Goal: Task Accomplishment & Management: Complete application form

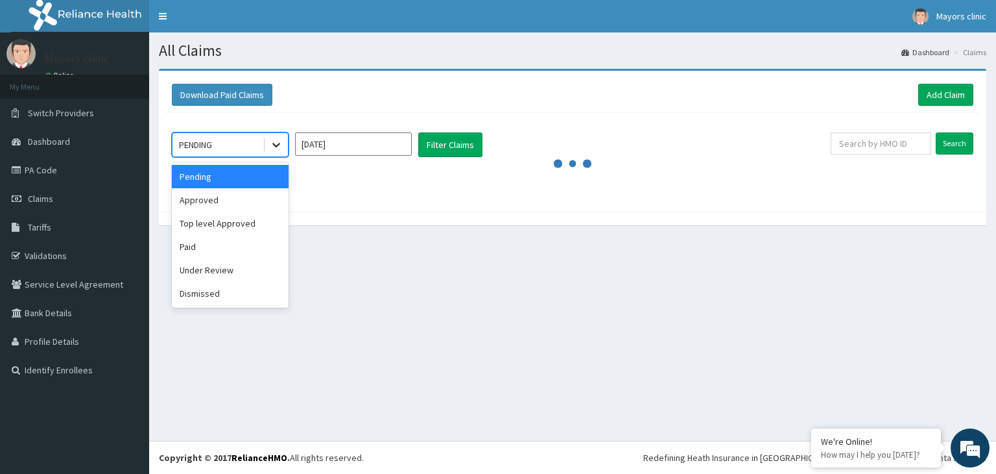
drag, startPoint x: 0, startPoint y: 0, endPoint x: 280, endPoint y: 146, distance: 316.0
click at [280, 146] on icon at bounding box center [276, 144] width 13 height 13
click at [195, 197] on div "Approved" at bounding box center [230, 199] width 117 height 23
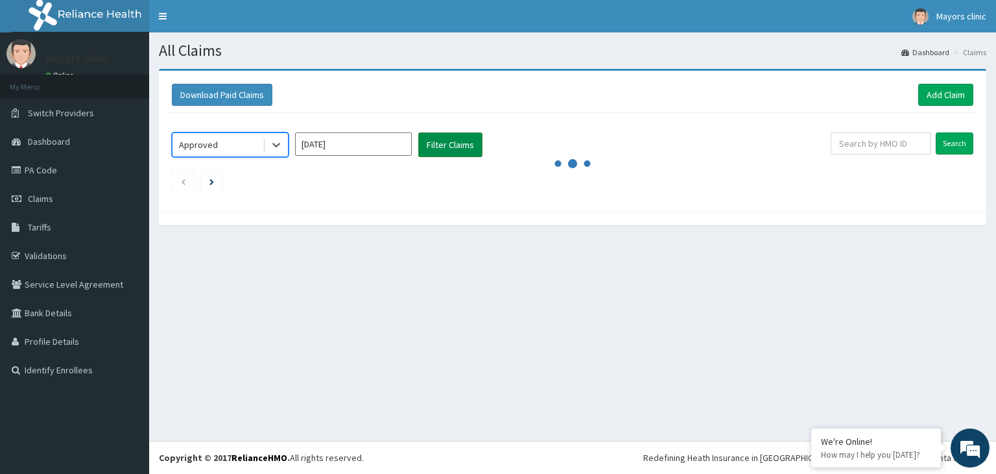
click at [442, 144] on button "Filter Claims" at bounding box center [450, 144] width 64 height 25
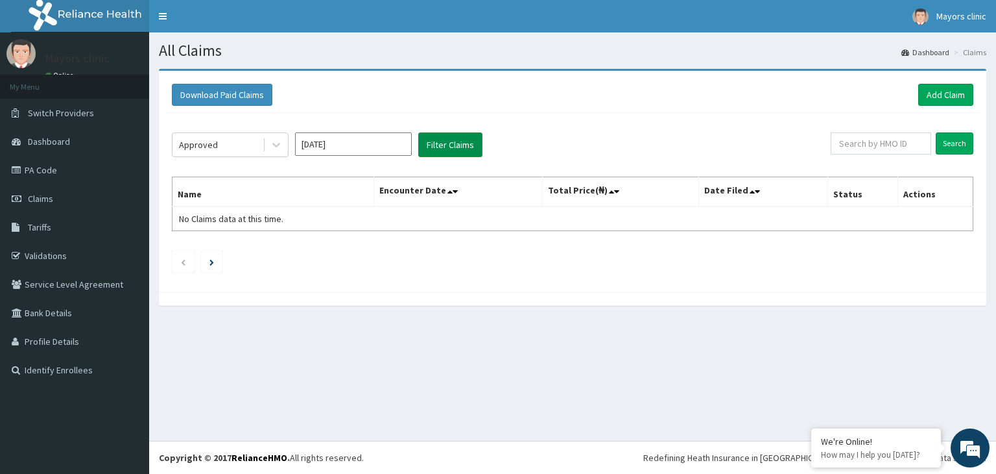
click at [450, 138] on button "Filter Claims" at bounding box center [450, 144] width 64 height 25
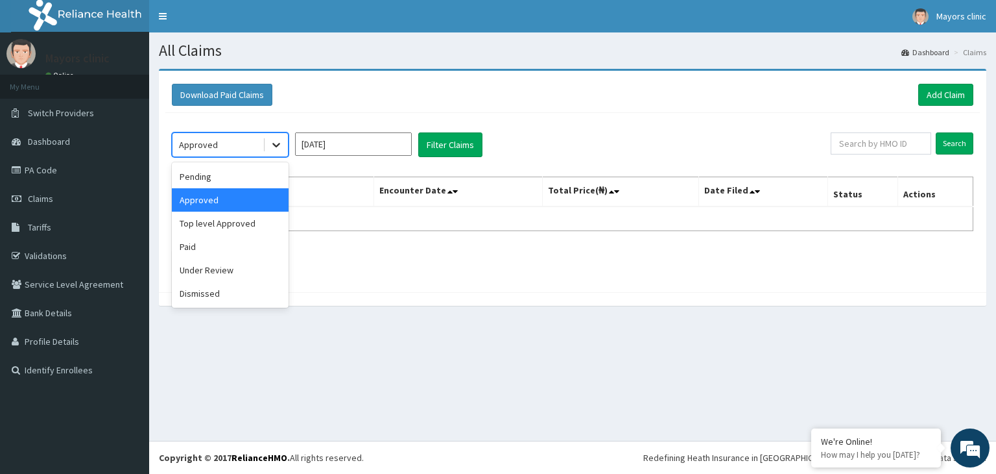
click at [280, 149] on icon at bounding box center [276, 144] width 13 height 13
click at [228, 226] on div "Top level Approved" at bounding box center [230, 222] width 117 height 23
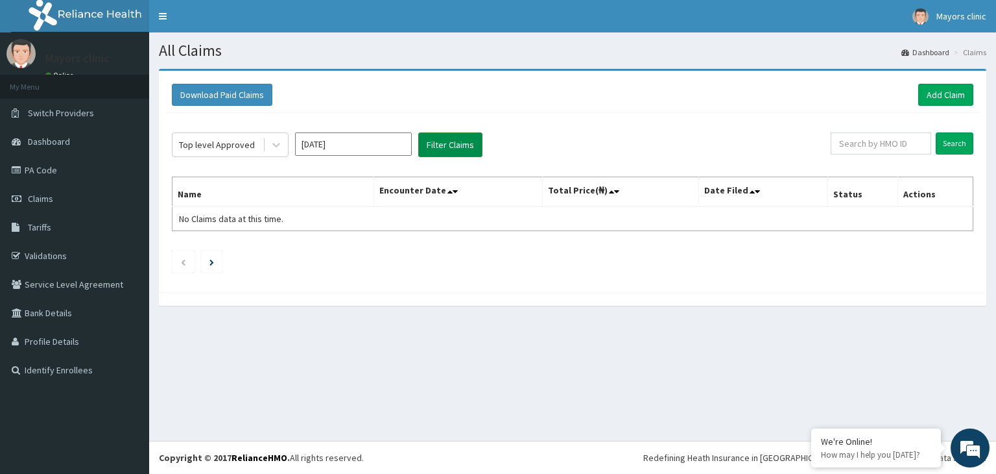
click at [439, 149] on button "Filter Claims" at bounding box center [450, 144] width 64 height 25
click at [456, 138] on button "Filter Claims" at bounding box center [450, 144] width 64 height 25
click at [441, 145] on button "Filter Claims" at bounding box center [450, 144] width 64 height 25
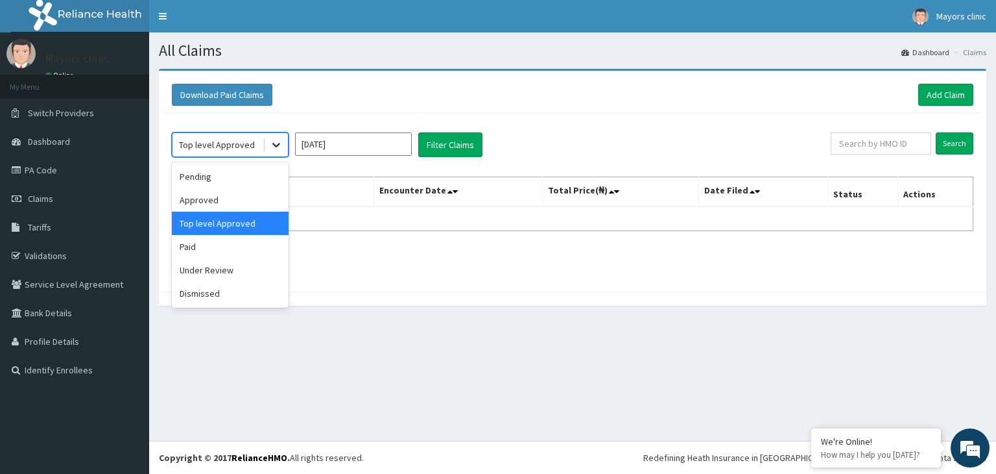
click at [276, 146] on icon at bounding box center [276, 145] width 8 height 5
click at [239, 198] on div "Approved" at bounding box center [230, 199] width 117 height 23
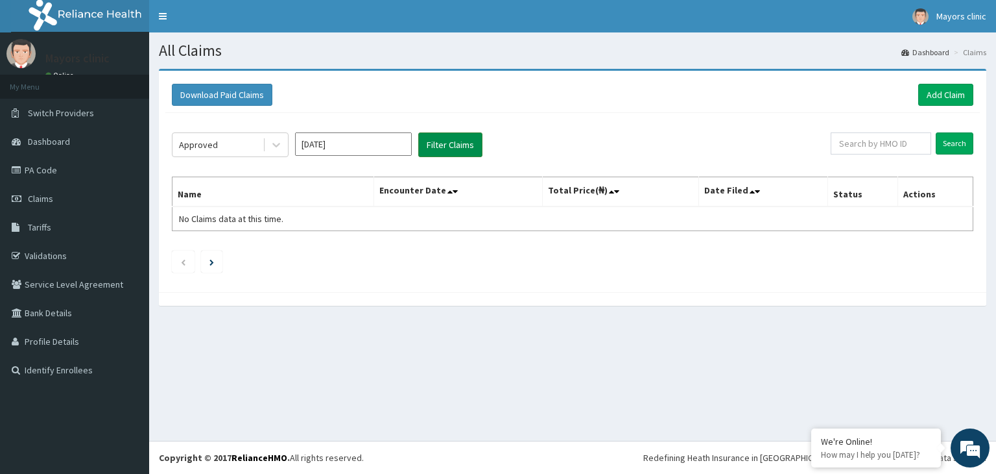
click at [464, 139] on button "Filter Claims" at bounding box center [450, 144] width 64 height 25
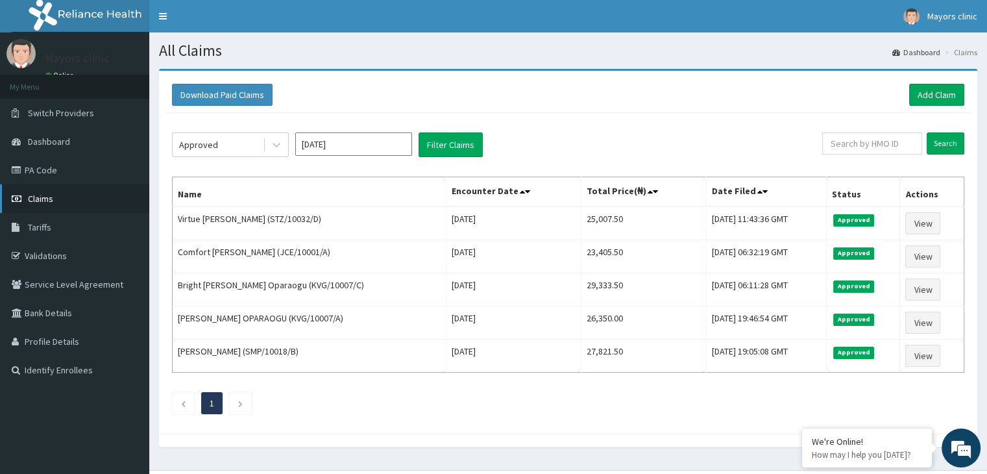
click at [70, 200] on link "Claims" at bounding box center [74, 198] width 149 height 29
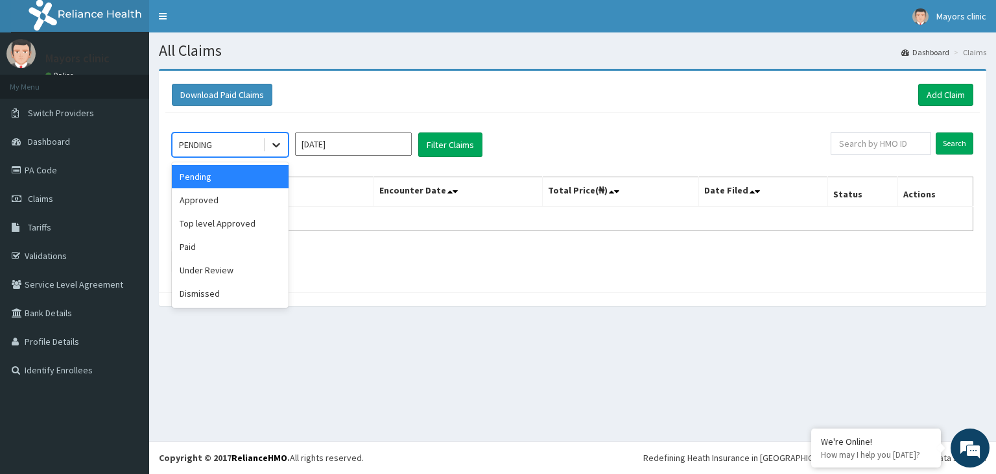
click at [276, 139] on icon at bounding box center [276, 144] width 13 height 13
click at [232, 204] on div "Approved" at bounding box center [230, 199] width 117 height 23
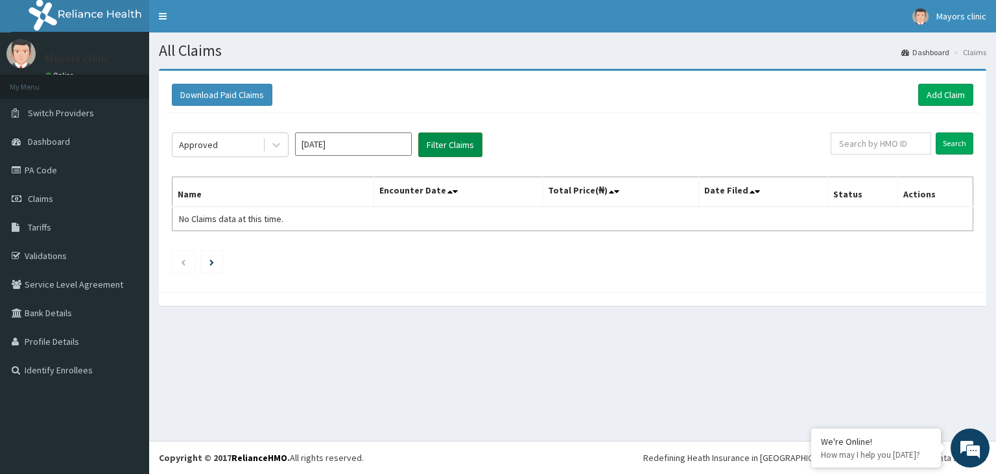
click at [439, 141] on button "Filter Claims" at bounding box center [450, 144] width 64 height 25
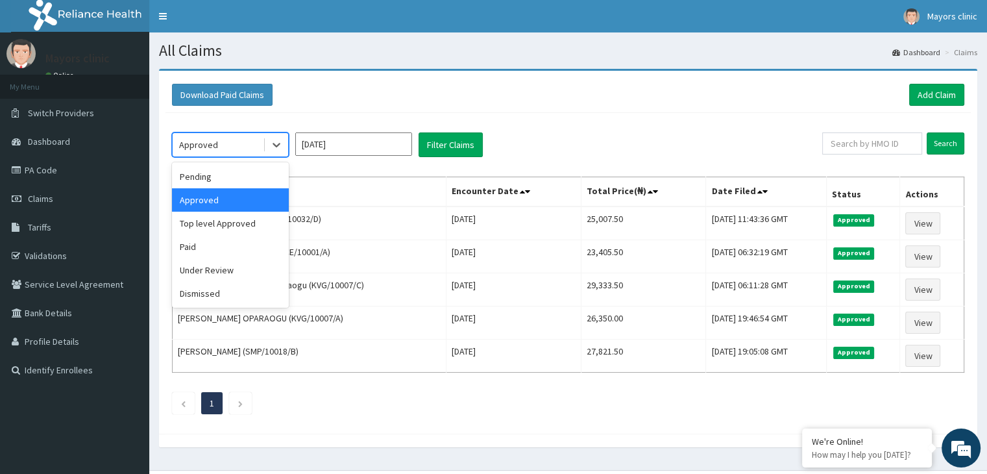
click at [225, 139] on div "Approved" at bounding box center [218, 144] width 90 height 21
click at [204, 240] on div "Paid" at bounding box center [230, 246] width 117 height 23
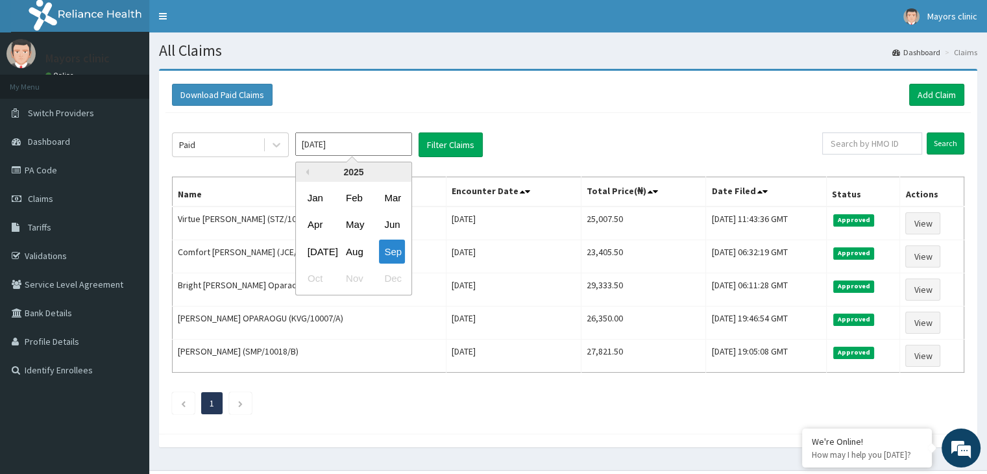
click at [393, 148] on input "Sep 2025" at bounding box center [353, 143] width 117 height 23
click at [317, 254] on div "Jul" at bounding box center [315, 251] width 26 height 24
type input "Jul 2025"
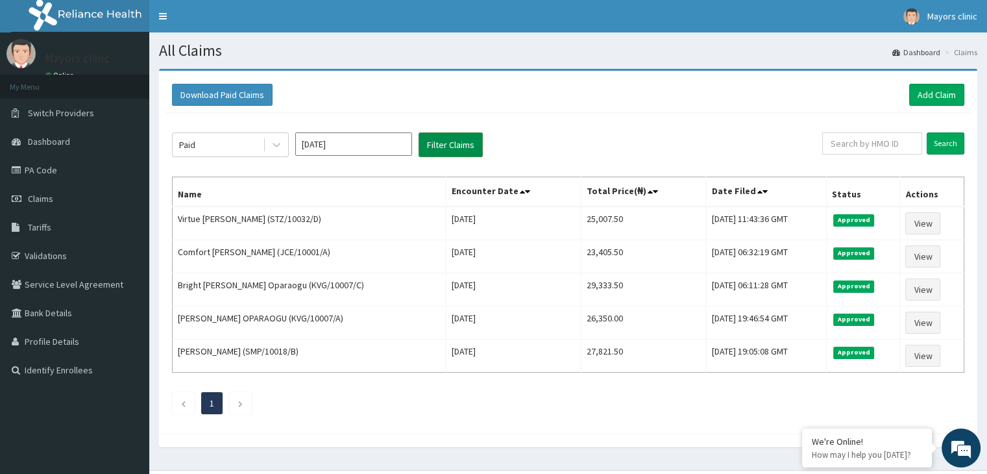
click at [457, 142] on button "Filter Claims" at bounding box center [450, 144] width 64 height 25
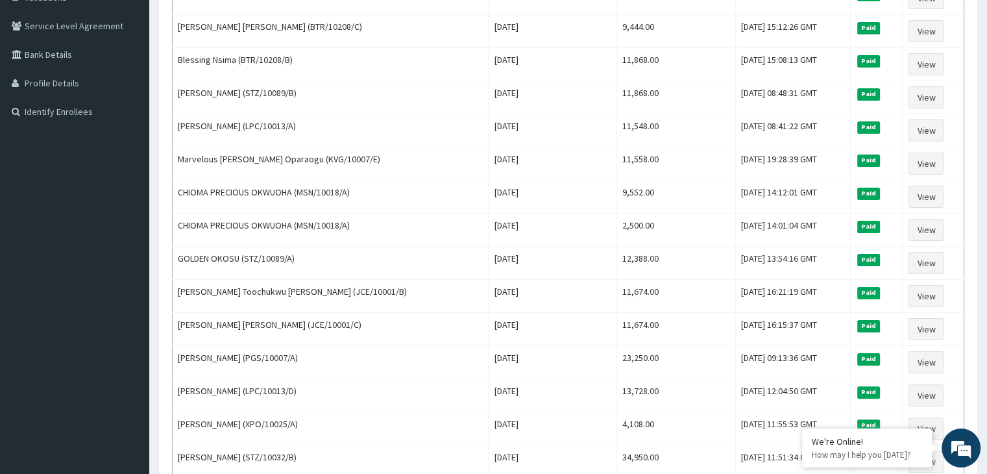
scroll to position [259, 0]
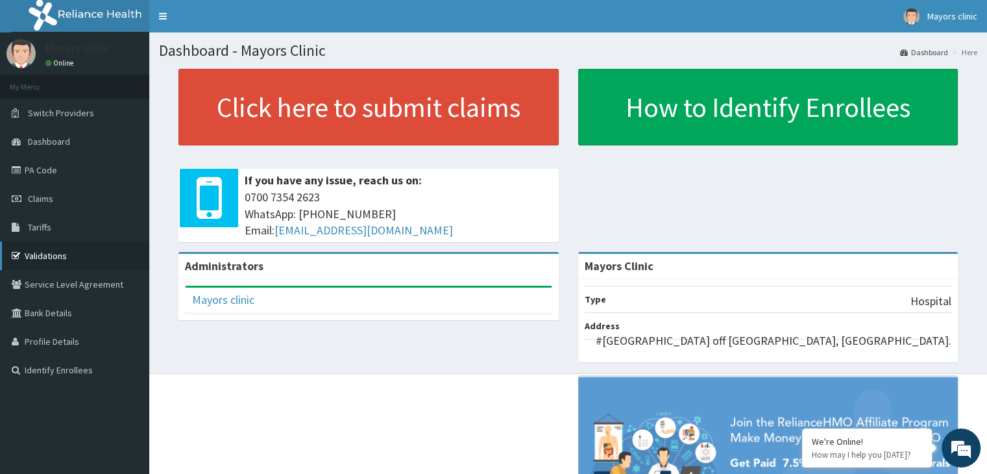
click at [52, 253] on link "Validations" at bounding box center [74, 255] width 149 height 29
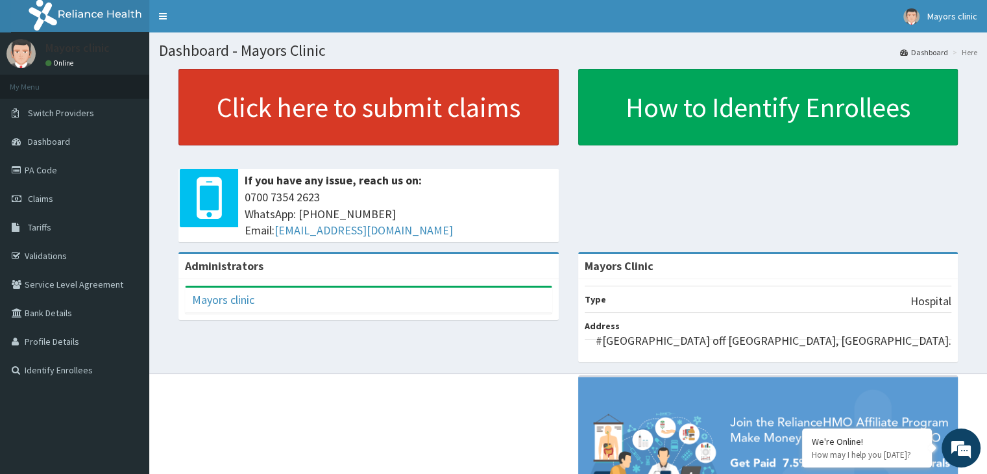
click at [306, 104] on link "Click here to submit claims" at bounding box center [368, 107] width 380 height 77
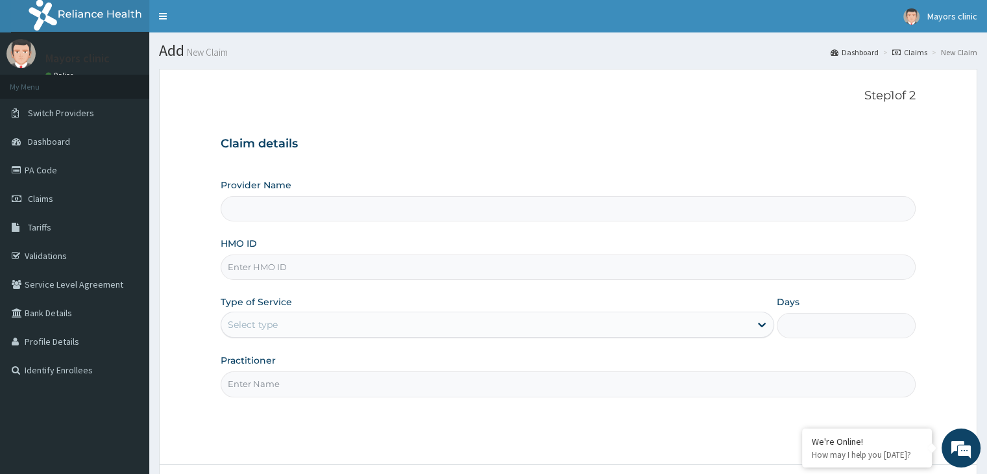
type input "Mayors Clinic"
click at [304, 268] on input "HMO ID" at bounding box center [568, 266] width 694 height 25
drag, startPoint x: 304, startPoint y: 268, endPoint x: 325, endPoint y: 418, distance: 151.4
click at [325, 418] on div "Step 1 of 2 Claim details Provider Name Mayors Clinic HMO ID Type of Service Se…" at bounding box center [568, 266] width 694 height 355
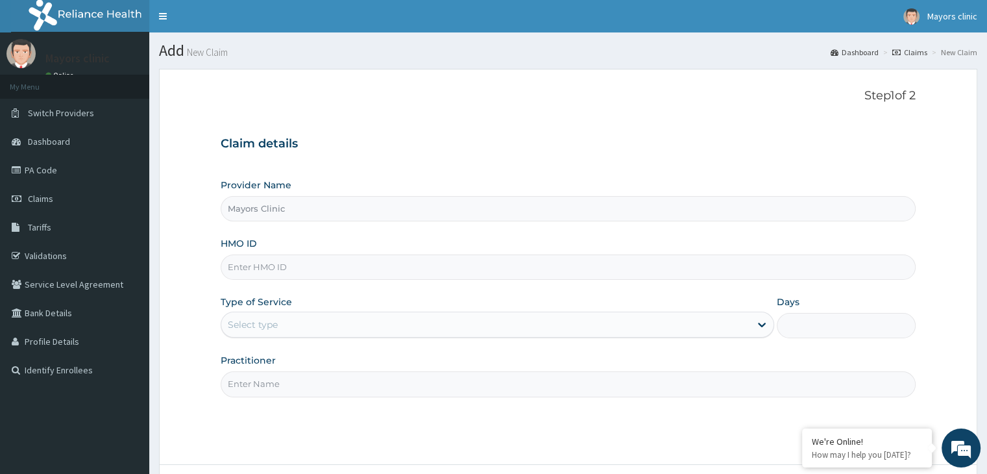
type input "PGS/10007/A"
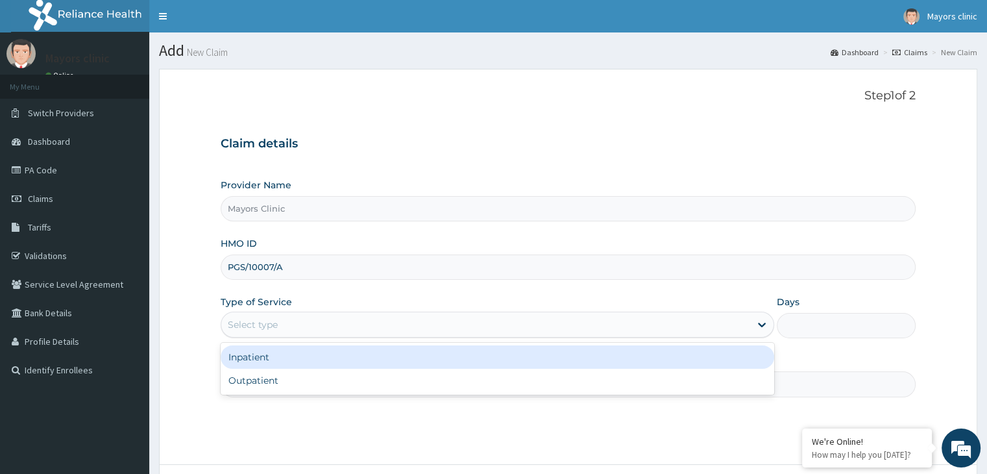
click at [298, 331] on div "Select type" at bounding box center [485, 324] width 529 height 21
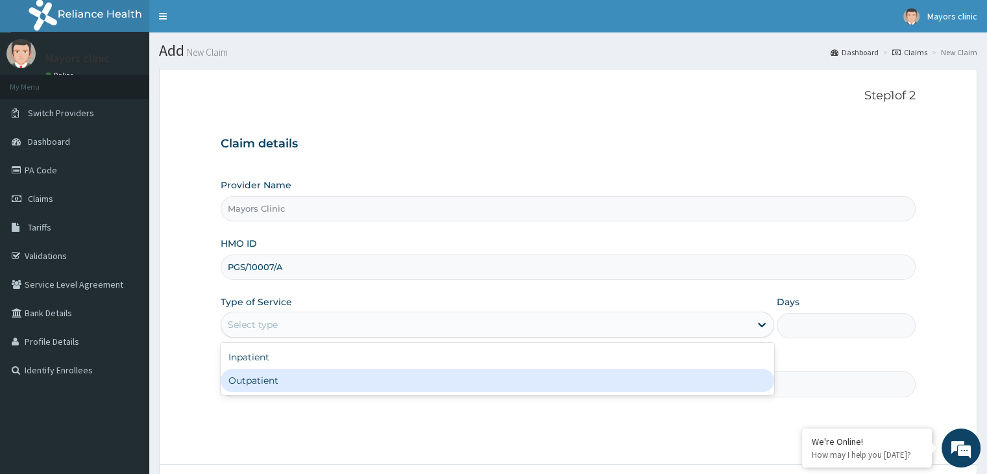
click at [257, 374] on div "Outpatient" at bounding box center [497, 379] width 553 height 23
type input "1"
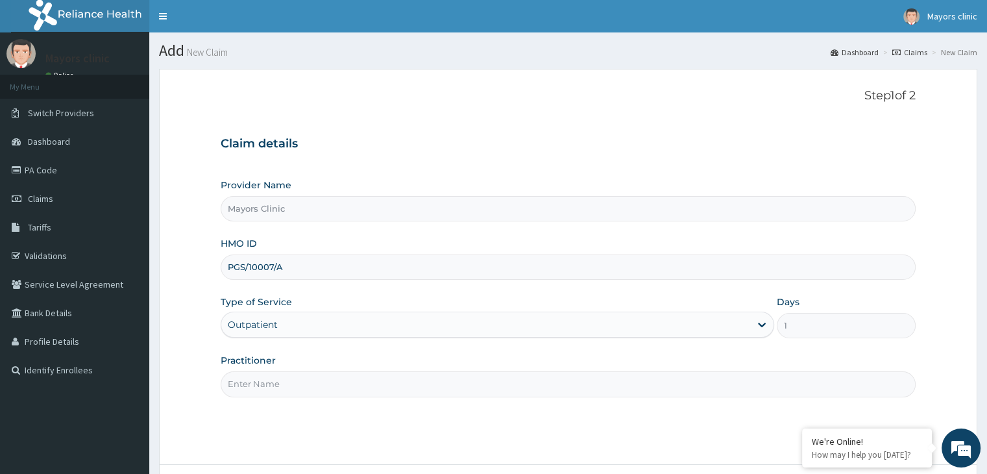
drag, startPoint x: 257, startPoint y: 374, endPoint x: 265, endPoint y: 381, distance: 10.1
click at [265, 381] on input "Practitioner" at bounding box center [568, 383] width 694 height 25
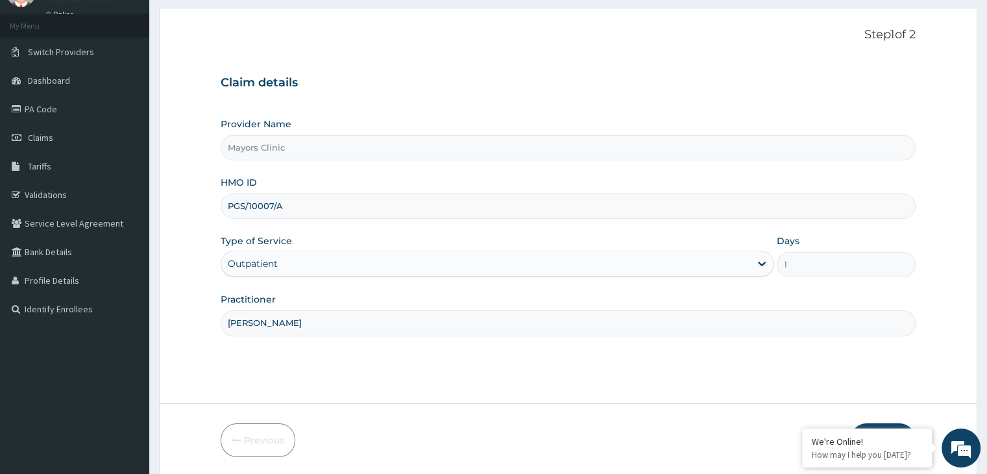
scroll to position [106, 0]
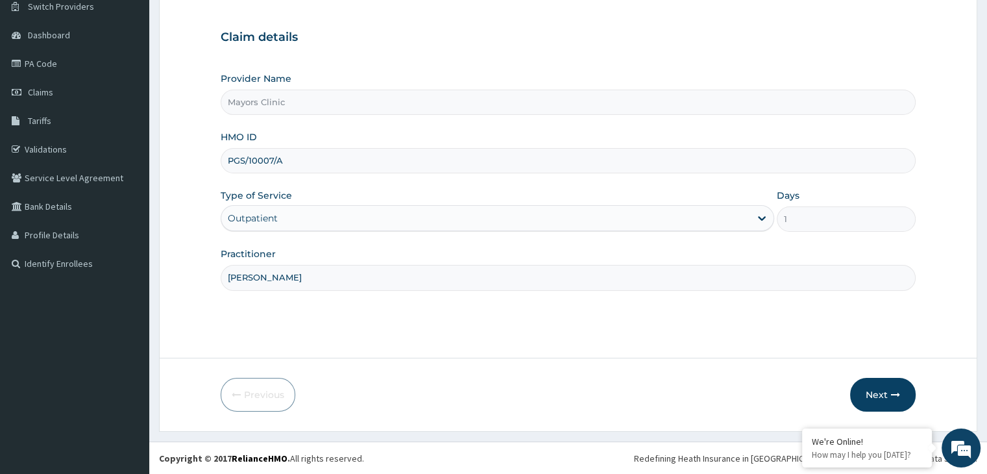
type input "[PERSON_NAME]"
click at [742, 379] on div "Previous Next" at bounding box center [568, 395] width 694 height 34
click at [874, 394] on button "Next" at bounding box center [883, 395] width 66 height 34
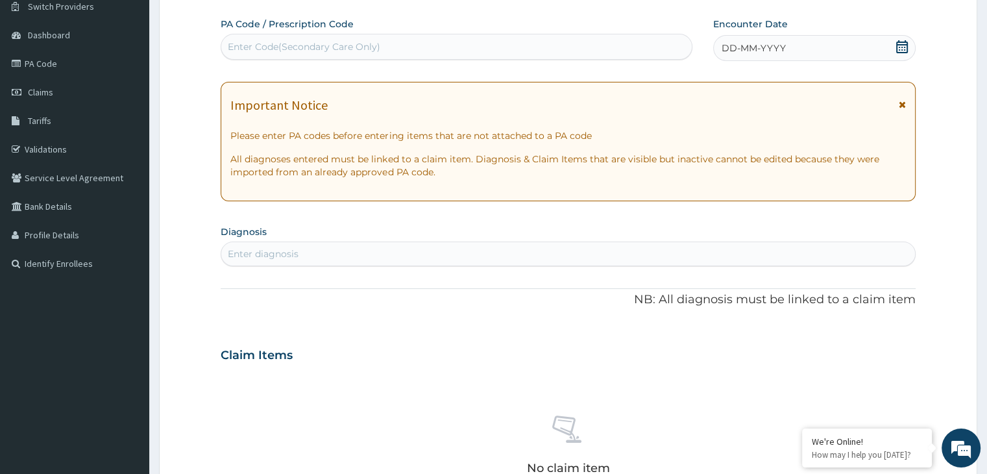
click at [784, 56] on div "DD-MM-YYYY" at bounding box center [814, 48] width 202 height 26
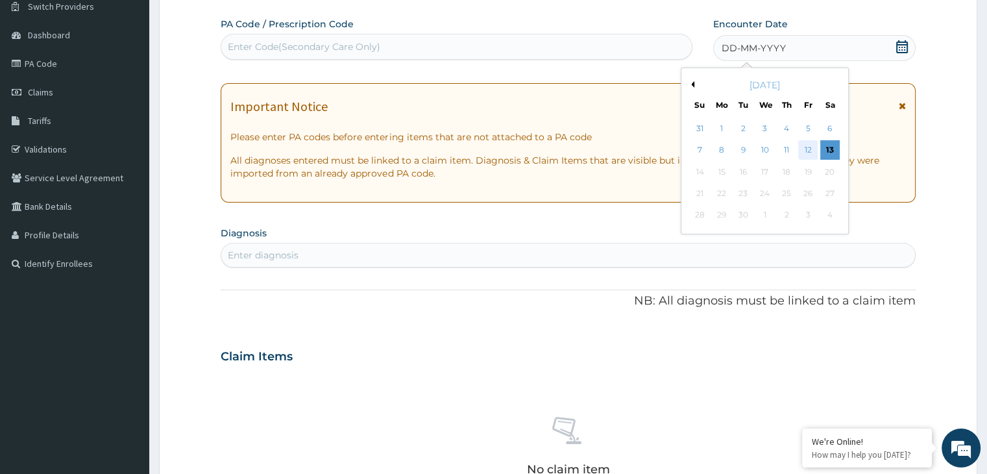
click at [811, 142] on div "12" at bounding box center [807, 150] width 19 height 19
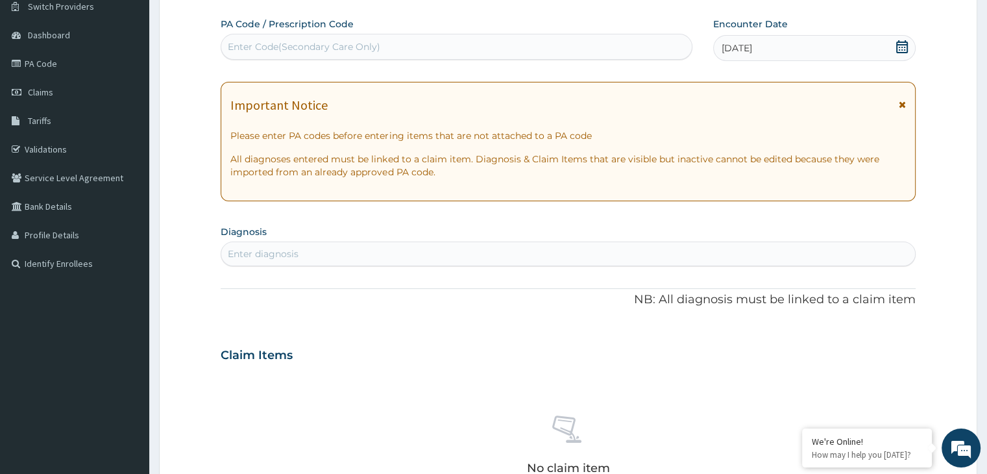
click at [336, 248] on div "Enter diagnosis" at bounding box center [567, 253] width 693 height 21
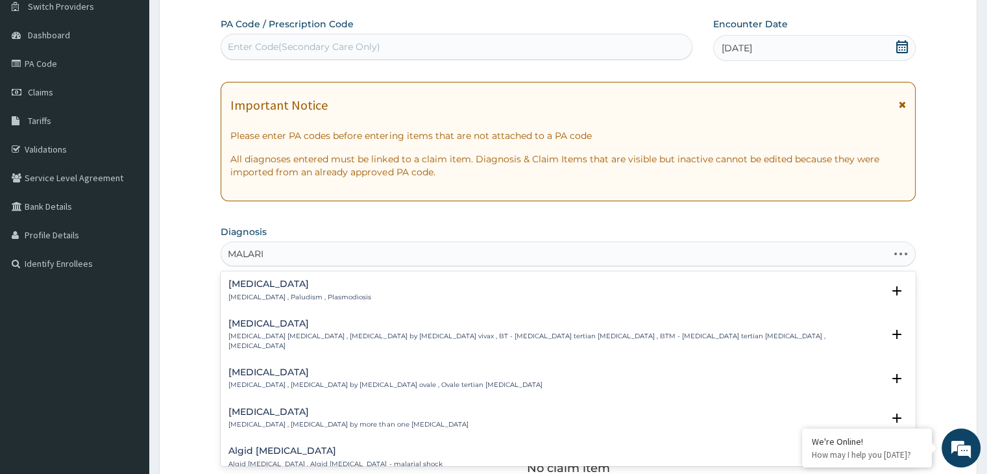
type input "MALARIA"
click at [255, 287] on h4 "Malaria" at bounding box center [299, 284] width 143 height 10
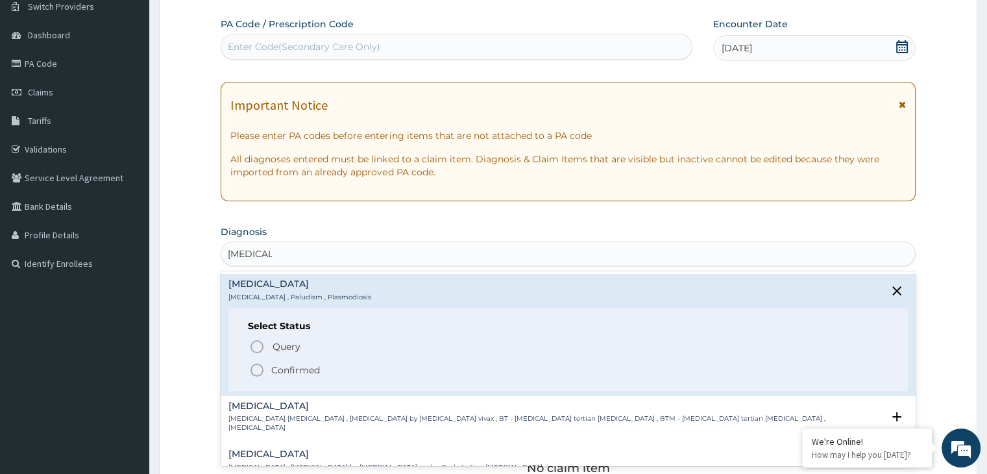
click at [259, 365] on icon "status option filled" at bounding box center [257, 370] width 16 height 16
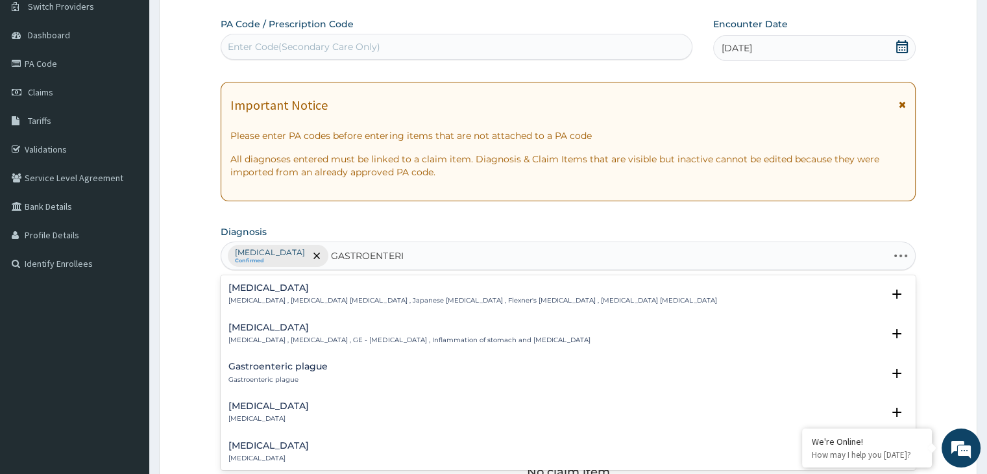
type input "GASTROENTERIT"
click at [283, 328] on h4 "Gastroenteritis" at bounding box center [408, 327] width 361 height 10
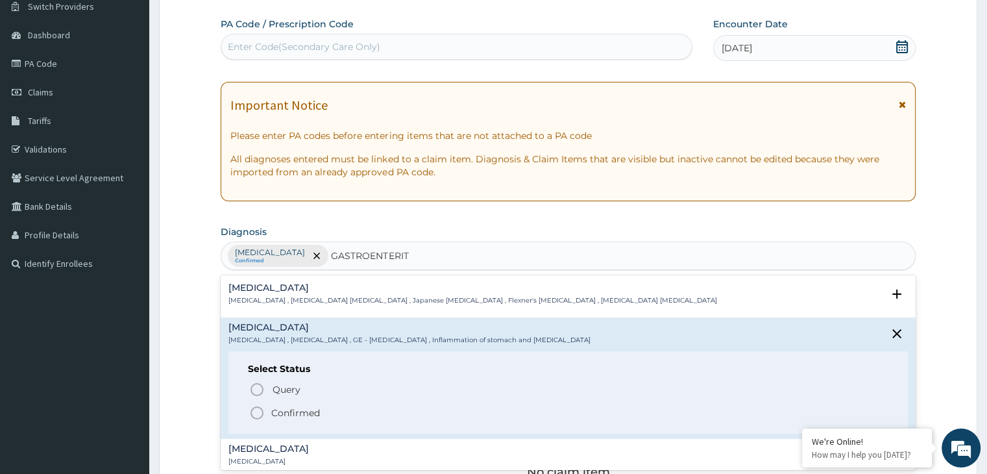
click at [258, 409] on icon "status option filled" at bounding box center [257, 413] width 16 height 16
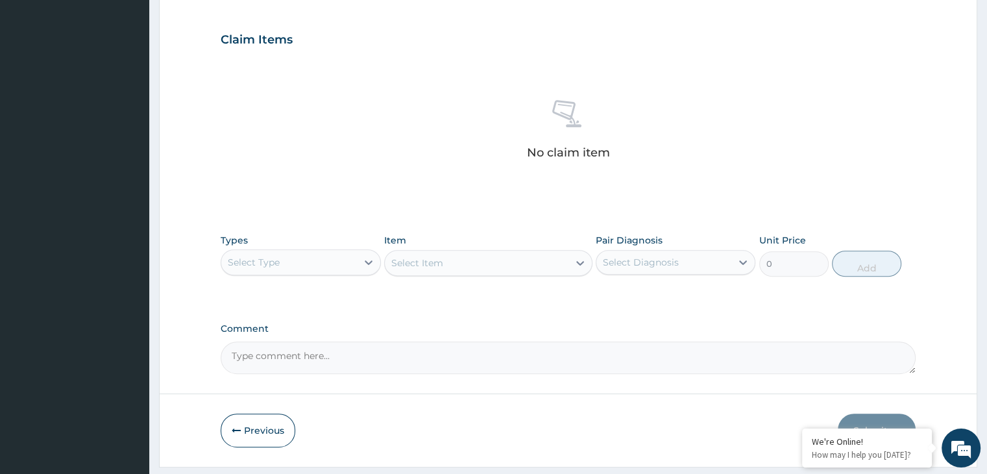
scroll to position [461, 0]
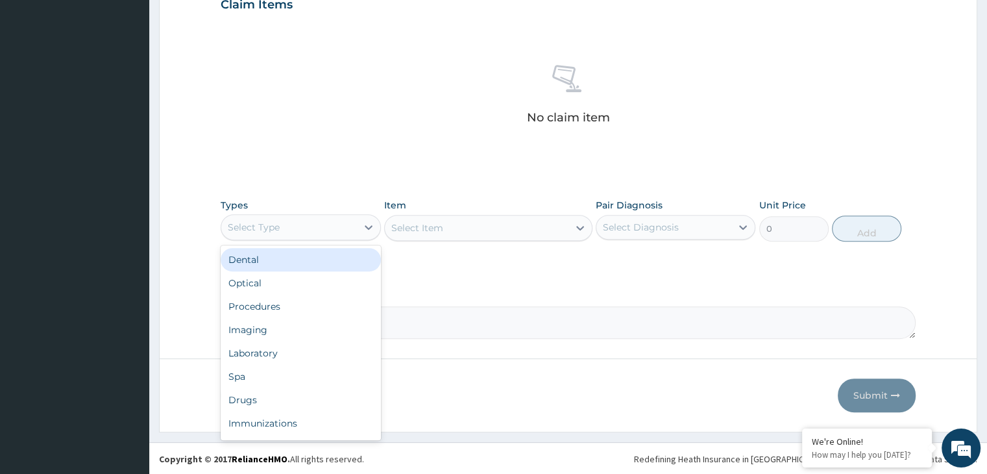
click at [346, 222] on div "Select Type" at bounding box center [288, 227] width 135 height 21
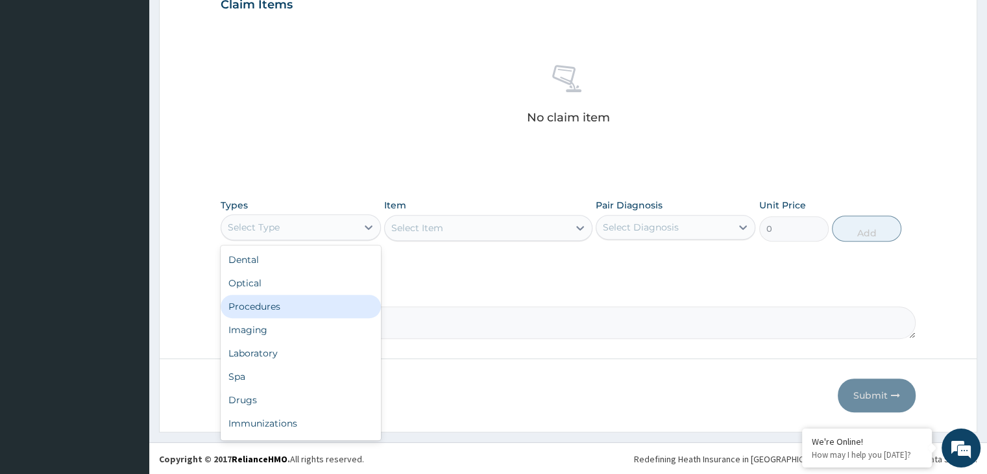
click at [259, 309] on div "Procedures" at bounding box center [301, 306] width 160 height 23
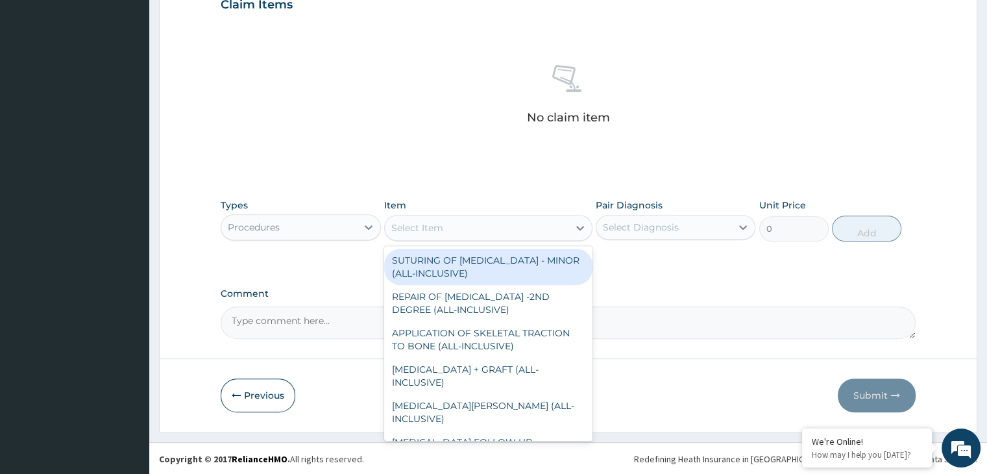
click at [470, 227] on div "Select Item" at bounding box center [477, 227] width 184 height 21
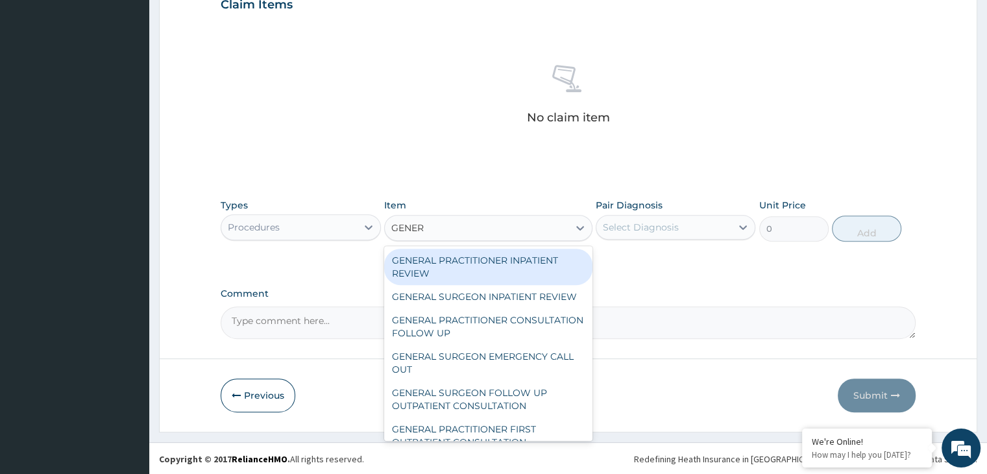
type input "GENERA"
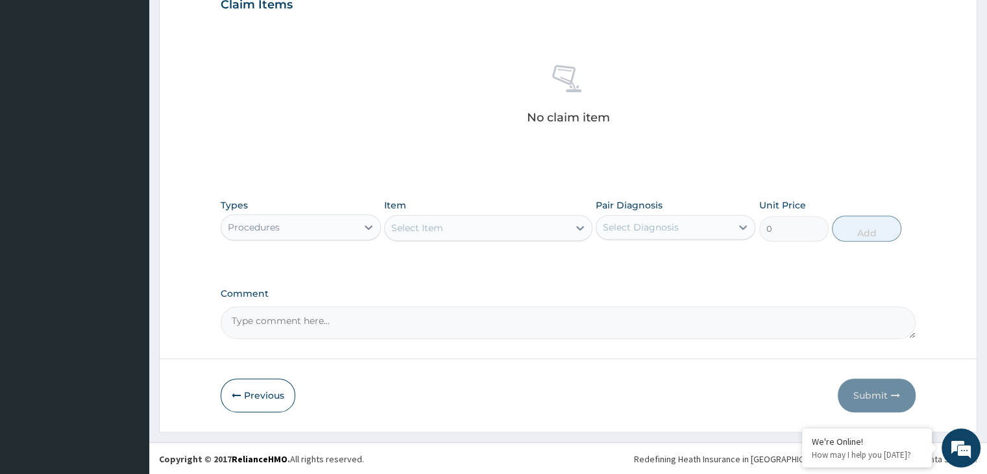
click at [470, 227] on div "Select Item" at bounding box center [477, 227] width 184 height 21
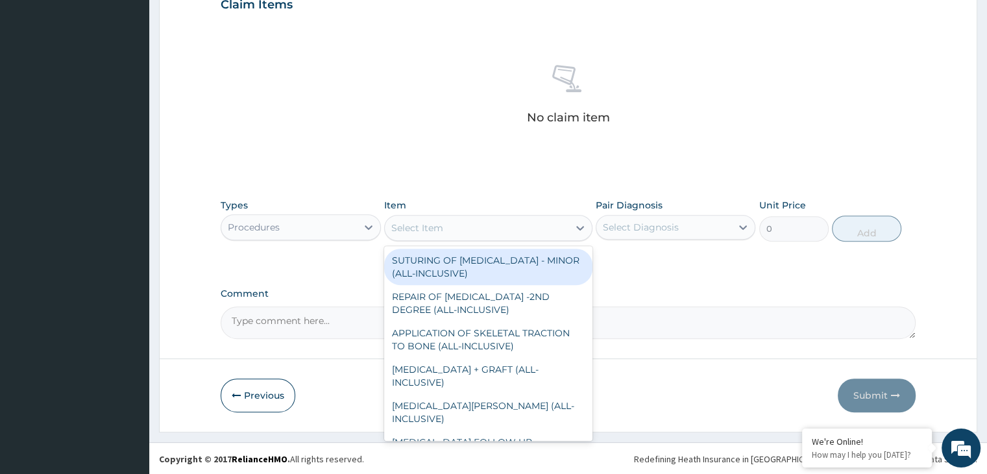
click at [428, 221] on div "Select Item" at bounding box center [417, 227] width 52 height 13
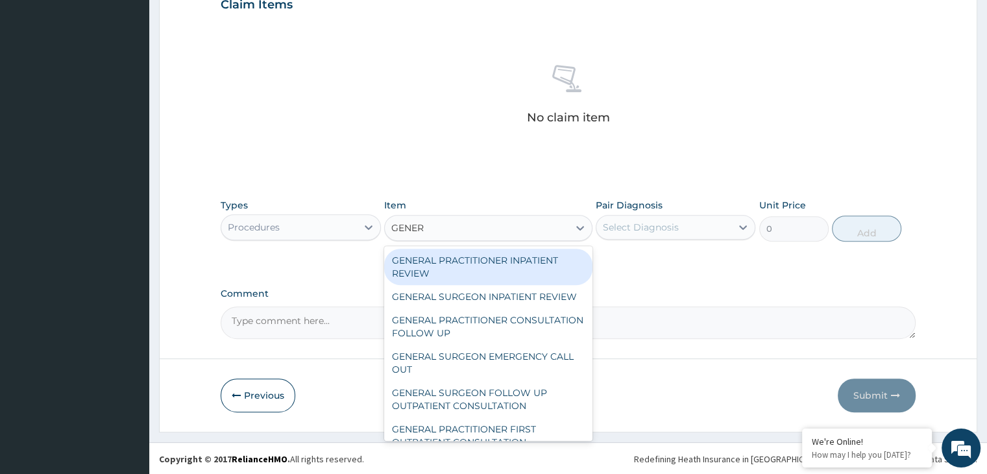
type input "GENERA"
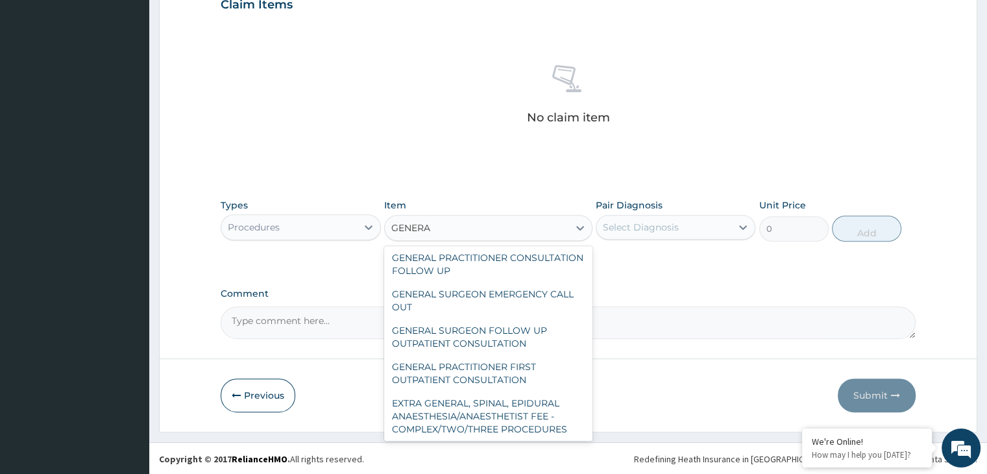
scroll to position [83, 0]
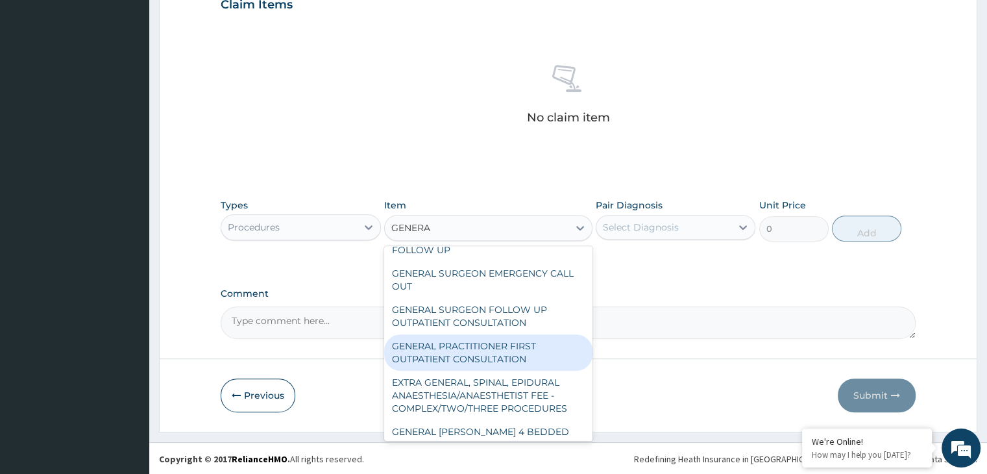
click at [447, 365] on div "GENERAL PRACTITIONER FIRST OUTPATIENT CONSULTATION" at bounding box center [488, 352] width 208 height 36
type input "3750"
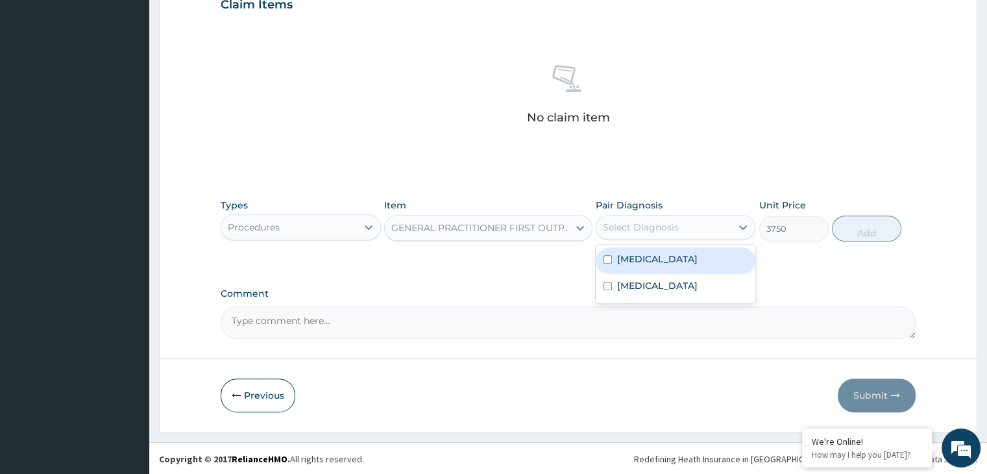
click at [675, 224] on div "Select Diagnosis" at bounding box center [641, 227] width 76 height 13
click at [628, 257] on label "[MEDICAL_DATA]" at bounding box center [657, 258] width 80 height 13
checkbox input "true"
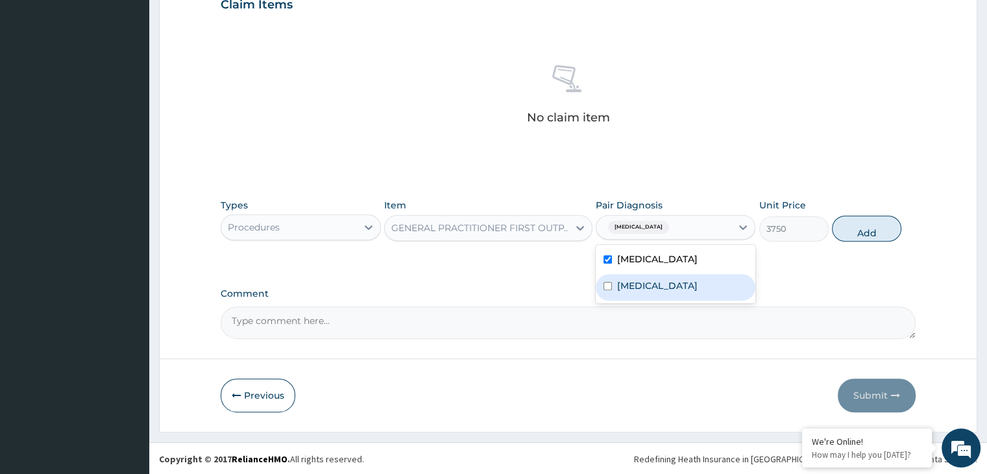
click at [610, 282] on input "checkbox" at bounding box center [607, 286] width 8 height 8
checkbox input "true"
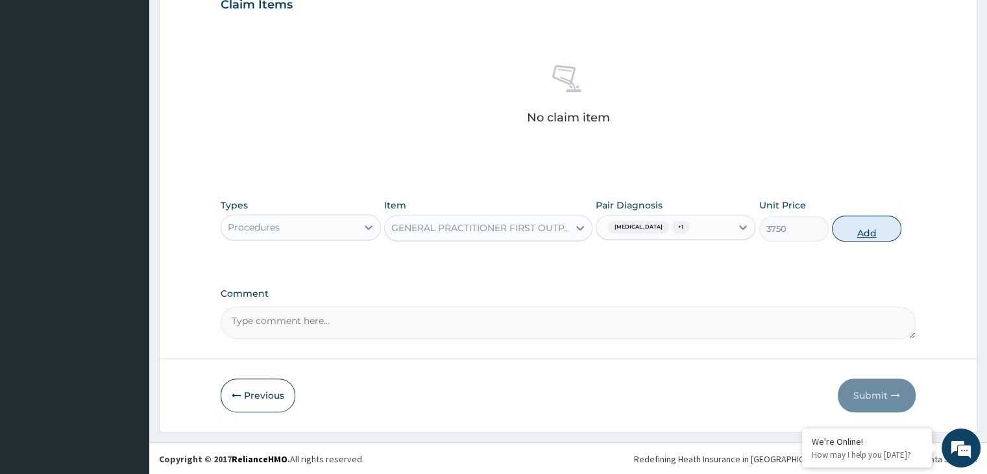
click at [856, 228] on button "Add" at bounding box center [866, 228] width 69 height 26
type input "0"
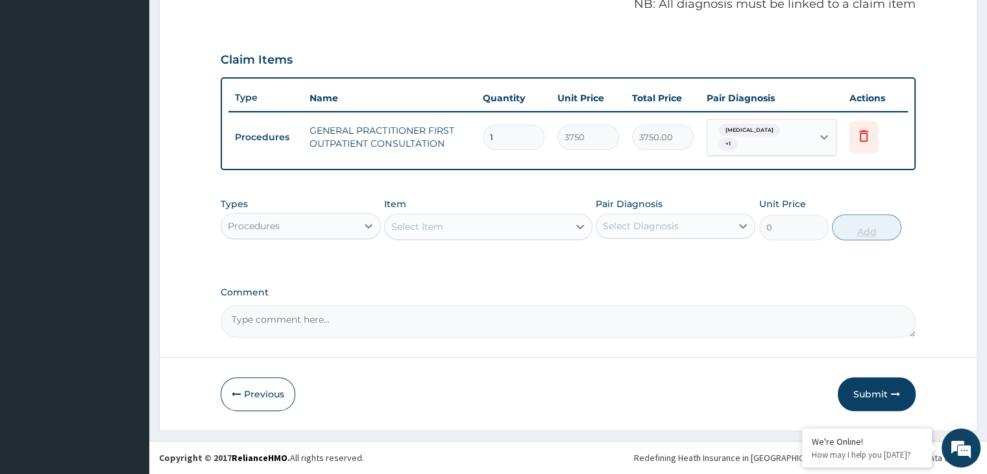
scroll to position [398, 0]
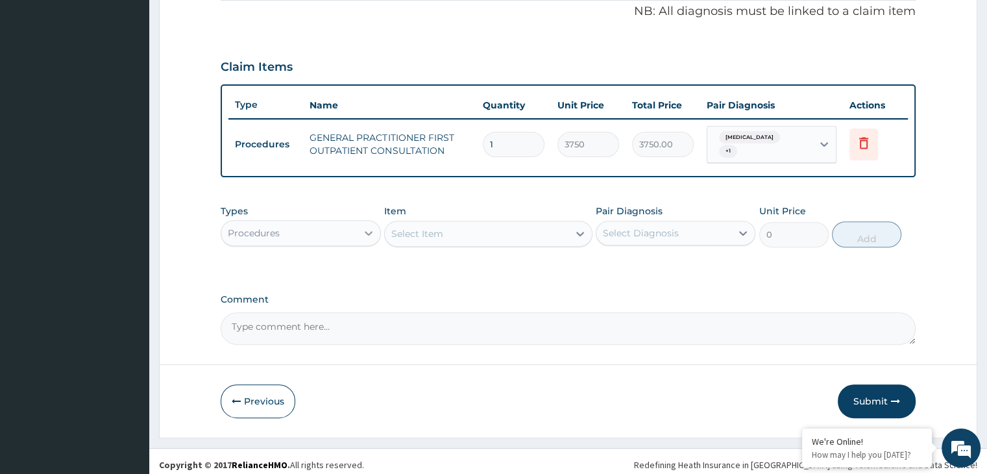
click at [363, 226] on icon at bounding box center [368, 232] width 13 height 13
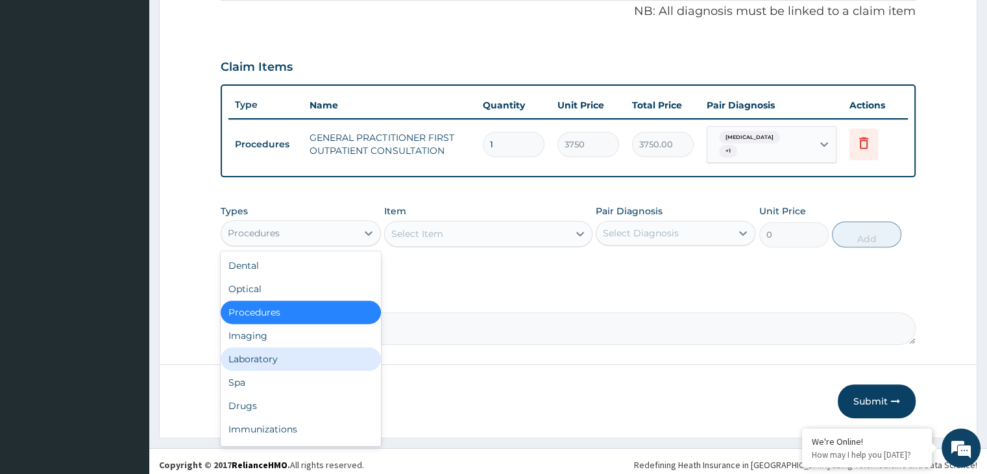
click at [252, 348] on div "Laboratory" at bounding box center [301, 358] width 160 height 23
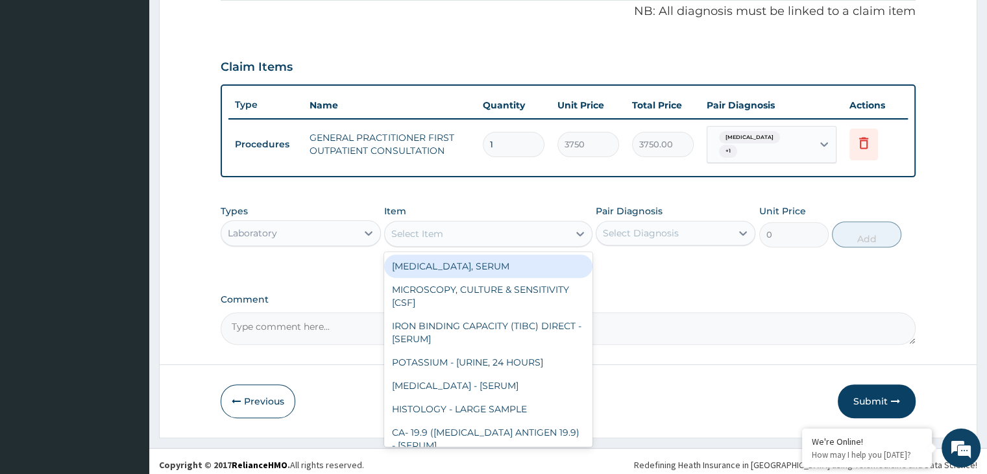
click at [473, 233] on div "Select Item" at bounding box center [477, 233] width 184 height 21
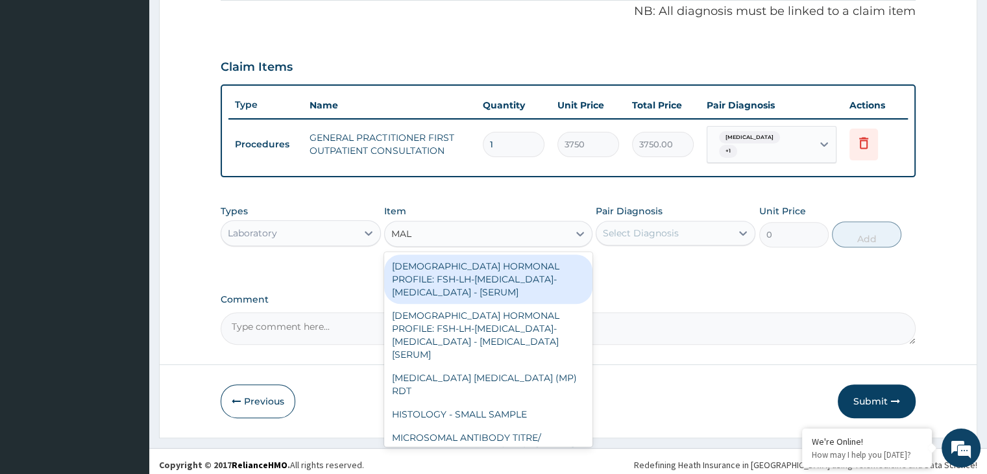
type input "MALA"
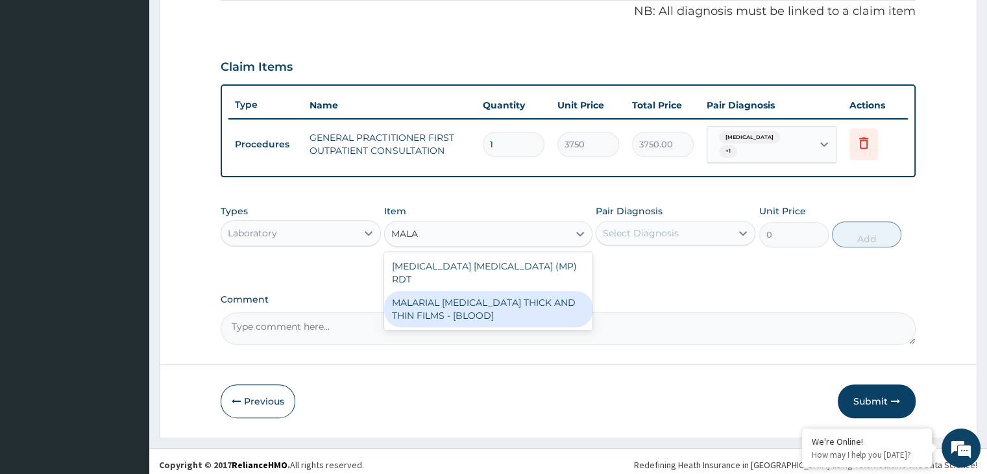
click at [472, 291] on div "MALARIAL [MEDICAL_DATA] THICK AND THIN FILMS - [BLOOD]" at bounding box center [488, 309] width 208 height 36
type input "2187.5"
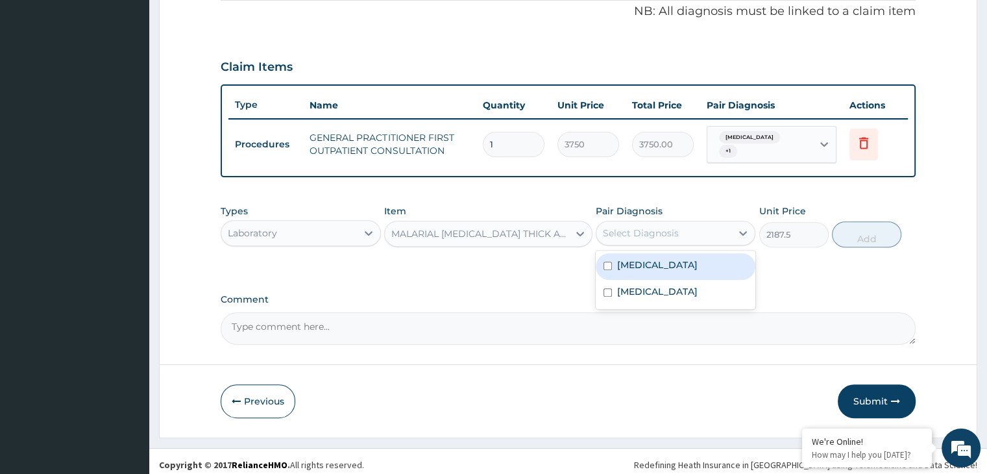
click at [664, 226] on div "Select Diagnosis" at bounding box center [641, 232] width 76 height 13
click at [628, 258] on label "[MEDICAL_DATA]" at bounding box center [657, 264] width 80 height 13
checkbox input "true"
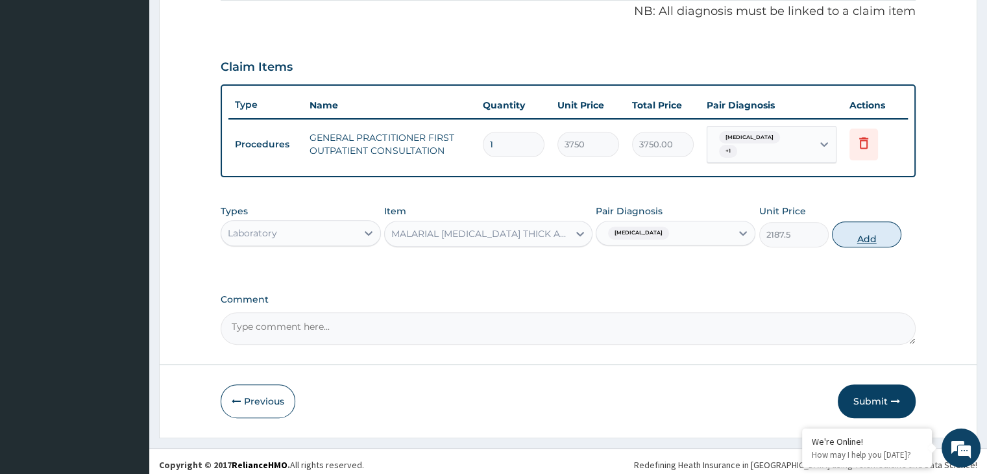
click at [862, 224] on button "Add" at bounding box center [866, 234] width 69 height 26
type input "0"
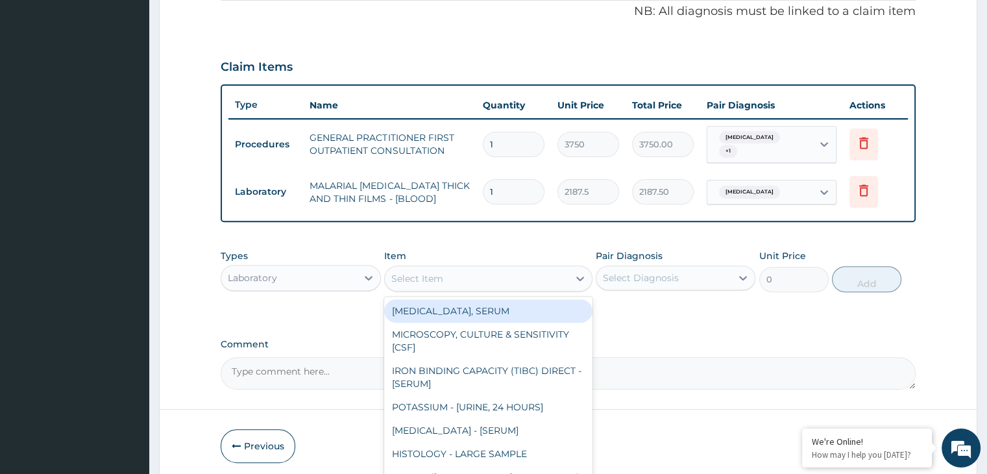
click at [444, 270] on div "Select Item" at bounding box center [477, 278] width 184 height 21
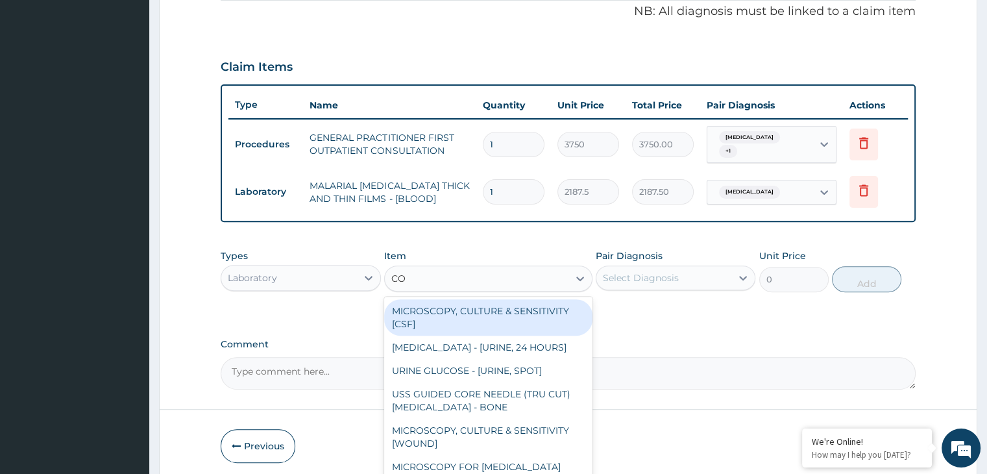
type input "COM"
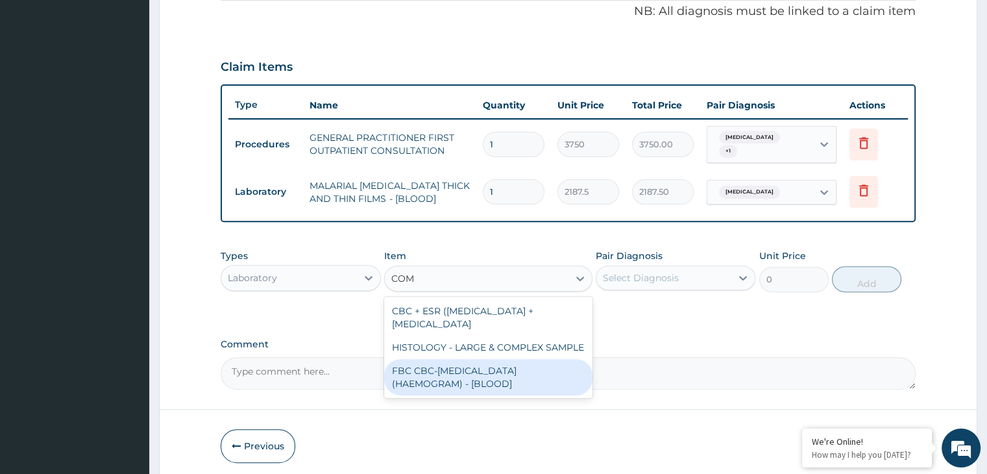
click at [438, 372] on div "FBC CBC-[MEDICAL_DATA] (HAEMOGRAM) - [BLOOD]" at bounding box center [488, 377] width 208 height 36
type input "5000"
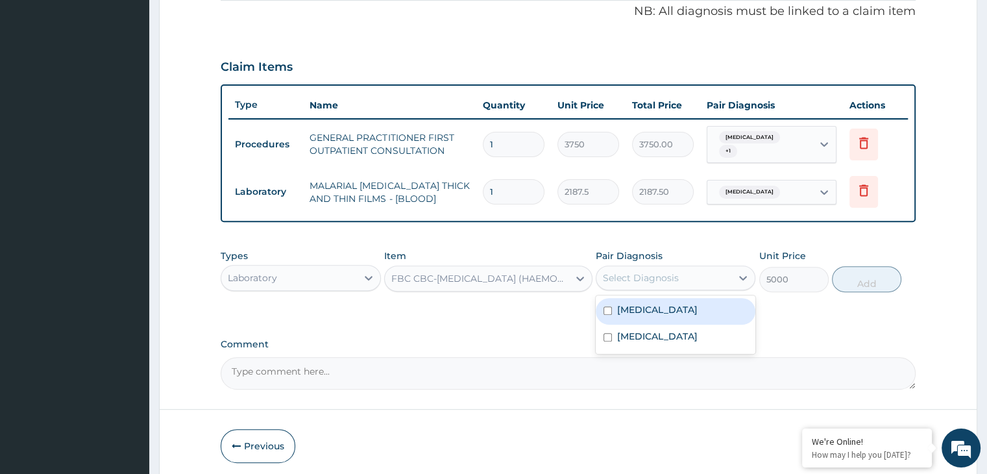
click at [663, 273] on div "Select Diagnosis" at bounding box center [641, 277] width 76 height 13
click at [624, 330] on label "Gastroenteritis" at bounding box center [657, 336] width 80 height 13
checkbox input "true"
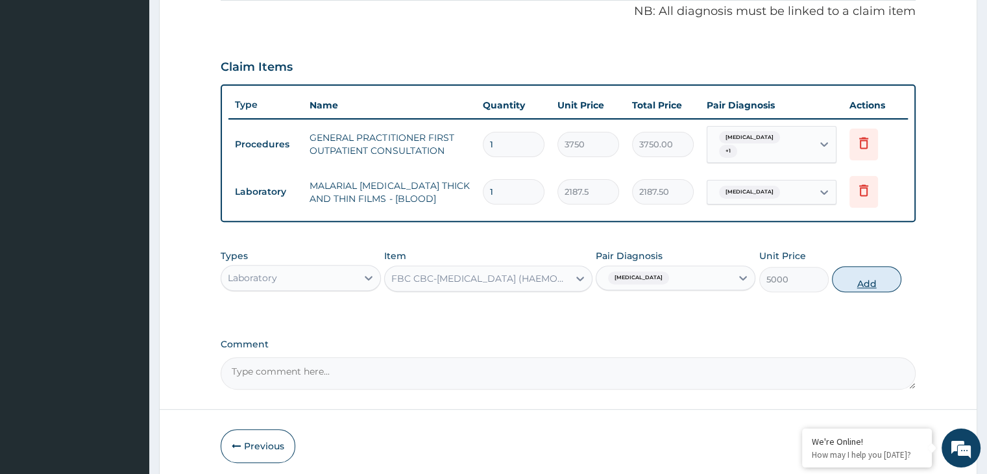
click at [860, 273] on button "Add" at bounding box center [866, 279] width 69 height 26
type input "0"
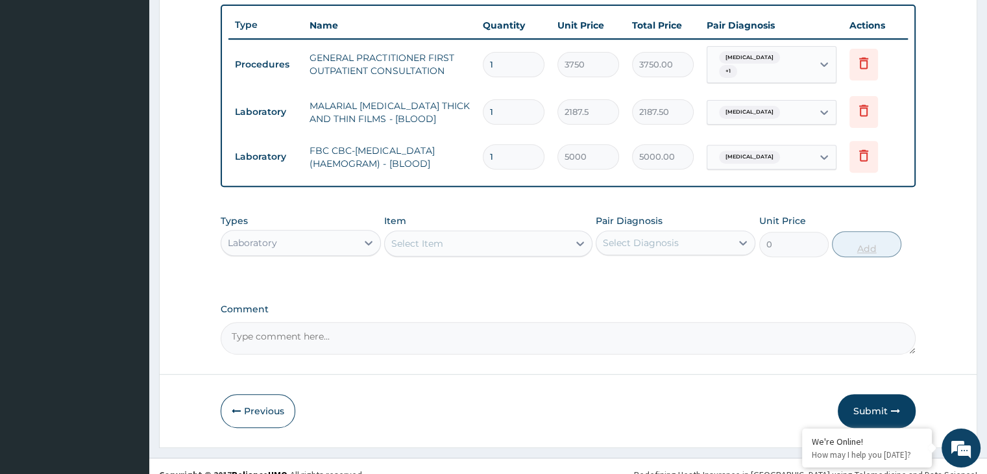
scroll to position [488, 0]
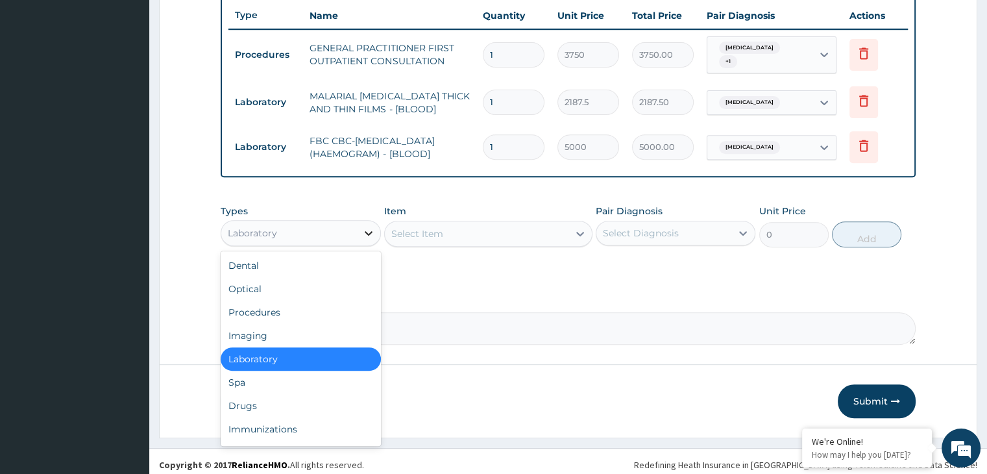
click at [368, 226] on icon at bounding box center [368, 232] width 13 height 13
click at [258, 394] on div "Drugs" at bounding box center [301, 405] width 160 height 23
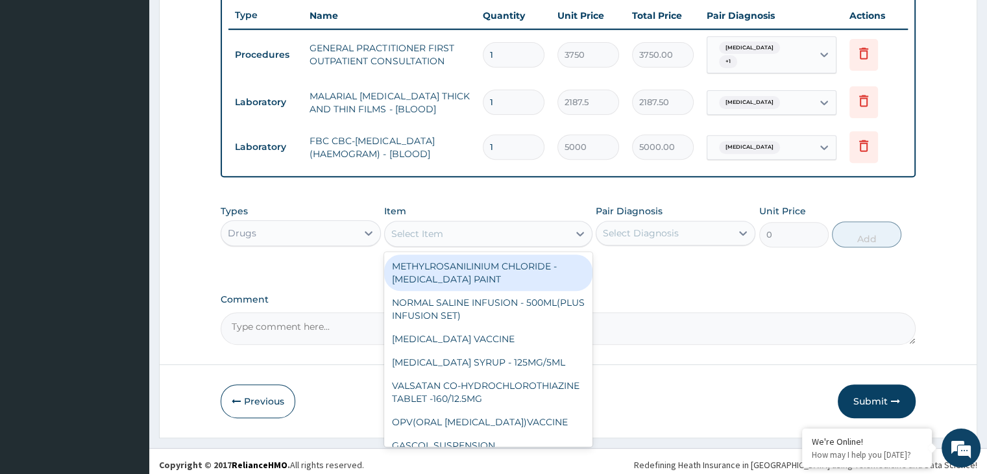
click at [504, 228] on div "Select Item" at bounding box center [477, 233] width 184 height 21
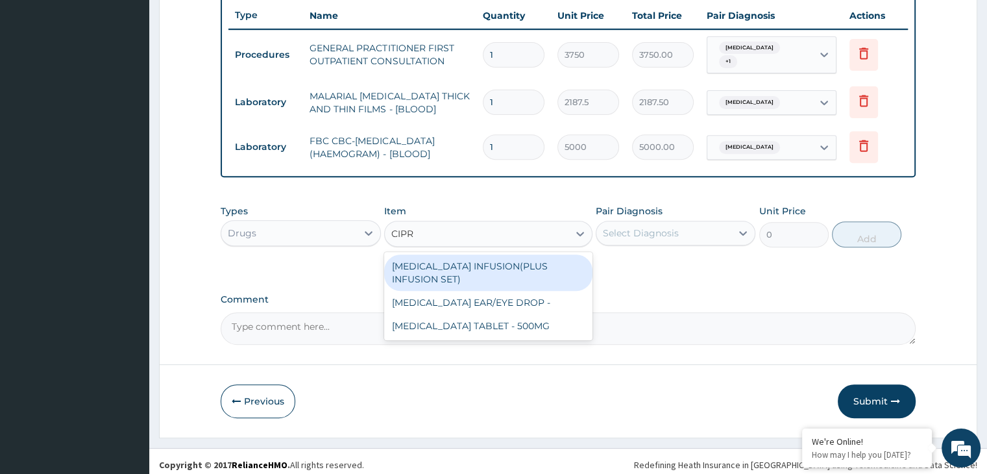
type input "CIPRO"
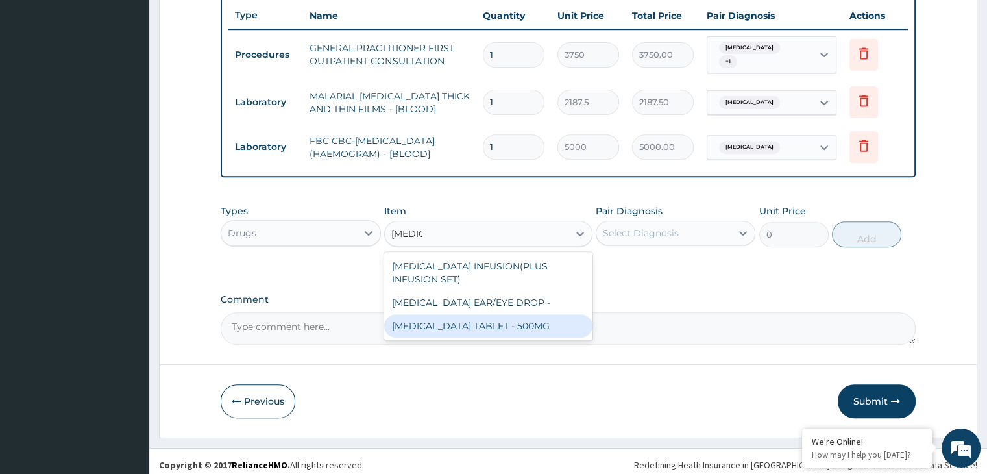
click at [451, 325] on div "[MEDICAL_DATA] TABLET - 500MG" at bounding box center [488, 325] width 208 height 23
type input "196"
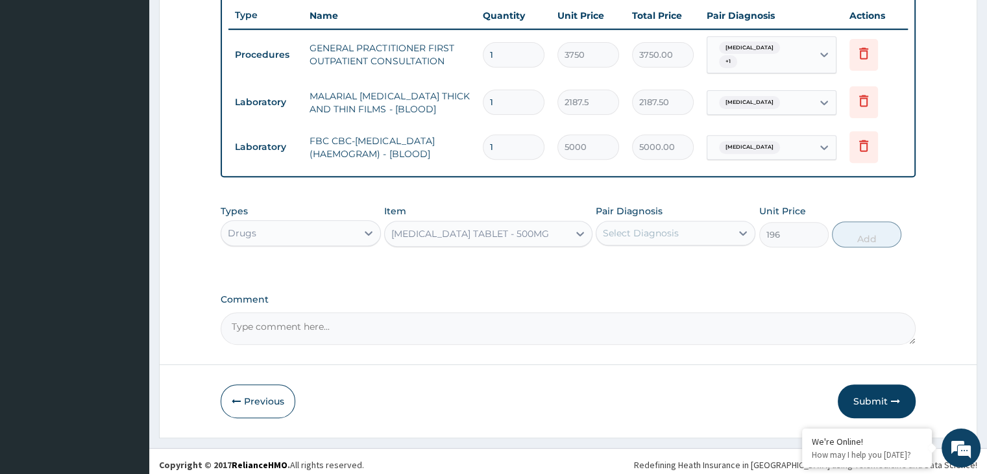
click at [672, 228] on div "Select Diagnosis" at bounding box center [641, 232] width 76 height 13
click at [646, 280] on div "Gastroenteritis" at bounding box center [675, 293] width 160 height 27
checkbox input "true"
click at [865, 228] on button "Add" at bounding box center [866, 234] width 69 height 26
type input "0"
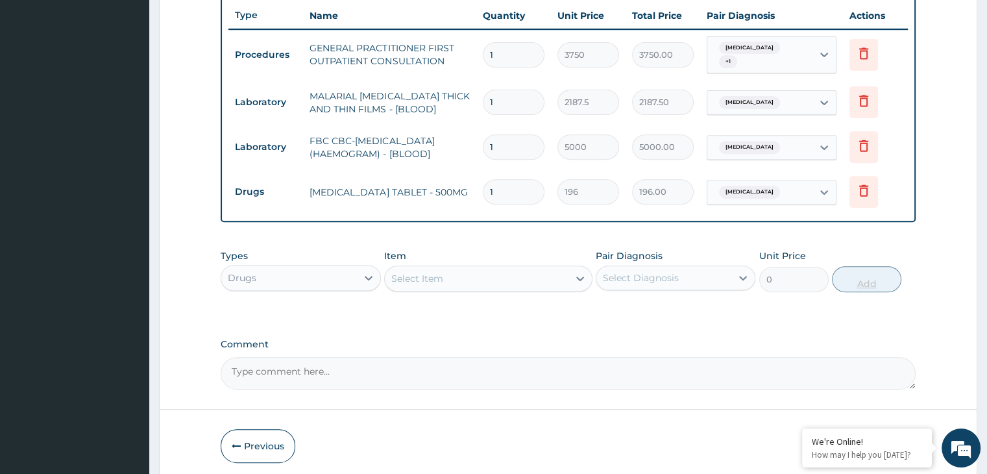
type input "0.00"
type input "2"
type input "392.00"
type input "20"
type input "3920.00"
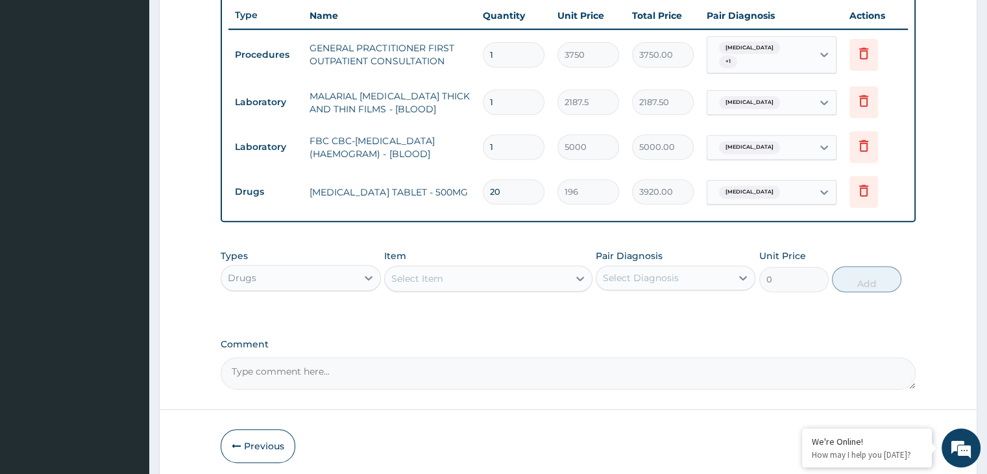
type input "20"
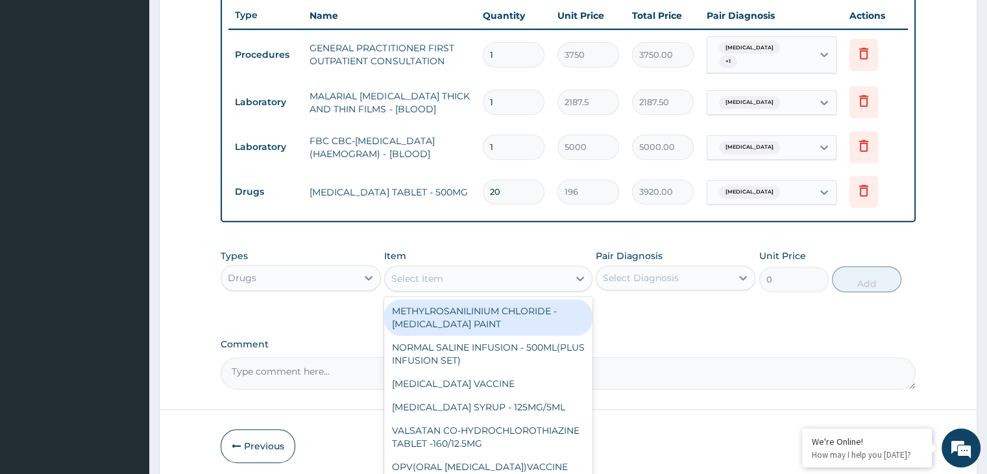
click at [497, 276] on div "Select Item" at bounding box center [477, 278] width 184 height 21
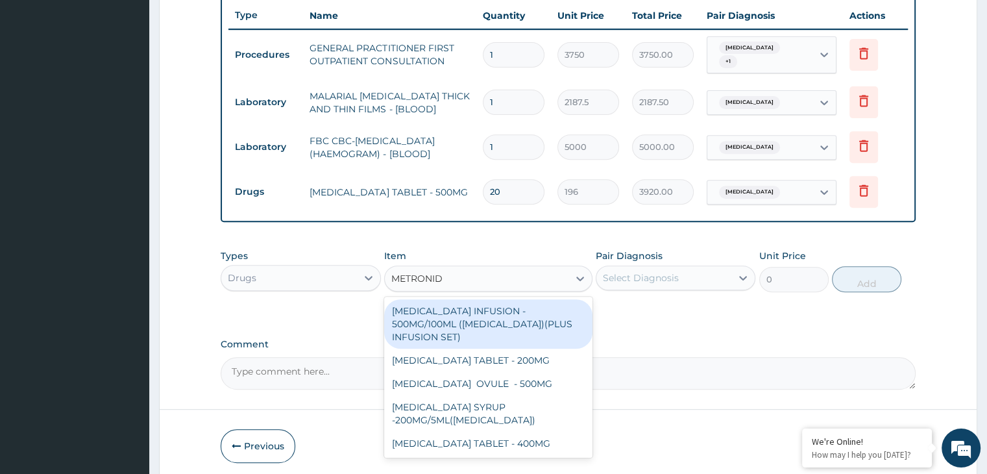
type input "METRONIDA"
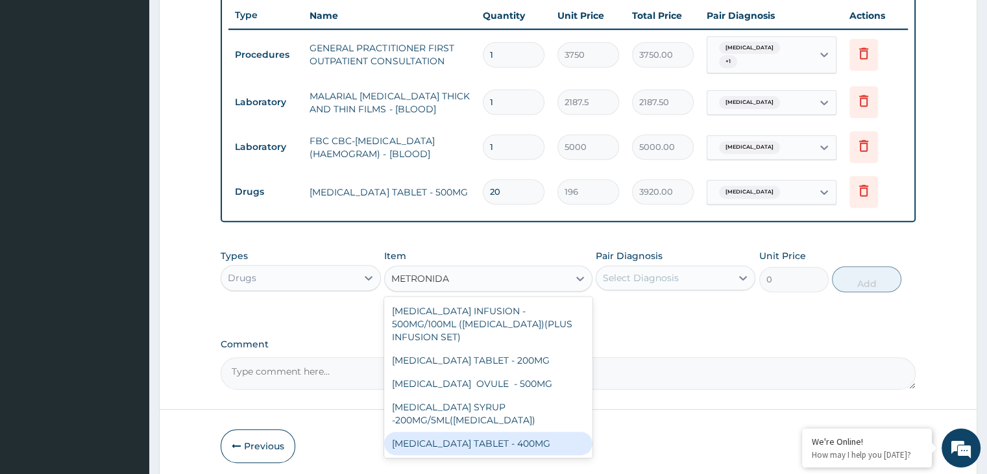
click at [490, 431] on div "METRONIDAZOLE TABLET - 400MG" at bounding box center [488, 442] width 208 height 23
type input "84"
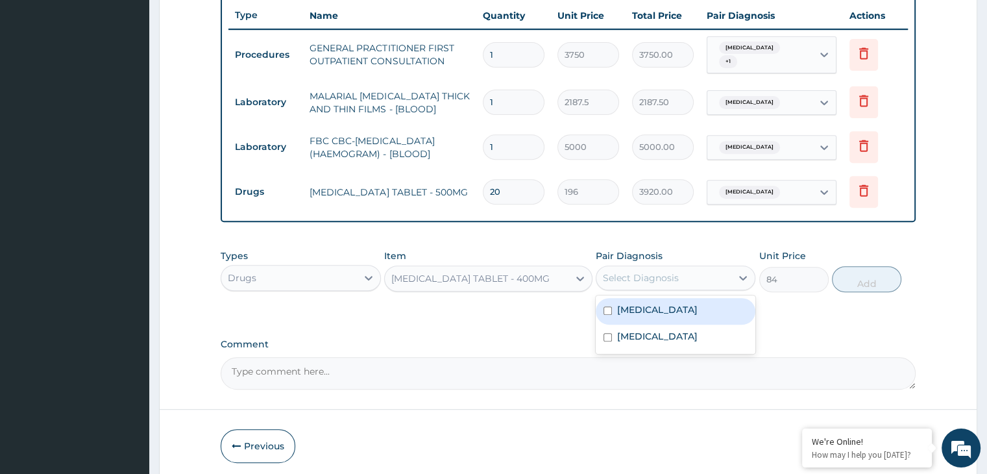
click at [677, 276] on div "Select Diagnosis" at bounding box center [641, 277] width 76 height 13
click at [629, 330] on label "Gastroenteritis" at bounding box center [657, 336] width 80 height 13
checkbox input "true"
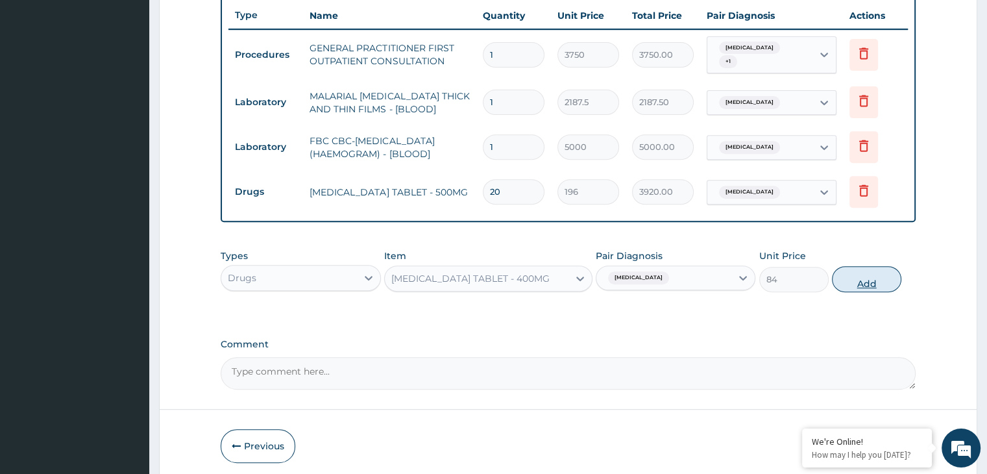
click at [864, 266] on button "Add" at bounding box center [866, 279] width 69 height 26
type input "0"
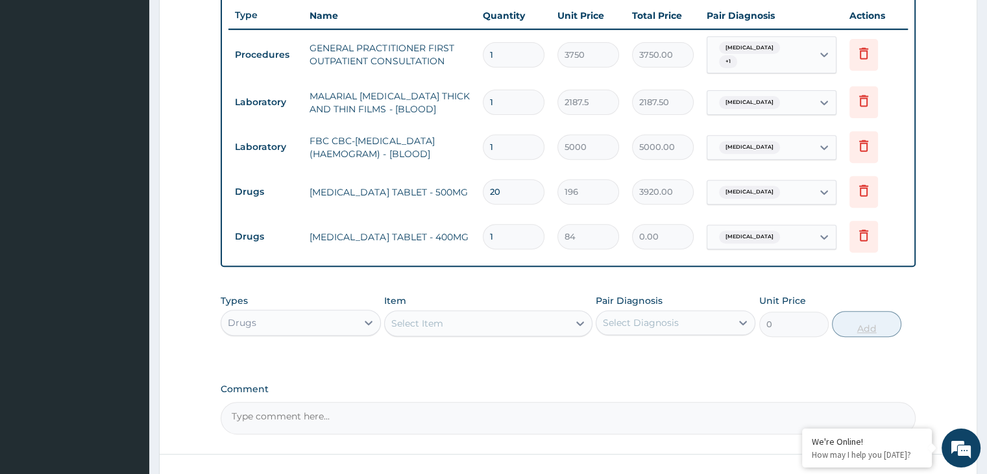
type input "0.00"
type input "2"
type input "168.00"
type input "21"
type input "1764.00"
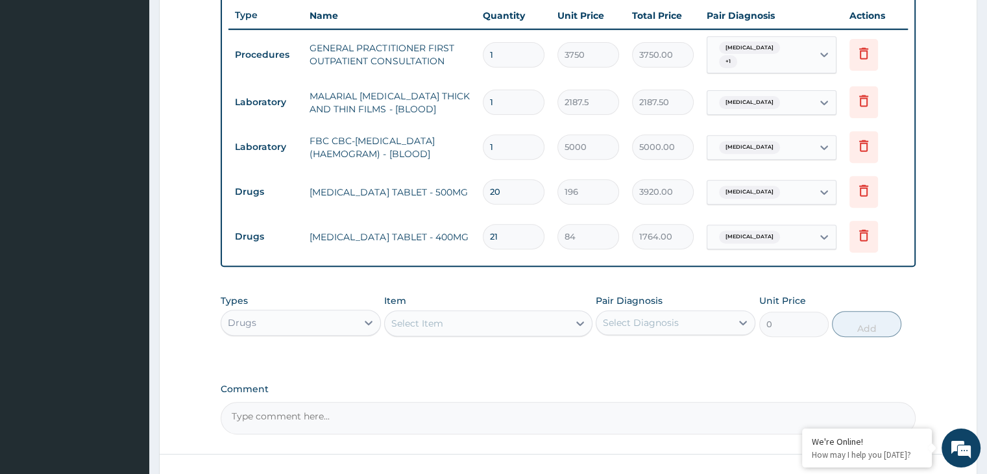
type input "21"
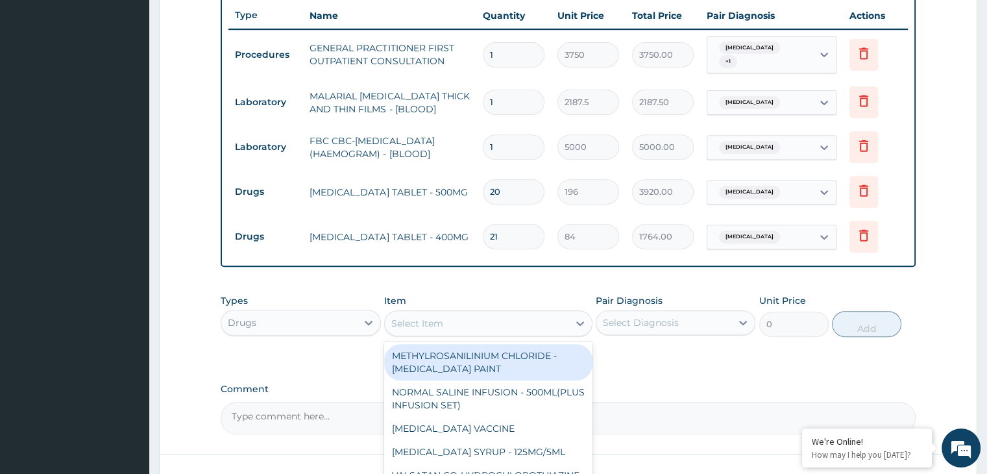
click at [498, 319] on div "Select Item" at bounding box center [477, 323] width 184 height 21
type input "ARTEMETER"
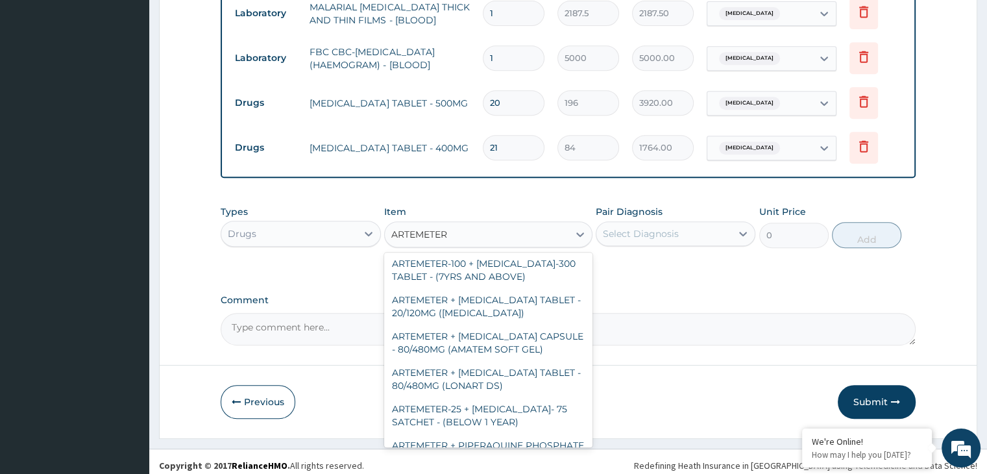
scroll to position [211, 0]
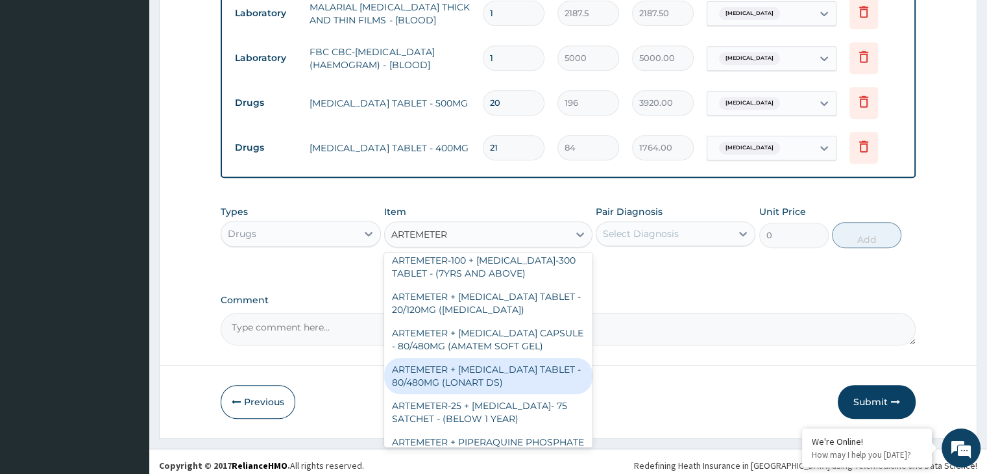
click at [482, 382] on div "ARTEMETER + LUMEFANTRINE TABLET - 80/480MG (LONART DS)" at bounding box center [488, 375] width 208 height 36
type input "588"
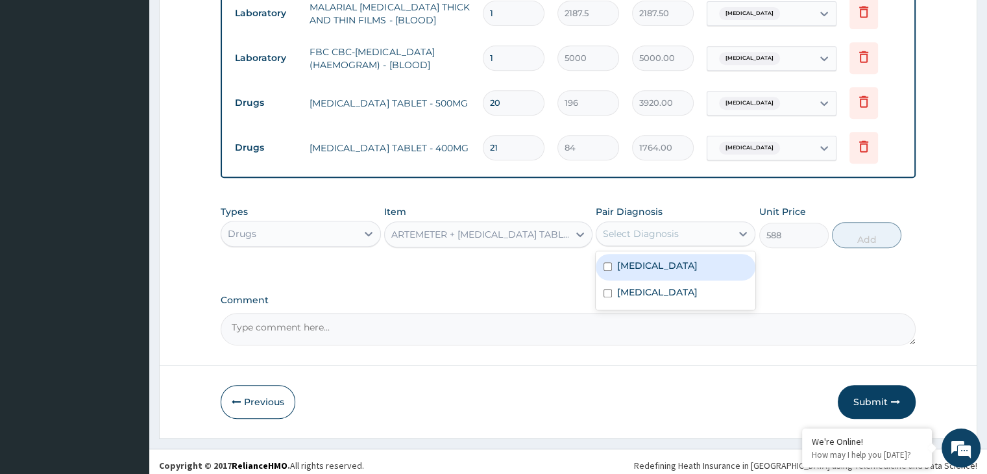
click at [643, 230] on div "Select Diagnosis" at bounding box center [641, 233] width 76 height 13
click at [625, 263] on label "Malaria" at bounding box center [657, 265] width 80 height 13
checkbox input "true"
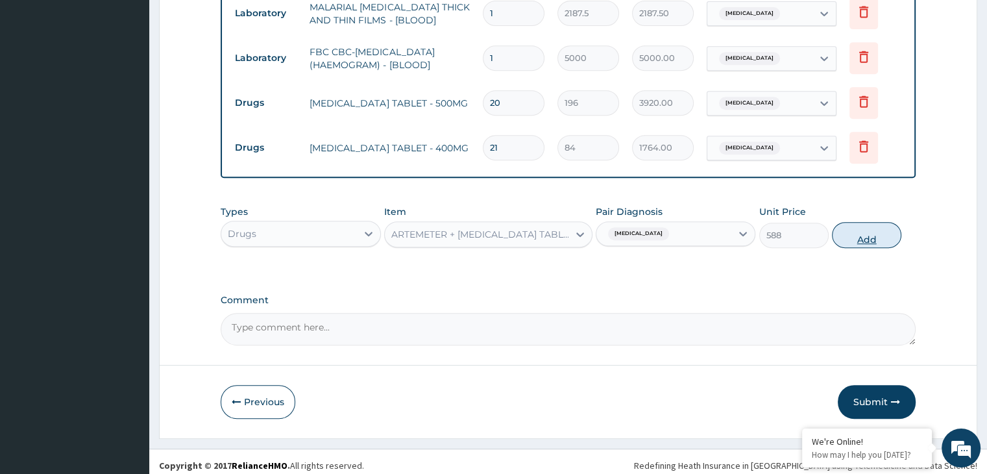
click at [862, 230] on button "Add" at bounding box center [866, 235] width 69 height 26
type input "0"
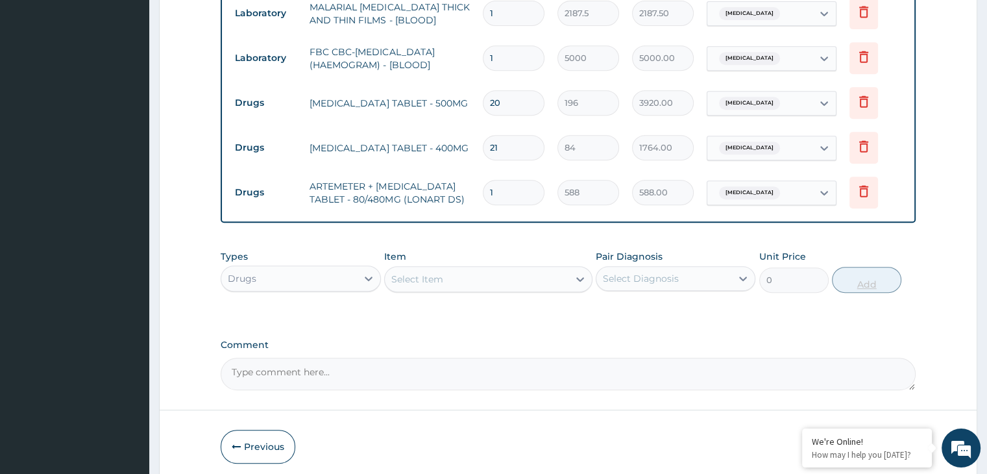
type input "0.00"
type input "6"
type input "3528.00"
type input "6"
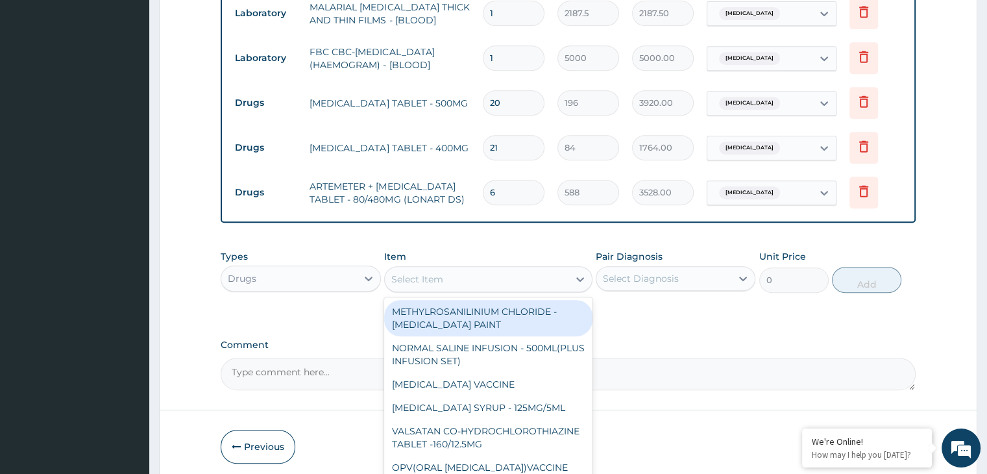
click at [477, 279] on div "Select Item" at bounding box center [477, 279] width 184 height 21
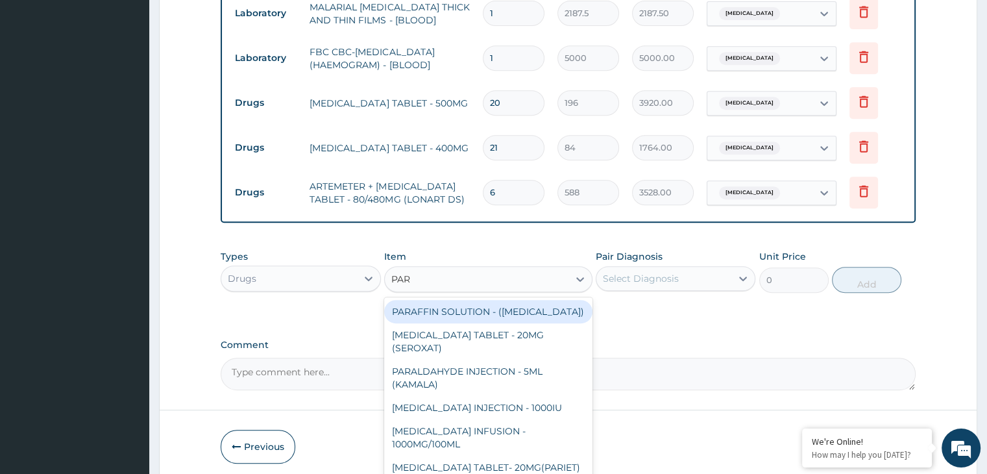
type input "PARA"
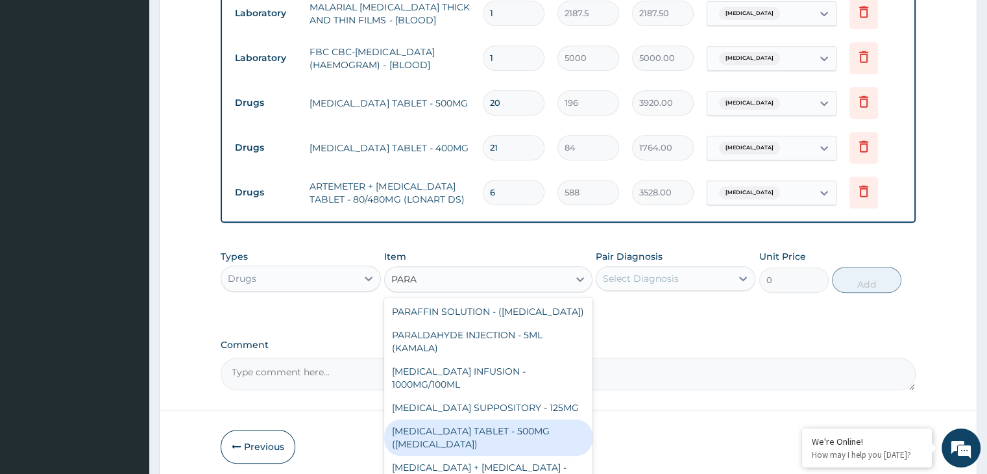
click at [453, 424] on div "PARACETAMOL TABLET - 500MG (PANADOL)" at bounding box center [488, 437] width 208 height 36
type input "42"
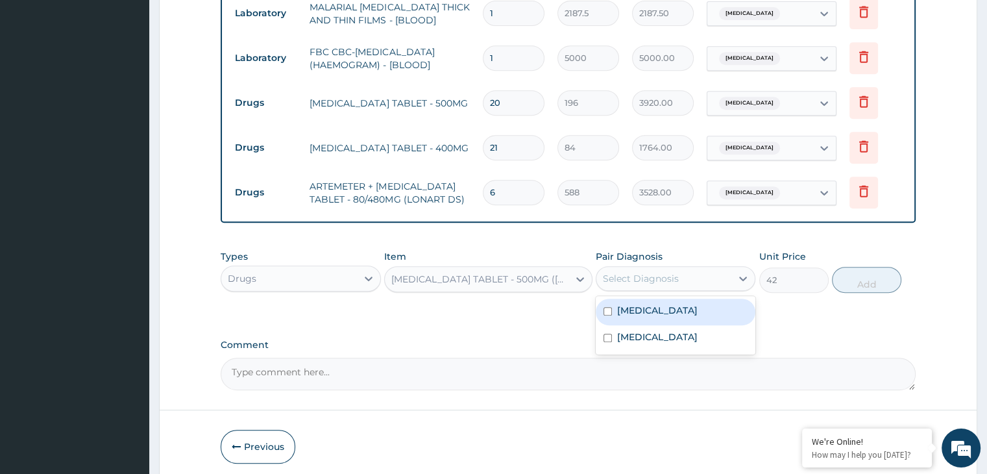
click at [680, 278] on div "Select Diagnosis" at bounding box center [663, 278] width 135 height 21
click at [649, 304] on label "Malaria" at bounding box center [657, 310] width 80 height 13
checkbox input "true"
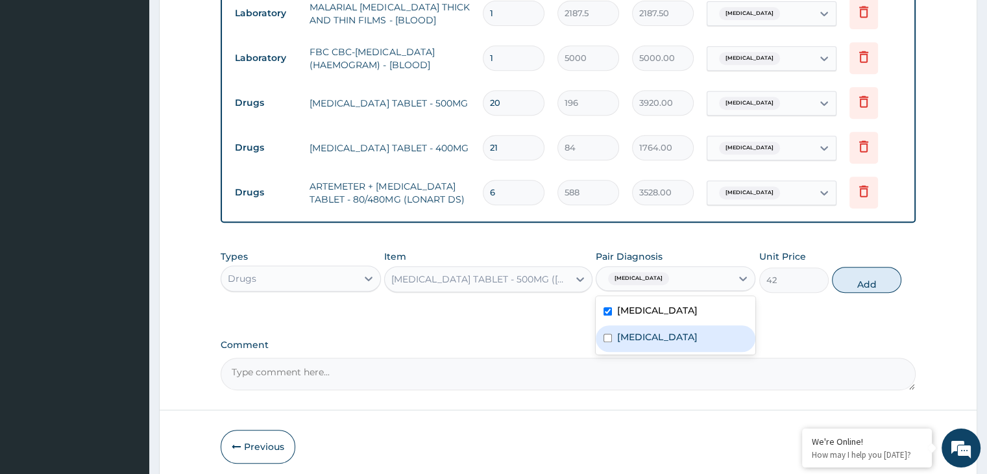
click at [620, 331] on label "Gastroenteritis" at bounding box center [657, 336] width 80 height 13
checkbox input "true"
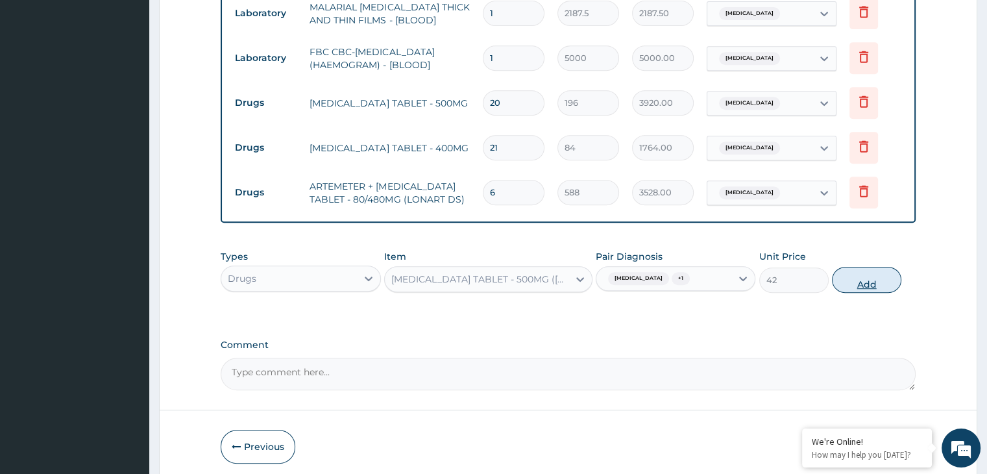
click at [876, 272] on button "Add" at bounding box center [866, 280] width 69 height 26
type input "0"
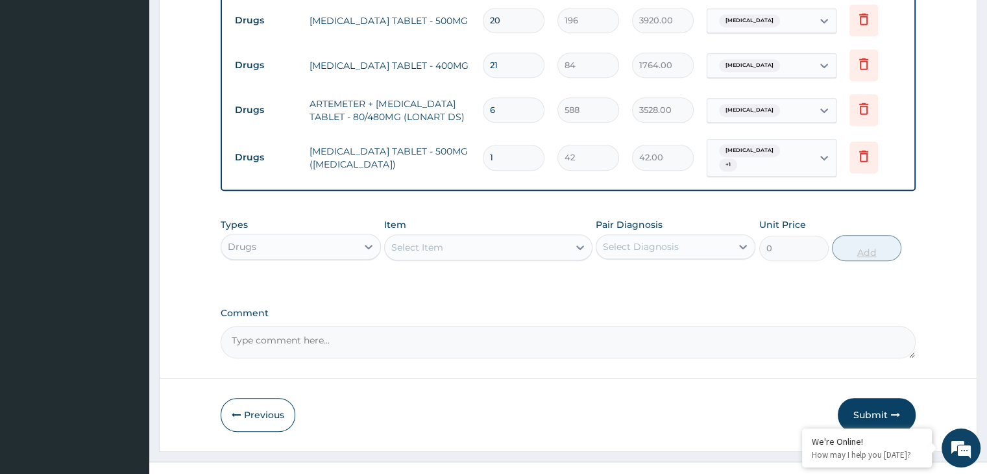
scroll to position [662, 0]
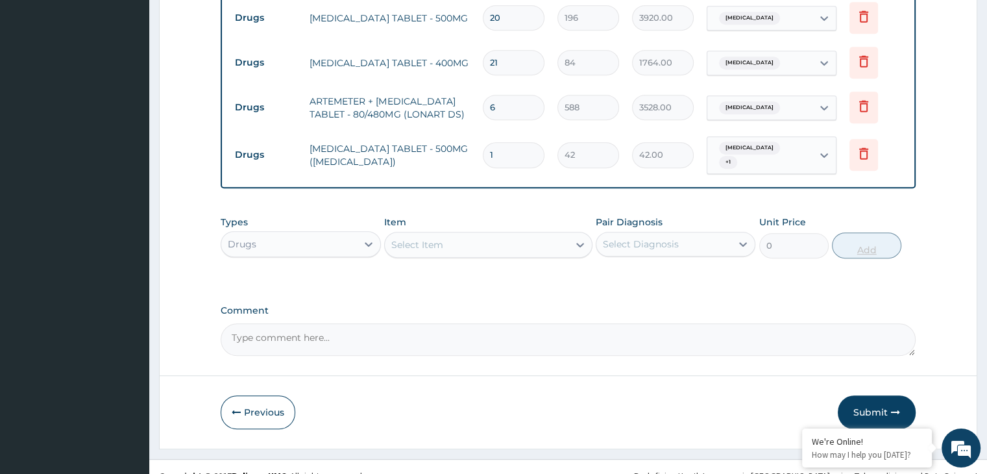
type input "18"
type input "756.00"
type input "18"
click at [880, 398] on button "Submit" at bounding box center [876, 412] width 78 height 34
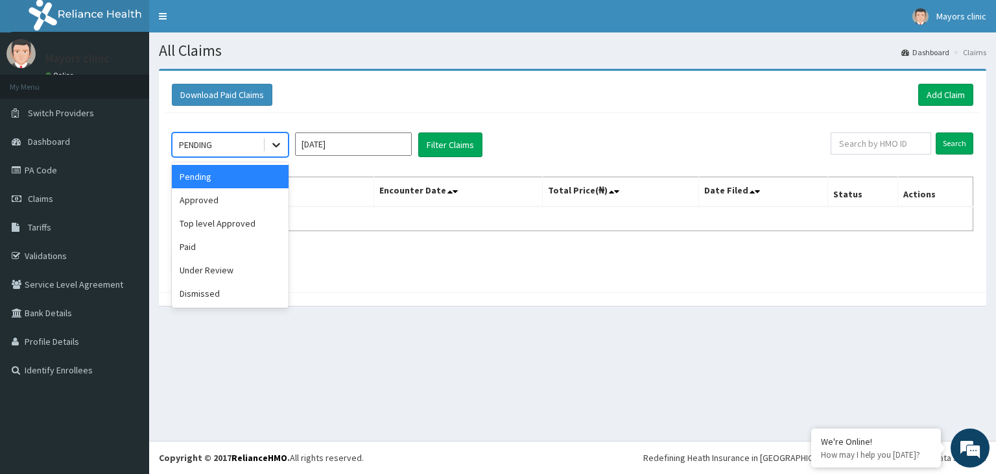
click at [276, 147] on icon at bounding box center [276, 144] width 13 height 13
click at [234, 195] on div "Approved" at bounding box center [230, 199] width 117 height 23
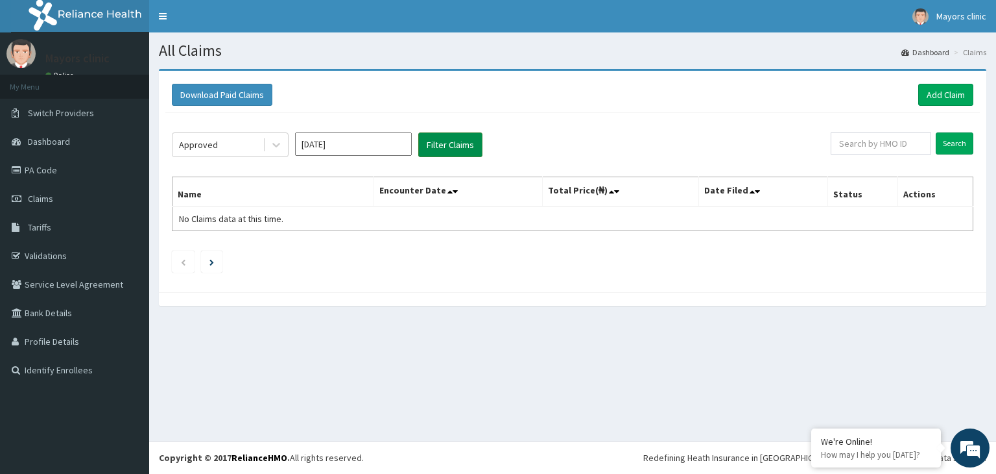
click at [440, 141] on button "Filter Claims" at bounding box center [450, 144] width 64 height 25
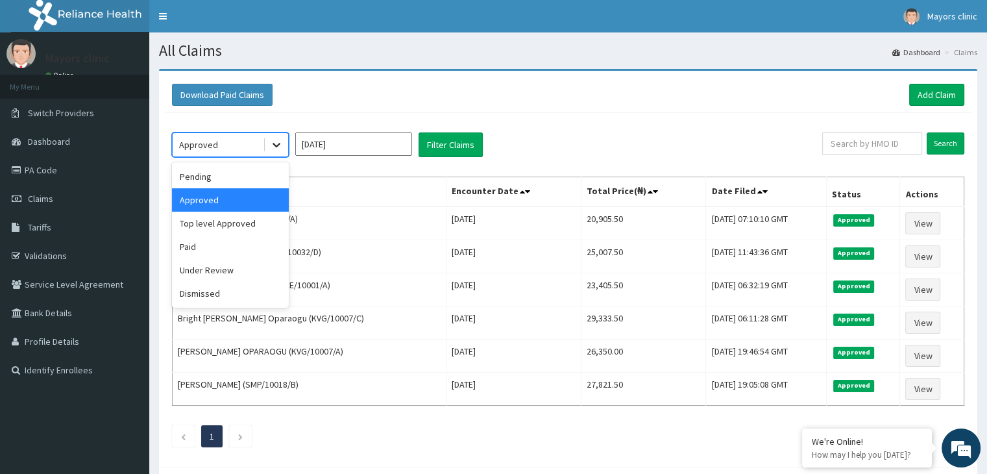
click at [267, 145] on div at bounding box center [276, 144] width 23 height 23
click at [211, 271] on div "Under Review" at bounding box center [230, 269] width 117 height 23
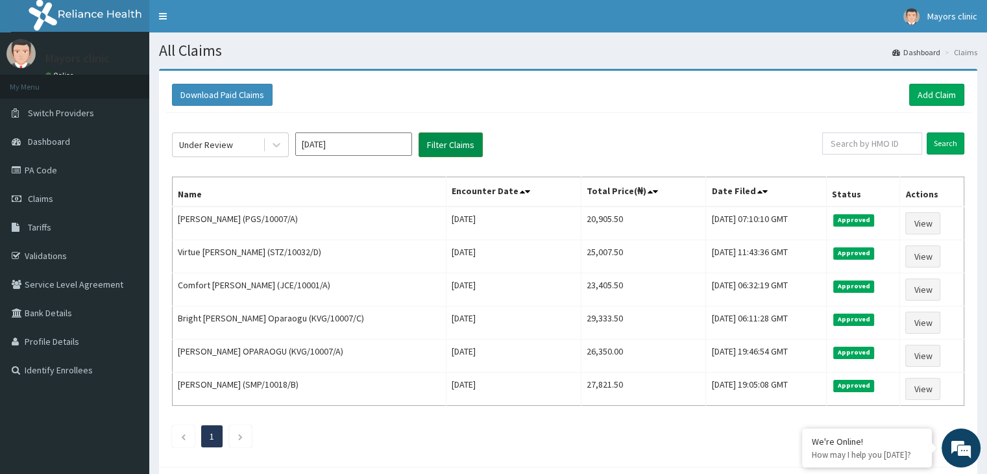
click at [449, 144] on button "Filter Claims" at bounding box center [450, 144] width 64 height 25
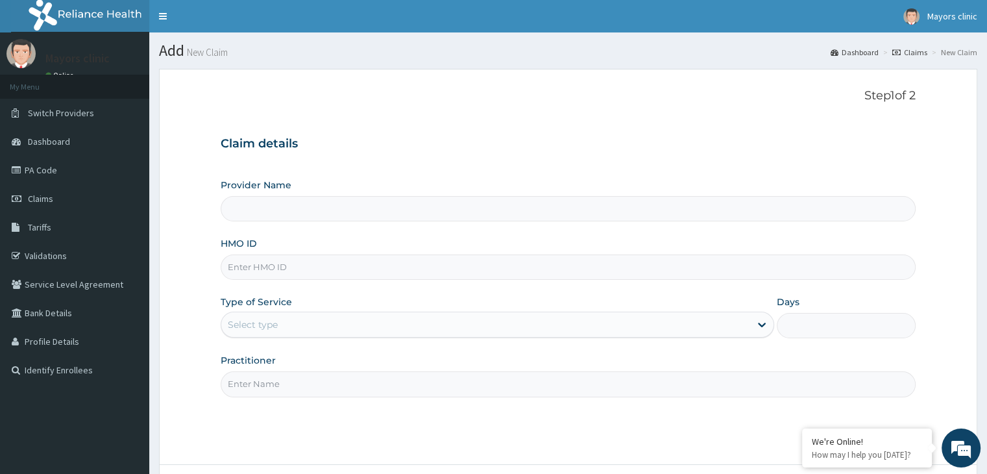
scroll to position [106, 0]
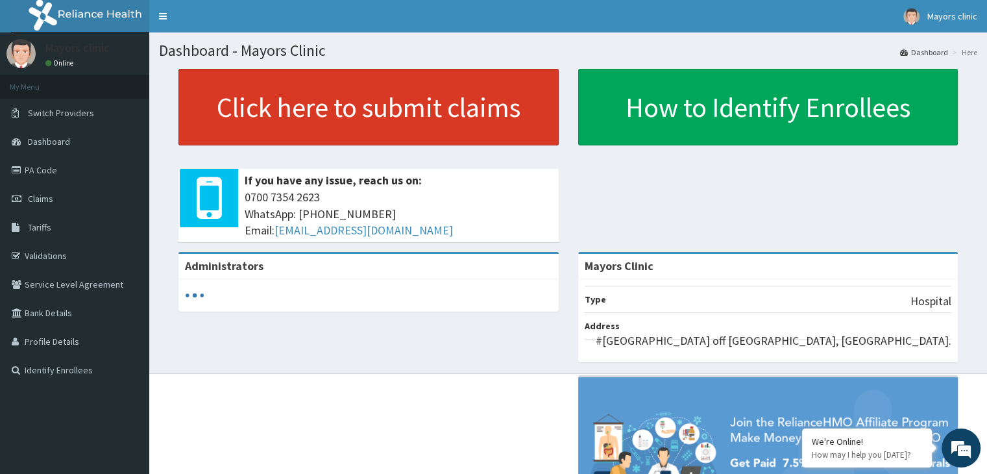
click at [314, 105] on link "Click here to submit claims" at bounding box center [368, 107] width 380 height 77
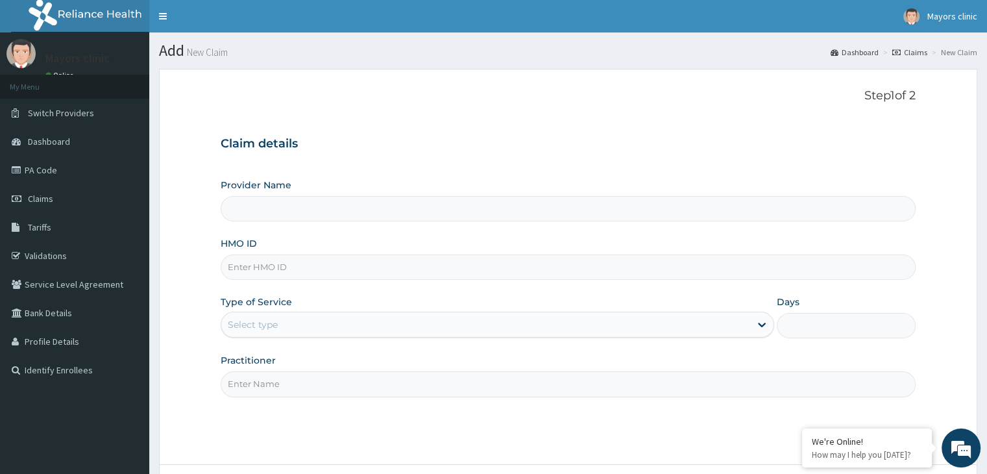
type input "Mayors Clinic"
click at [267, 264] on input "HMO ID" at bounding box center [568, 266] width 694 height 25
type input "PGS/10007/B"
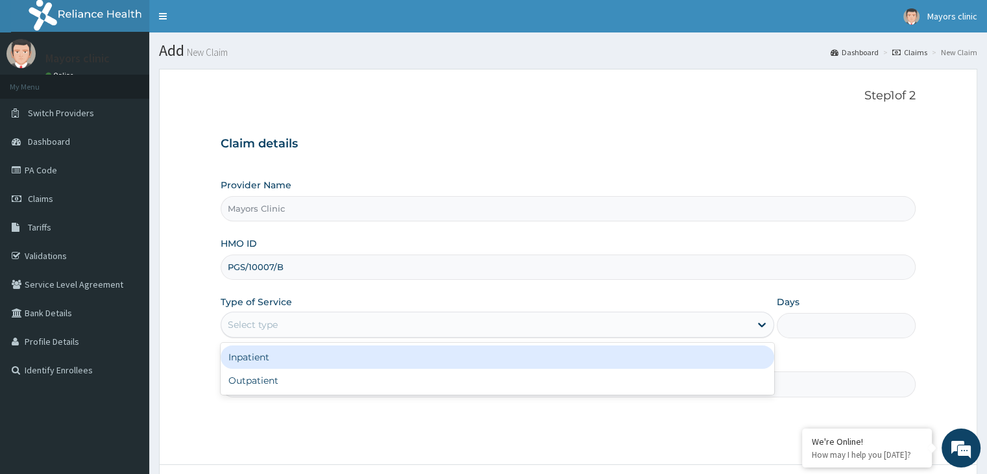
click at [348, 330] on div "Select type" at bounding box center [485, 324] width 529 height 21
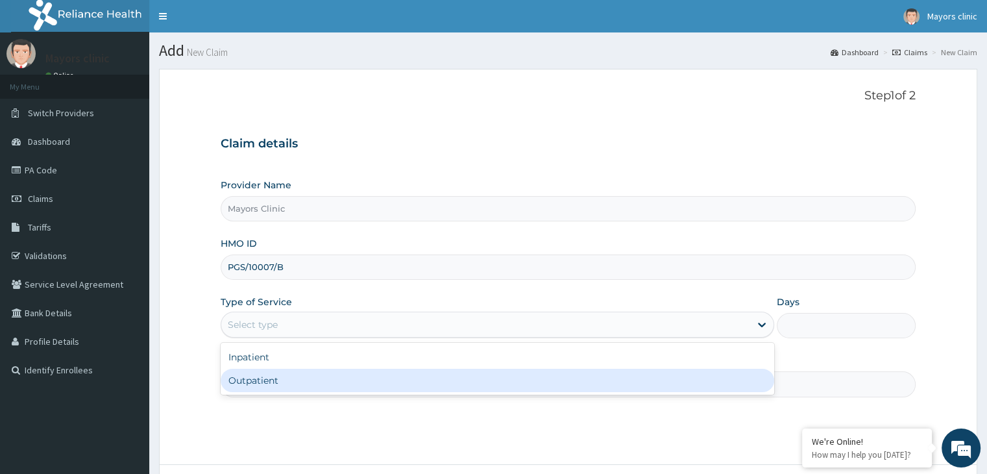
click at [303, 376] on div "Outpatient" at bounding box center [497, 379] width 553 height 23
type input "1"
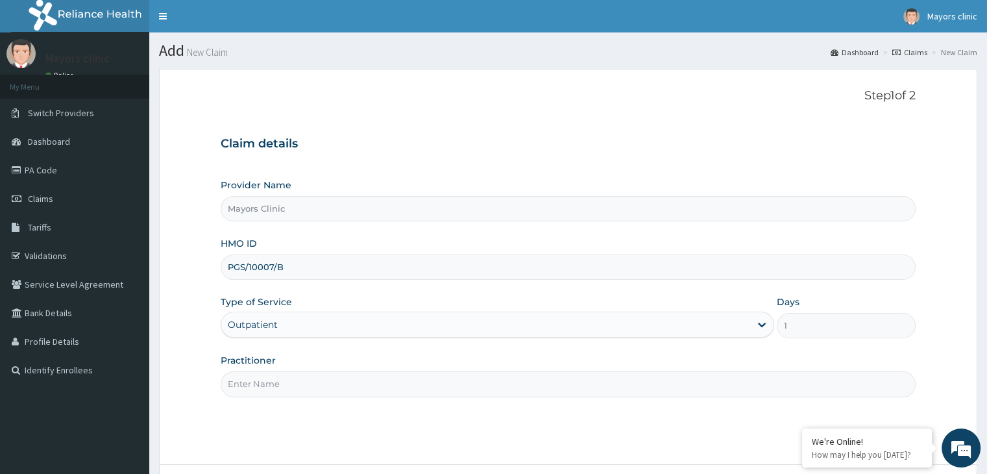
click at [298, 379] on input "Practitioner" at bounding box center [568, 383] width 694 height 25
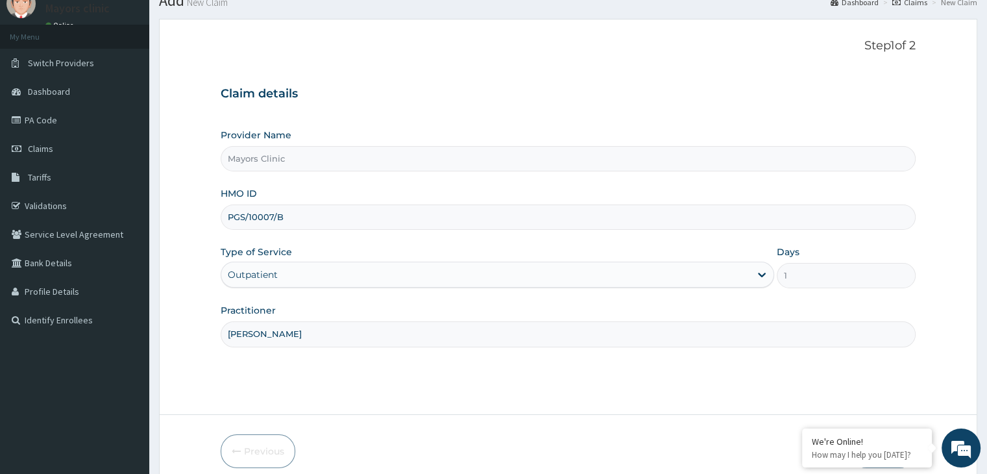
scroll to position [106, 0]
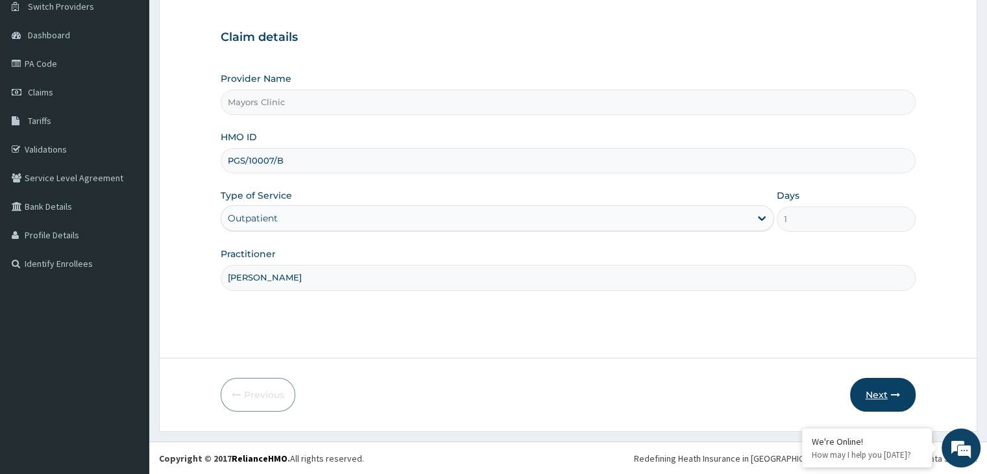
type input "DR ONUORAH REMIGIUS TOCHUKWU"
click at [861, 395] on button "Next" at bounding box center [883, 395] width 66 height 34
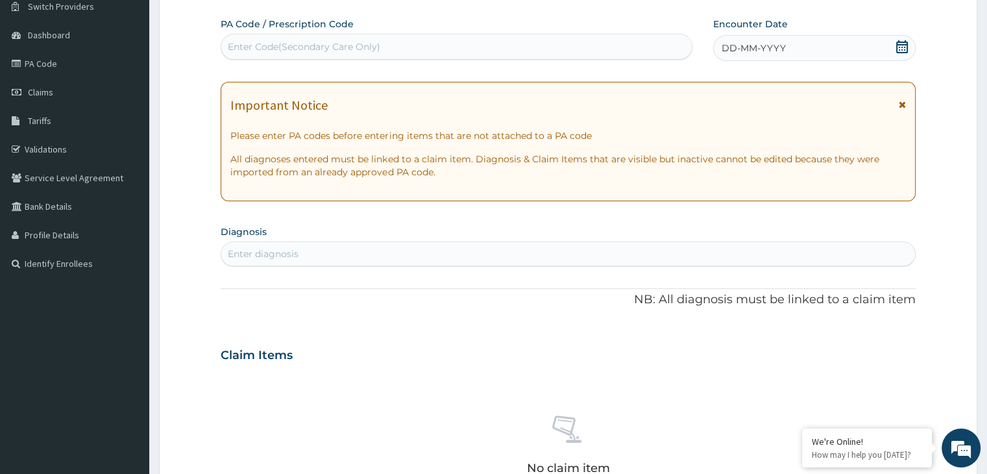
click at [833, 47] on div "DD-MM-YYYY" at bounding box center [814, 48] width 202 height 26
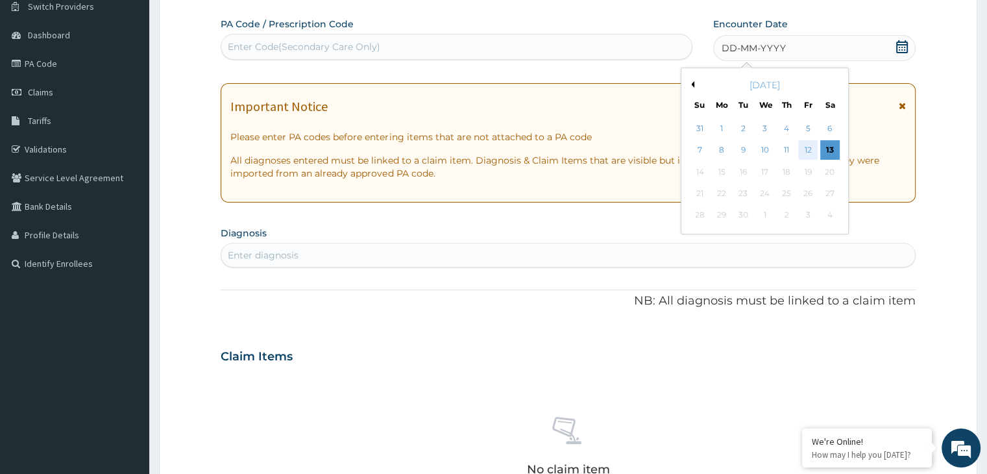
click at [810, 147] on div "12" at bounding box center [807, 150] width 19 height 19
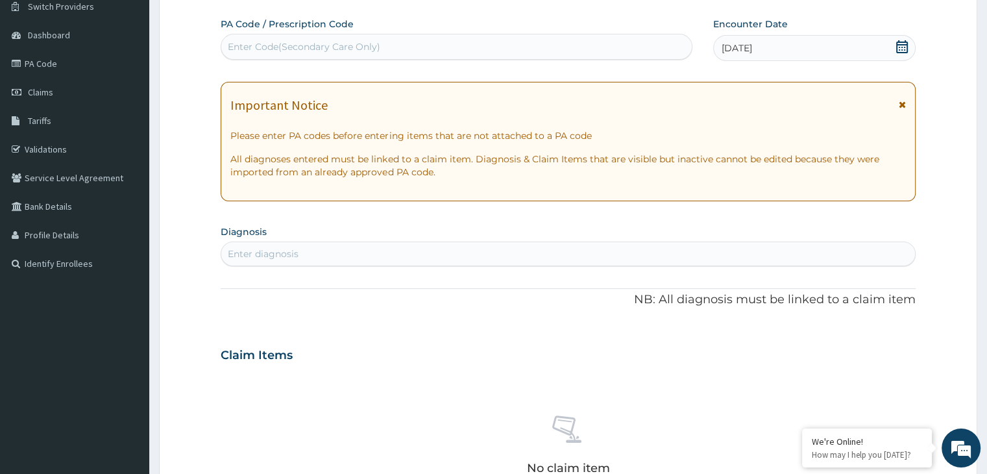
click at [314, 258] on div "Enter diagnosis" at bounding box center [567, 253] width 693 height 21
type input "MALA"
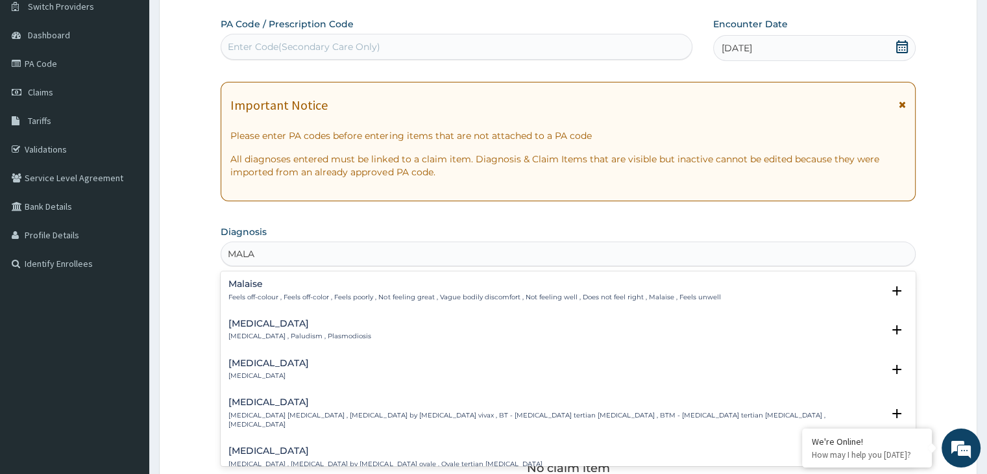
click at [270, 335] on p "[MEDICAL_DATA] , Paludism , Plasmodiosis" at bounding box center [299, 335] width 143 height 9
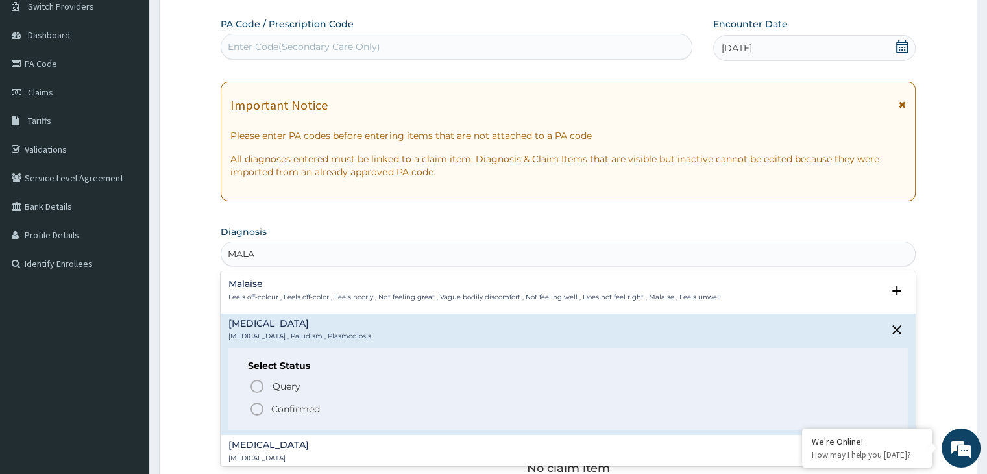
click at [261, 408] on icon "status option filled" at bounding box center [257, 409] width 16 height 16
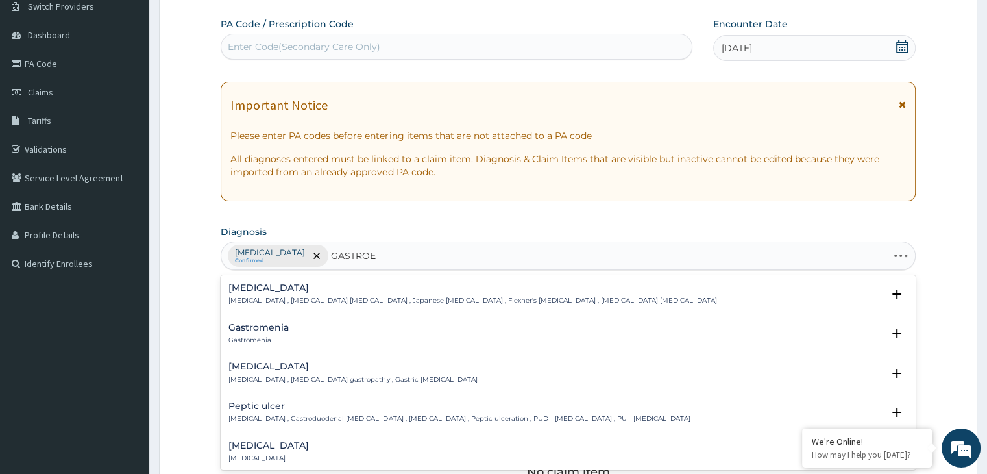
type input "GASTROEN"
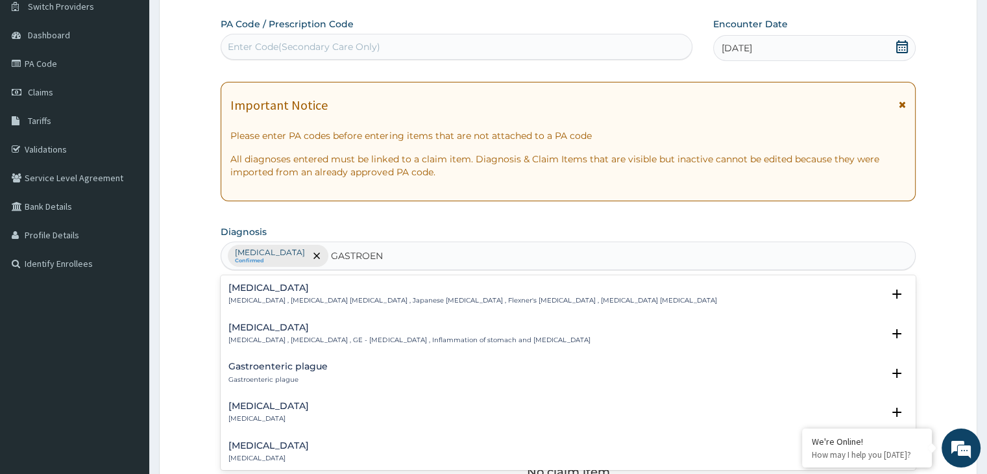
click at [274, 324] on h4 "[MEDICAL_DATA]" at bounding box center [408, 327] width 361 height 10
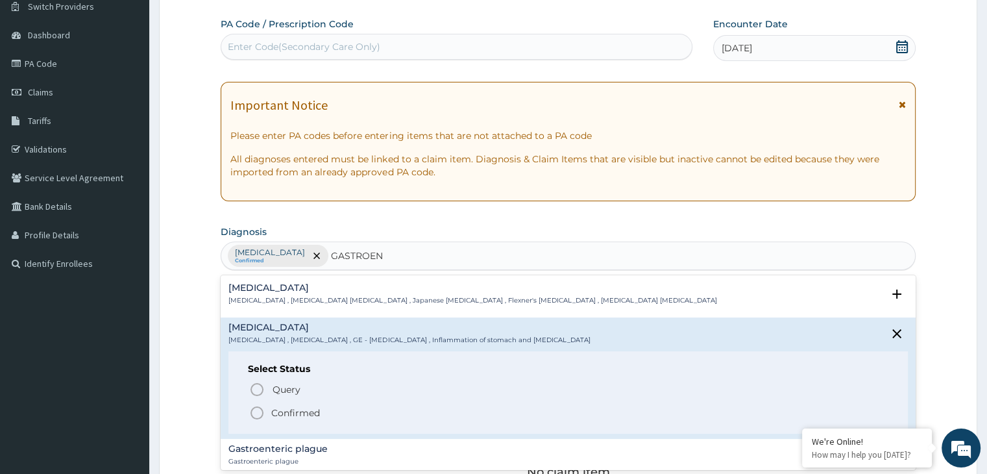
click at [263, 408] on icon "status option filled" at bounding box center [257, 413] width 16 height 16
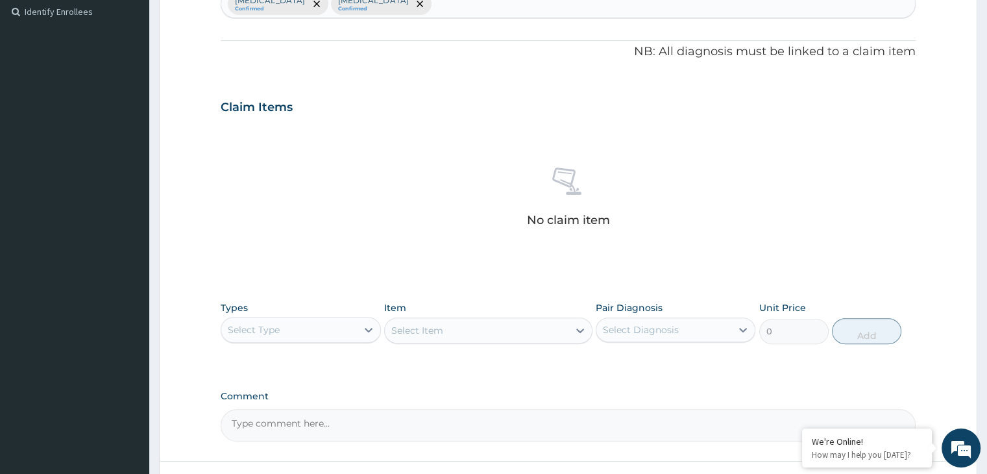
scroll to position [361, 0]
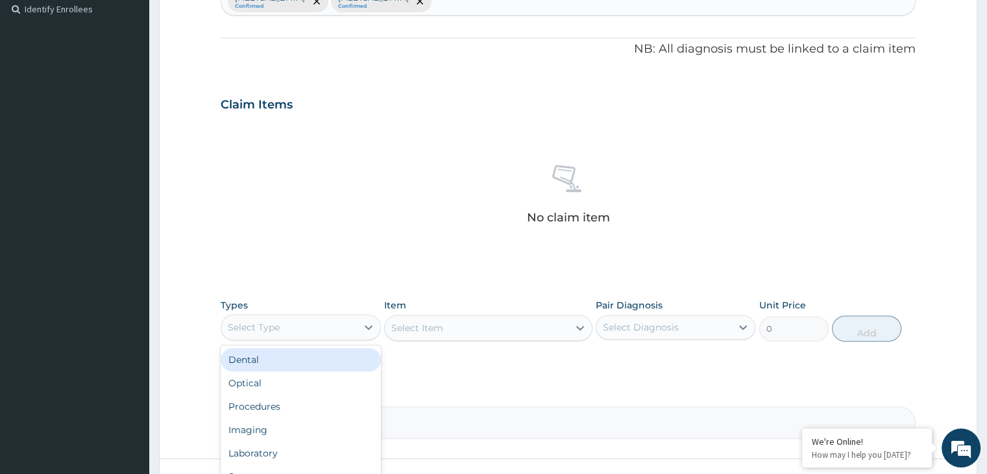
click at [344, 333] on div "Select Type" at bounding box center [288, 327] width 135 height 21
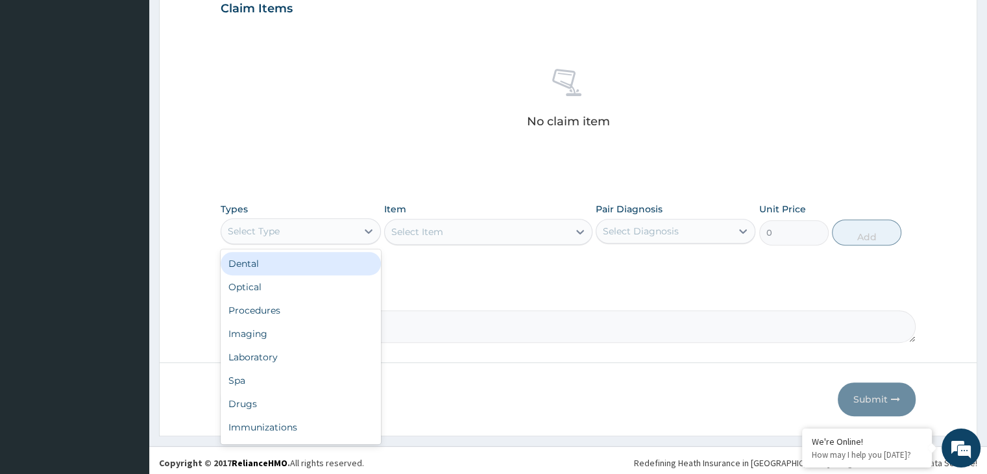
scroll to position [461, 0]
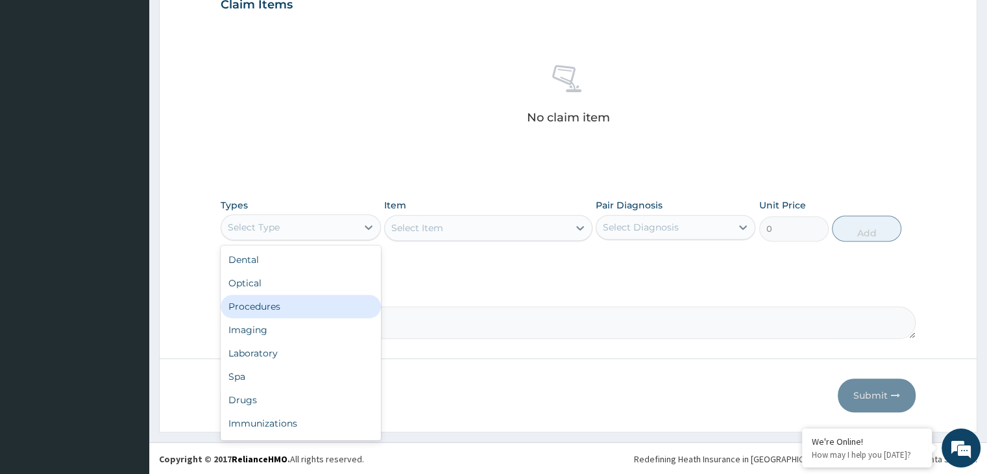
click at [319, 306] on div "Procedures" at bounding box center [301, 306] width 160 height 23
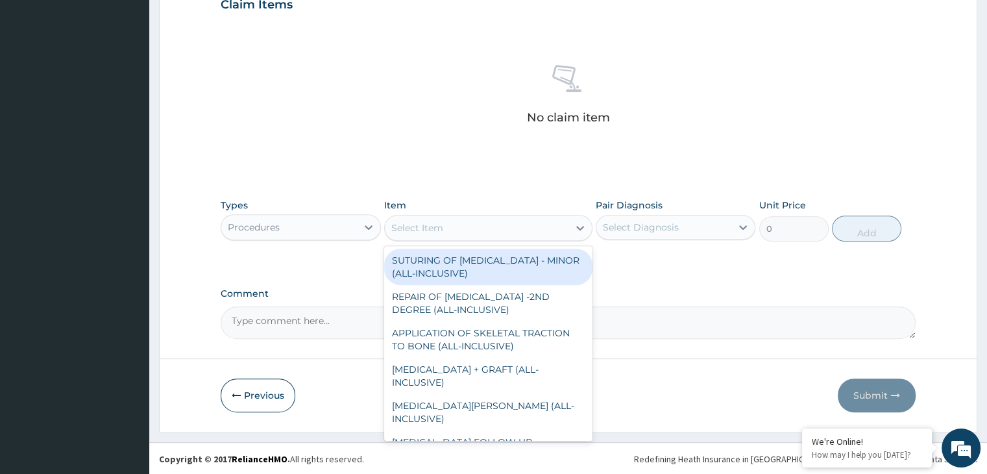
click at [480, 231] on div "Select Item" at bounding box center [477, 227] width 184 height 21
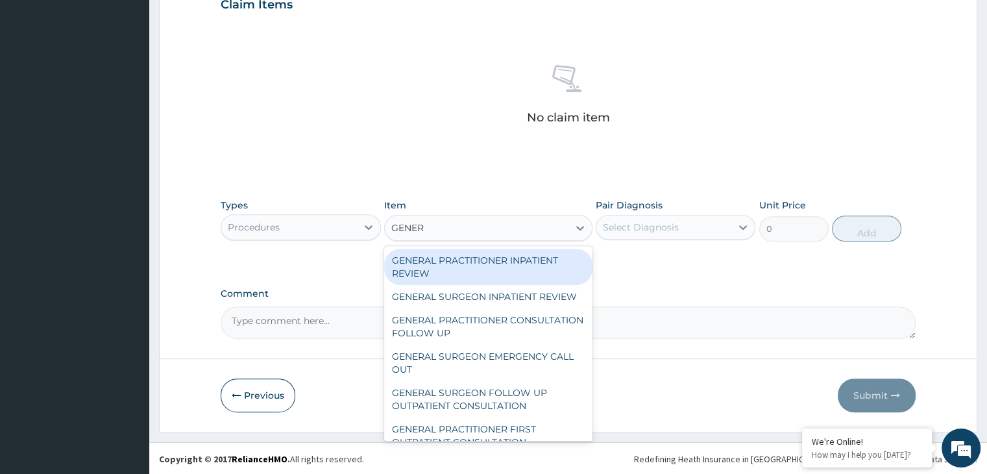
type input "GENERA"
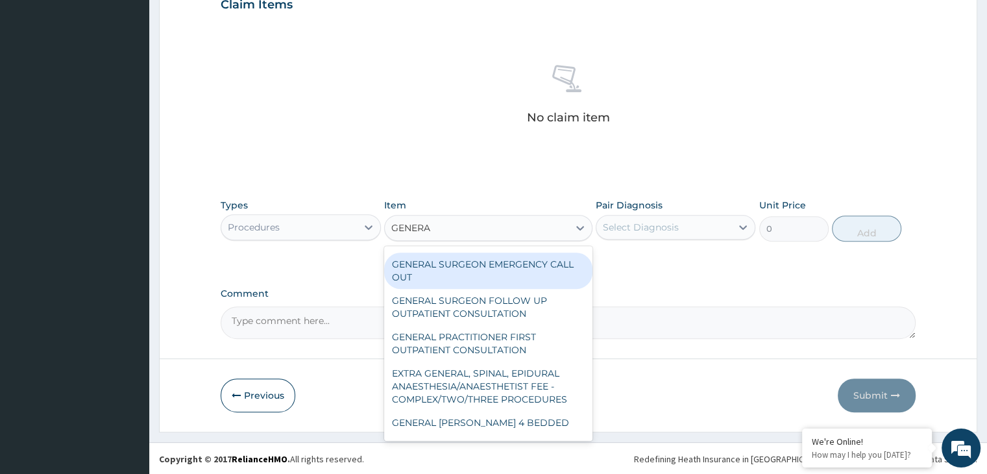
scroll to position [97, 0]
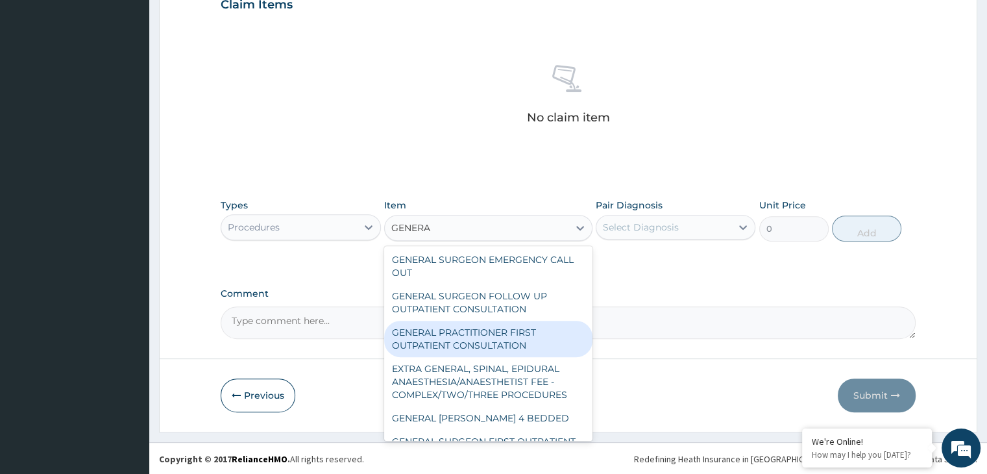
click at [498, 352] on div "GENERAL PRACTITIONER FIRST OUTPATIENT CONSULTATION" at bounding box center [488, 338] width 208 height 36
type input "3750"
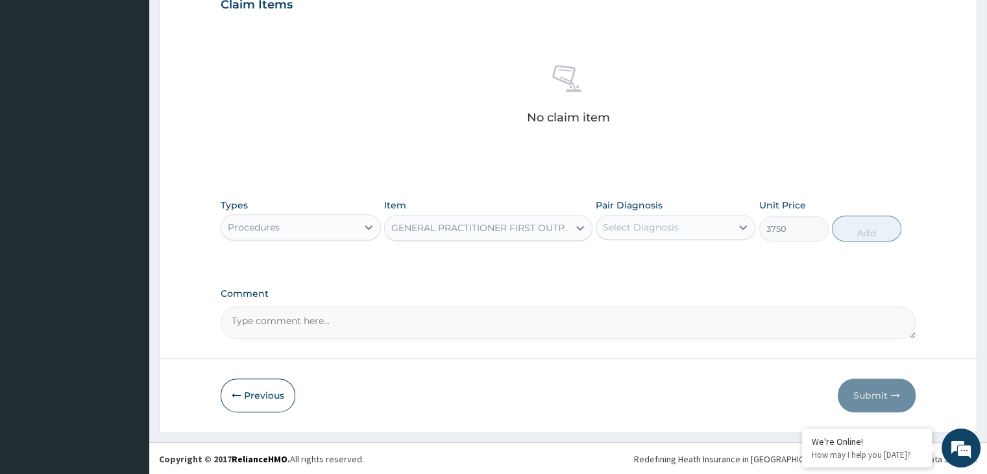
click at [682, 232] on div "Select Diagnosis" at bounding box center [663, 227] width 135 height 21
click at [656, 249] on div "Malaria" at bounding box center [675, 260] width 160 height 27
checkbox input "true"
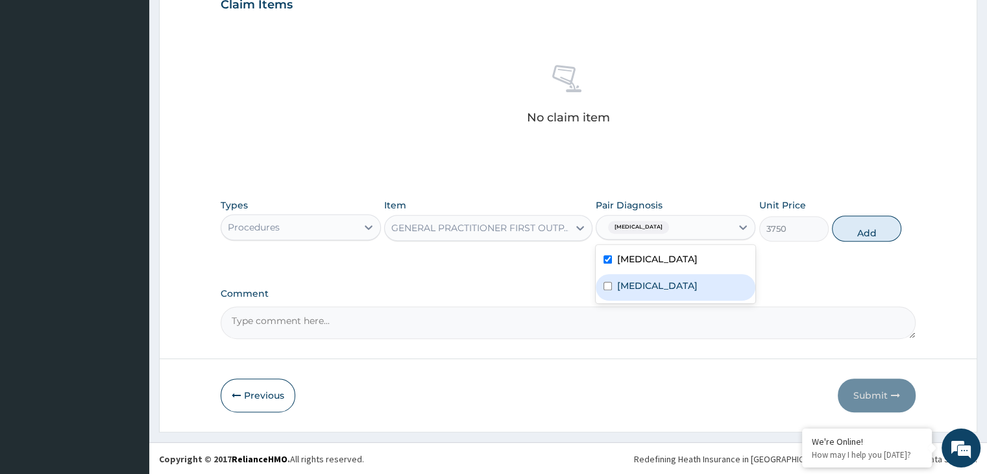
click at [621, 285] on label "Gastroenteritis" at bounding box center [657, 285] width 80 height 13
checkbox input "true"
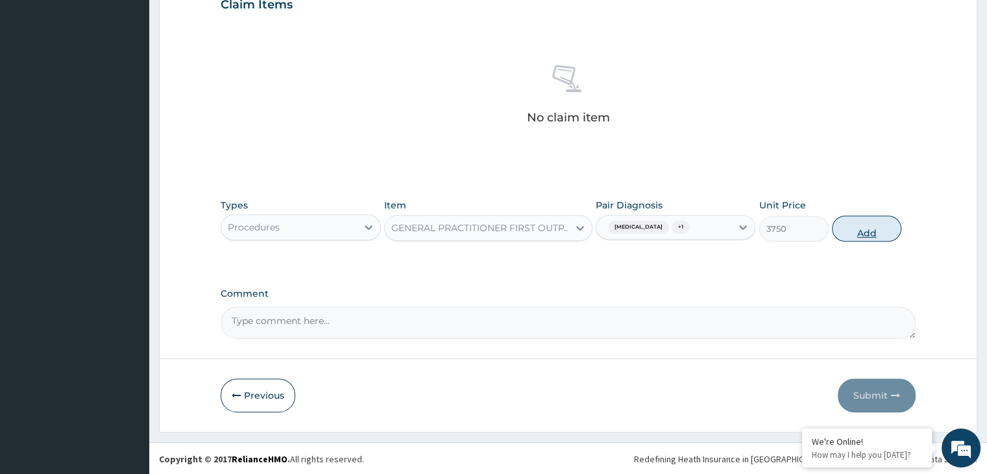
click at [849, 228] on button "Add" at bounding box center [866, 228] width 69 height 26
type input "0"
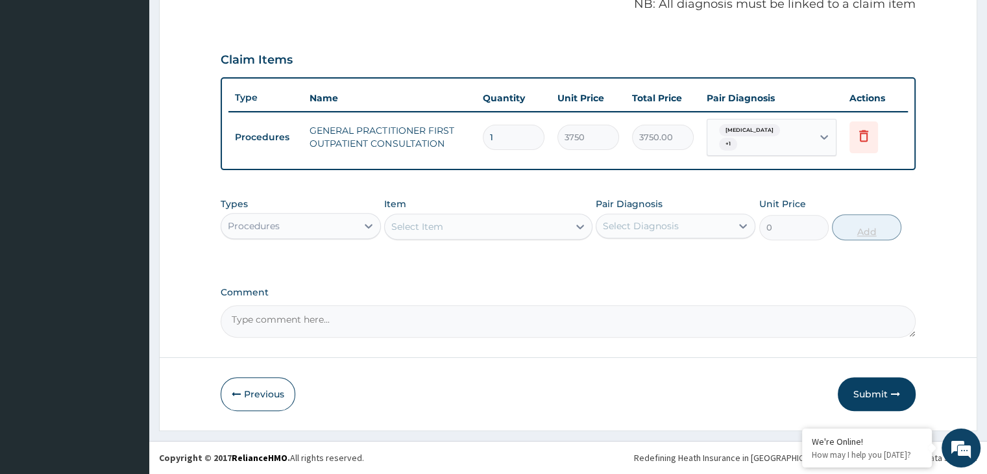
scroll to position [398, 0]
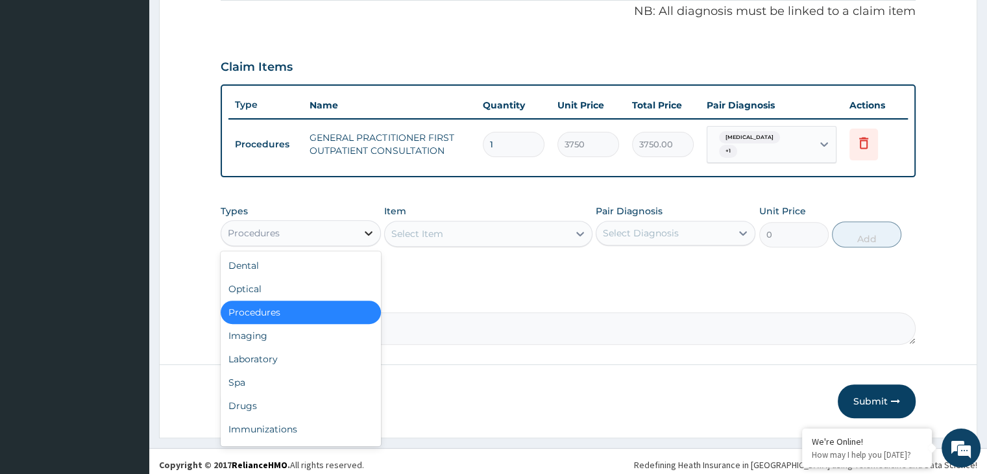
click at [363, 226] on icon at bounding box center [368, 232] width 13 height 13
click at [264, 347] on div "Laboratory" at bounding box center [301, 358] width 160 height 23
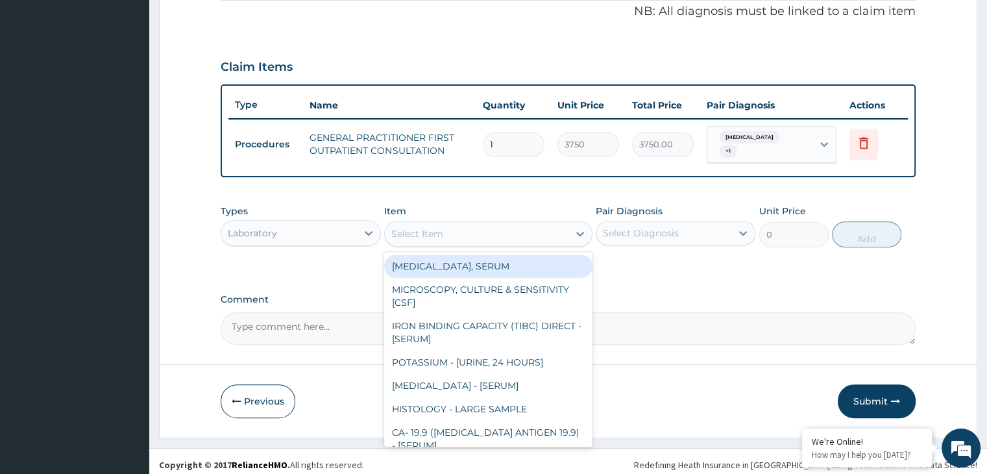
click at [538, 234] on div "Select Item" at bounding box center [477, 233] width 184 height 21
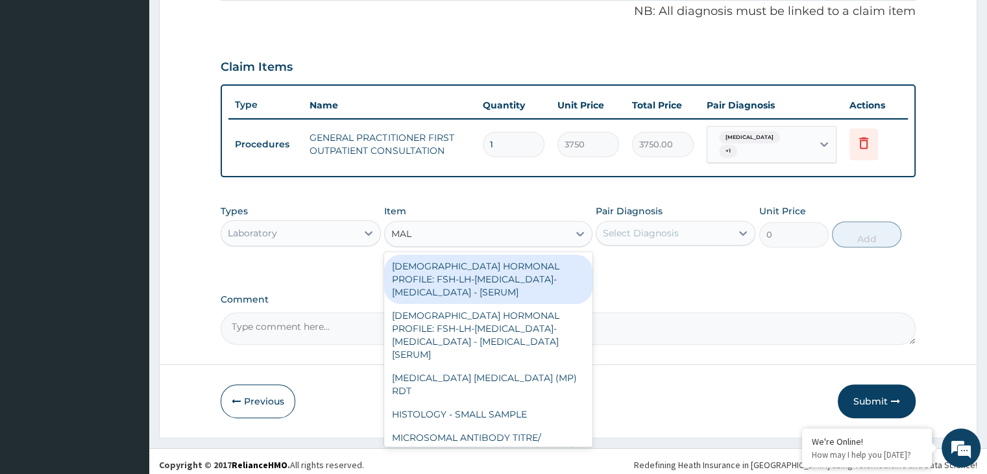
type input "MALA"
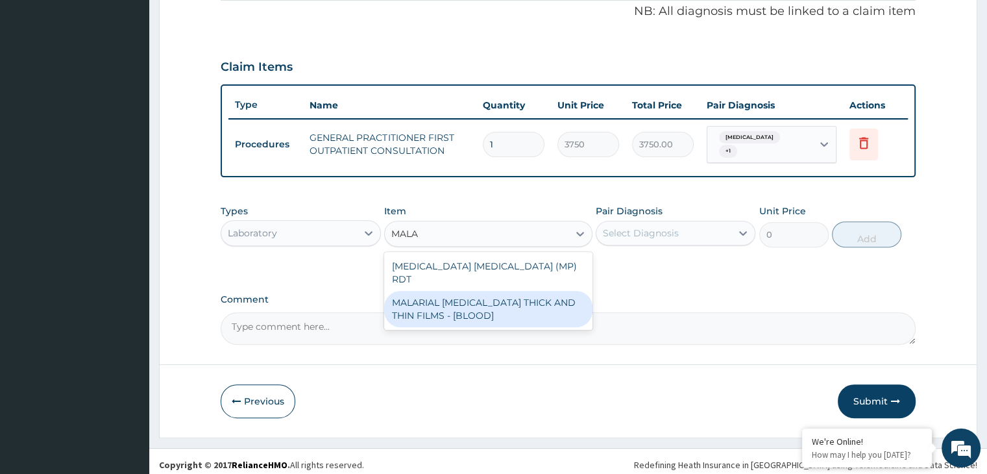
click at [483, 291] on div "MALARIAL PARASITE THICK AND THIN FILMS - [BLOOD]" at bounding box center [488, 309] width 208 height 36
type input "2187.5"
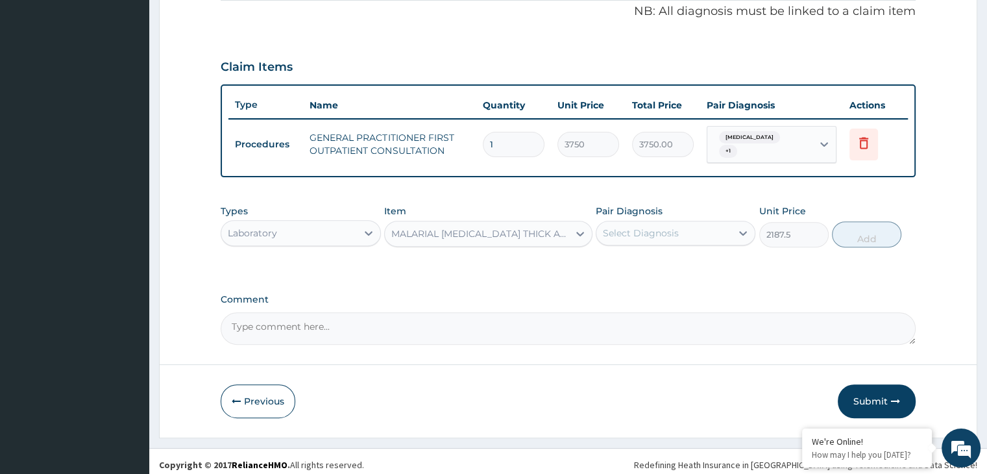
click at [669, 226] on div "Select Diagnosis" at bounding box center [641, 232] width 76 height 13
click at [634, 263] on label "Malaria" at bounding box center [657, 264] width 80 height 13
checkbox input "true"
click at [872, 233] on button "Add" at bounding box center [866, 234] width 69 height 26
type input "0"
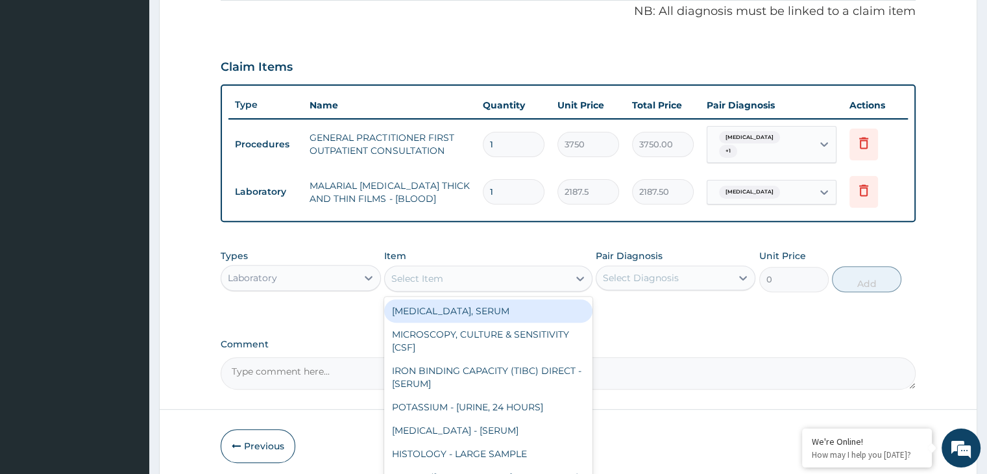
click at [430, 272] on div "Select Item" at bounding box center [417, 278] width 52 height 13
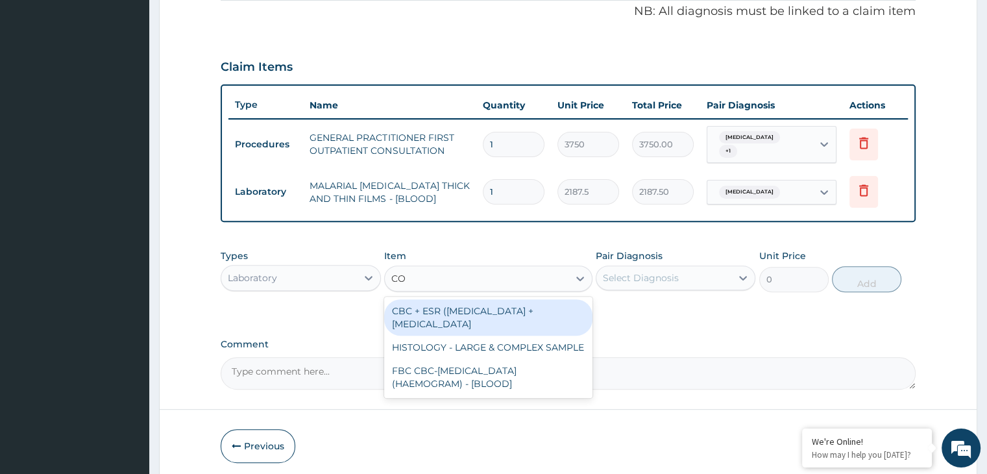
type input "COM"
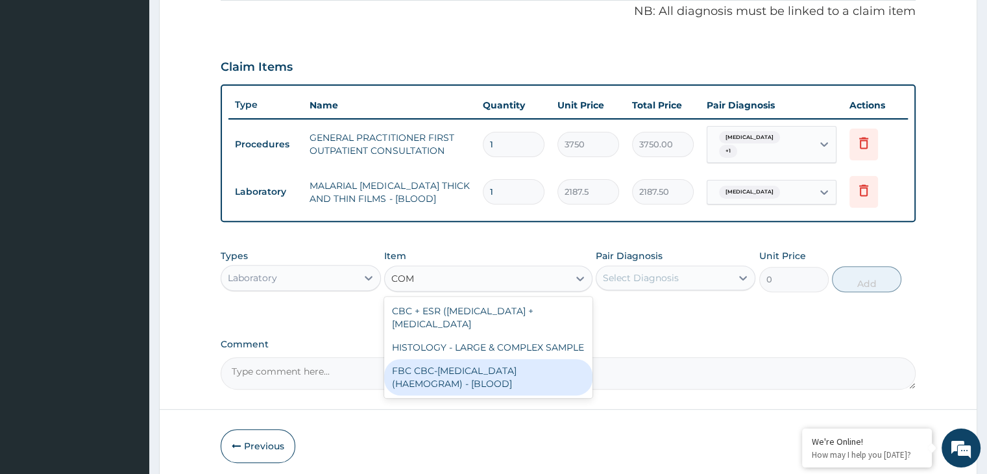
click at [442, 359] on div "FBC CBC-COMPLETE BLOOD COUNT (HAEMOGRAM) - [BLOOD]" at bounding box center [488, 377] width 208 height 36
type input "5000"
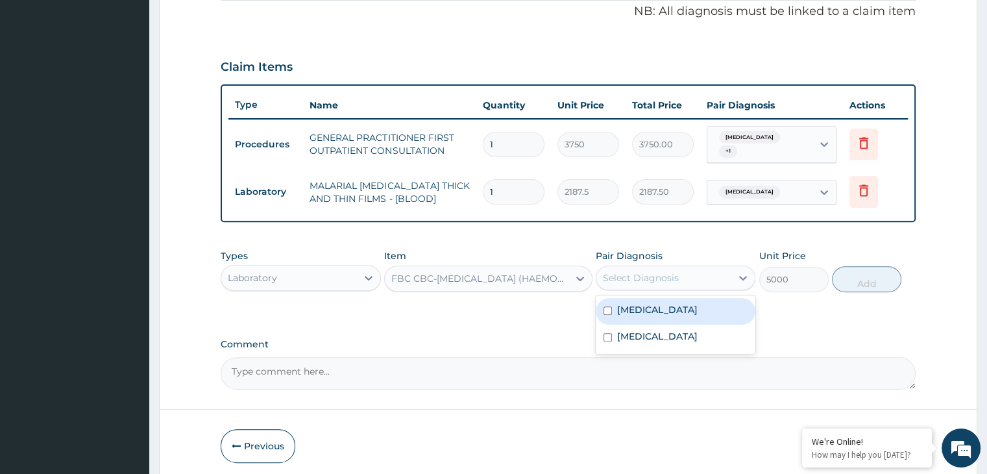
click at [672, 273] on div "Select Diagnosis" at bounding box center [641, 277] width 76 height 13
click at [614, 324] on div "Gastroenteritis" at bounding box center [675, 337] width 160 height 27
checkbox input "true"
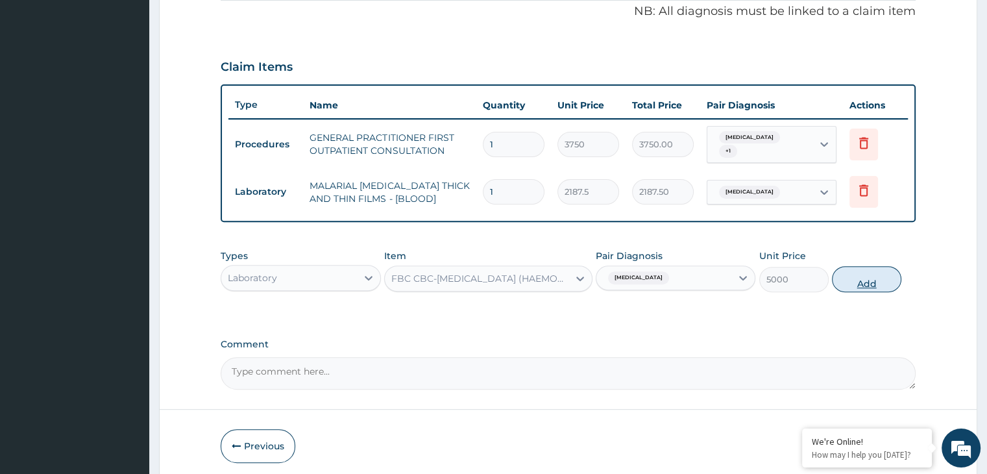
click at [871, 276] on button "Add" at bounding box center [866, 279] width 69 height 26
type input "0"
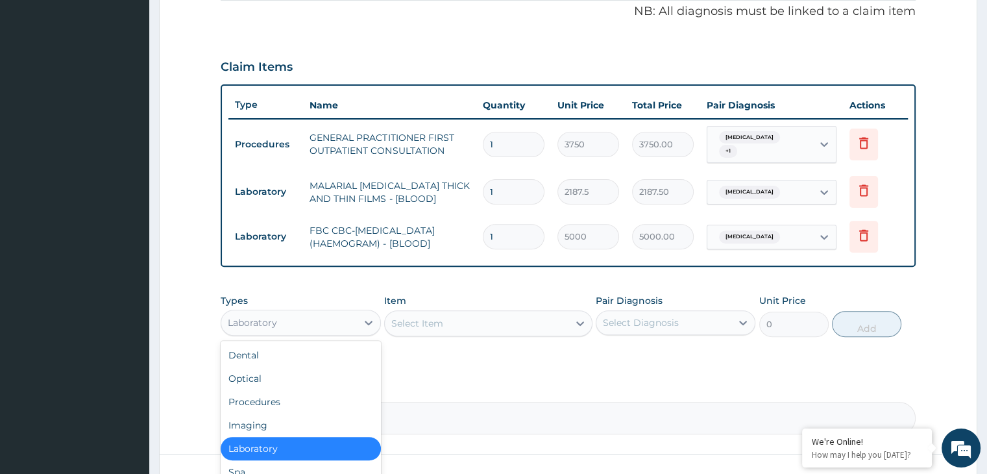
click at [352, 319] on div "Laboratory" at bounding box center [288, 322] width 135 height 21
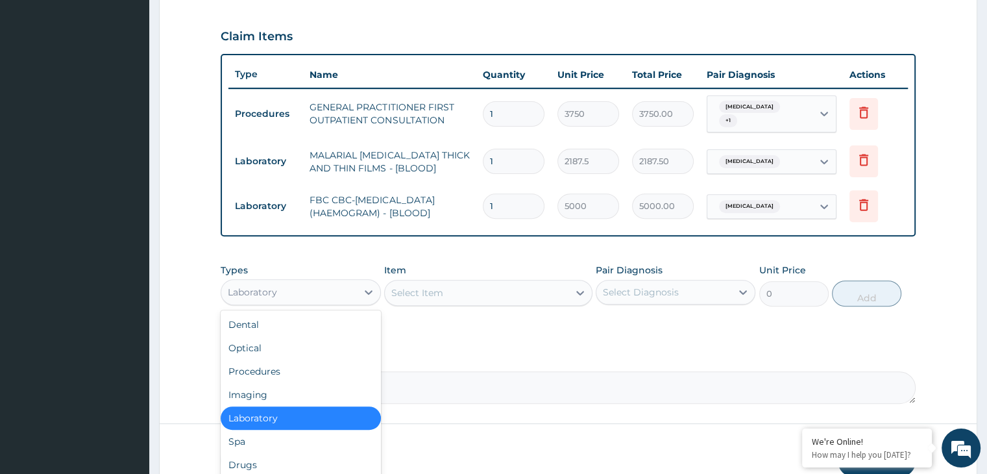
scroll to position [488, 0]
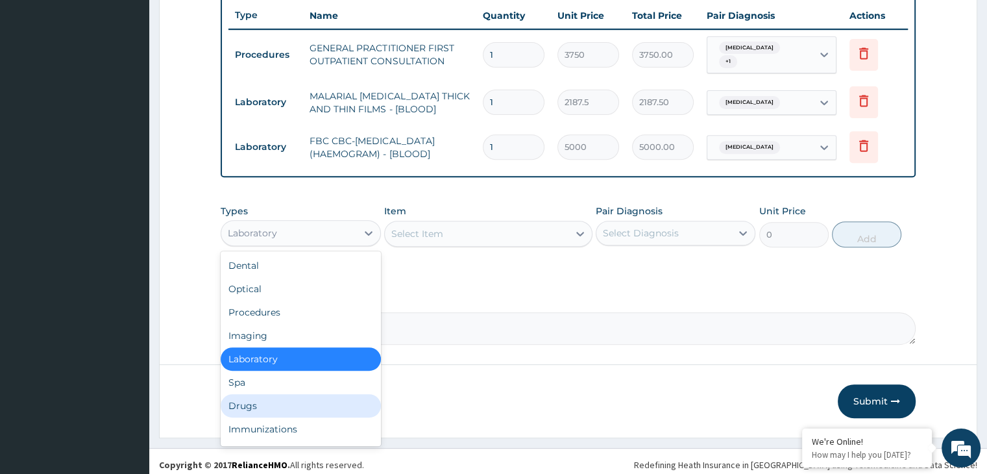
click at [250, 394] on div "Drugs" at bounding box center [301, 405] width 160 height 23
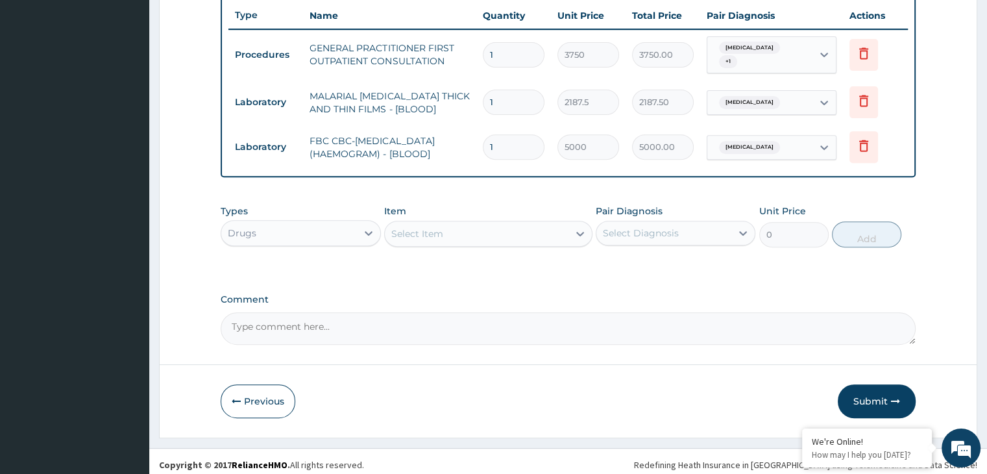
click at [542, 224] on div "Select Item" at bounding box center [477, 233] width 184 height 21
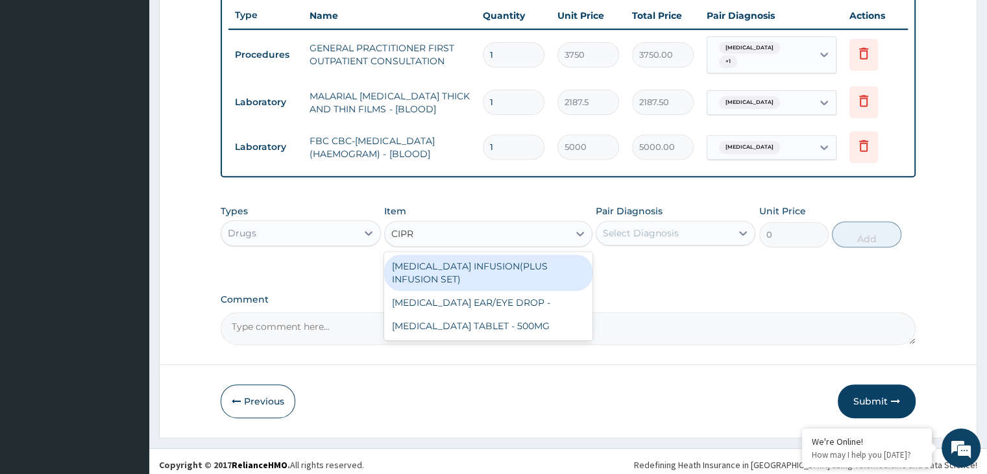
type input "CIPRO"
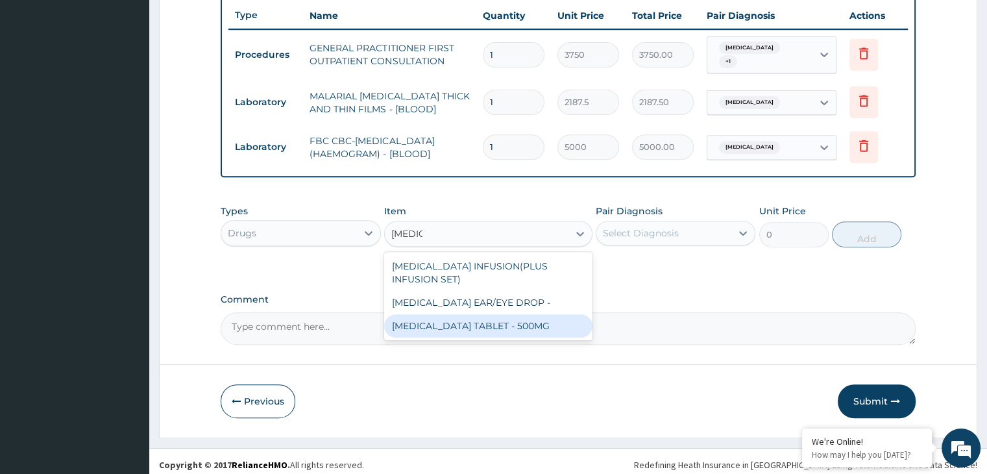
click at [500, 318] on div "CIPROFLOXACIN TABLET - 500MG" at bounding box center [488, 325] width 208 height 23
type input "196"
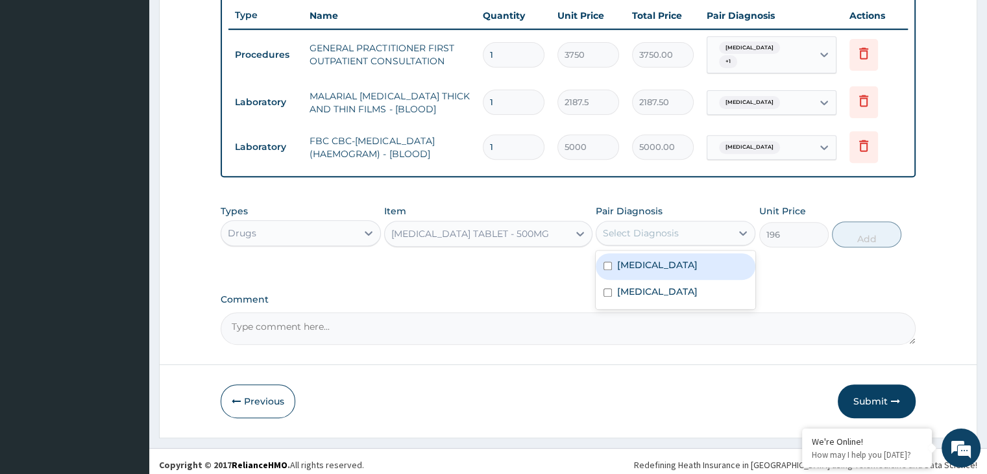
click at [711, 232] on div "Select Diagnosis" at bounding box center [663, 232] width 135 height 21
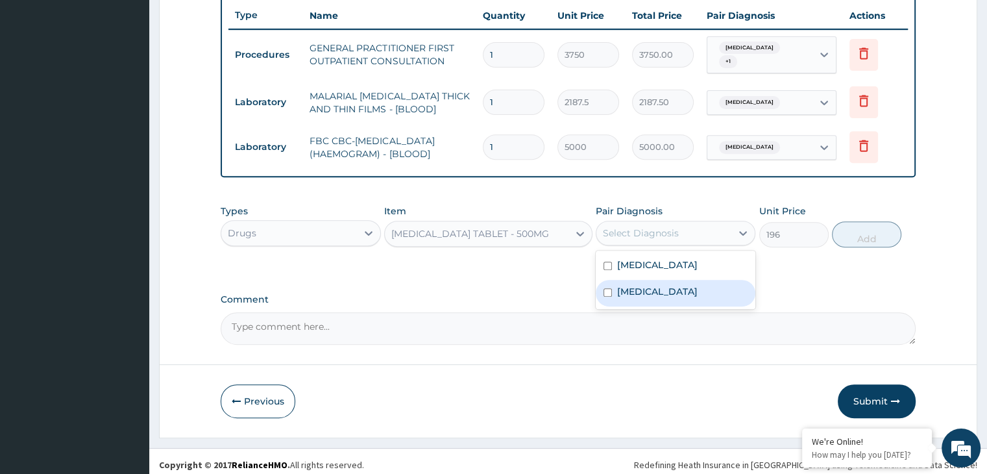
click at [658, 285] on label "Gastroenteritis" at bounding box center [657, 291] width 80 height 13
checkbox input "true"
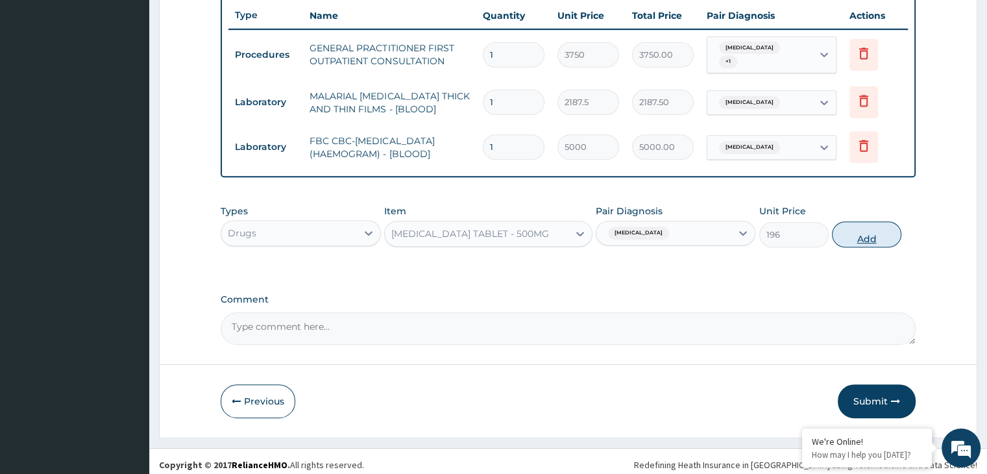
click at [869, 228] on button "Add" at bounding box center [866, 234] width 69 height 26
type input "0"
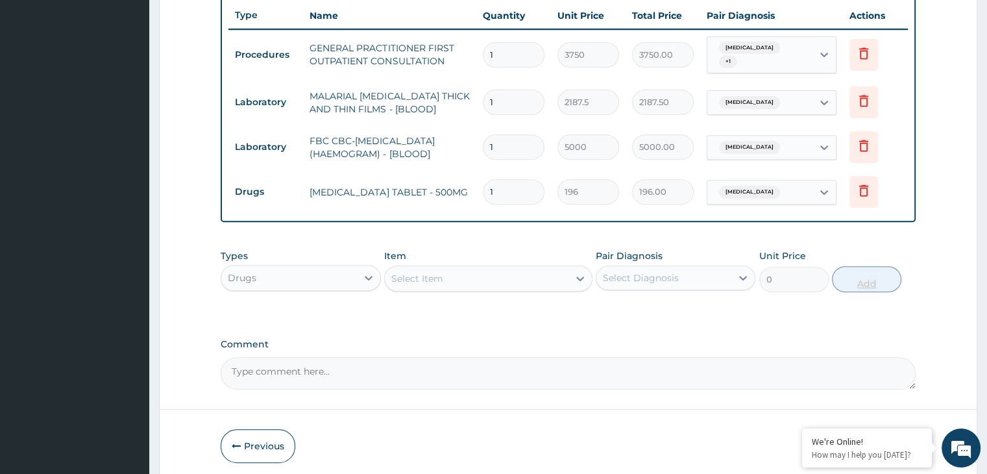
type input "0.00"
type input "2"
type input "392.00"
type input "20"
type input "3920.00"
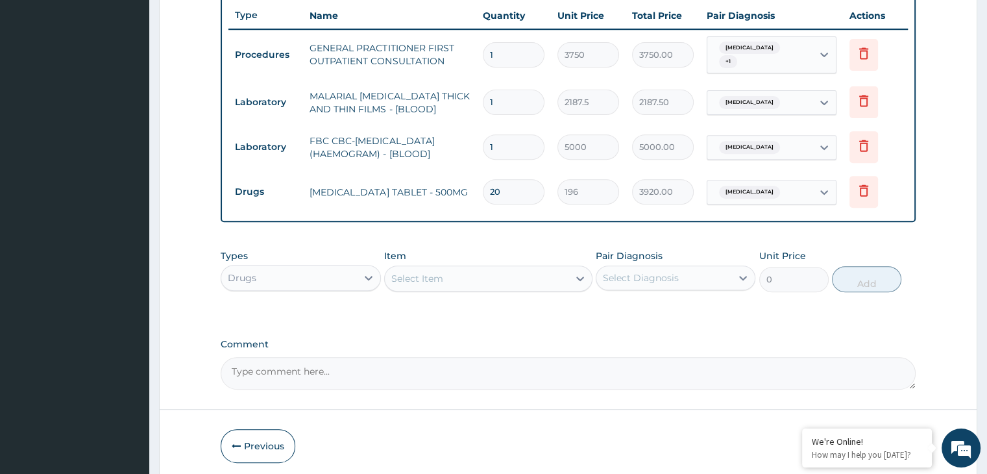
type input "20"
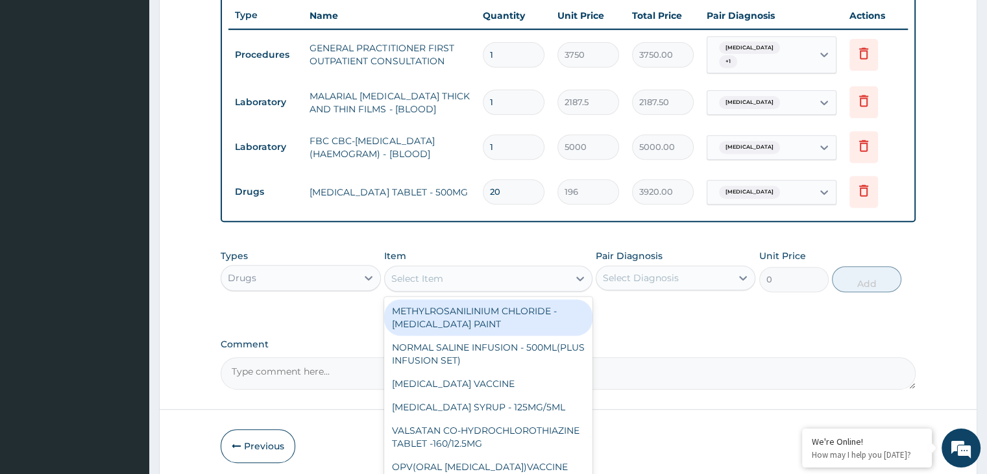
click at [514, 272] on div "Select Item" at bounding box center [477, 278] width 184 height 21
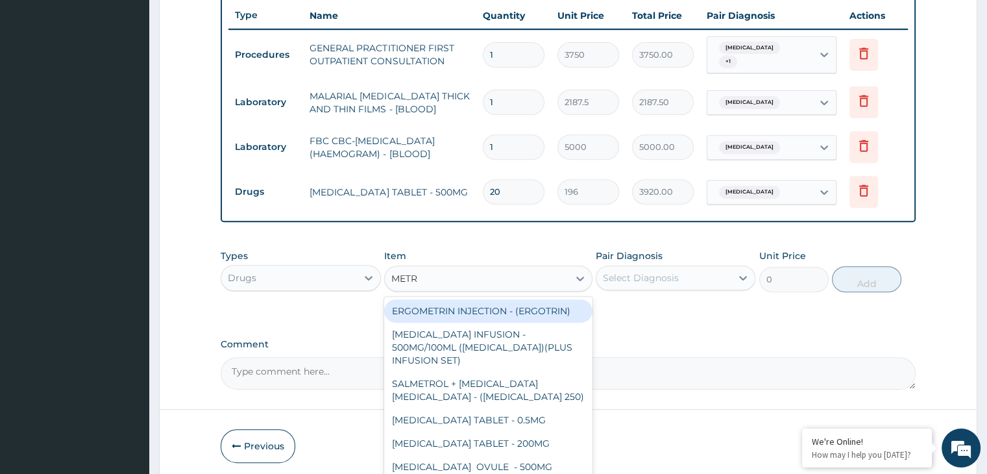
type input "METRO"
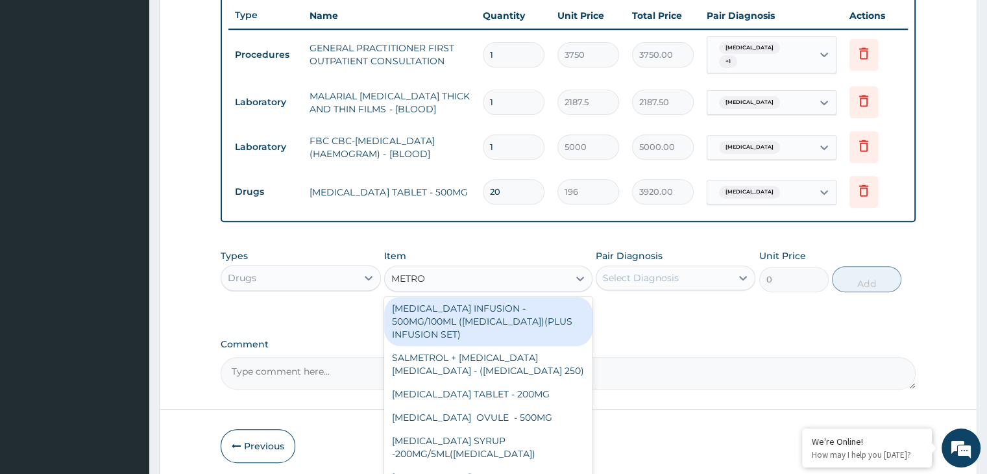
scroll to position [532, 0]
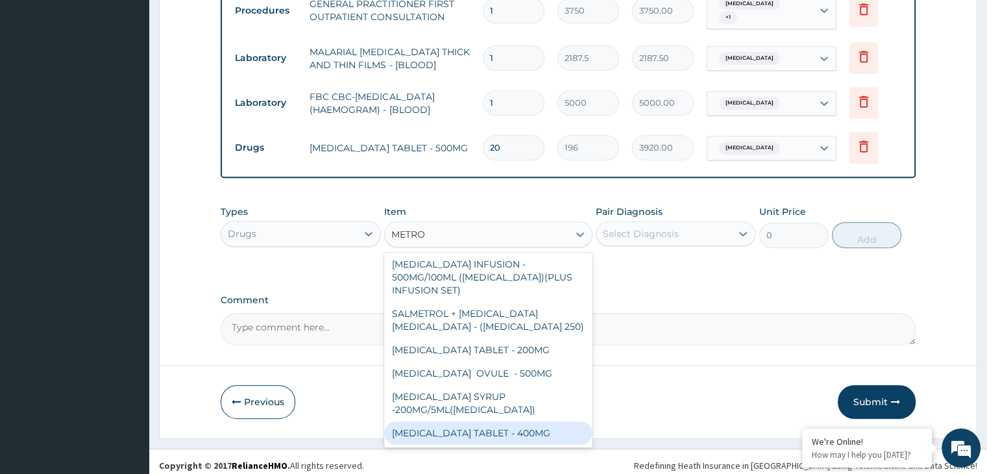
click at [501, 426] on div "[MEDICAL_DATA] TABLET - 400MG" at bounding box center [488, 432] width 208 height 23
type input "84"
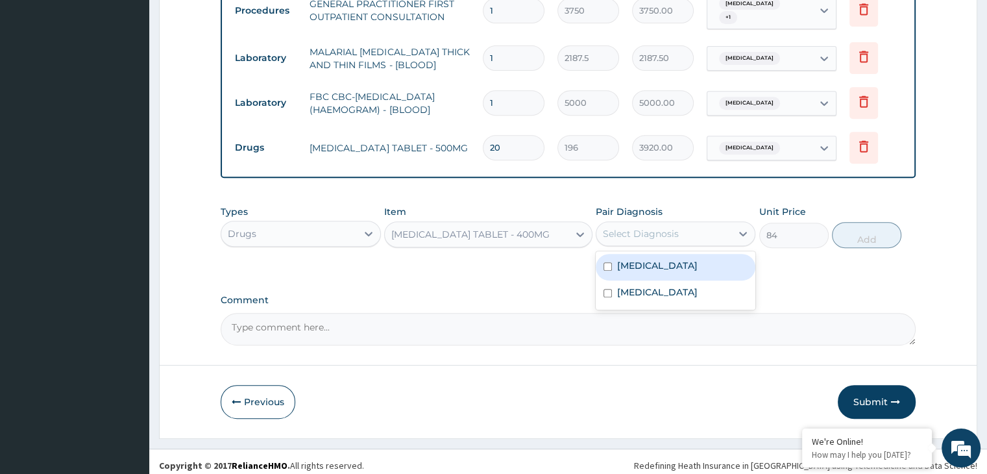
click at [697, 232] on div "Select Diagnosis" at bounding box center [663, 233] width 135 height 21
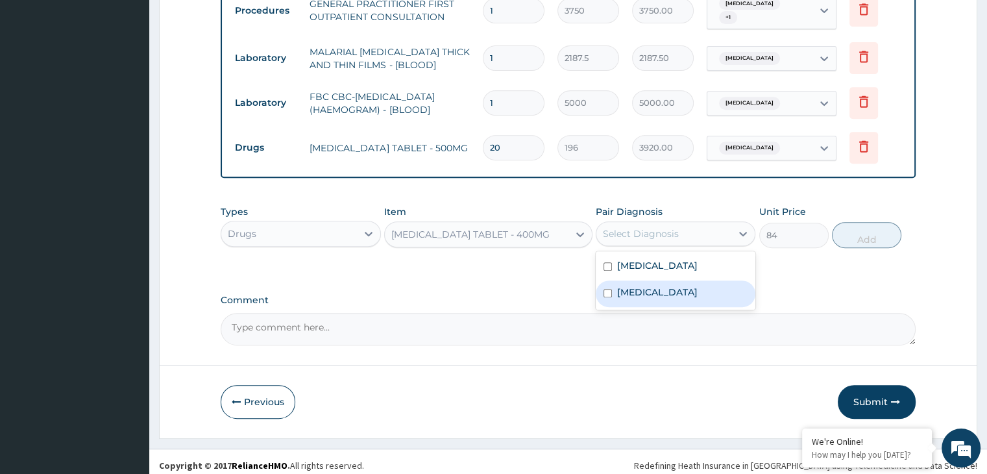
click at [649, 280] on div "Gastroenteritis" at bounding box center [675, 293] width 160 height 27
checkbox input "true"
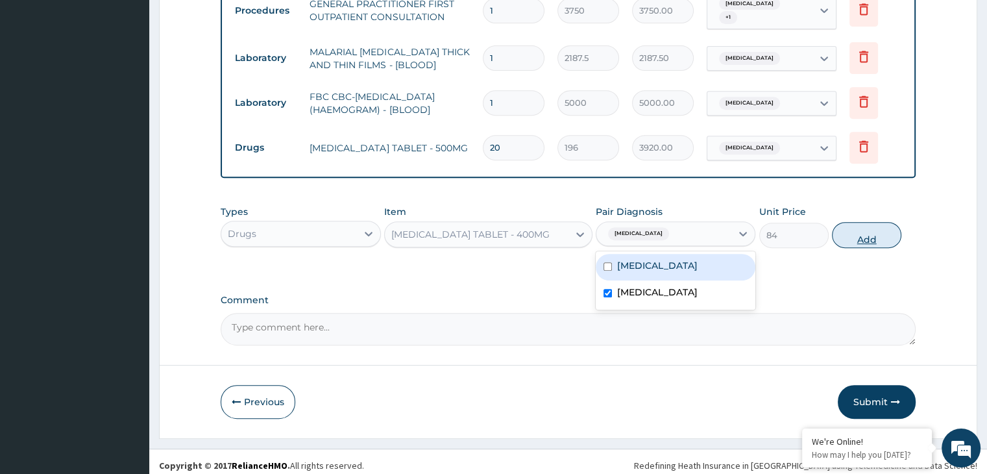
click at [861, 228] on button "Add" at bounding box center [866, 235] width 69 height 26
type input "0"
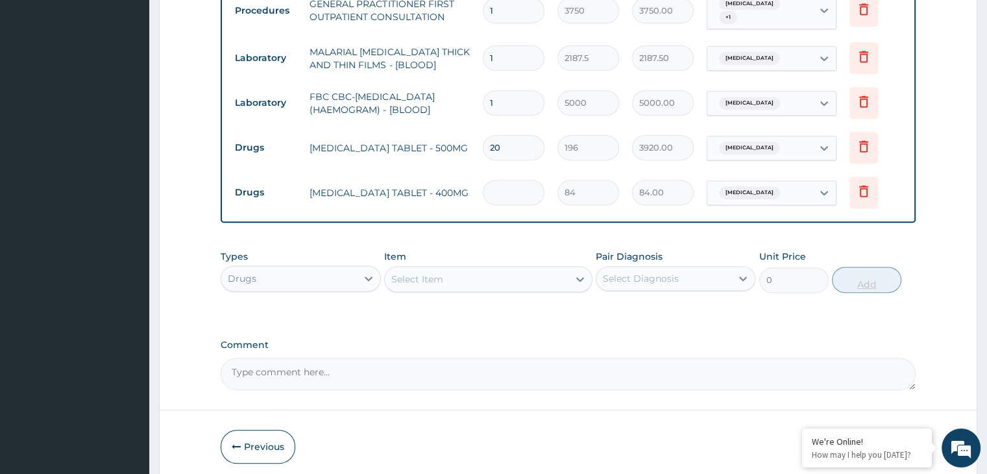
type input "0.00"
type input "2"
type input "168.00"
type input "21"
type input "1764.00"
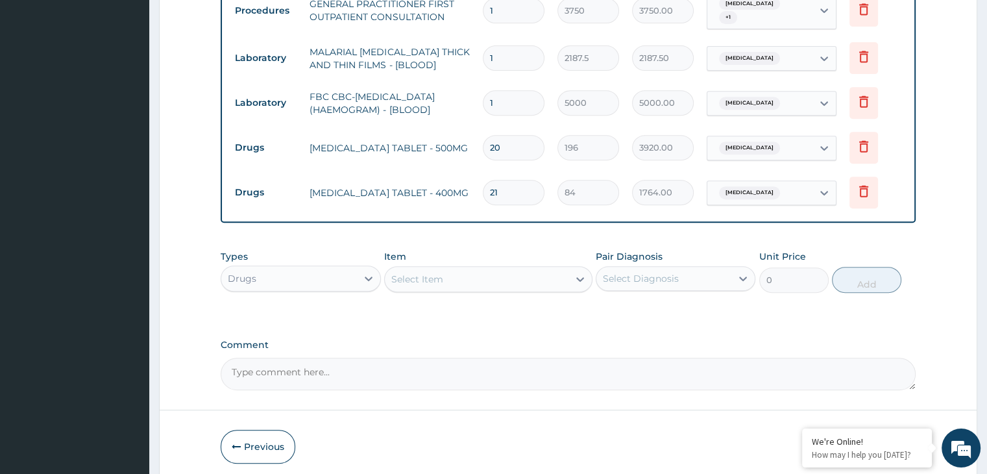
type input "21"
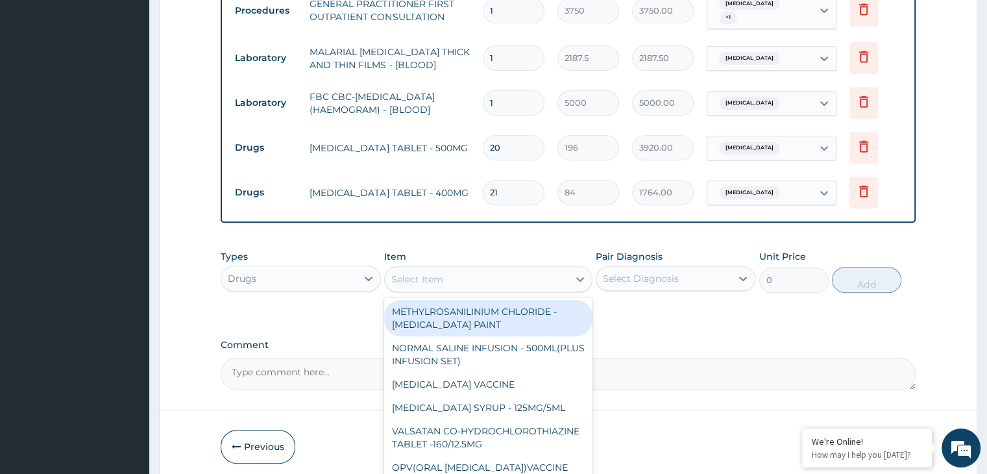
click at [530, 269] on div "Select Item" at bounding box center [477, 279] width 184 height 21
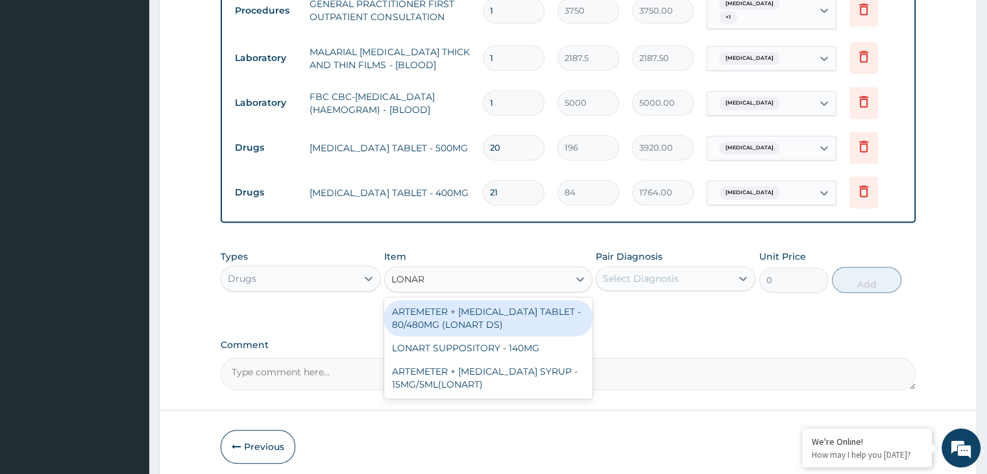
type input "LONART"
click at [525, 308] on div "ARTEMETER + [MEDICAL_DATA] TABLET - 80/480MG (LONART DS)" at bounding box center [488, 318] width 208 height 36
type input "588"
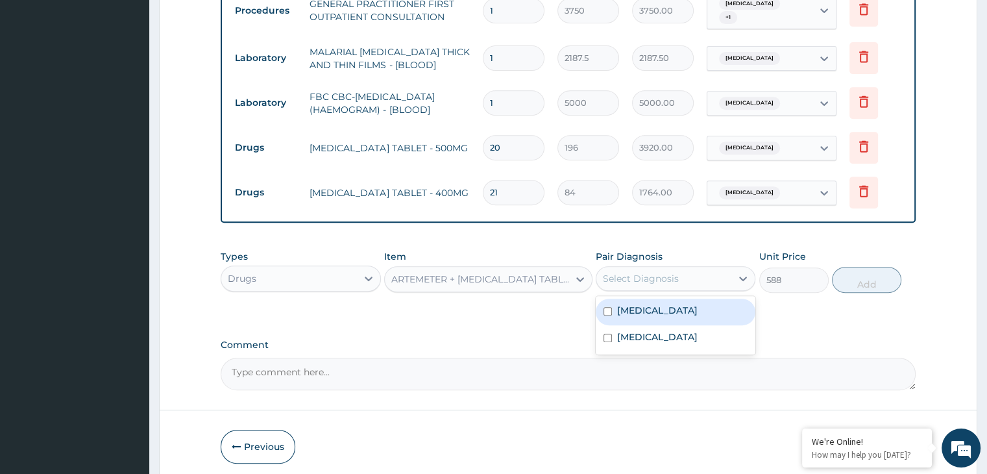
click at [653, 272] on div "Select Diagnosis" at bounding box center [641, 278] width 76 height 13
click at [611, 307] on input "checkbox" at bounding box center [607, 311] width 8 height 8
checkbox input "true"
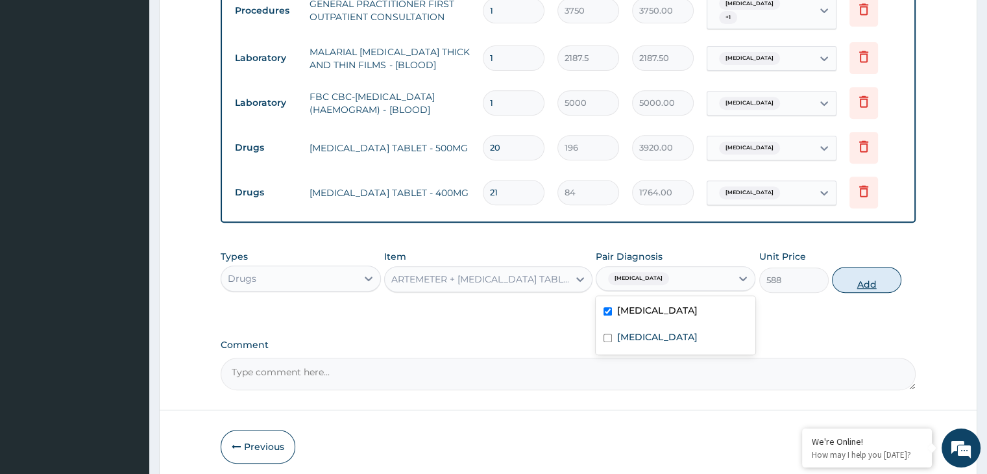
click at [863, 275] on button "Add" at bounding box center [866, 280] width 69 height 26
type input "0"
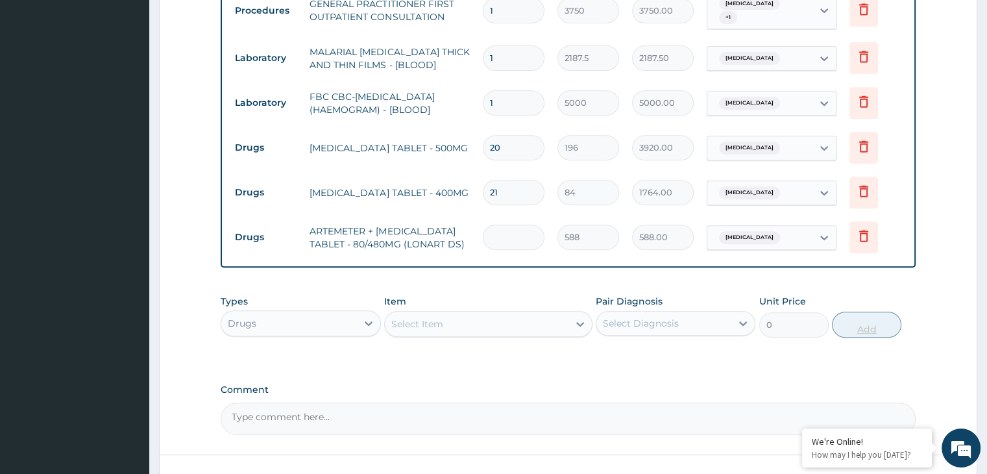
type input "0.00"
type input "6"
type input "3528.00"
type input "6"
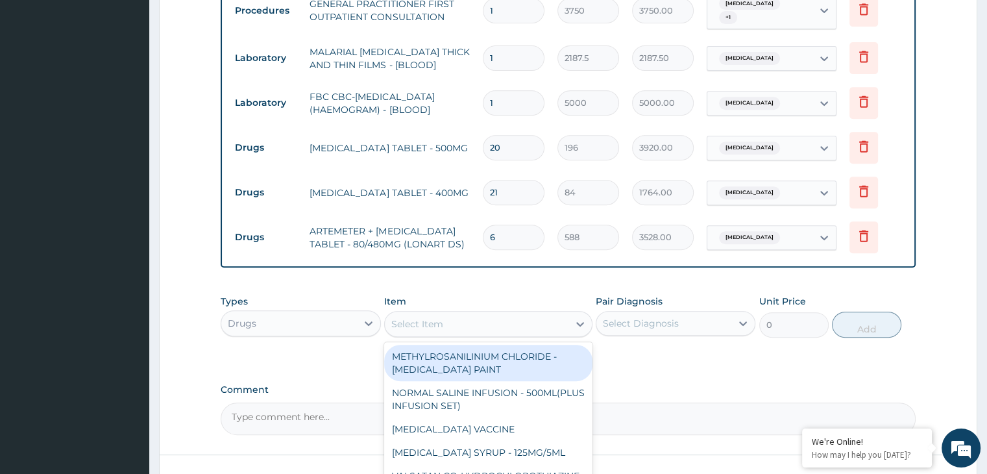
click at [509, 315] on div "Select Item" at bounding box center [477, 323] width 184 height 21
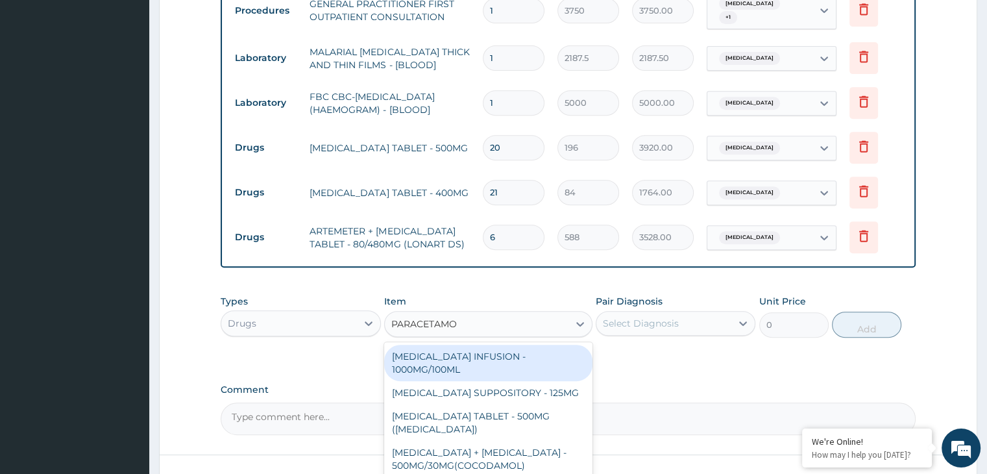
type input "PARACETAMOL"
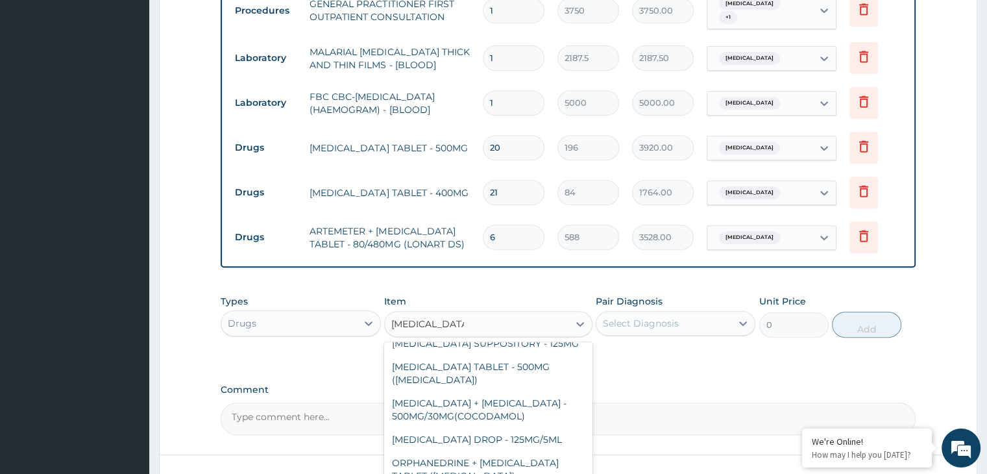
scroll to position [0, 0]
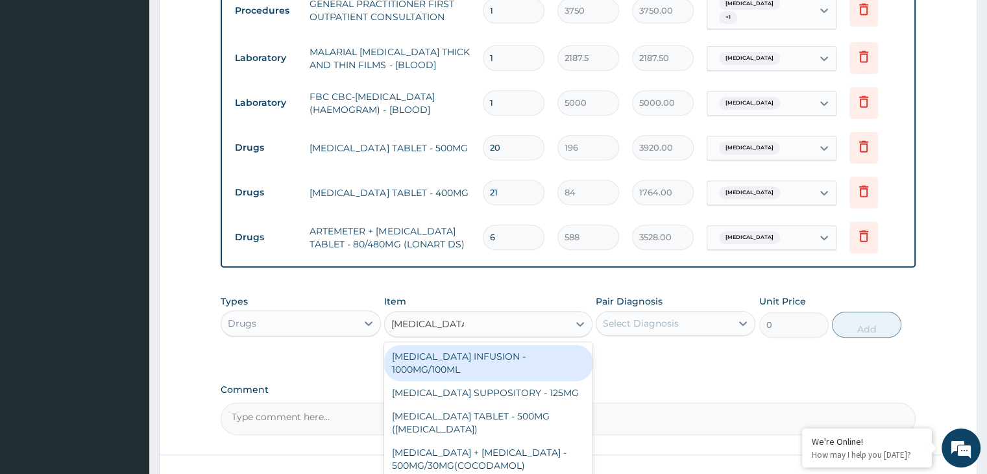
click at [523, 416] on div "[MEDICAL_DATA] TABLET - 500MG ([MEDICAL_DATA])" at bounding box center [488, 422] width 208 height 36
type input "42"
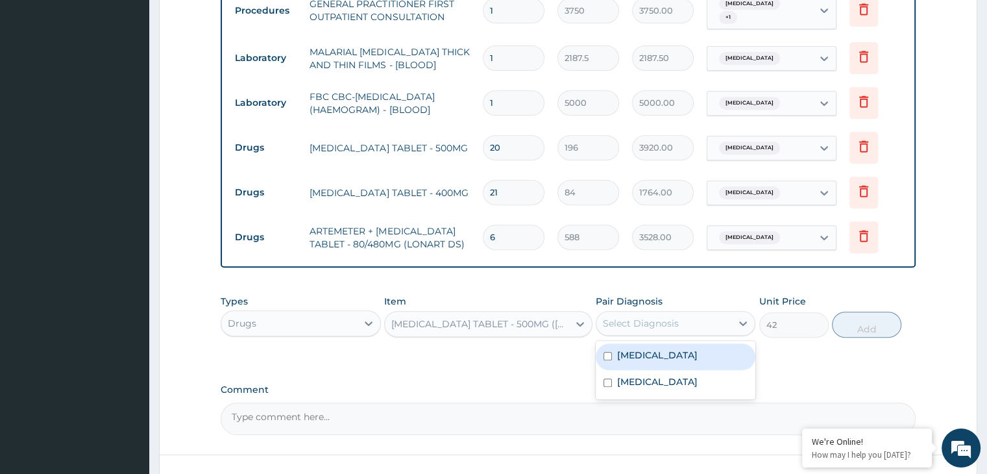
click at [657, 317] on div "Select Diagnosis" at bounding box center [641, 323] width 76 height 13
click at [623, 348] on label "[MEDICAL_DATA]" at bounding box center [657, 354] width 80 height 13
checkbox input "true"
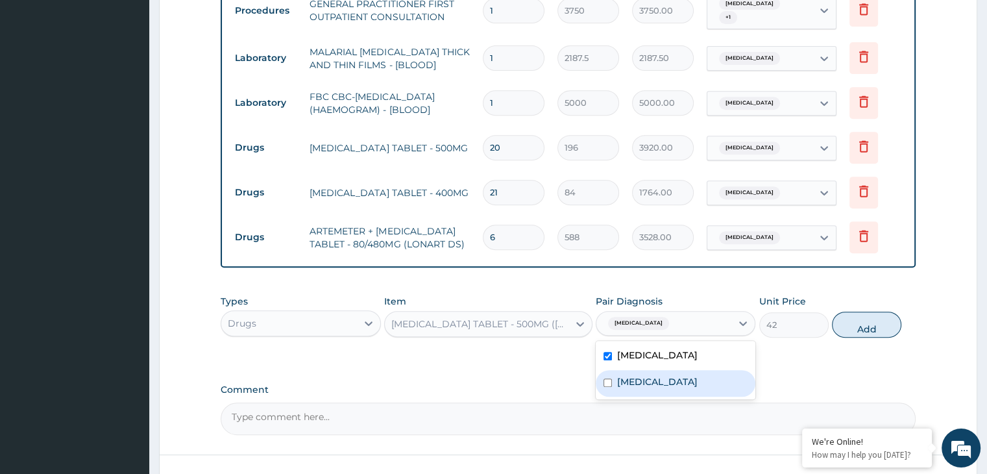
click at [614, 373] on div "Gastroenteritis" at bounding box center [675, 383] width 160 height 27
checkbox input "true"
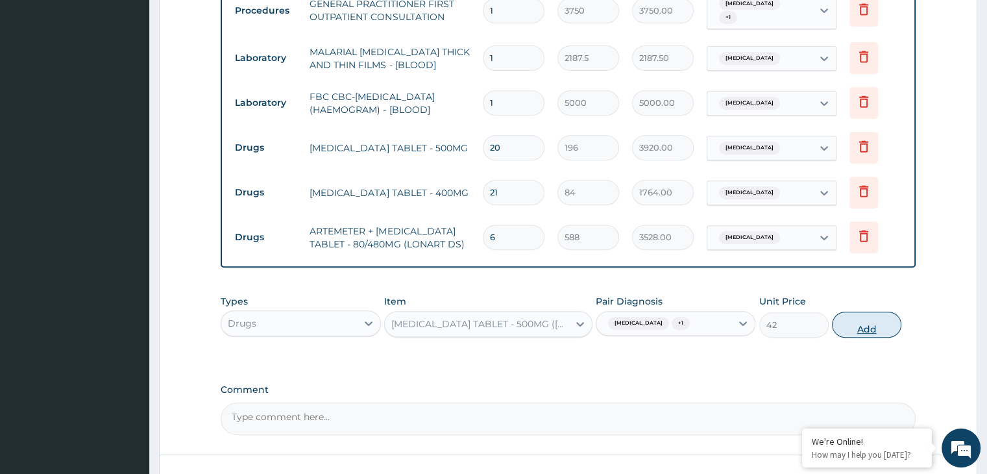
click at [874, 311] on button "Add" at bounding box center [866, 324] width 69 height 26
type input "0"
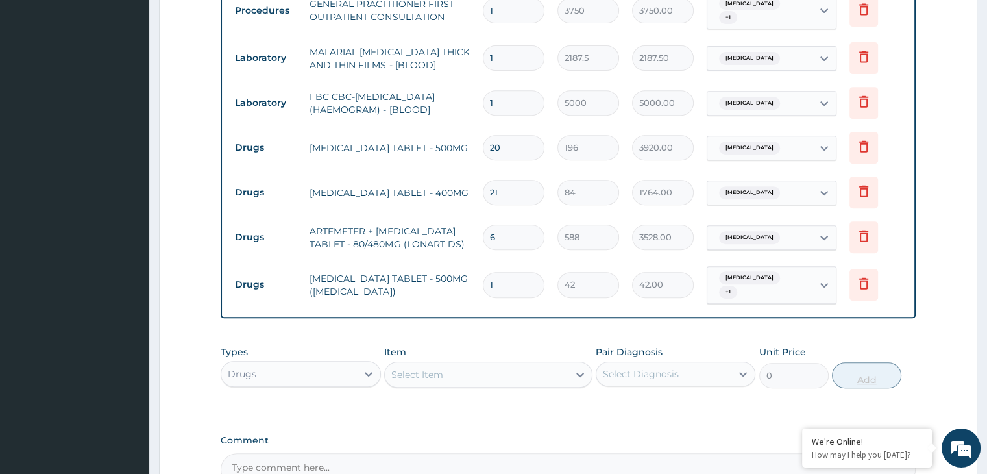
type input "18"
type input "756.00"
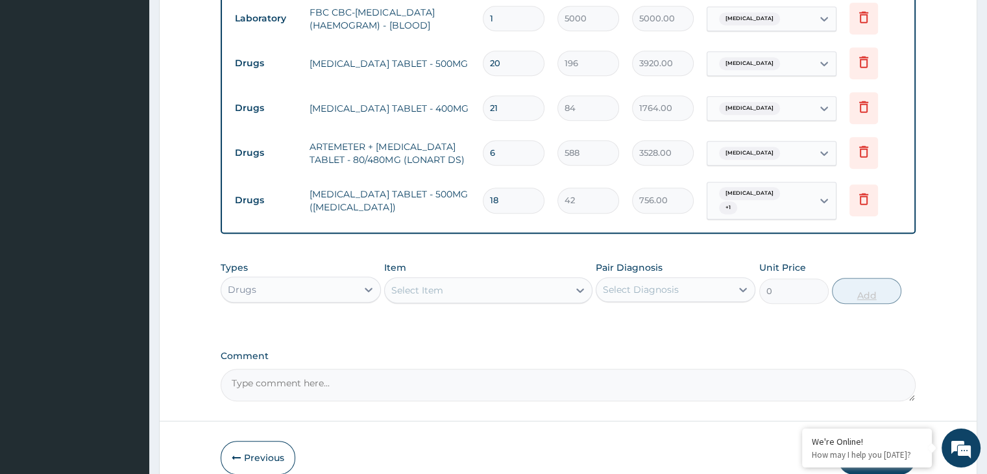
scroll to position [666, 0]
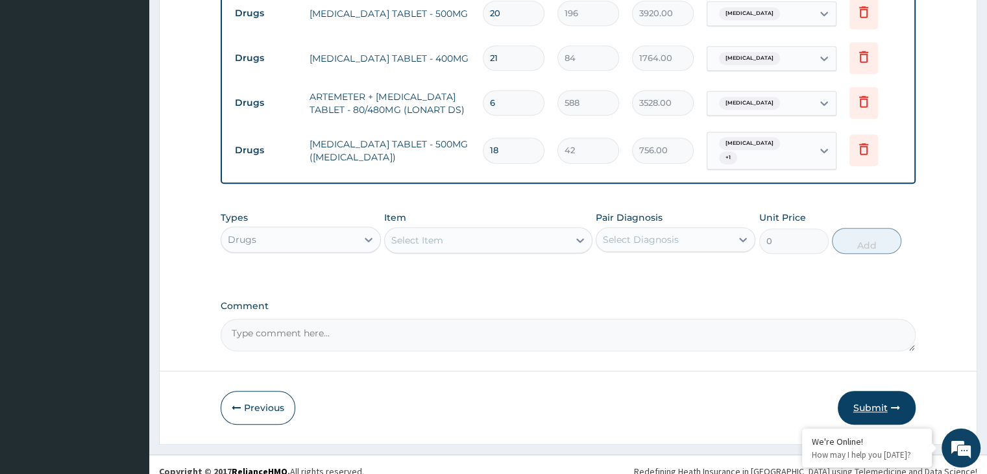
type input "18"
click at [886, 391] on button "Submit" at bounding box center [876, 408] width 78 height 34
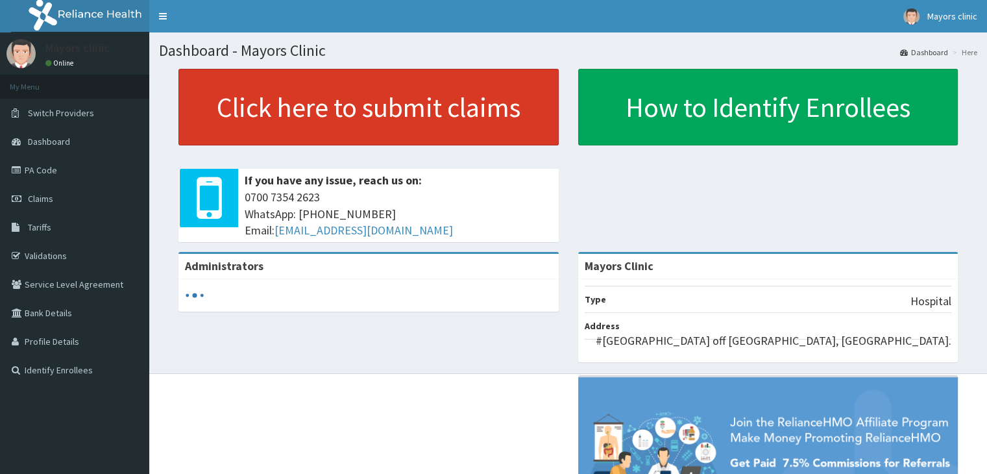
click at [370, 123] on link "Click here to submit claims" at bounding box center [368, 107] width 380 height 77
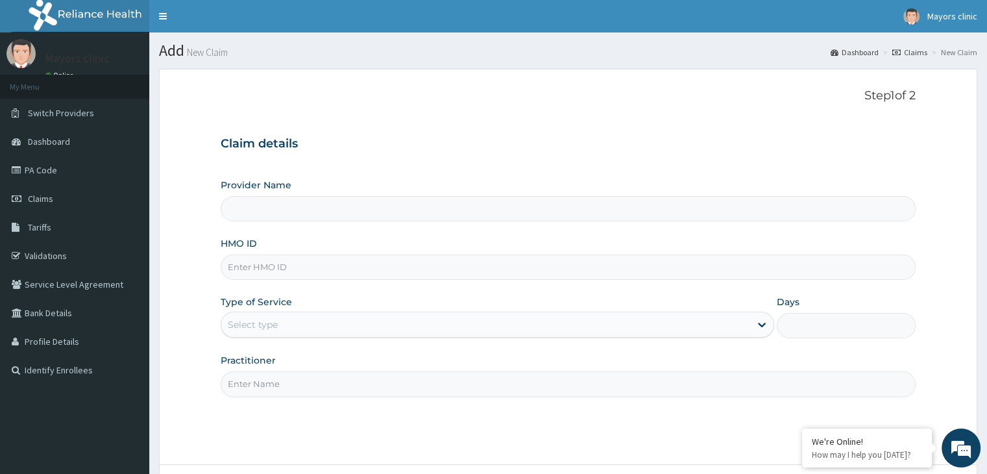
type input "Mayors Clinic"
click at [289, 265] on input "HMO ID" at bounding box center [568, 266] width 694 height 25
type input "PGS/10007/B"
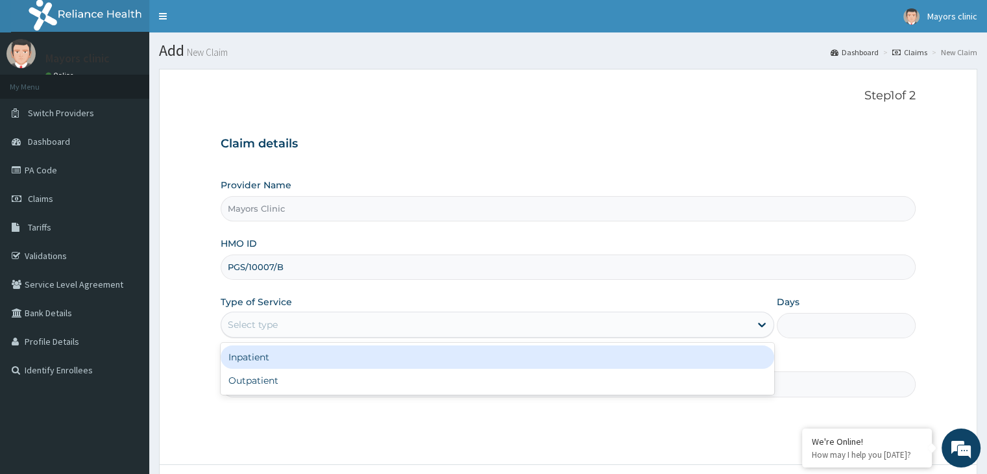
click at [349, 321] on div "Select type" at bounding box center [485, 324] width 529 height 21
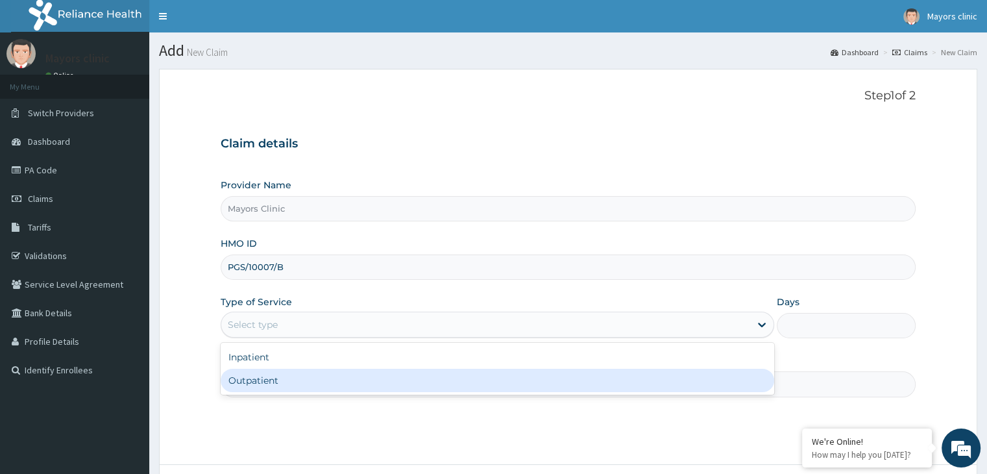
click at [277, 383] on div "Outpatient" at bounding box center [497, 379] width 553 height 23
type input "1"
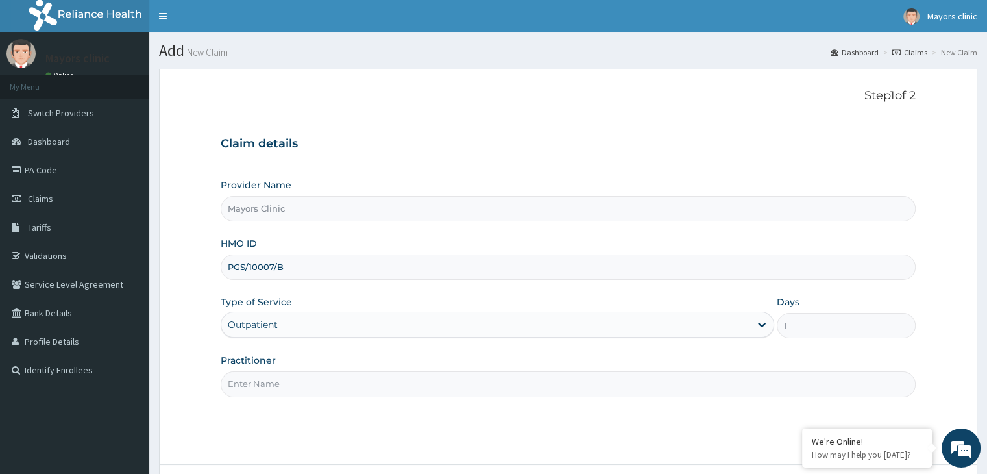
click at [283, 383] on input "Practitioner" at bounding box center [568, 383] width 694 height 25
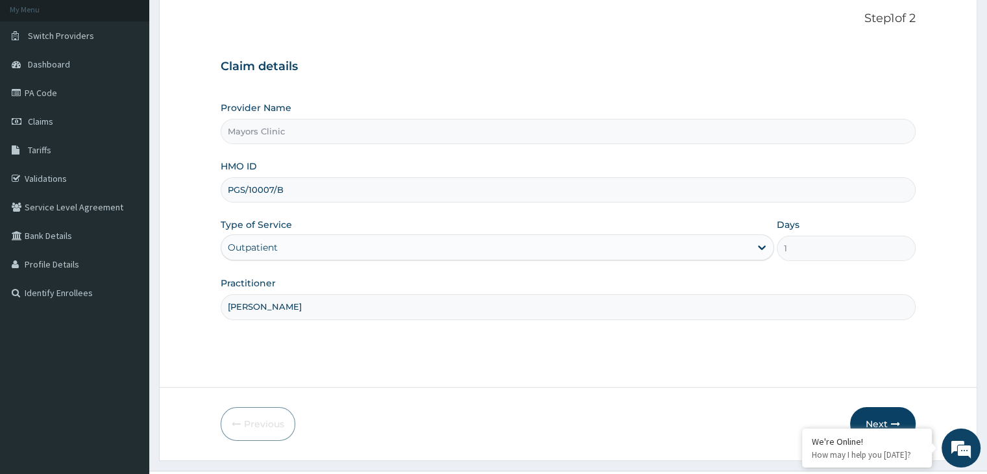
scroll to position [106, 0]
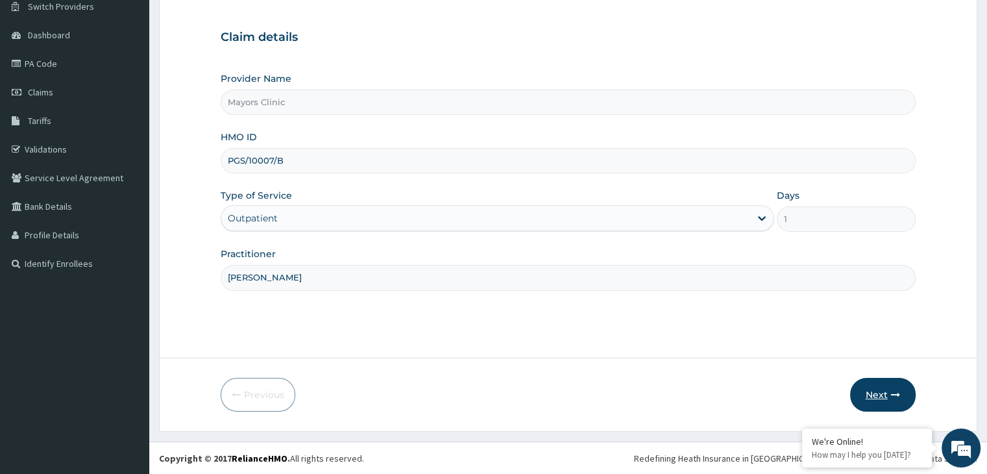
type input "[PERSON_NAME]"
click at [876, 395] on button "Next" at bounding box center [883, 395] width 66 height 34
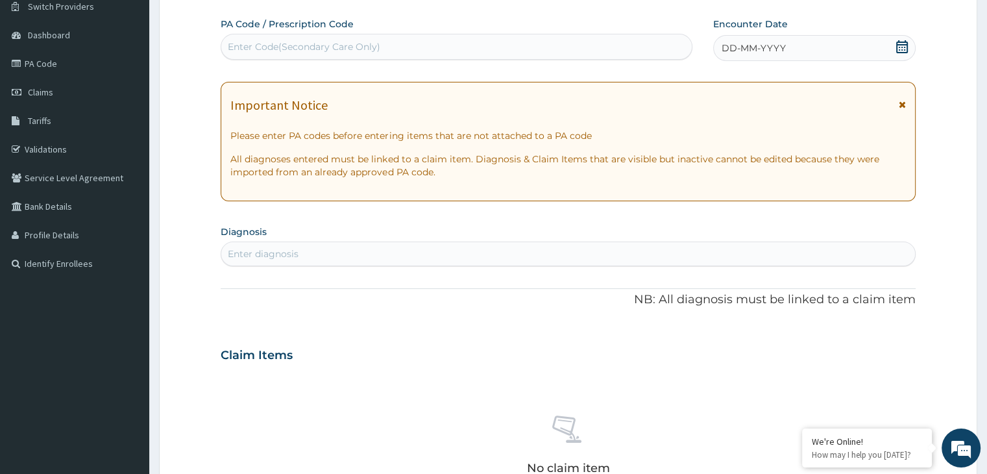
click at [800, 60] on div "DD-MM-YYYY" at bounding box center [814, 48] width 202 height 26
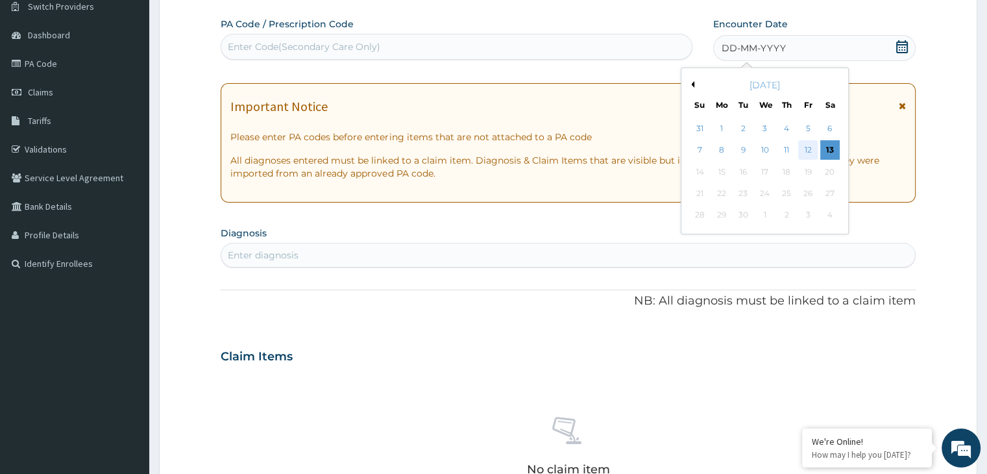
click at [811, 147] on div "12" at bounding box center [807, 150] width 19 height 19
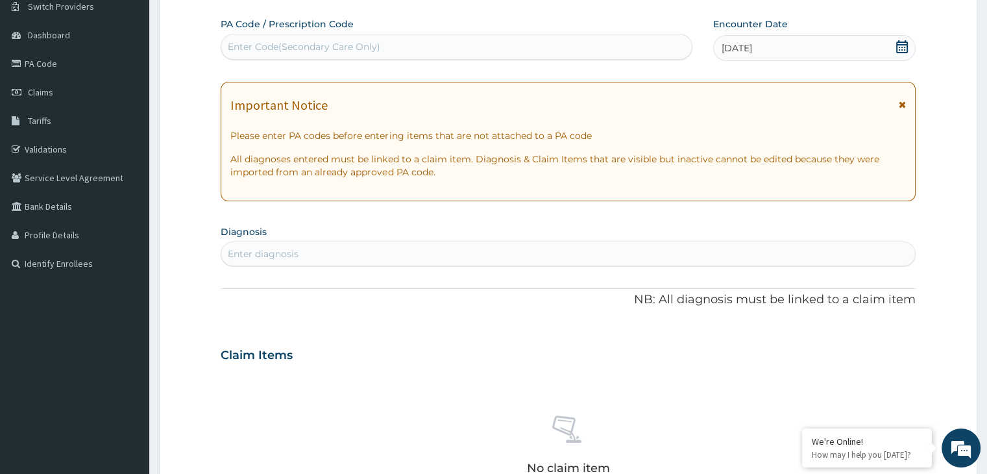
click at [508, 263] on div "Enter diagnosis" at bounding box center [567, 253] width 693 height 21
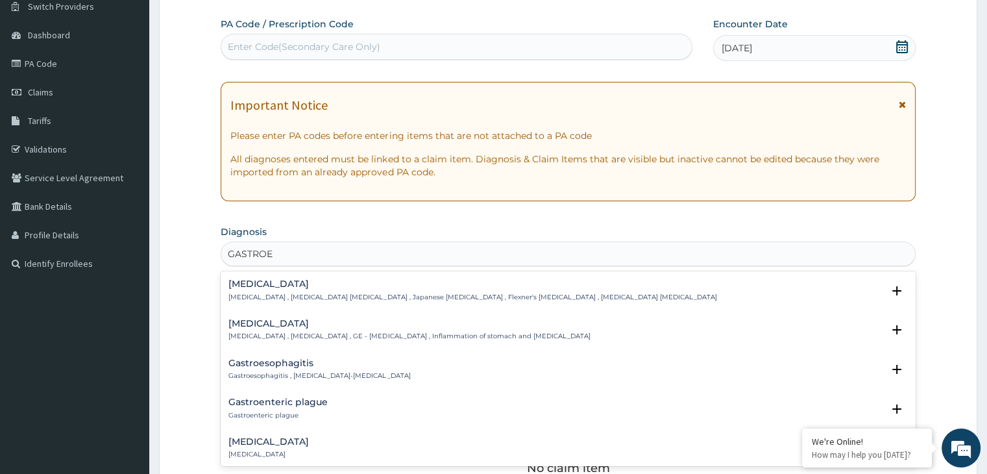
type input "GASTROEN"
click at [309, 324] on h4 "[MEDICAL_DATA]" at bounding box center [408, 324] width 361 height 10
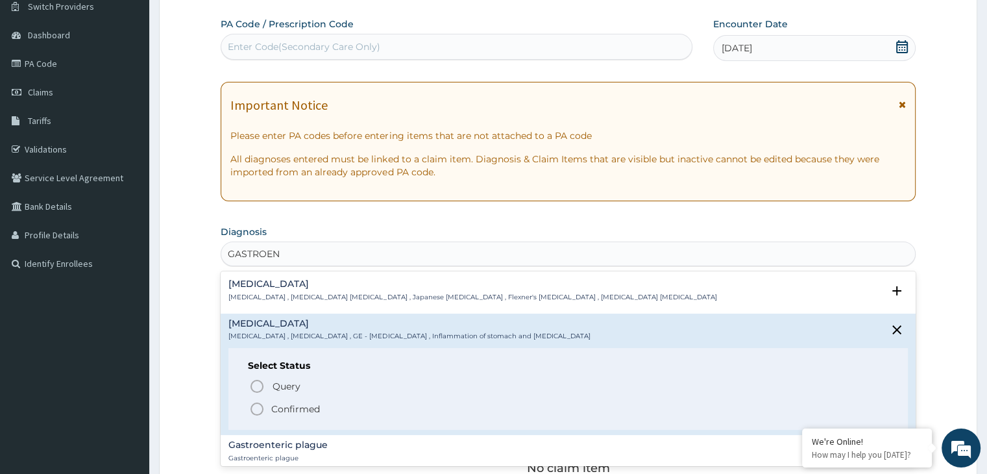
click at [258, 405] on icon "status option filled" at bounding box center [257, 409] width 16 height 16
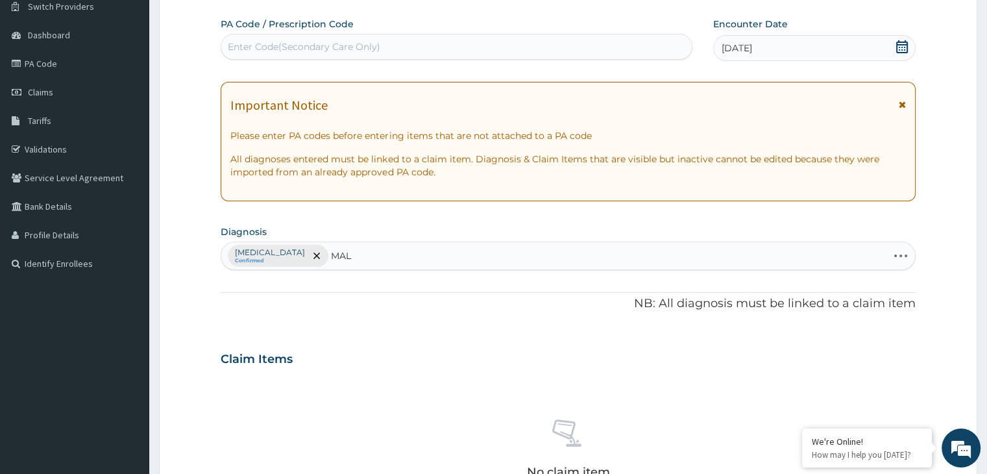
type input "MALA"
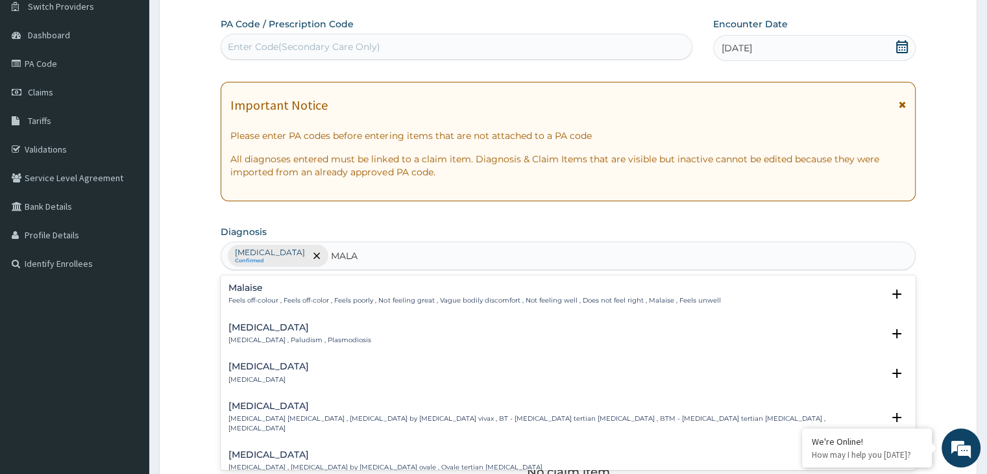
click at [254, 325] on h4 "Malaria" at bounding box center [299, 327] width 143 height 10
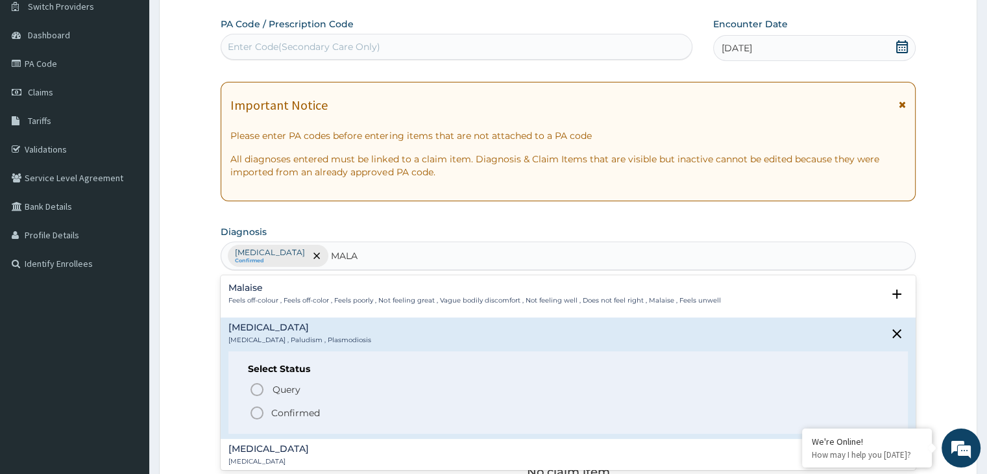
click at [259, 410] on icon "status option filled" at bounding box center [257, 413] width 16 height 16
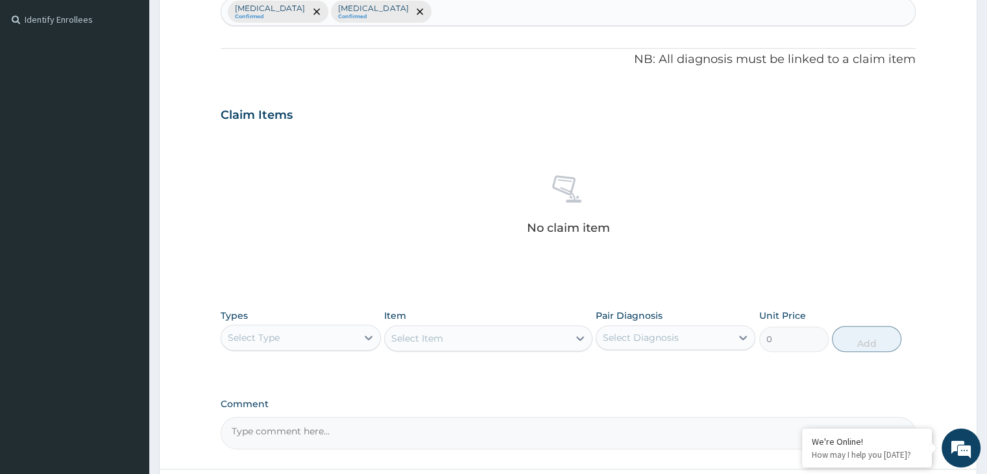
scroll to position [352, 0]
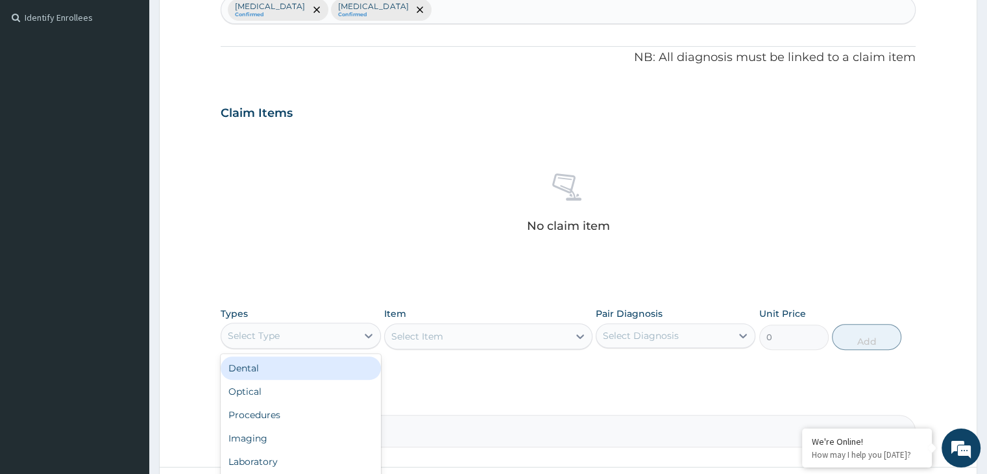
click at [324, 338] on div "Select Type" at bounding box center [288, 335] width 135 height 21
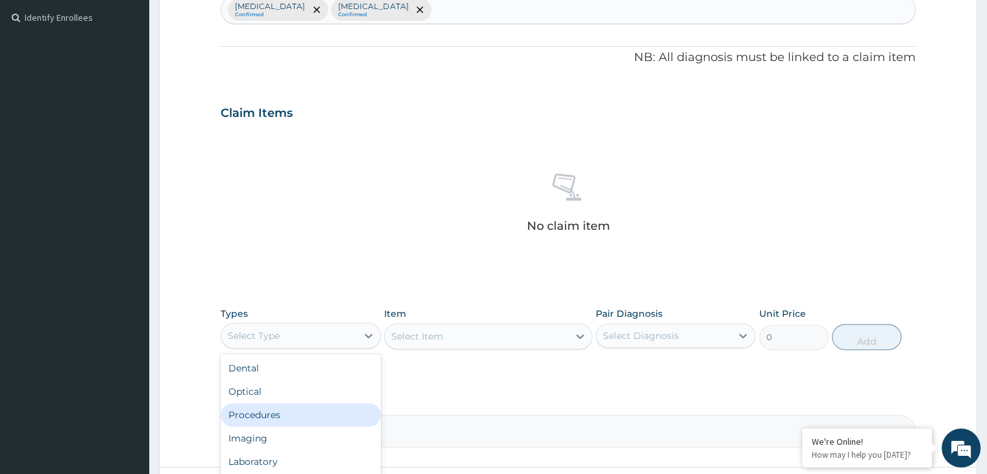
click at [276, 411] on div "Procedures" at bounding box center [301, 414] width 160 height 23
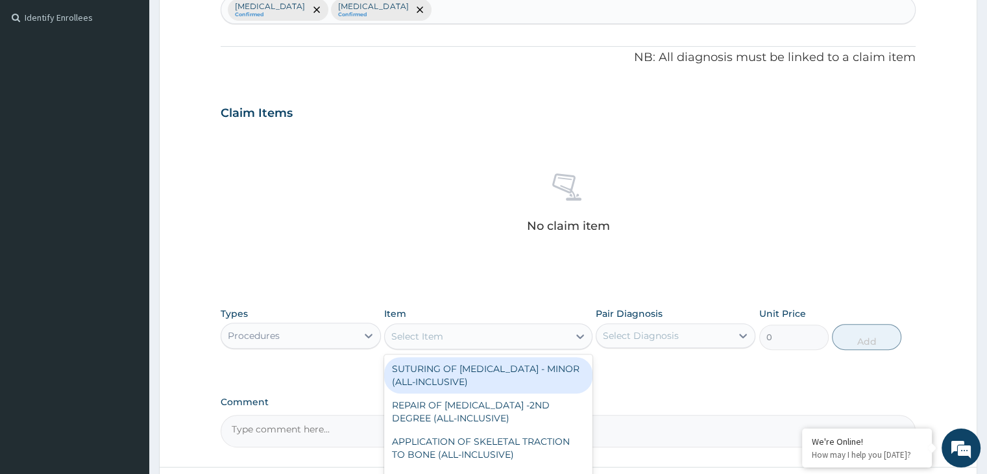
click at [486, 344] on div "Select Item" at bounding box center [477, 336] width 184 height 21
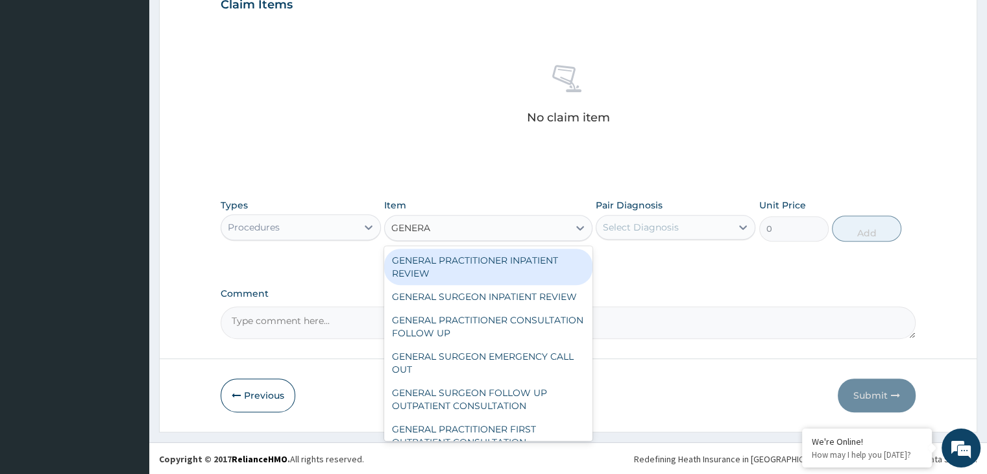
type input "GENERAL"
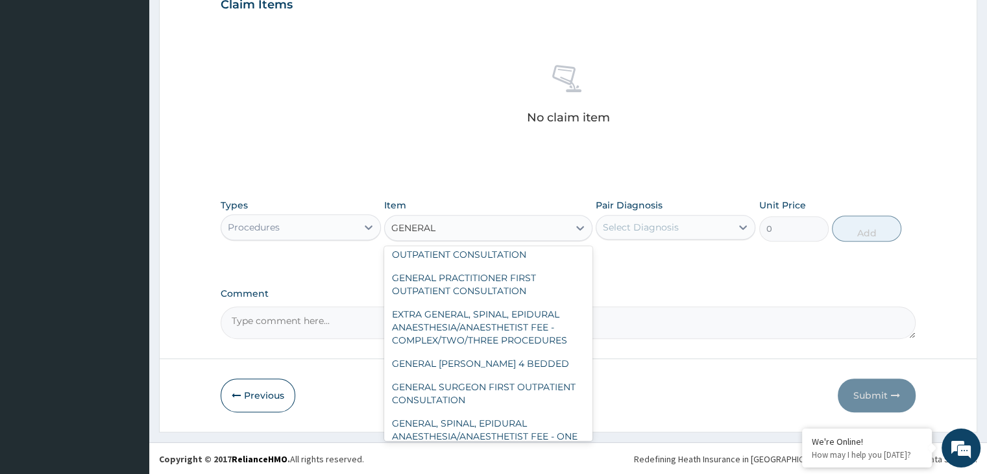
scroll to position [146, 0]
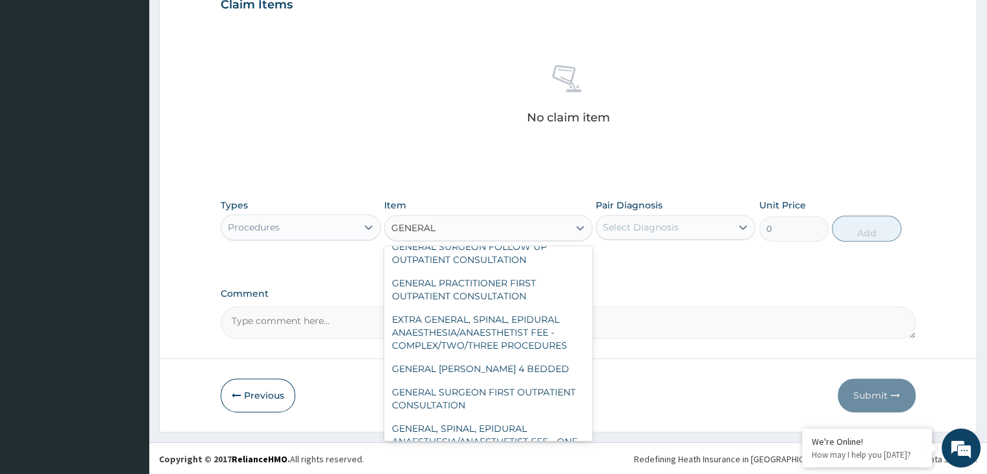
click at [522, 303] on div "GENERAL PRACTITIONER FIRST OUTPATIENT CONSULTATION" at bounding box center [488, 289] width 208 height 36
type input "3750"
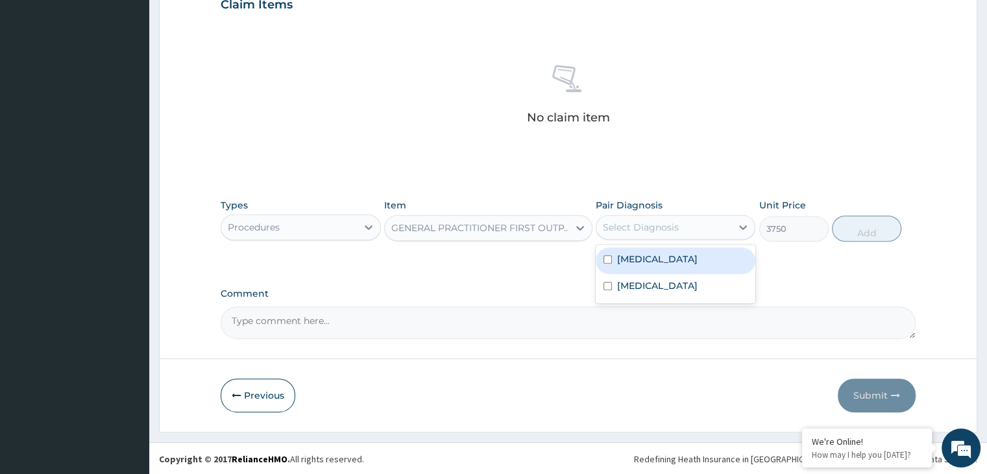
click at [703, 233] on div "Select Diagnosis" at bounding box center [663, 227] width 135 height 21
click at [662, 250] on div "[MEDICAL_DATA]" at bounding box center [675, 260] width 160 height 27
checkbox input "true"
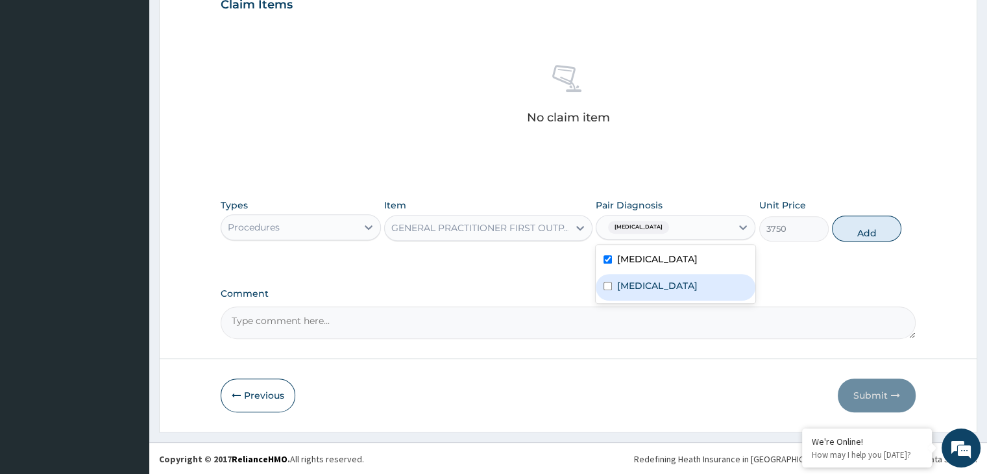
click at [624, 282] on label "[MEDICAL_DATA]" at bounding box center [657, 285] width 80 height 13
checkbox input "true"
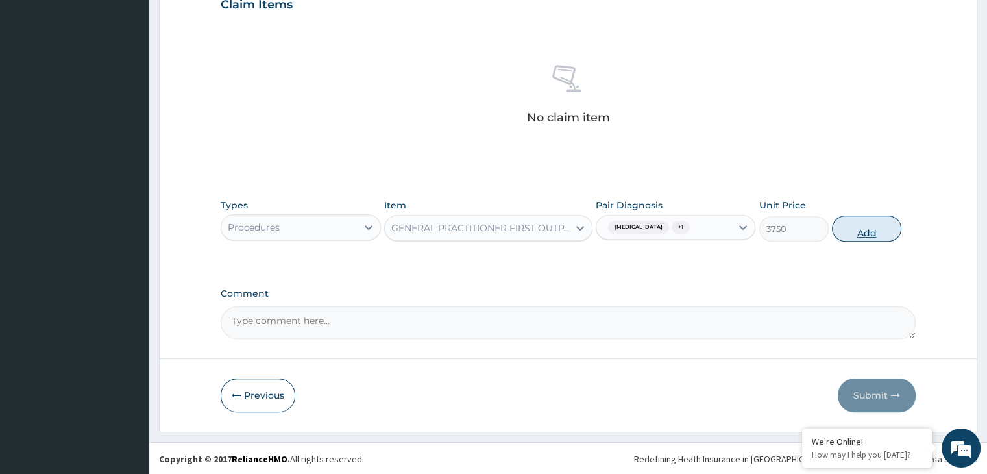
click at [865, 233] on button "Add" at bounding box center [866, 228] width 69 height 26
type input "0"
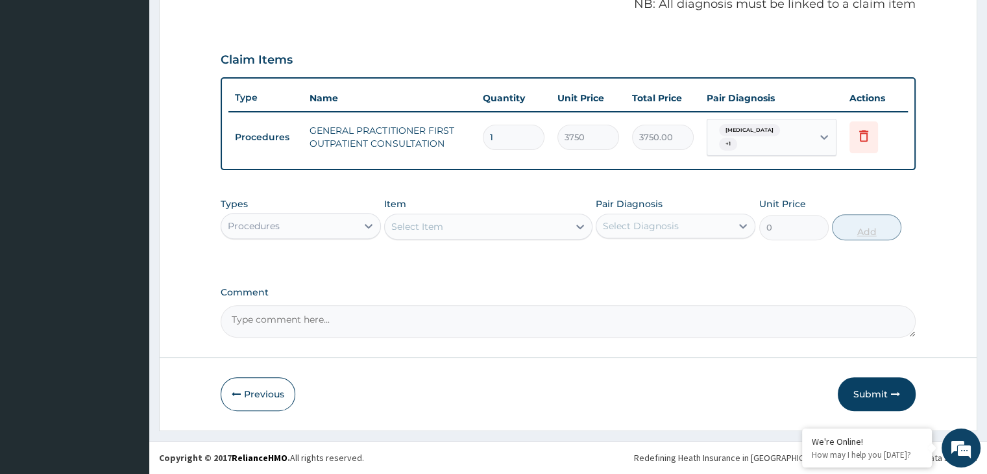
scroll to position [398, 0]
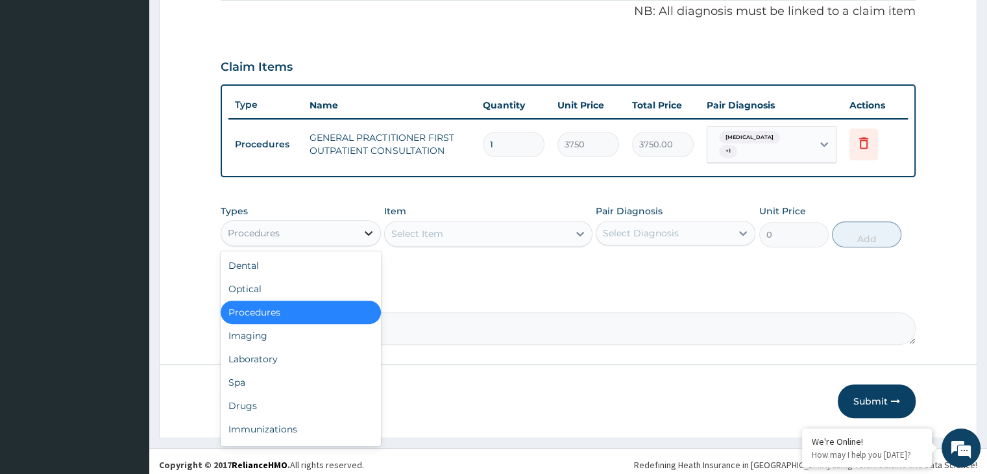
click at [363, 221] on div at bounding box center [368, 232] width 23 height 23
click at [293, 354] on div "Laboratory" at bounding box center [301, 358] width 160 height 23
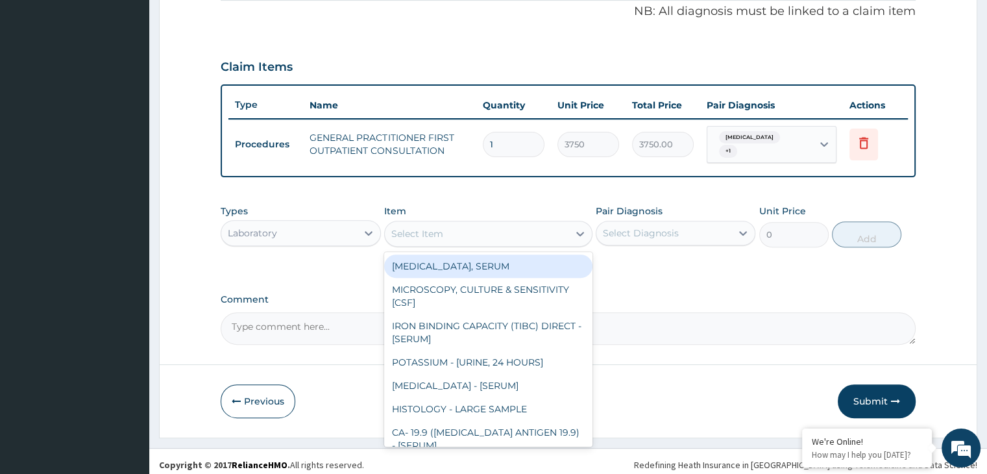
click at [538, 232] on div "Select Item" at bounding box center [477, 233] width 184 height 21
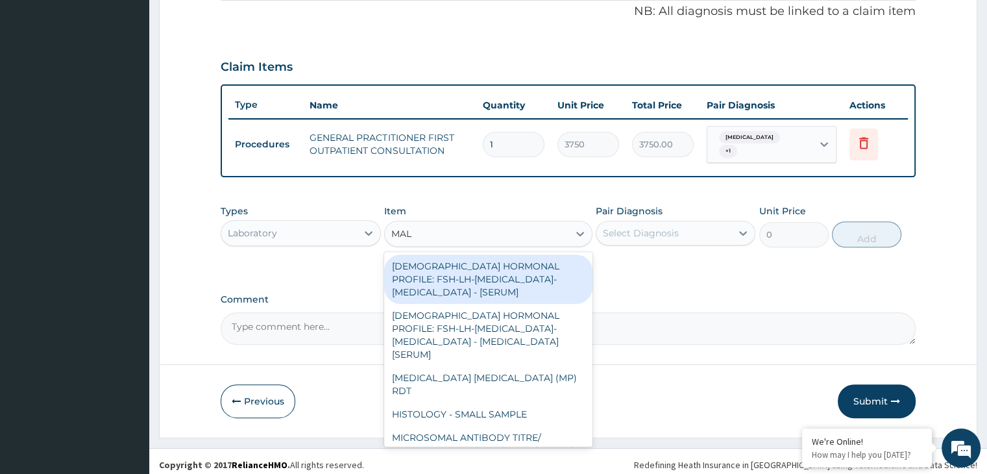
type input "MALA"
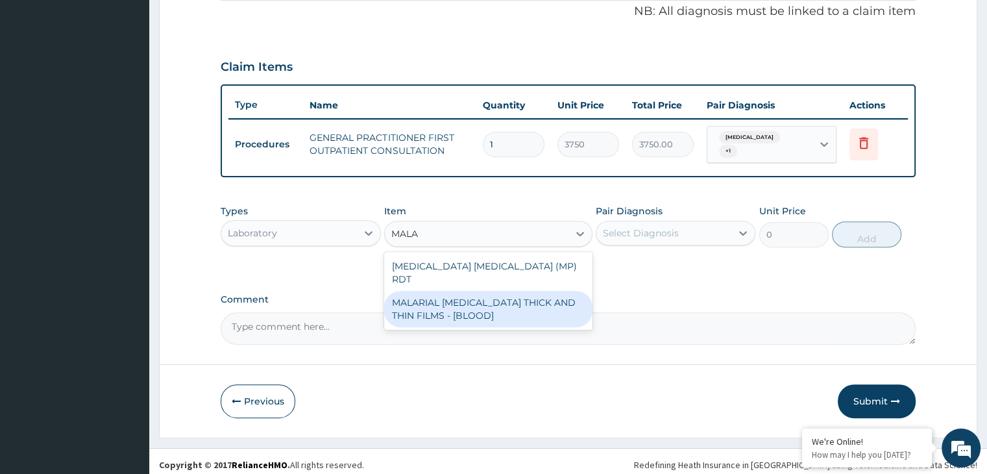
click at [479, 291] on div "MALARIAL [MEDICAL_DATA] THICK AND THIN FILMS - [BLOOD]" at bounding box center [488, 309] width 208 height 36
type input "2187.5"
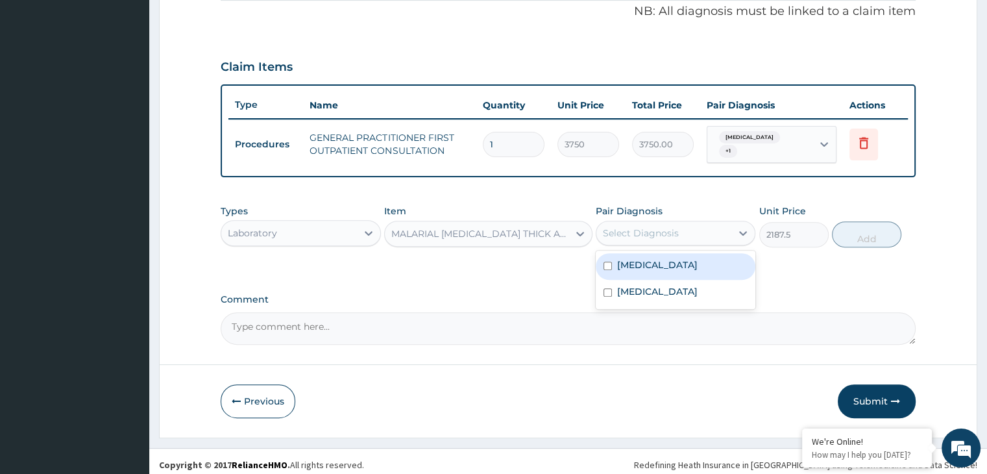
click at [695, 226] on div "Select Diagnosis" at bounding box center [663, 232] width 135 height 21
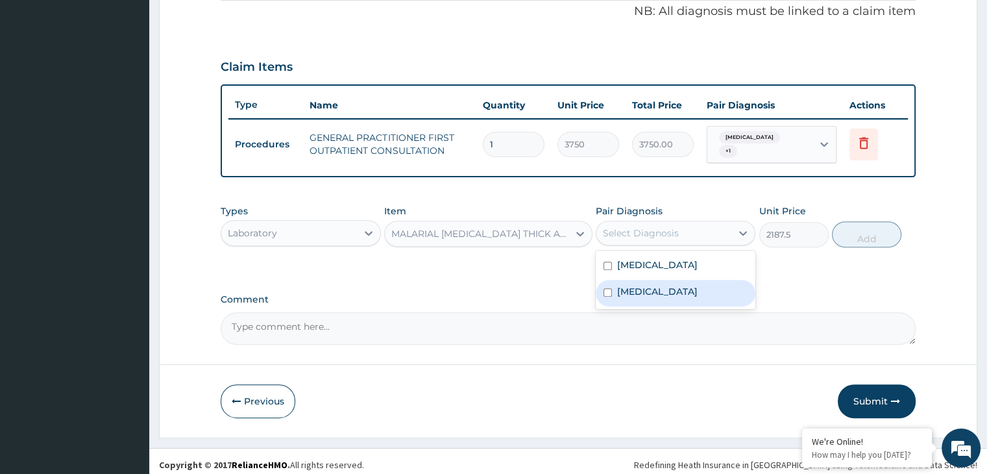
click at [649, 285] on label "[MEDICAL_DATA]" at bounding box center [657, 291] width 80 height 13
checkbox input "true"
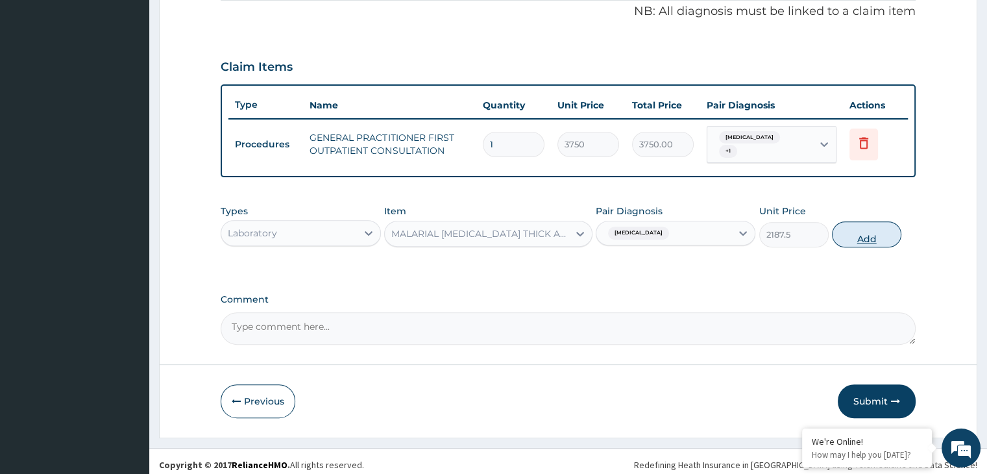
click at [848, 235] on button "Add" at bounding box center [866, 234] width 69 height 26
type input "0"
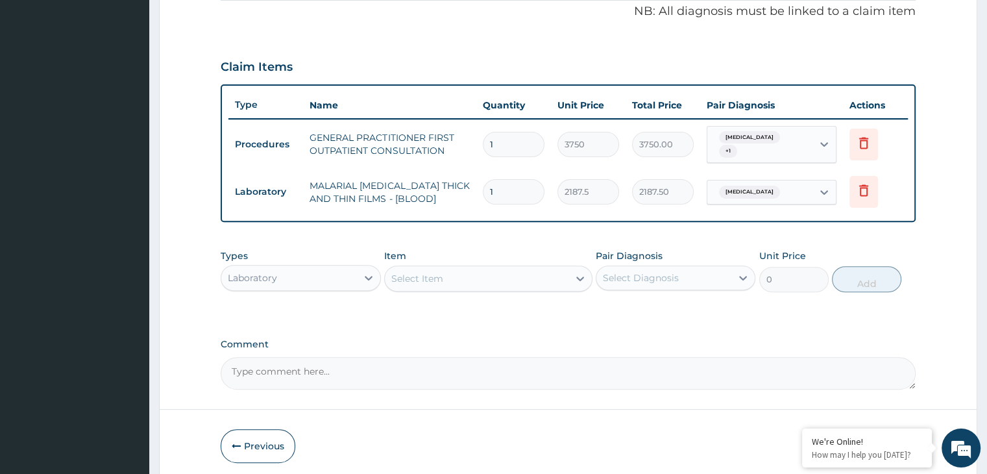
click at [484, 276] on div "Select Item" at bounding box center [477, 278] width 184 height 21
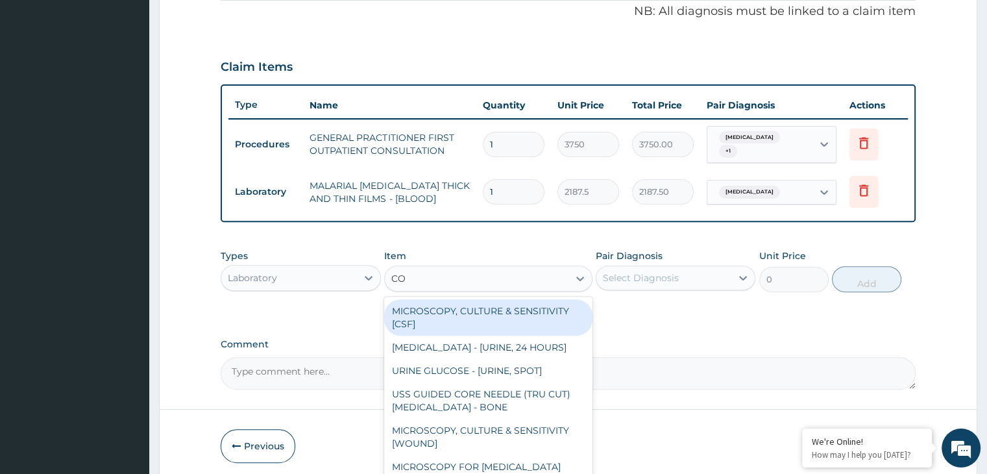
type input "COM"
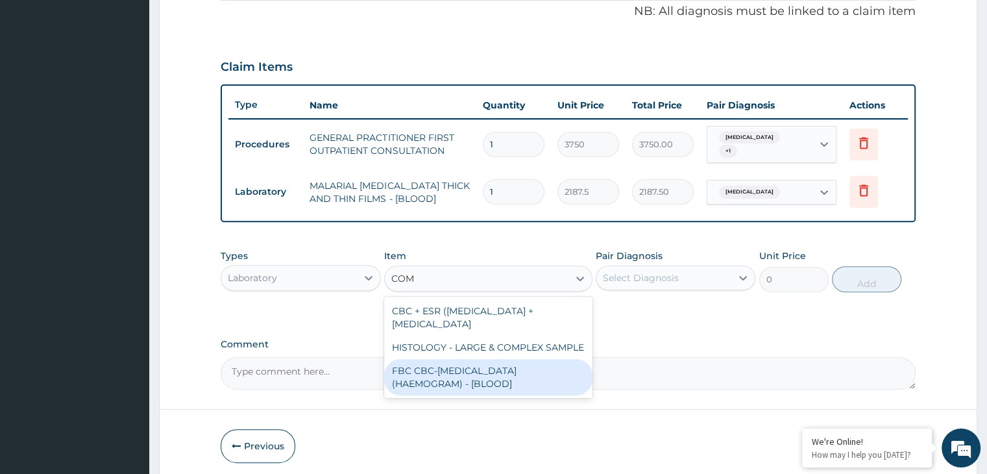
click at [427, 367] on div "FBC CBC-[MEDICAL_DATA] (HAEMOGRAM) - [BLOOD]" at bounding box center [488, 377] width 208 height 36
type input "5000"
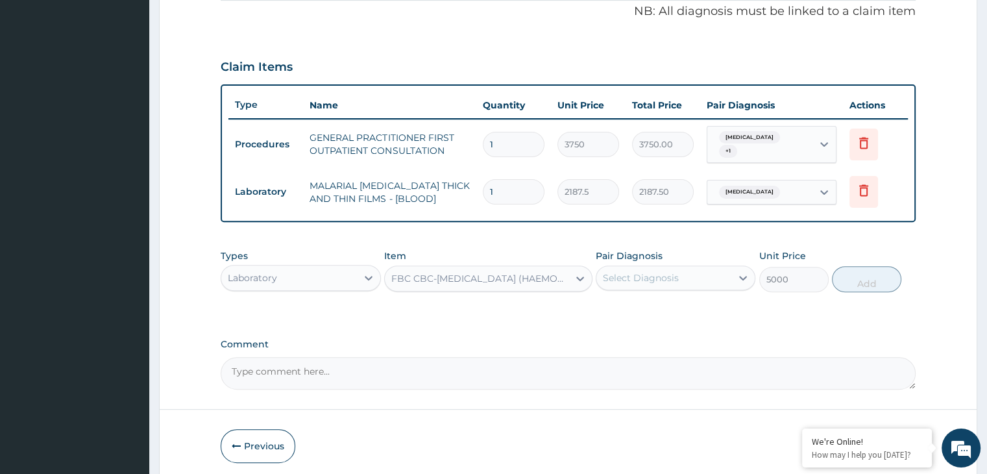
click at [640, 283] on div "Pair Diagnosis Select Diagnosis" at bounding box center [675, 270] width 160 height 43
click at [655, 276] on div "Select Diagnosis" at bounding box center [641, 277] width 76 height 13
click at [616, 307] on div "[MEDICAL_DATA]" at bounding box center [675, 311] width 160 height 27
checkbox input "true"
click at [859, 271] on button "Add" at bounding box center [866, 279] width 69 height 26
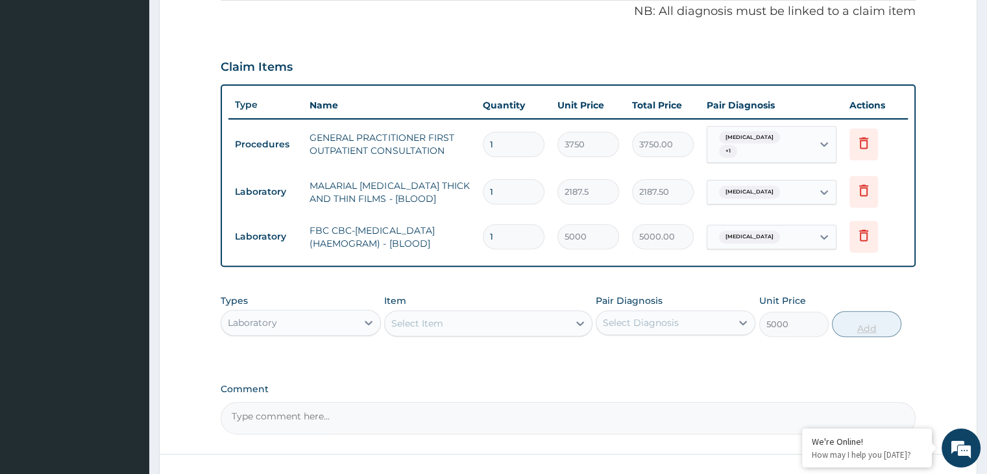
type input "0"
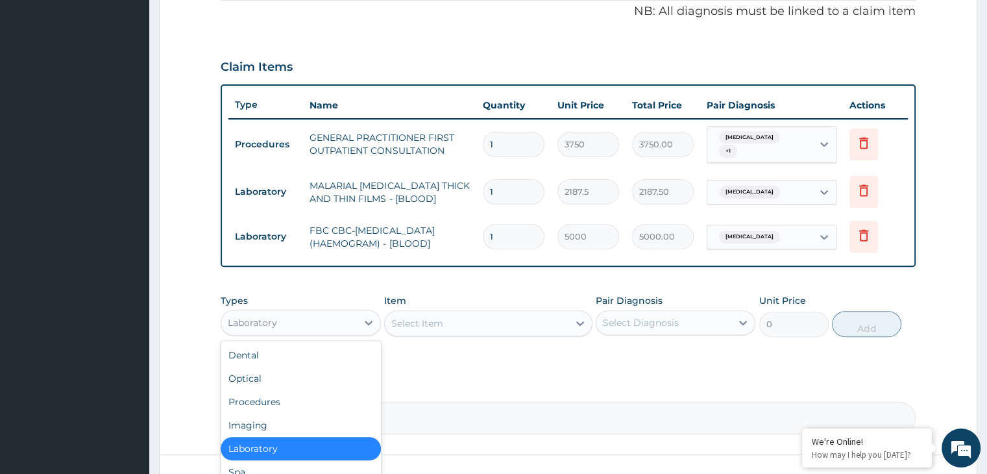
click at [360, 327] on div at bounding box center [368, 322] width 23 height 25
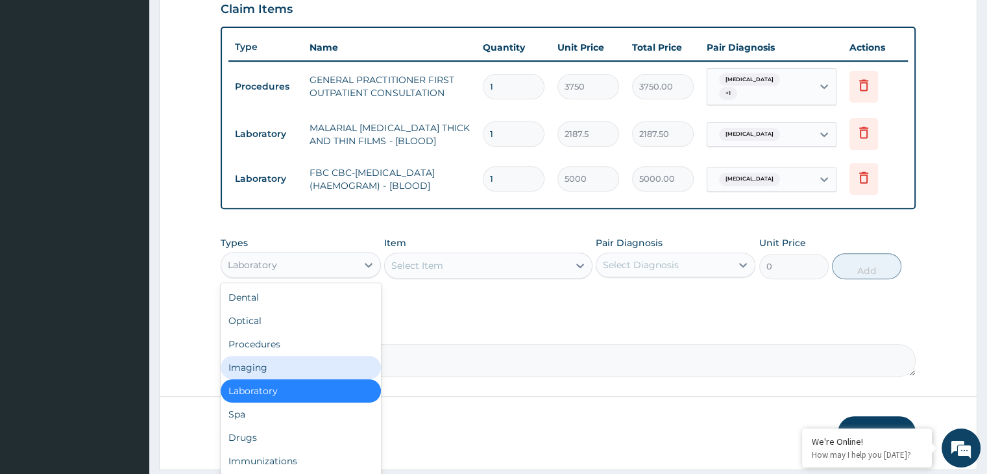
scroll to position [488, 0]
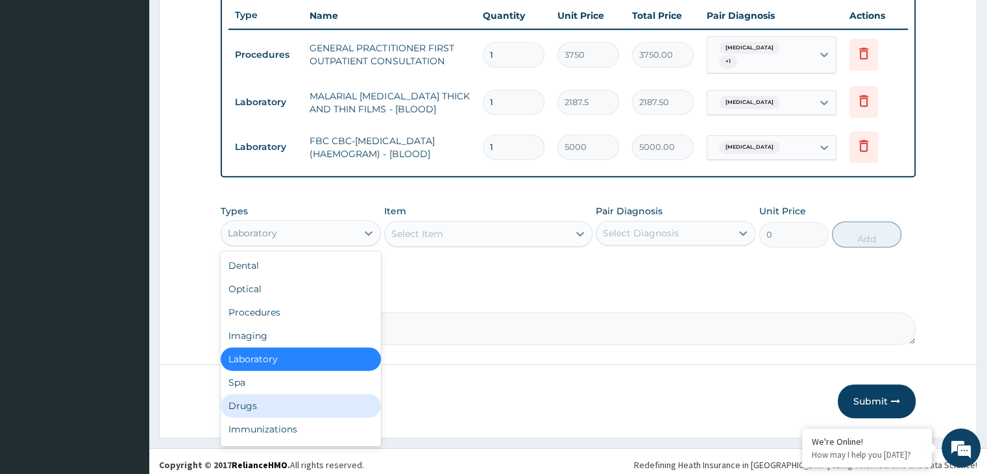
click at [250, 396] on div "Drugs" at bounding box center [301, 405] width 160 height 23
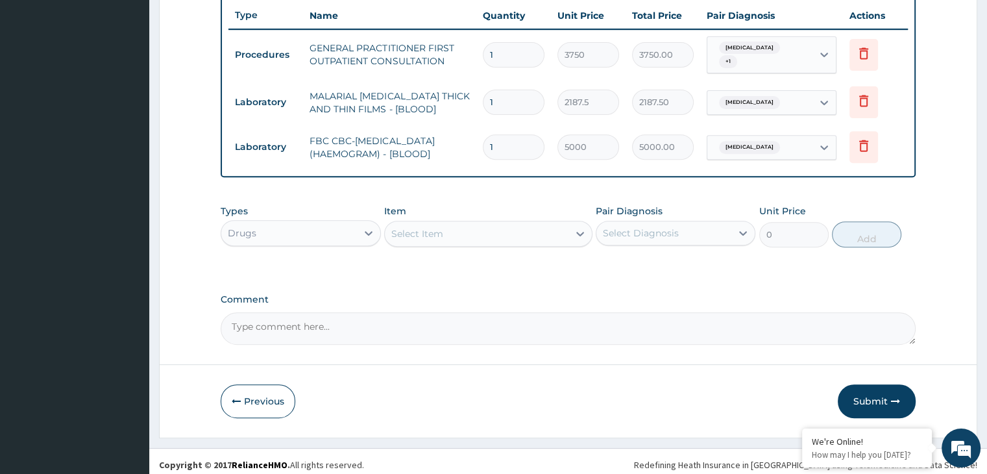
click at [509, 225] on div "Select Item" at bounding box center [477, 233] width 184 height 21
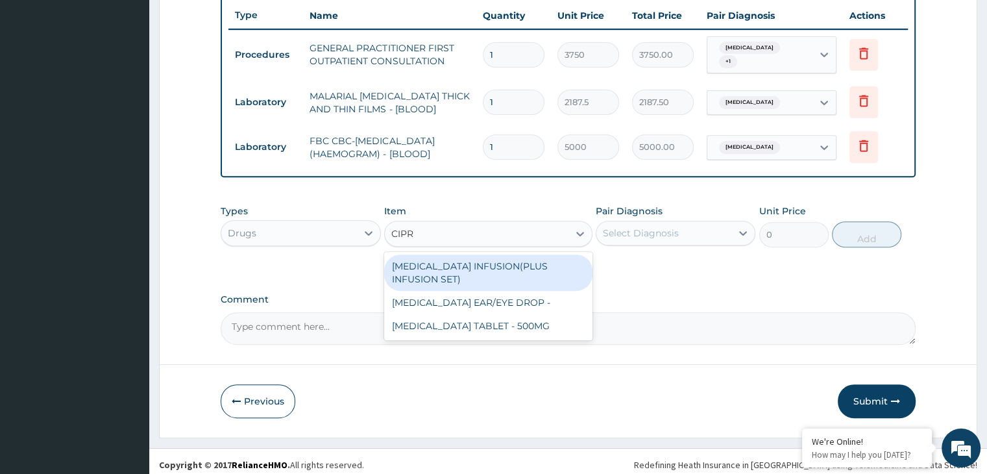
type input "[MEDICAL_DATA]"
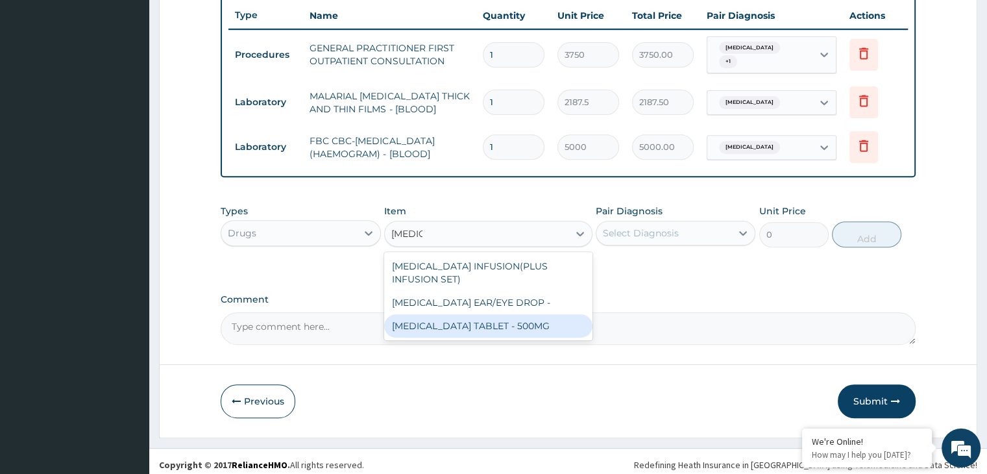
click at [480, 314] on div "[MEDICAL_DATA] TABLET - 500MG" at bounding box center [488, 325] width 208 height 23
type input "196"
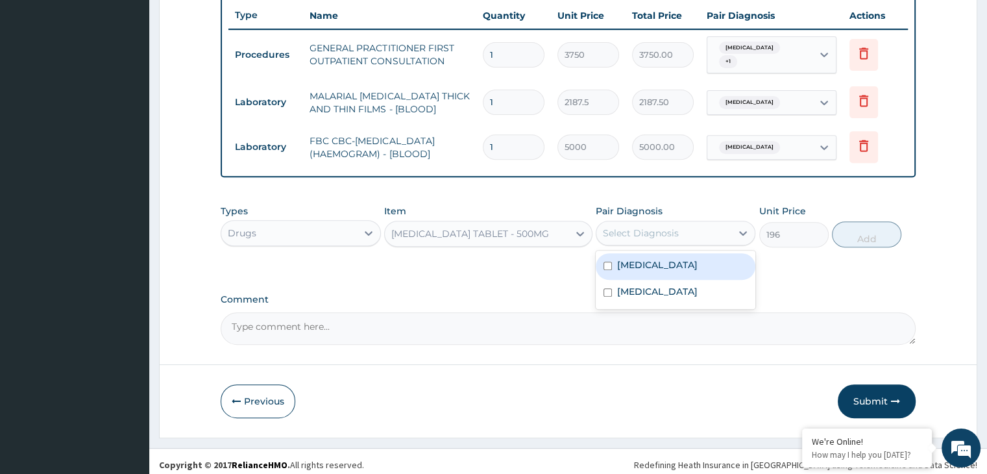
click at [667, 226] on div "Select Diagnosis" at bounding box center [641, 232] width 76 height 13
click at [638, 258] on label "[MEDICAL_DATA]" at bounding box center [657, 264] width 80 height 13
checkbox input "true"
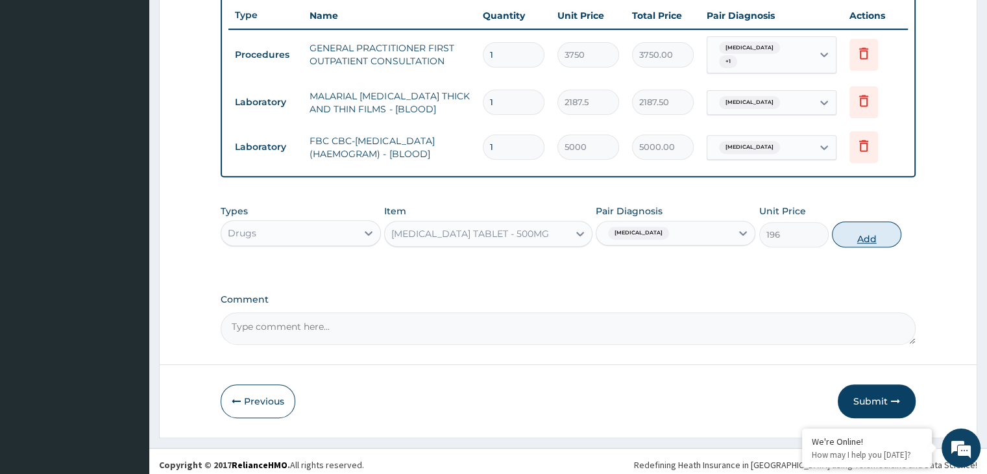
click at [857, 237] on button "Add" at bounding box center [866, 234] width 69 height 26
type input "0"
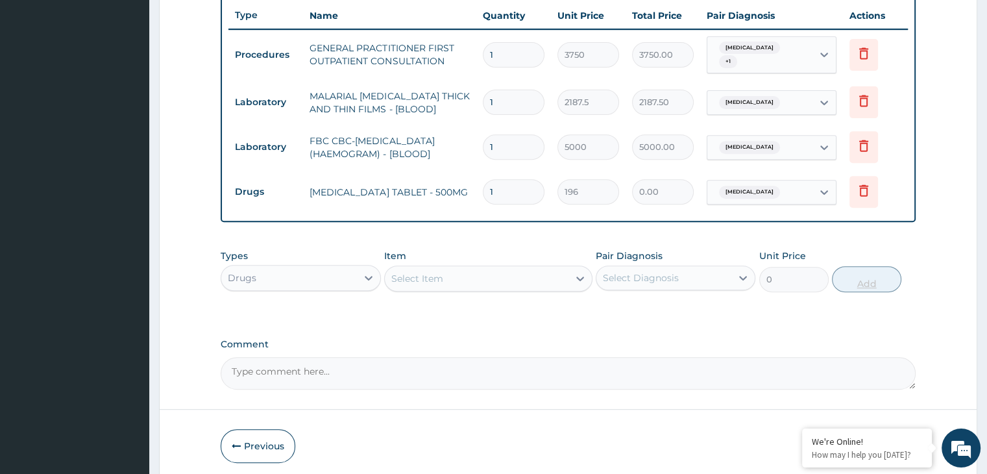
type input "0.00"
type input "2"
type input "392.00"
type input "20"
type input "3920.00"
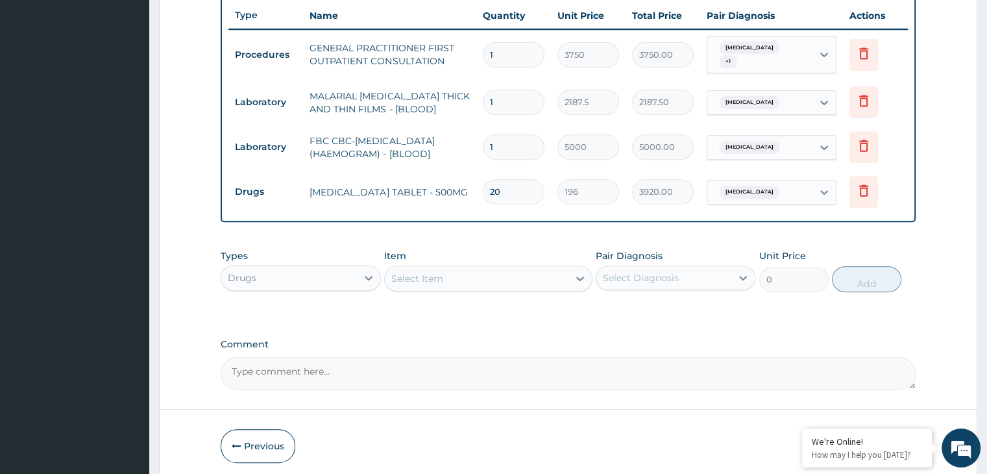
type input "20"
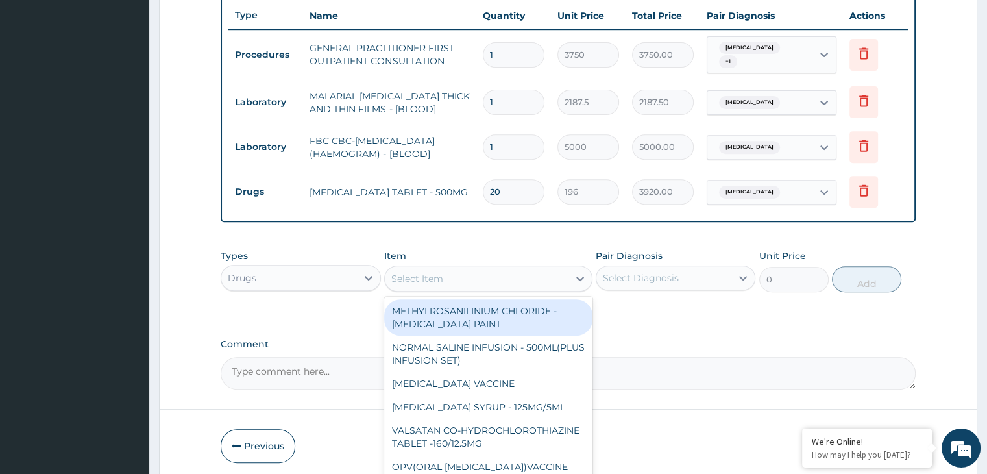
click at [509, 269] on div "Select Item" at bounding box center [477, 278] width 184 height 21
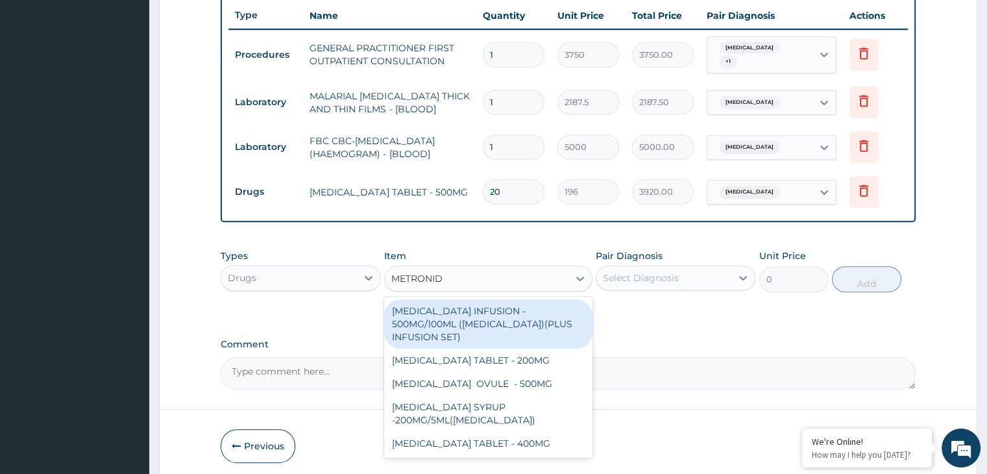
type input "METRONIDA"
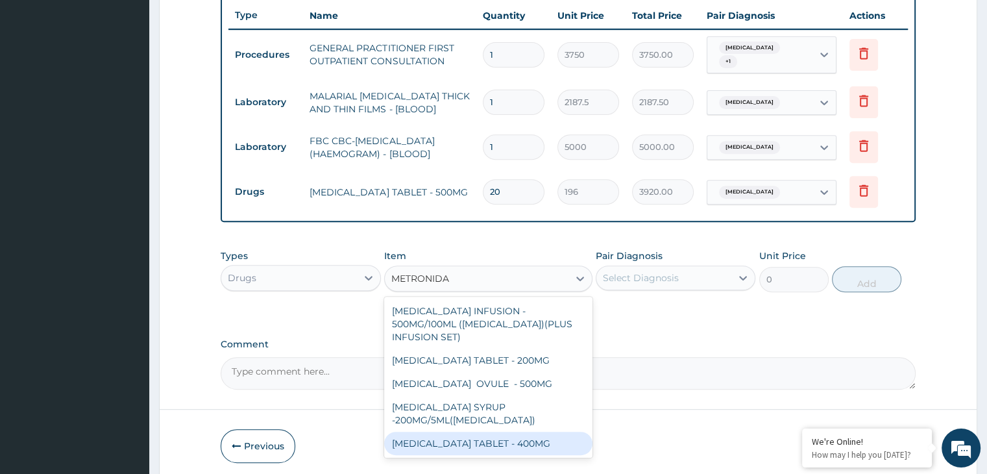
click at [489, 431] on div "[MEDICAL_DATA] TABLET - 400MG" at bounding box center [488, 442] width 208 height 23
type input "84"
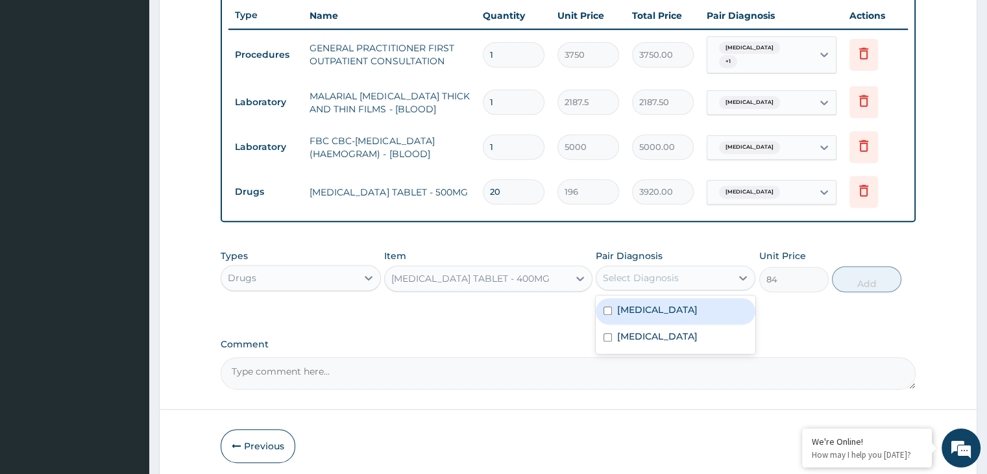
click at [668, 274] on div "Select Diagnosis" at bounding box center [641, 277] width 76 height 13
click at [629, 303] on label "[MEDICAL_DATA]" at bounding box center [657, 309] width 80 height 13
checkbox input "true"
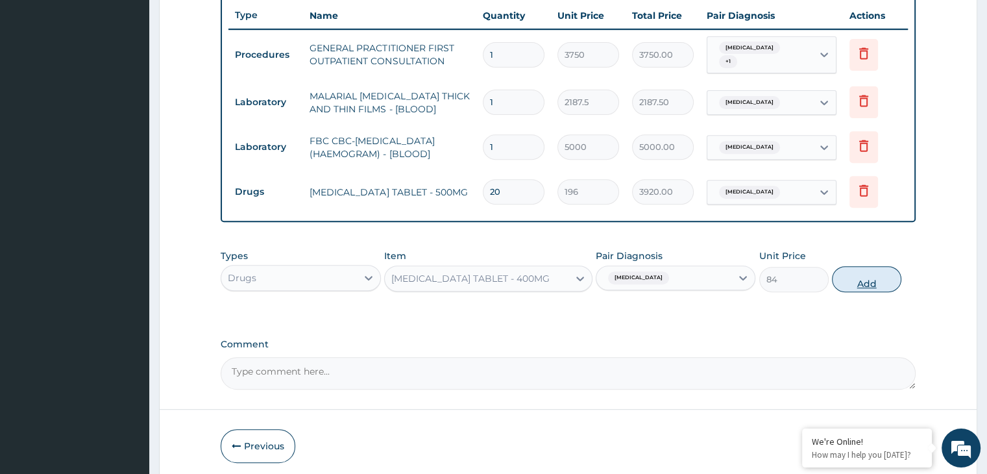
click at [856, 269] on button "Add" at bounding box center [866, 279] width 69 height 26
type input "0"
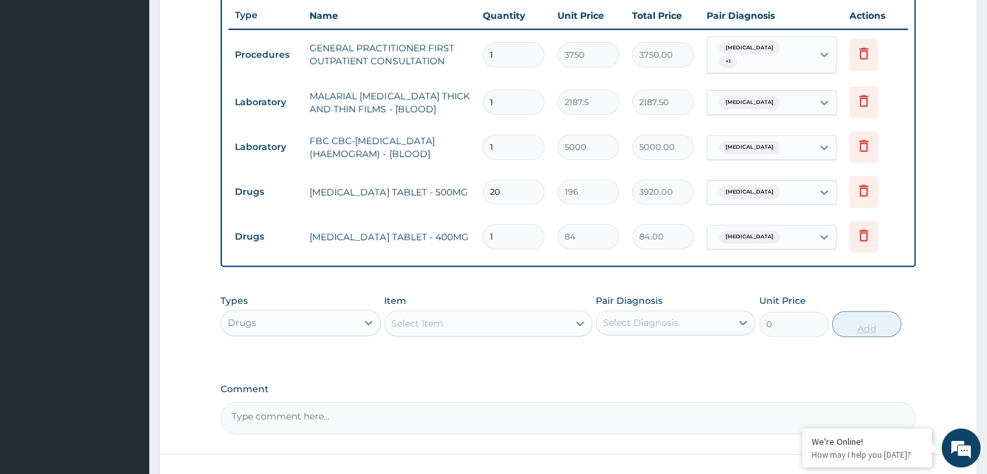
type input "0.00"
type input "2"
type input "168.00"
type input "21"
type input "1764.00"
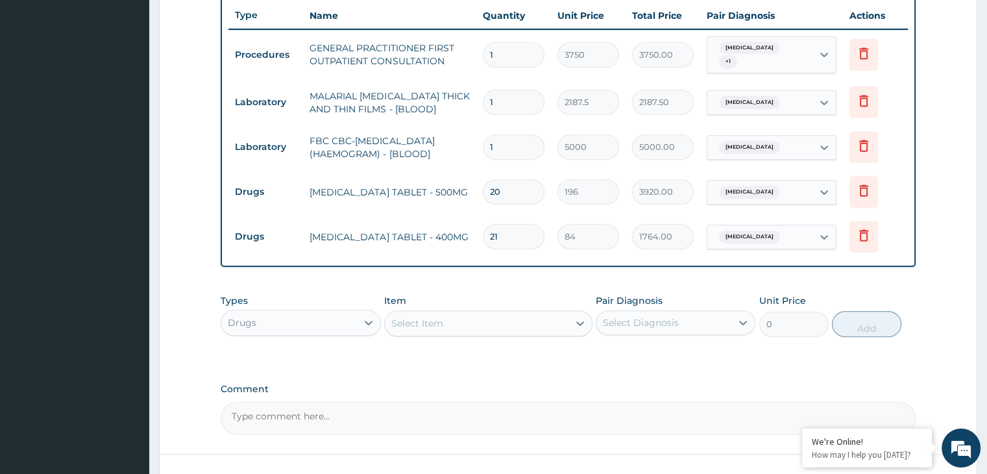
type input "21"
click at [527, 314] on div "Select Item" at bounding box center [477, 323] width 184 height 21
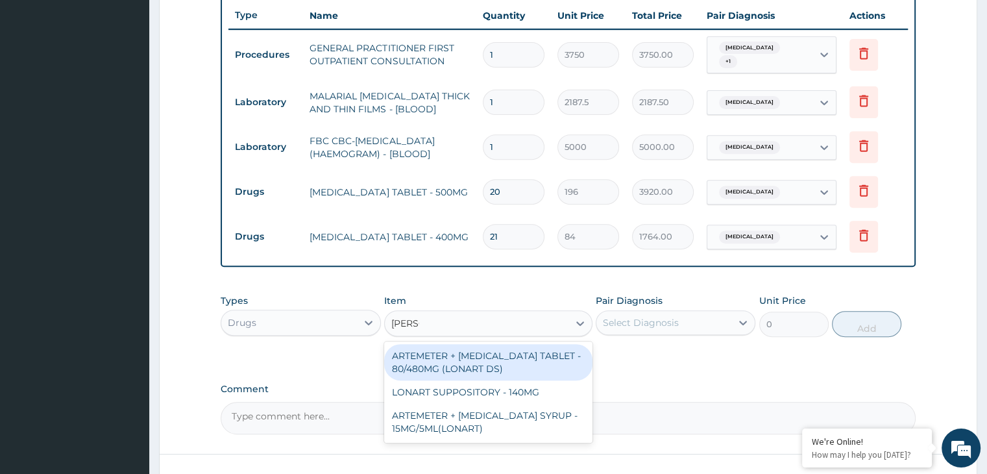
type input "LONAR"
click at [459, 365] on div "ARTEMETER + [MEDICAL_DATA] TABLET - 80/480MG (LONART DS)" at bounding box center [488, 362] width 208 height 36
type input "588"
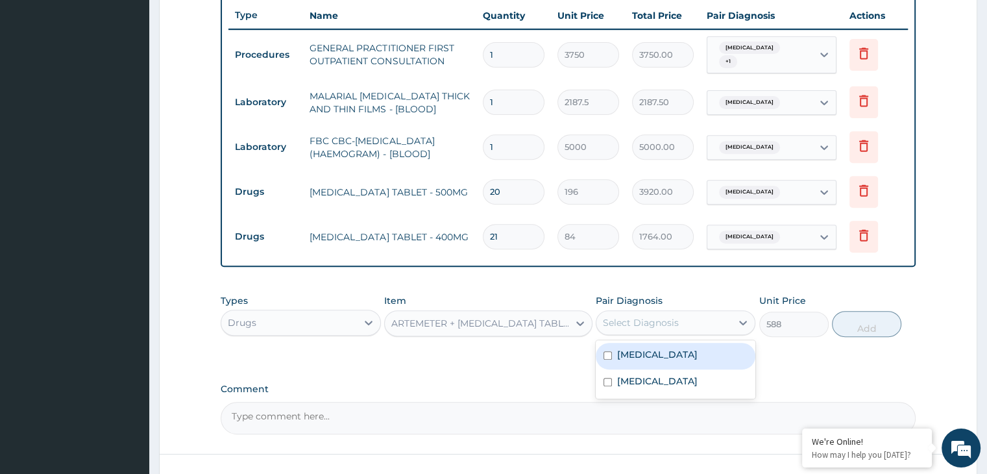
click at [663, 322] on div "Select Diagnosis" at bounding box center [663, 322] width 135 height 21
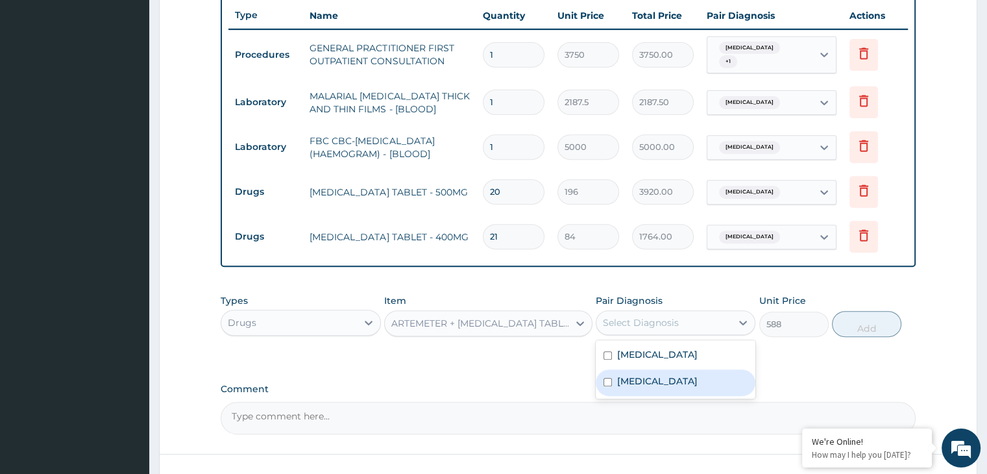
click at [618, 374] on label "[MEDICAL_DATA]" at bounding box center [657, 380] width 80 height 13
checkbox input "true"
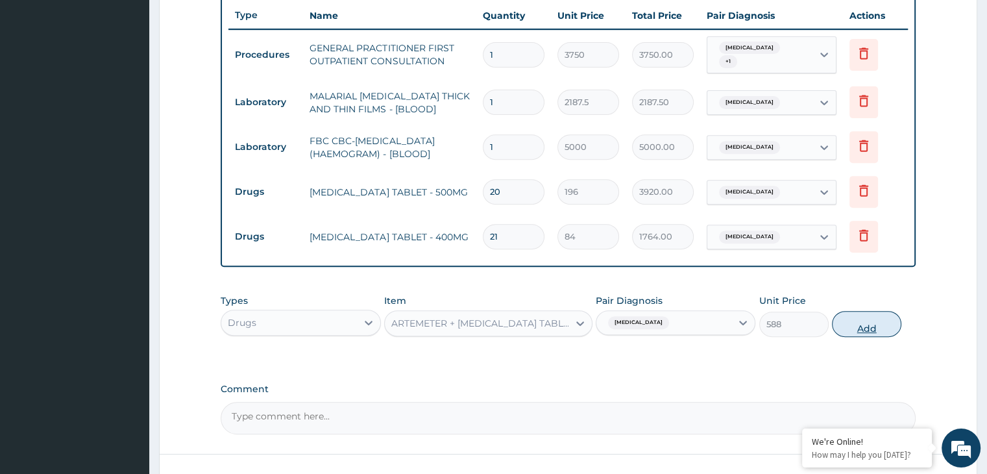
click at [865, 317] on button "Add" at bounding box center [866, 324] width 69 height 26
type input "0"
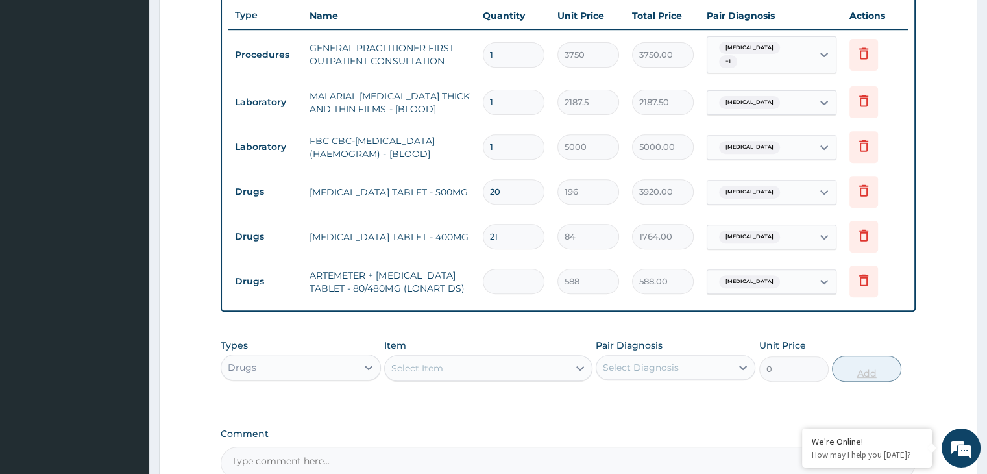
type input "0.00"
type input "6"
type input "3528.00"
type input "6"
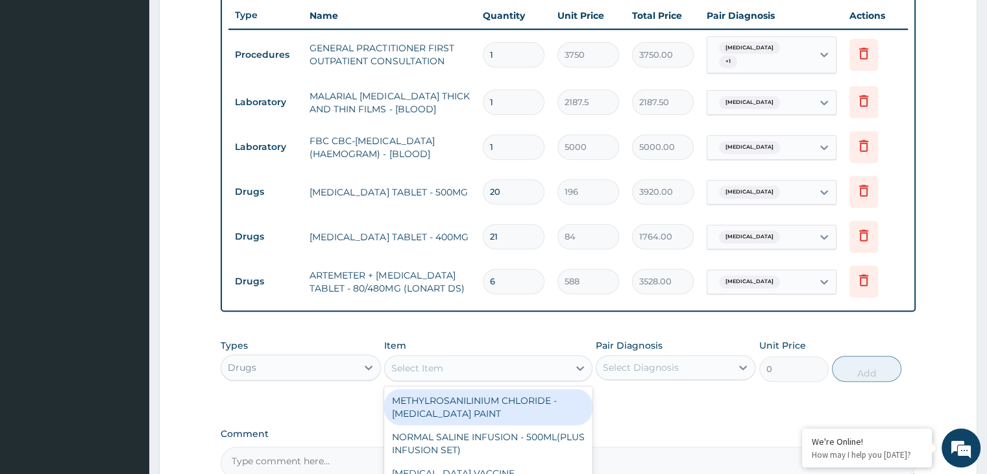
click at [444, 357] on div "Select Item" at bounding box center [477, 367] width 184 height 21
type input "PARACET"
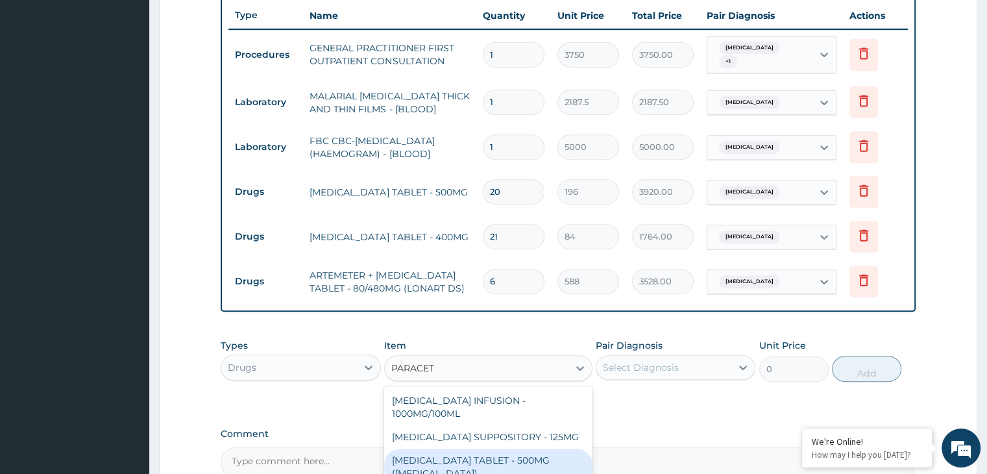
click at [467, 448] on div "[MEDICAL_DATA] TABLET - 500MG ([MEDICAL_DATA])" at bounding box center [488, 466] width 208 height 36
type input "42"
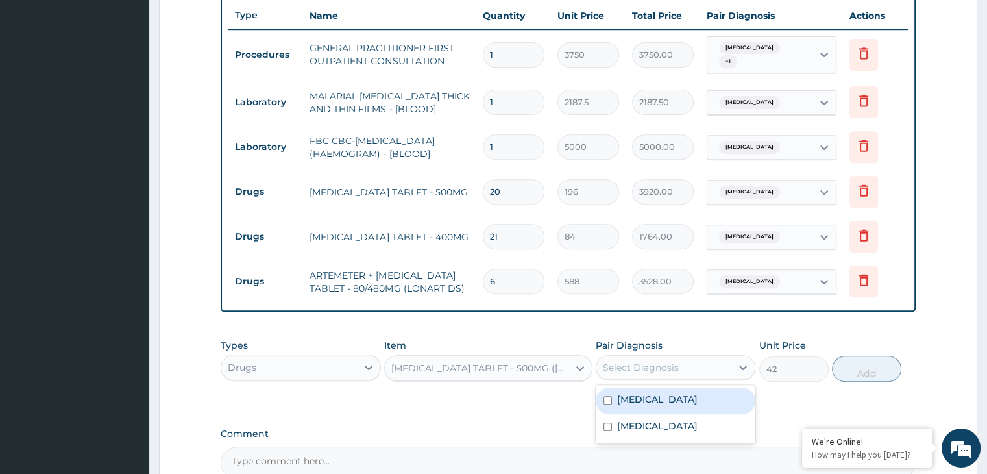
click at [691, 357] on div "Select Diagnosis" at bounding box center [663, 367] width 135 height 21
drag, startPoint x: 636, startPoint y: 416, endPoint x: 636, endPoint y: 394, distance: 21.4
click at [636, 394] on div "Gastroenteritis Malaria" at bounding box center [675, 414] width 160 height 58
click at [636, 394] on label "[MEDICAL_DATA]" at bounding box center [657, 398] width 80 height 13
checkbox input "true"
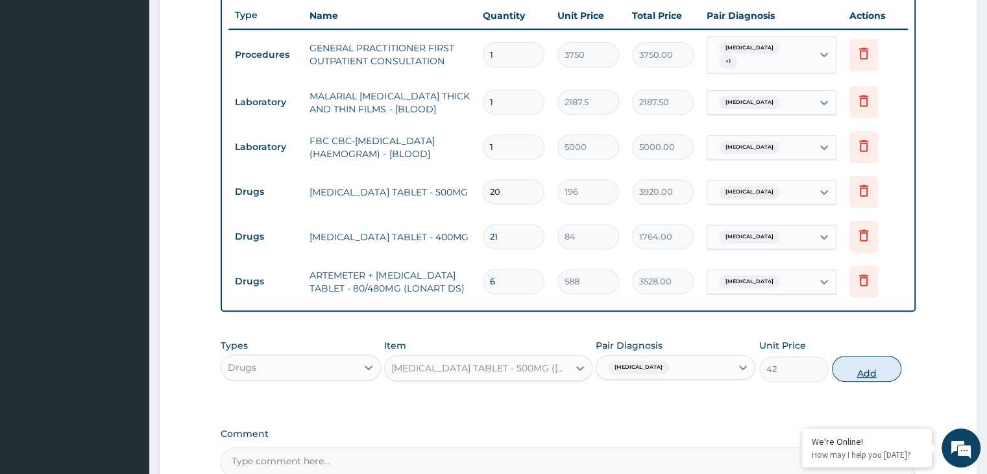
click at [872, 367] on button "Add" at bounding box center [866, 368] width 69 height 26
type input "0"
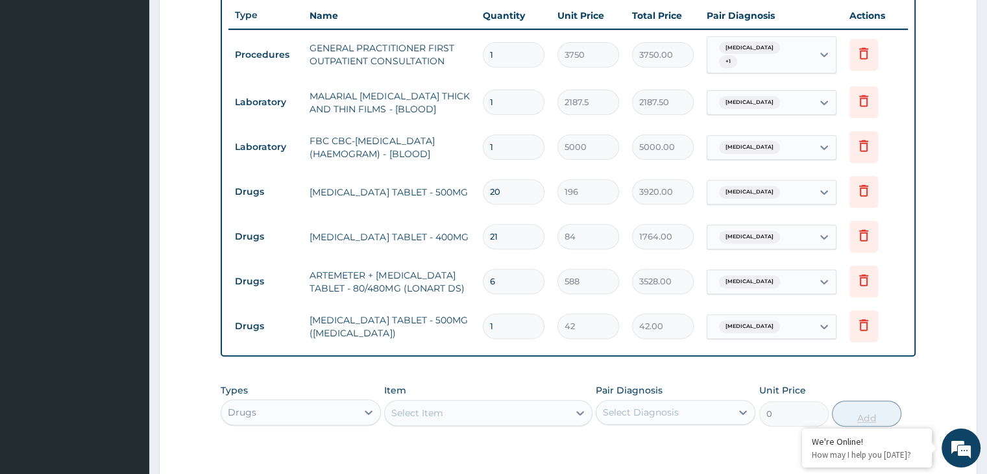
type input "18"
type input "756.00"
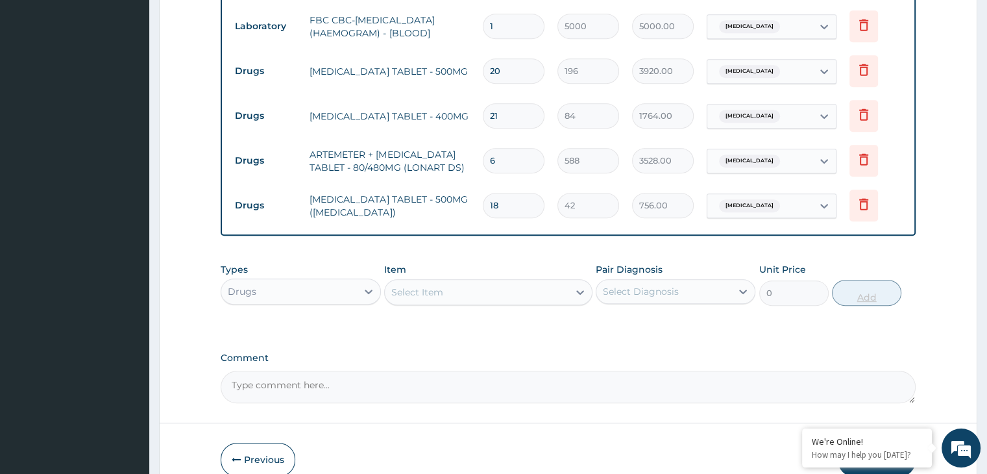
scroll to position [666, 0]
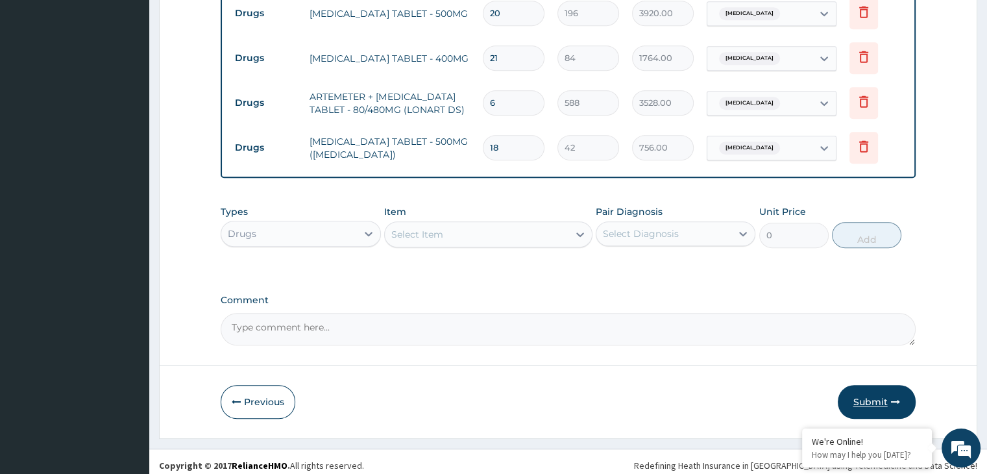
type input "18"
click at [878, 389] on button "Submit" at bounding box center [876, 402] width 78 height 34
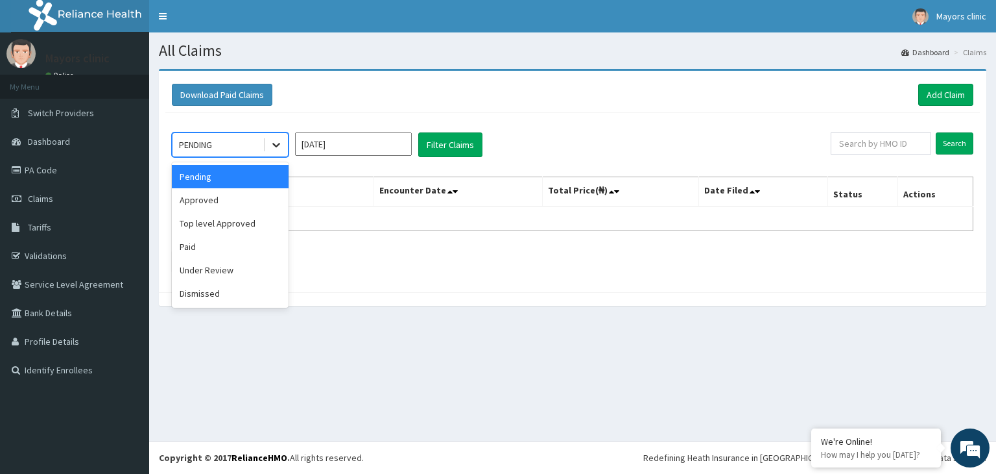
click at [278, 141] on icon at bounding box center [276, 144] width 13 height 13
click at [219, 200] on div "Approved" at bounding box center [230, 199] width 117 height 23
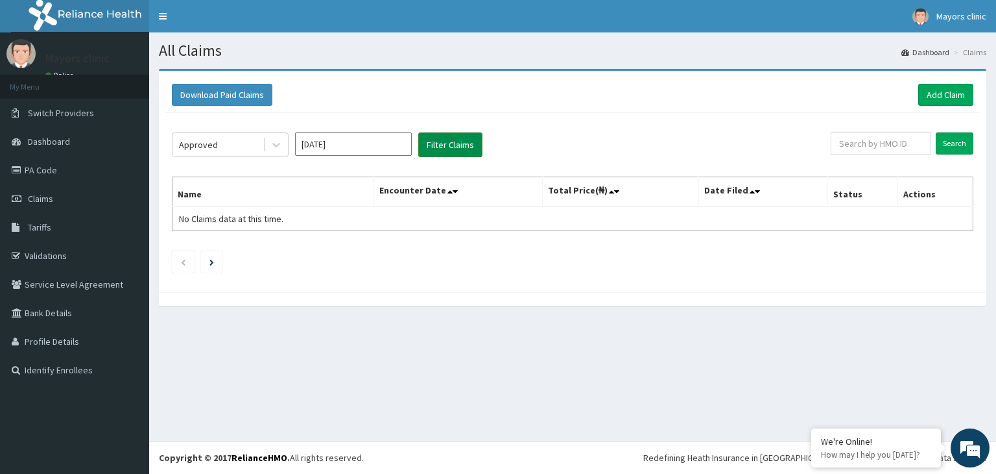
click at [463, 140] on button "Filter Claims" at bounding box center [450, 144] width 64 height 25
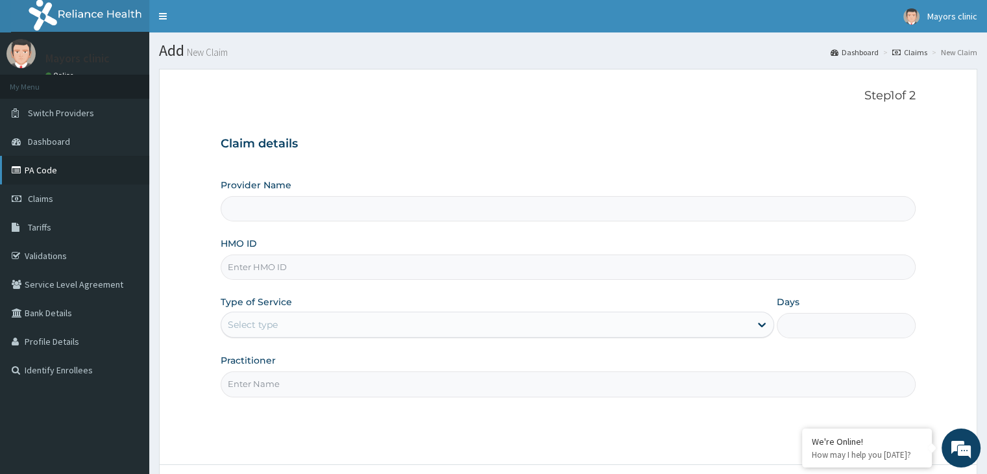
scroll to position [106, 0]
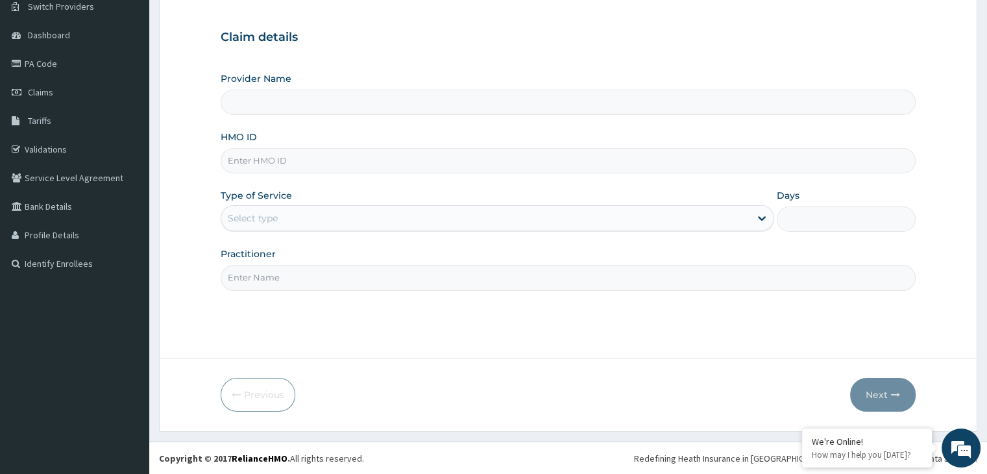
type input "Mayors Clinic"
click at [315, 156] on input "HMO ID" at bounding box center [568, 160] width 694 height 25
type input "PGS/10007/C"
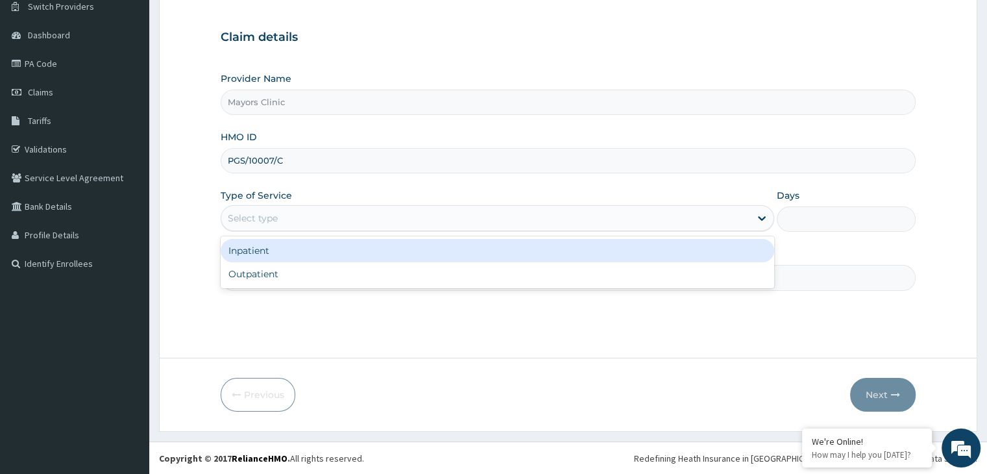
click at [302, 218] on div "Select type" at bounding box center [485, 218] width 529 height 21
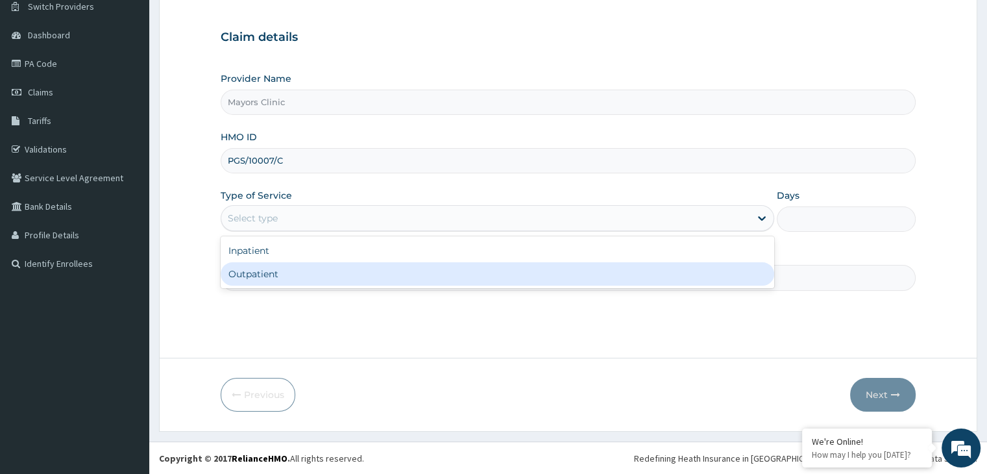
scroll to position [0, 0]
click at [265, 263] on div "Outpatient" at bounding box center [497, 273] width 553 height 23
type input "1"
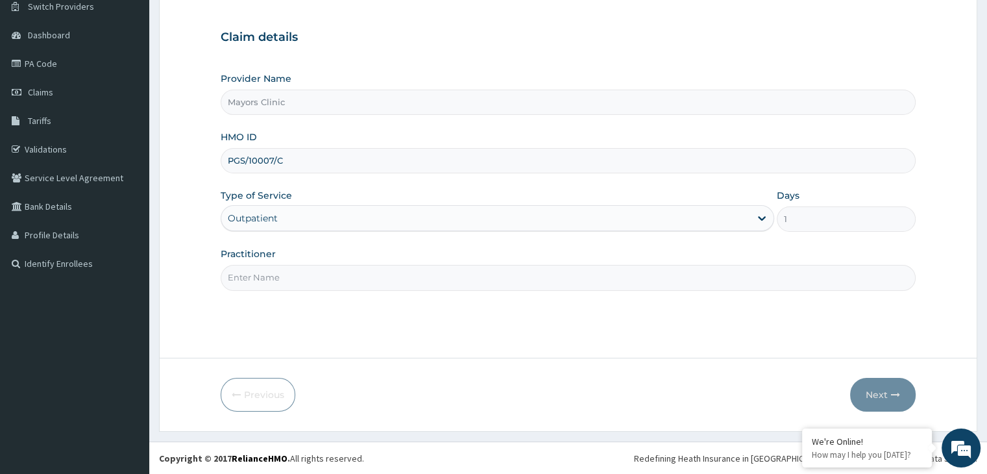
click at [264, 273] on input "Practitioner" at bounding box center [568, 277] width 694 height 25
type input "[PERSON_NAME]"
click at [891, 391] on icon "button" at bounding box center [895, 394] width 9 height 9
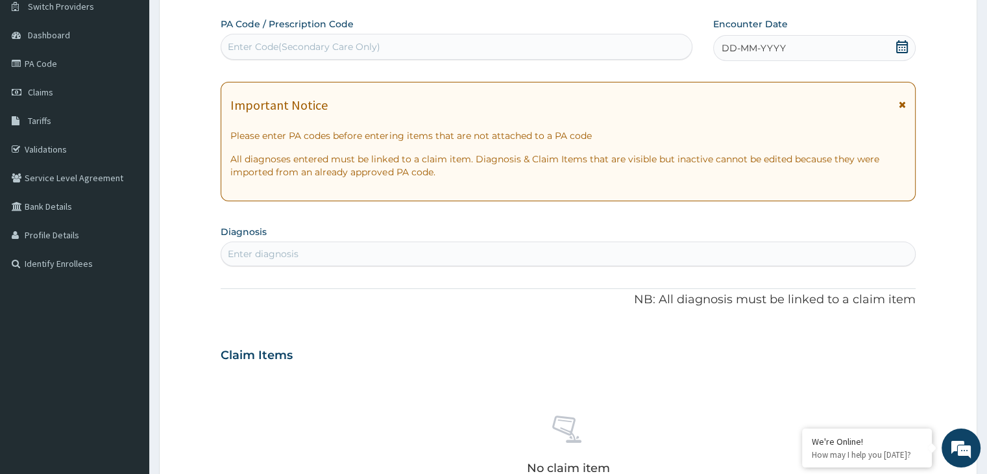
click at [734, 52] on span "DD-MM-YYYY" at bounding box center [753, 48] width 64 height 13
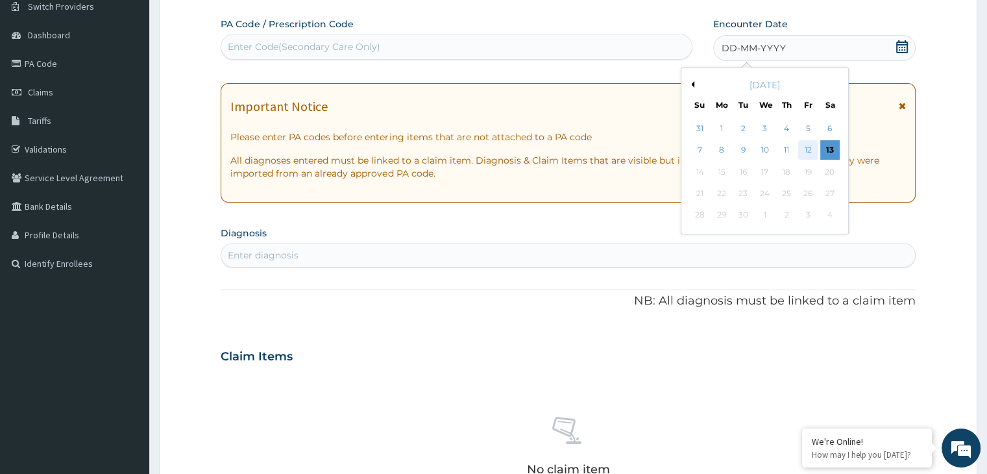
click at [805, 151] on div "12" at bounding box center [807, 150] width 19 height 19
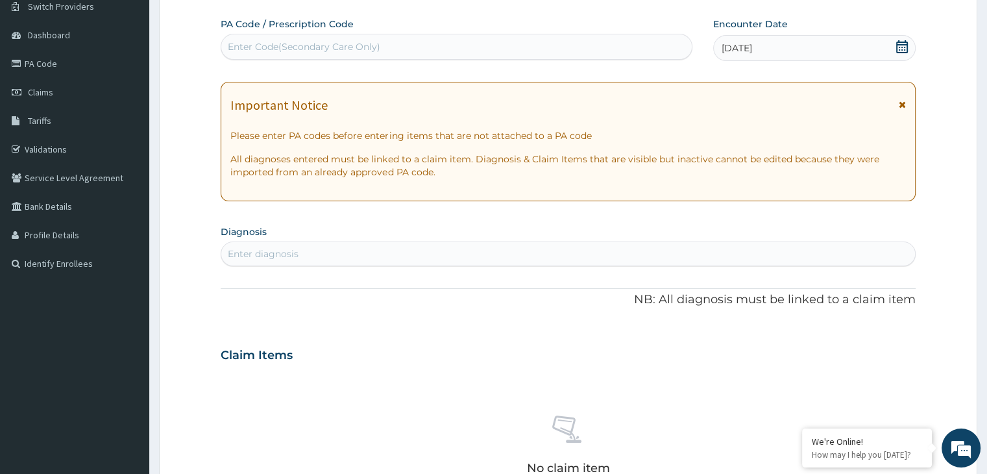
click at [256, 255] on div "Enter diagnosis" at bounding box center [263, 253] width 71 height 13
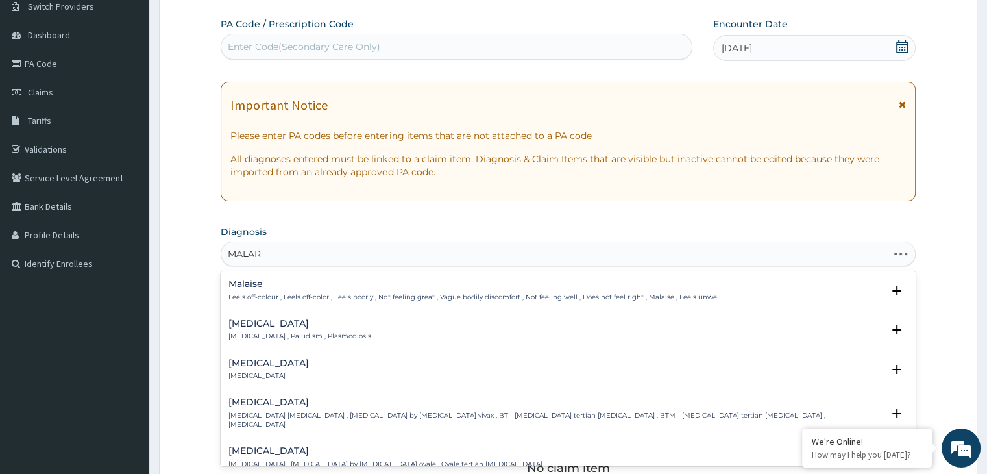
type input "MALARI"
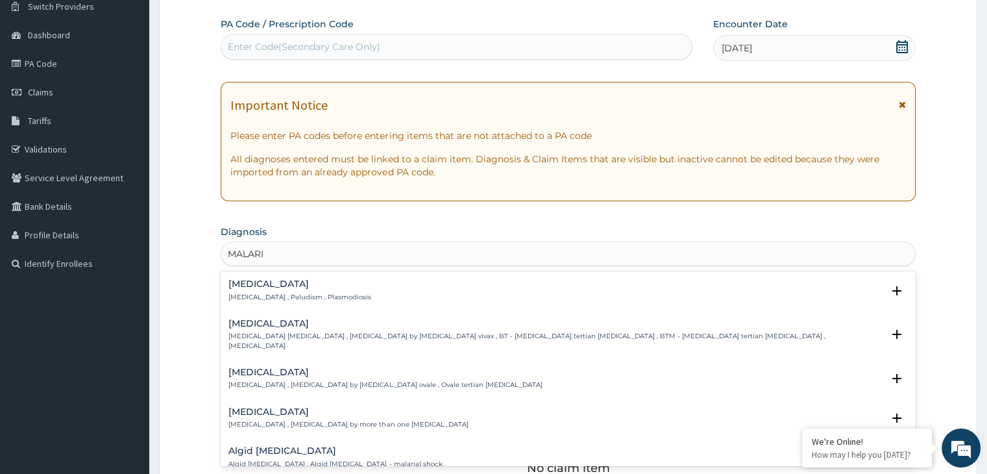
click at [251, 295] on p "[MEDICAL_DATA] , Paludism , Plasmodiosis" at bounding box center [299, 297] width 143 height 9
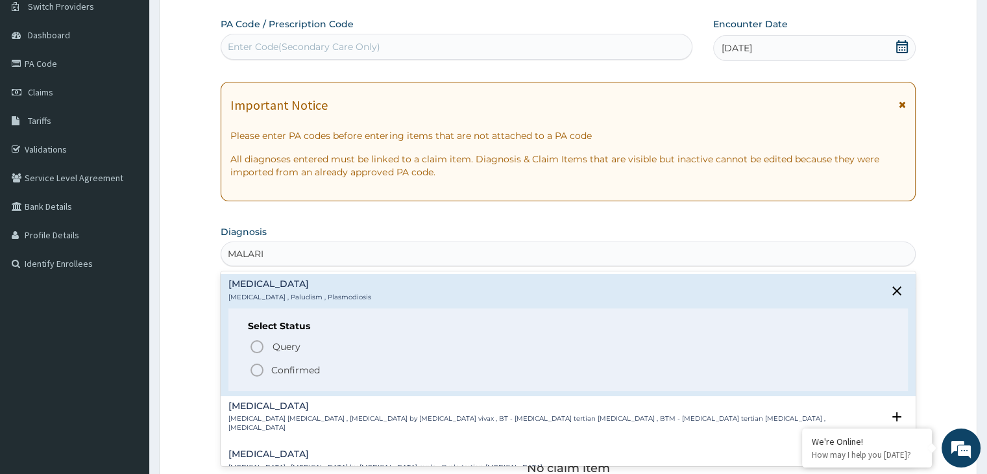
click at [257, 368] on icon "status option filled" at bounding box center [257, 370] width 16 height 16
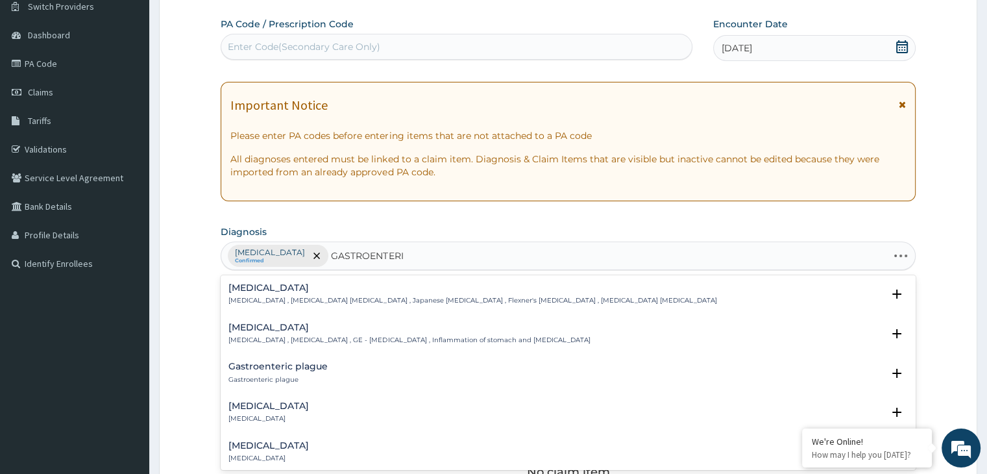
type input "GASTROENTERIT"
click at [278, 330] on h4 "[MEDICAL_DATA]" at bounding box center [408, 327] width 361 height 10
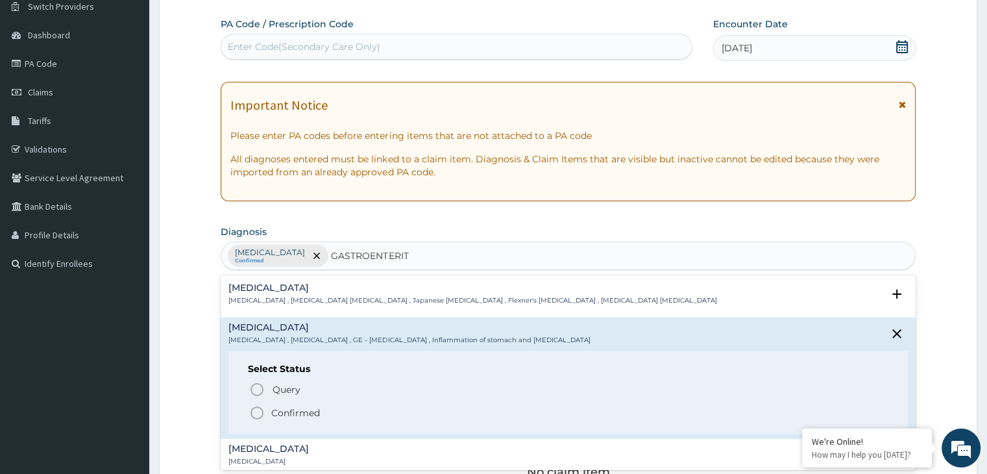
click at [259, 410] on icon "status option filled" at bounding box center [257, 413] width 16 height 16
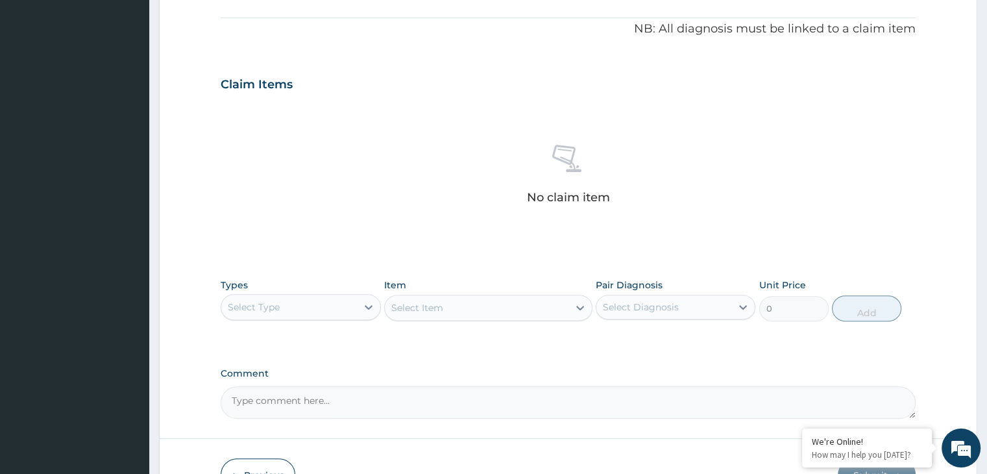
scroll to position [461, 0]
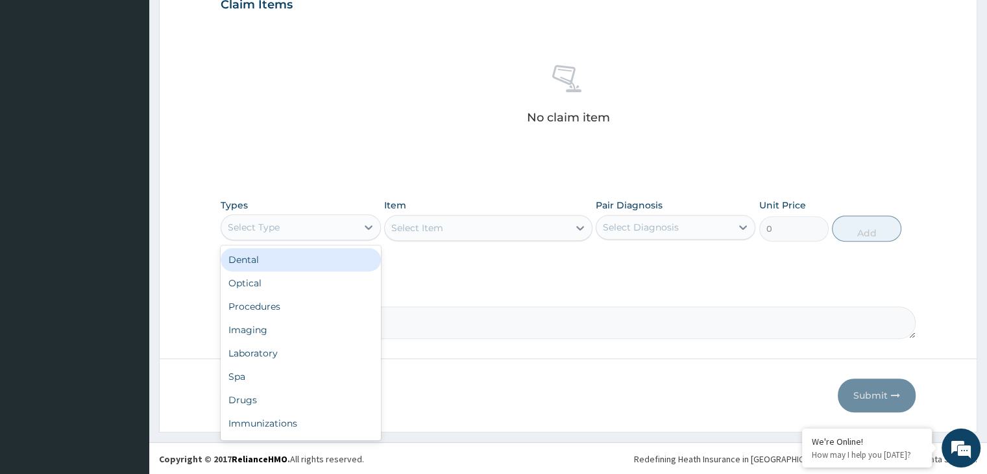
click at [339, 233] on div "Select Type" at bounding box center [288, 227] width 135 height 21
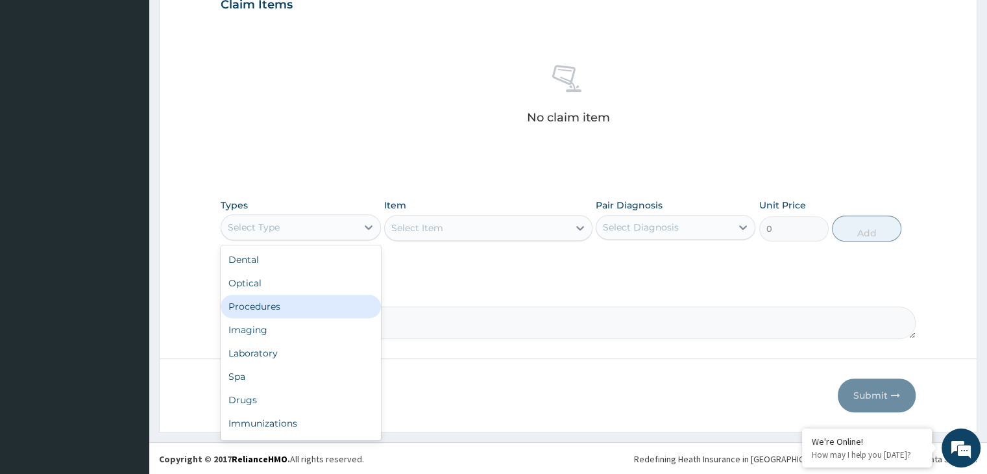
click at [277, 307] on div "Procedures" at bounding box center [301, 306] width 160 height 23
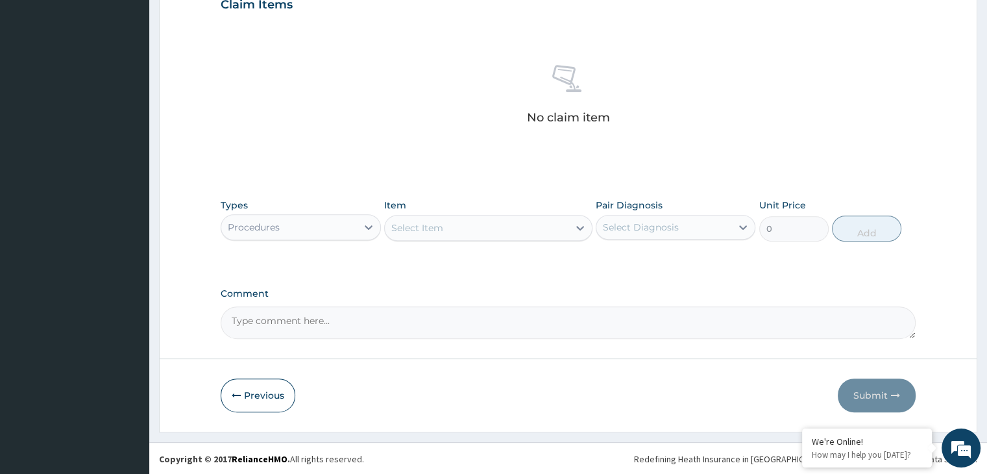
click at [467, 229] on div "Select Item" at bounding box center [477, 227] width 184 height 21
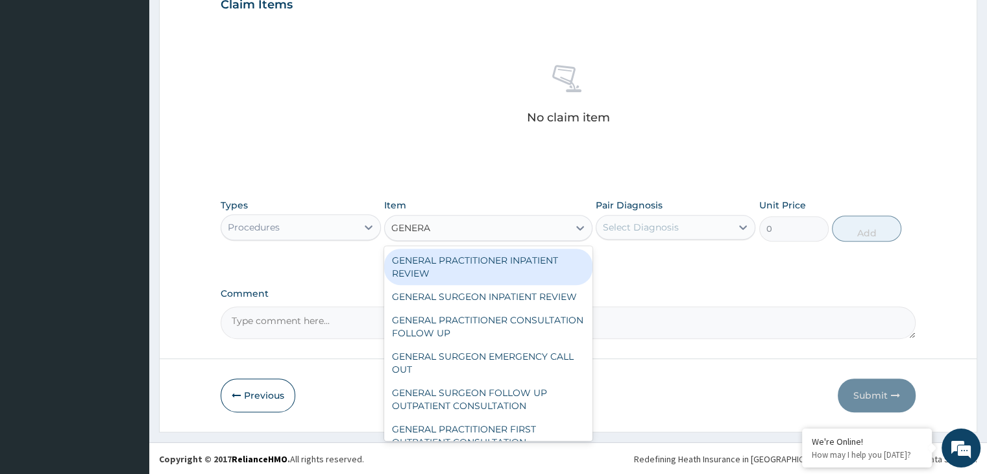
type input "GENERAL"
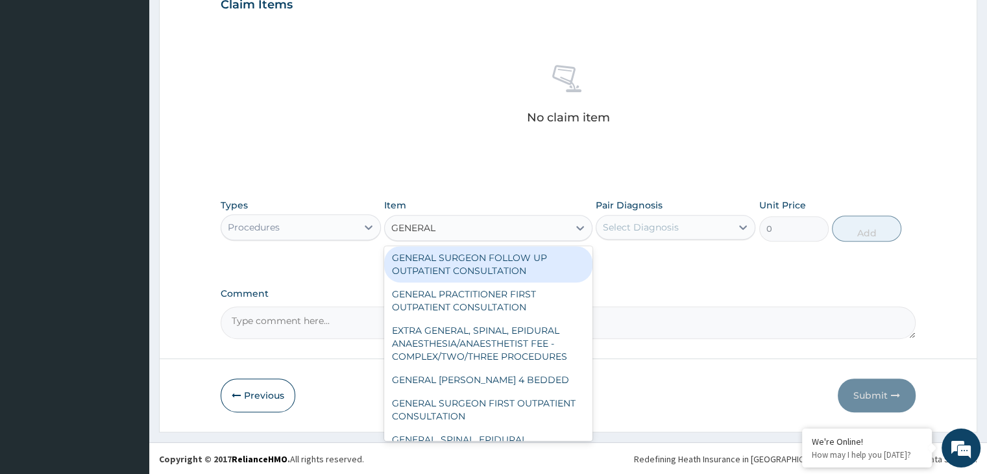
scroll to position [139, 0]
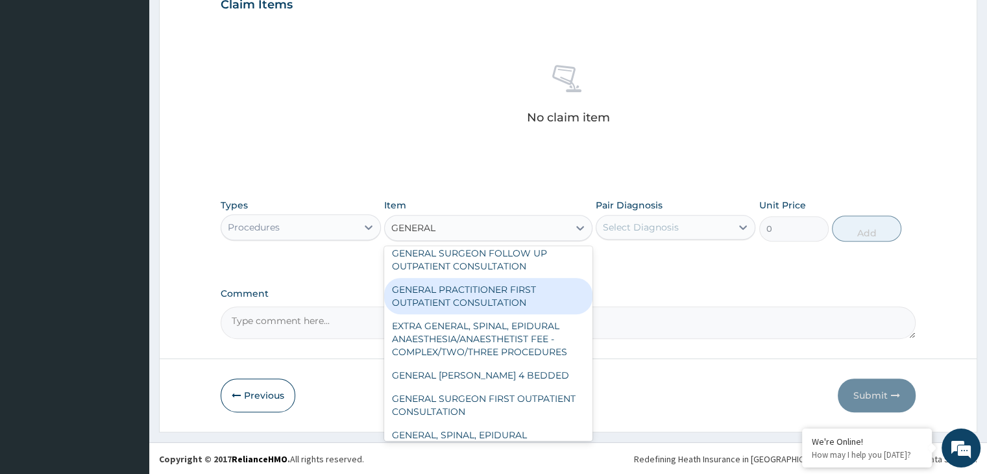
click at [475, 311] on div "GENERAL PRACTITIONER FIRST OUTPATIENT CONSULTATION" at bounding box center [488, 296] width 208 height 36
type input "3750"
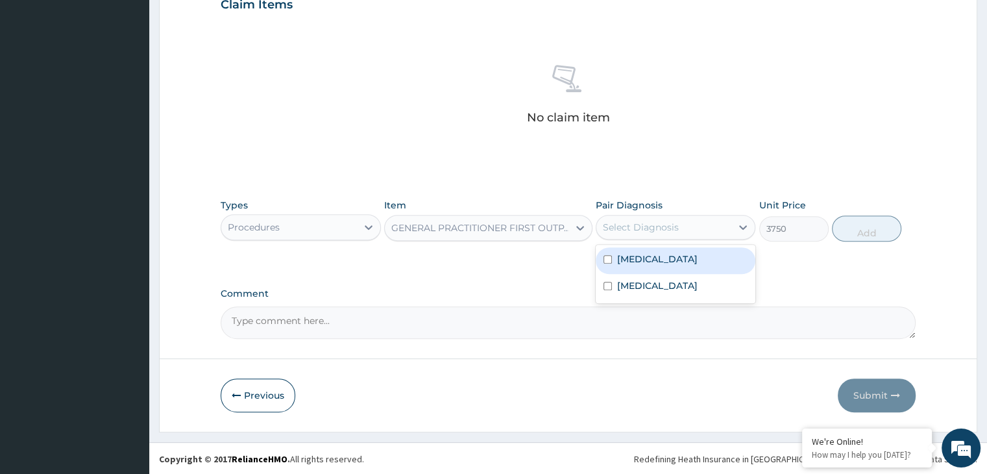
click at [662, 225] on div "Select Diagnosis" at bounding box center [641, 227] width 76 height 13
click at [641, 260] on label "[MEDICAL_DATA]" at bounding box center [657, 258] width 80 height 13
checkbox input "true"
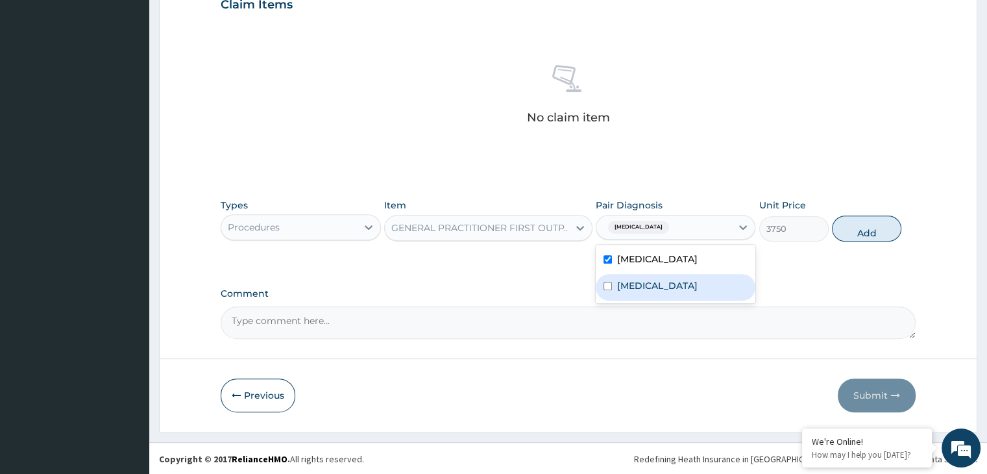
click at [635, 274] on div "[MEDICAL_DATA]" at bounding box center [675, 287] width 160 height 27
checkbox input "true"
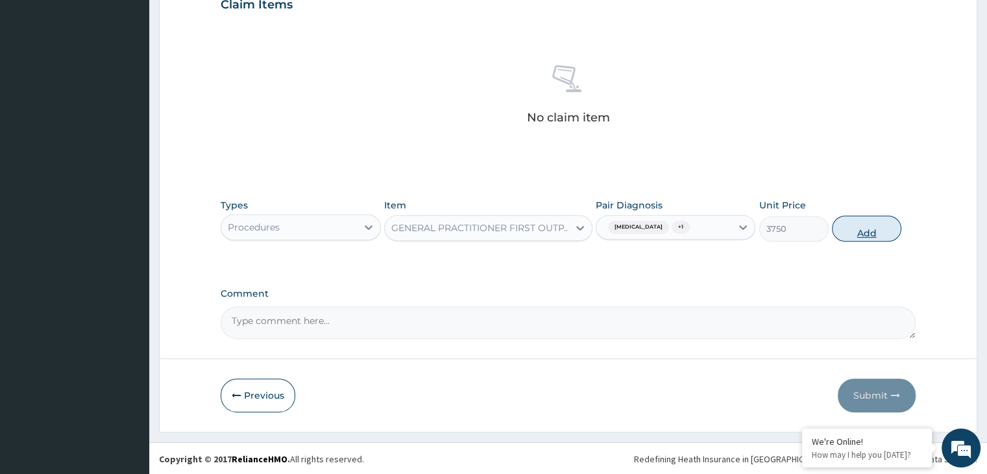
click at [861, 224] on button "Add" at bounding box center [866, 228] width 69 height 26
type input "0"
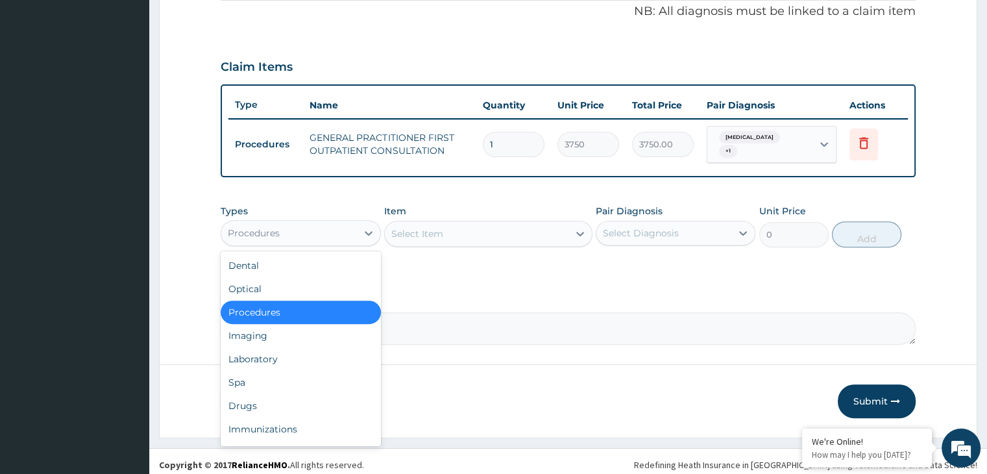
click at [348, 223] on div "Procedures" at bounding box center [288, 232] width 135 height 21
click at [276, 357] on div "Laboratory" at bounding box center [301, 358] width 160 height 23
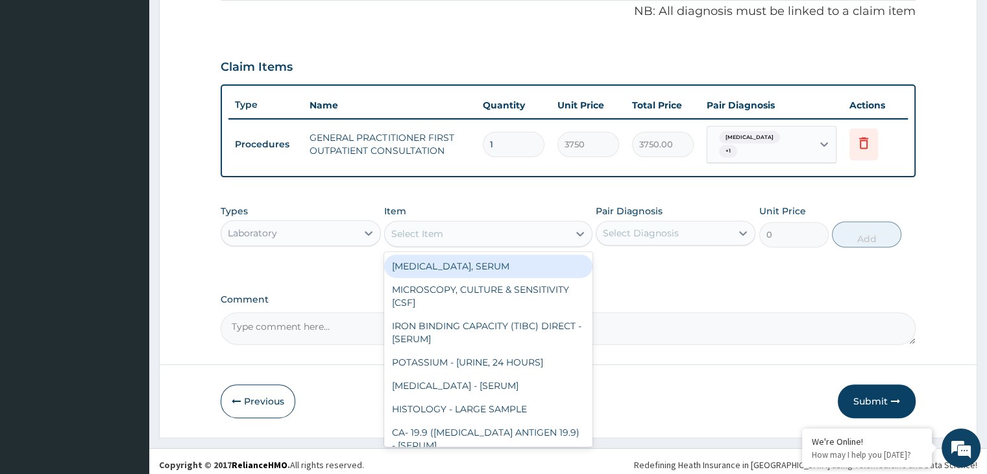
click at [513, 232] on div "Select Item" at bounding box center [477, 233] width 184 height 21
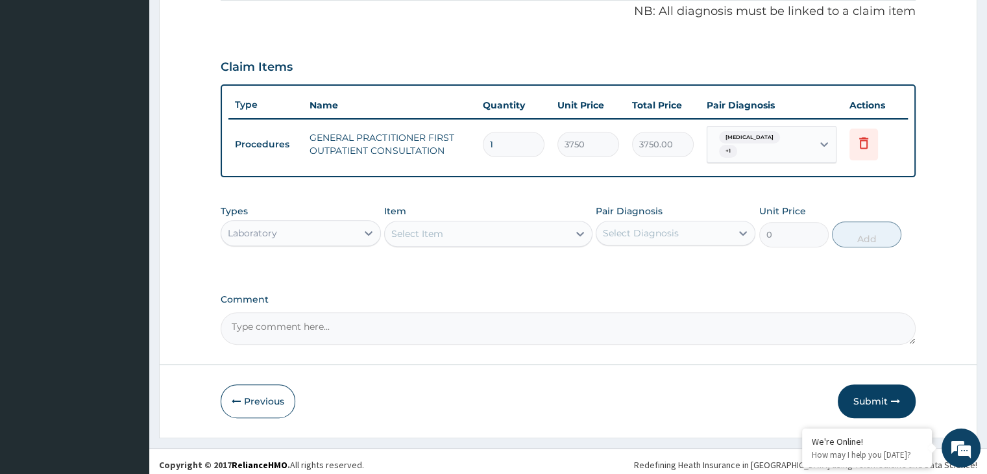
click at [513, 232] on div "Select Item" at bounding box center [477, 233] width 184 height 21
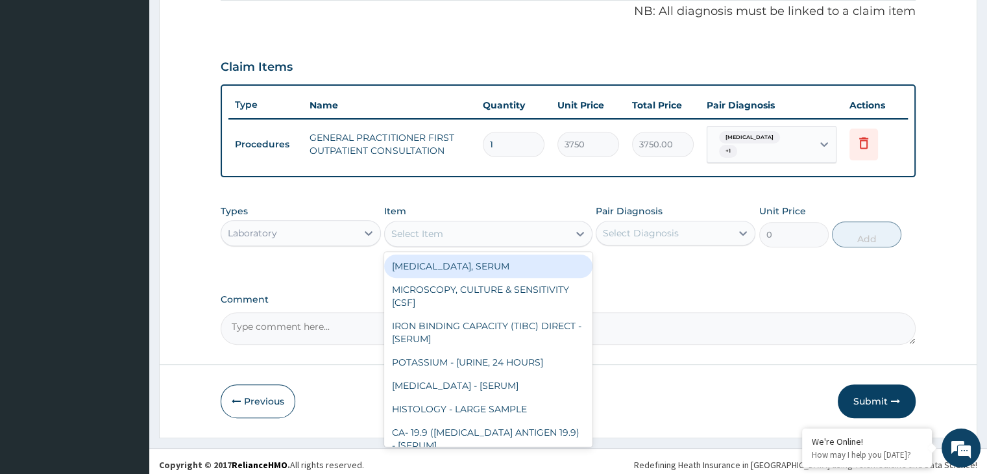
click at [513, 232] on div "Select Item" at bounding box center [477, 233] width 184 height 21
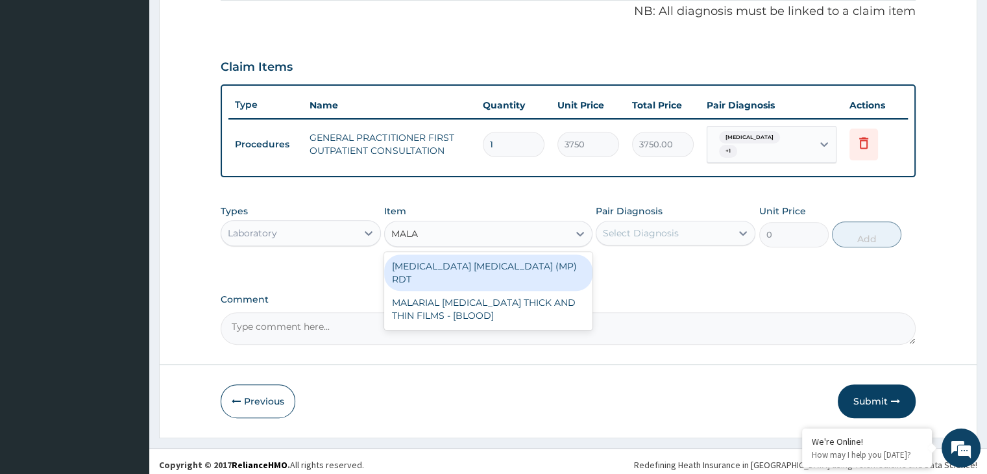
type input "MALAR"
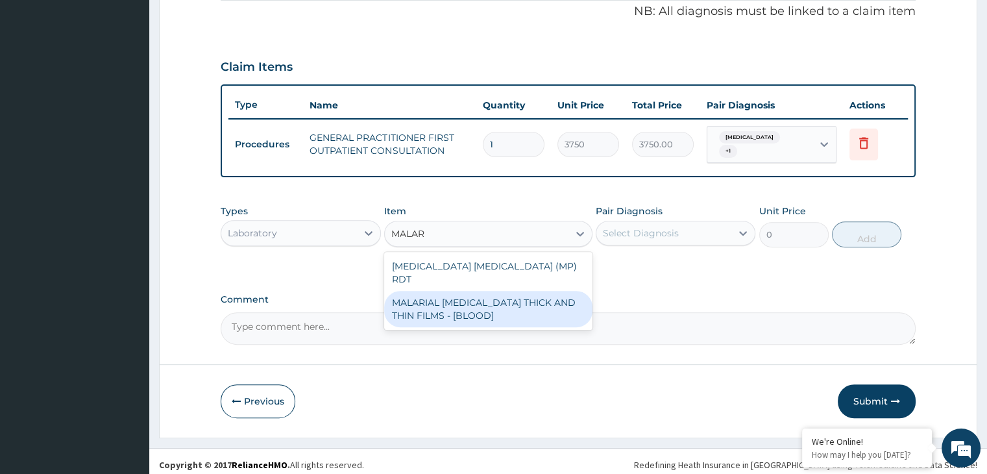
click at [483, 291] on div "MALARIAL [MEDICAL_DATA] THICK AND THIN FILMS - [BLOOD]" at bounding box center [488, 309] width 208 height 36
type input "2187.5"
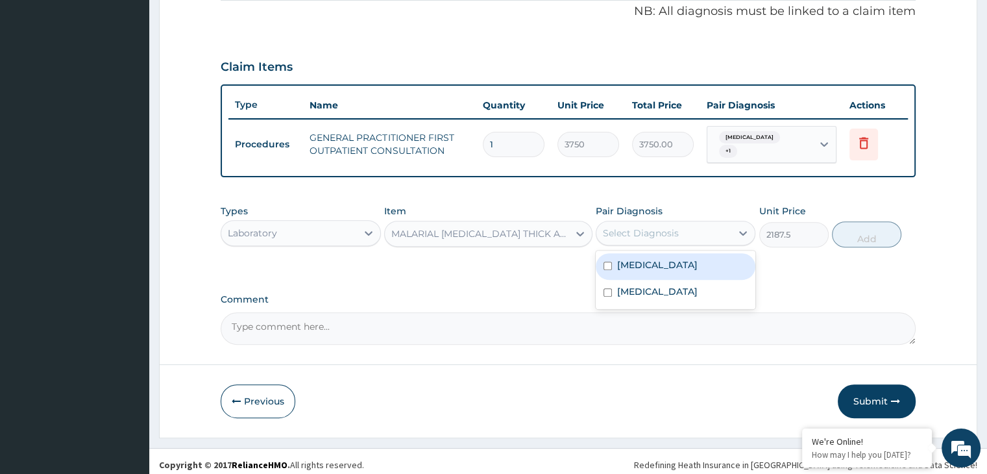
click at [666, 226] on div "Select Diagnosis" at bounding box center [641, 232] width 76 height 13
click at [638, 258] on label "[MEDICAL_DATA]" at bounding box center [657, 264] width 80 height 13
checkbox input "true"
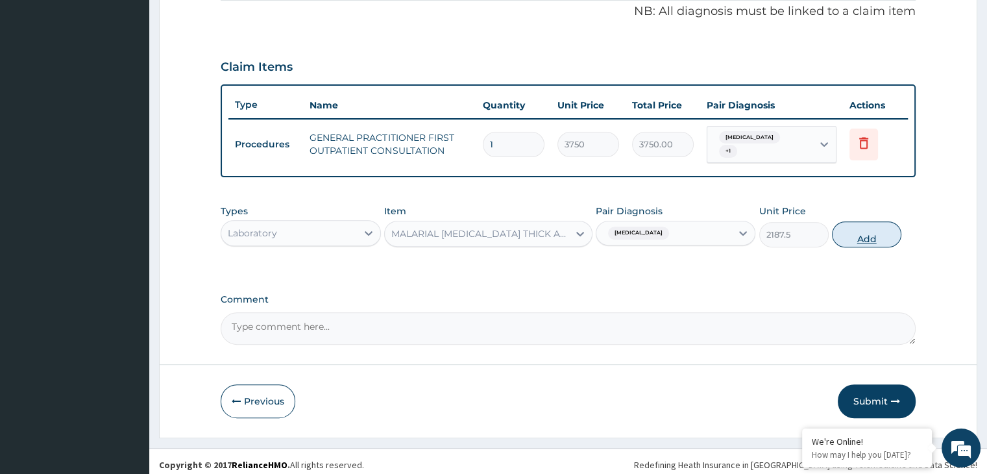
click at [861, 226] on button "Add" at bounding box center [866, 234] width 69 height 26
type input "0"
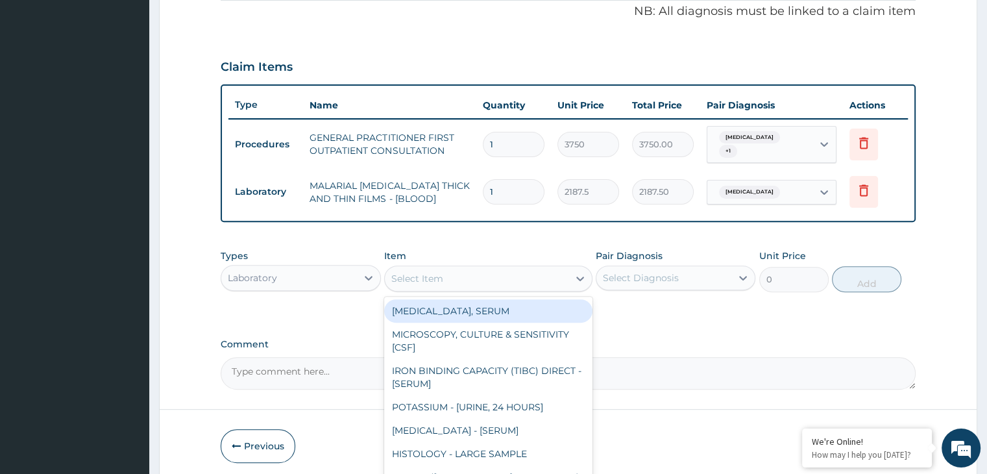
click at [437, 275] on div "Select Item" at bounding box center [417, 278] width 52 height 13
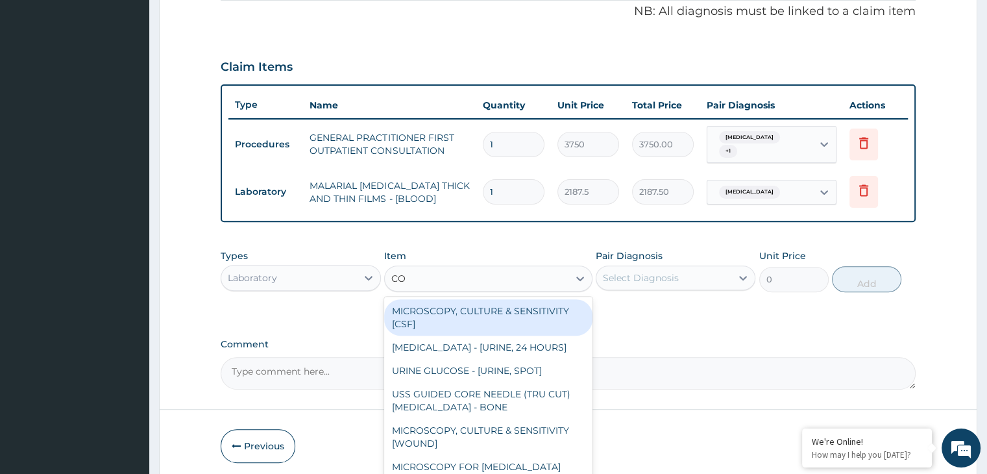
type input "COM"
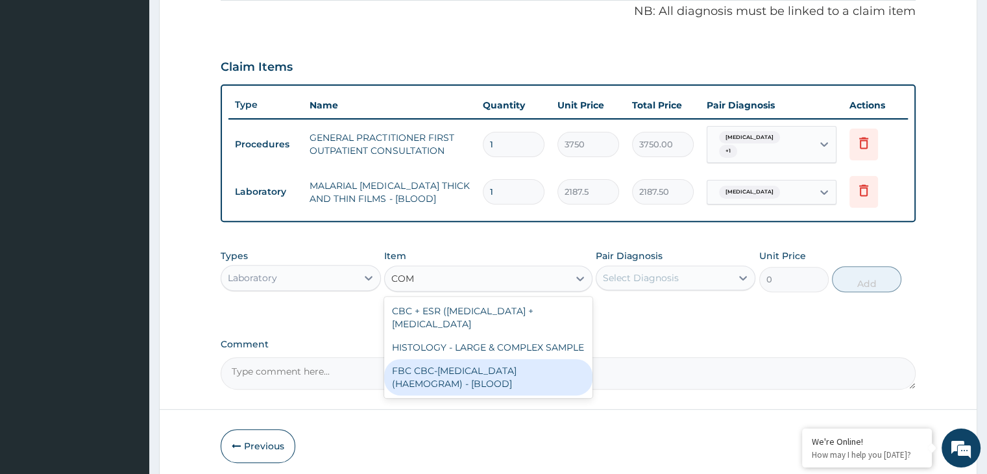
click at [448, 367] on div "FBC CBC-[MEDICAL_DATA] (HAEMOGRAM) - [BLOOD]" at bounding box center [488, 377] width 208 height 36
type input "5000"
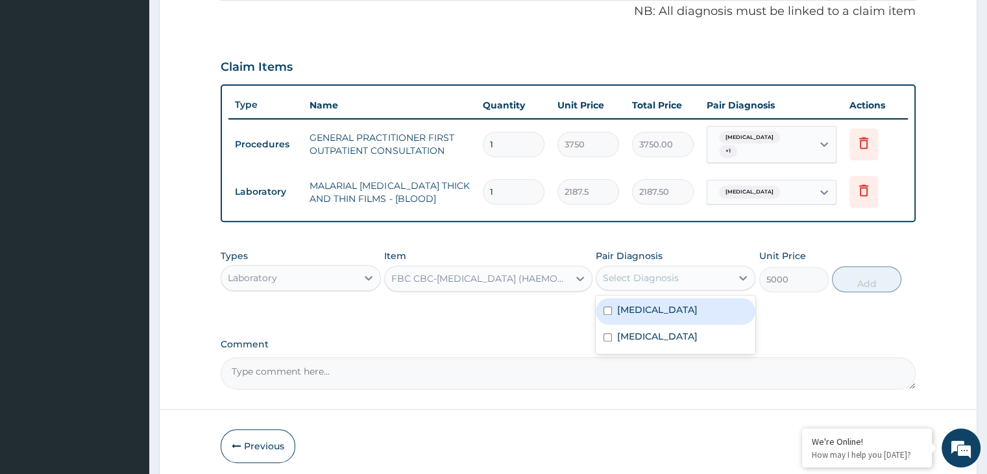
click at [650, 271] on div "Select Diagnosis" at bounding box center [641, 277] width 76 height 13
click at [619, 330] on label "[MEDICAL_DATA]" at bounding box center [657, 336] width 80 height 13
checkbox input "true"
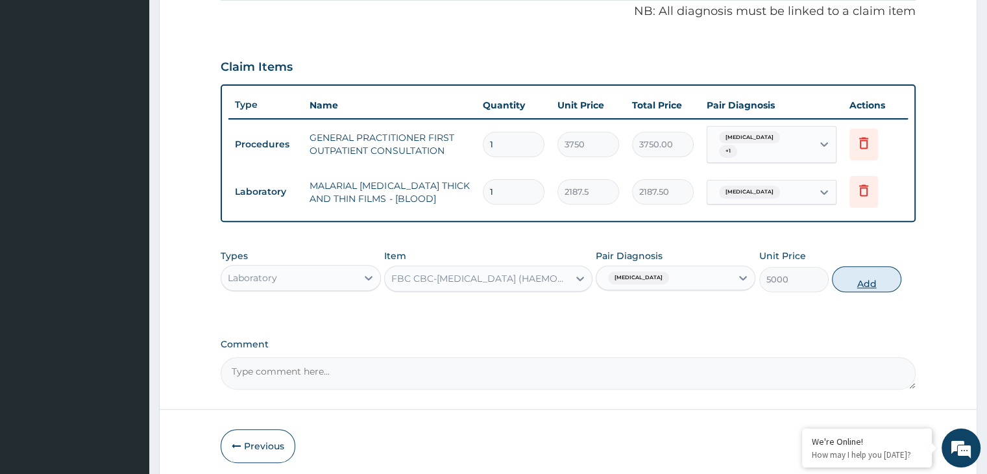
click at [882, 266] on button "Add" at bounding box center [866, 279] width 69 height 26
type input "0"
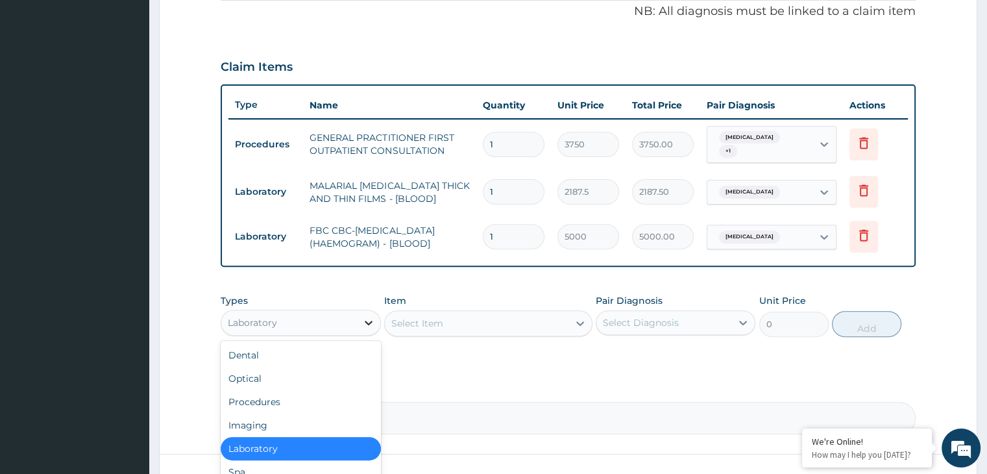
click at [358, 311] on div at bounding box center [368, 322] width 23 height 23
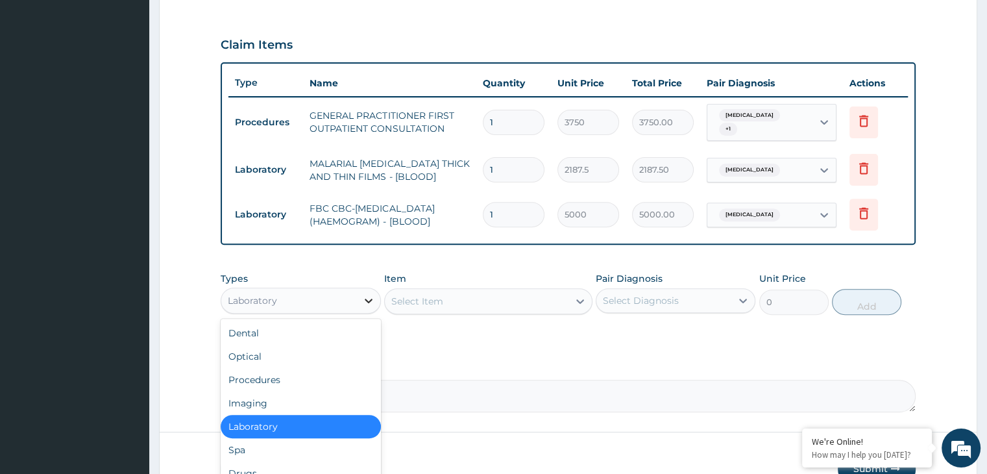
scroll to position [488, 0]
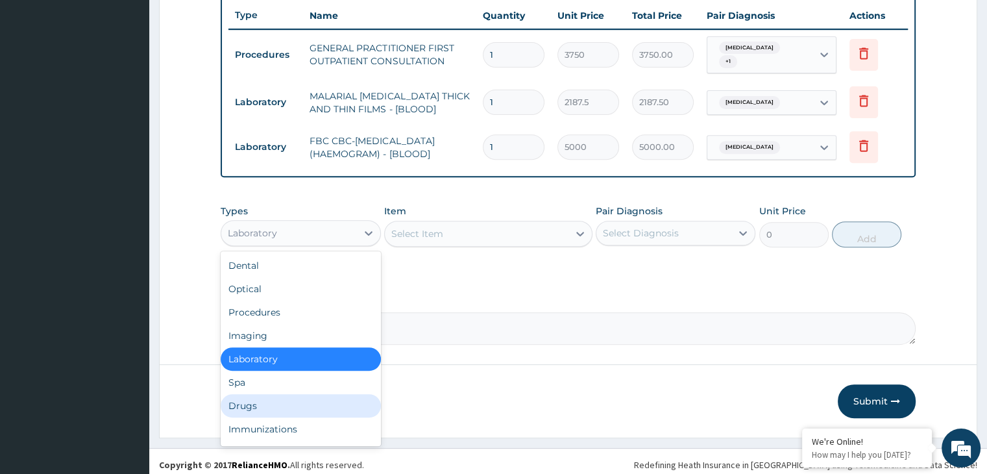
click at [251, 403] on div "Drugs" at bounding box center [301, 405] width 160 height 23
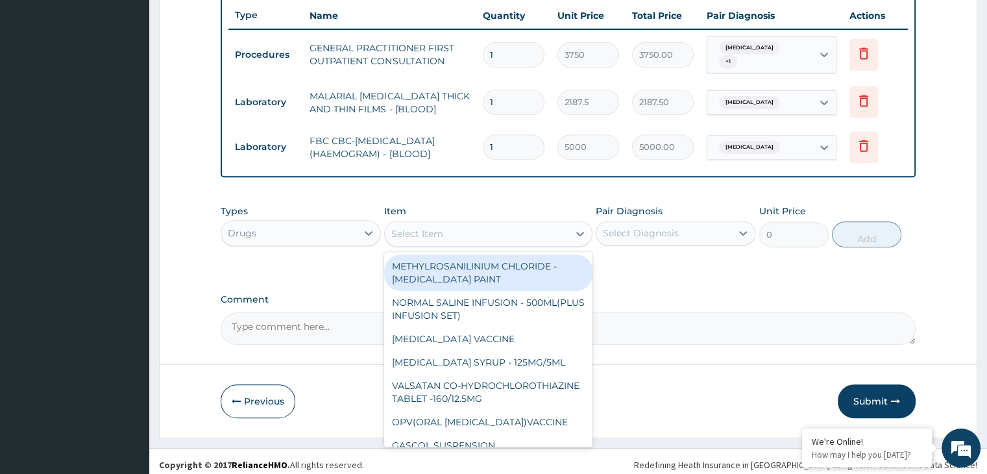
click at [470, 223] on div "Select Item" at bounding box center [477, 233] width 184 height 21
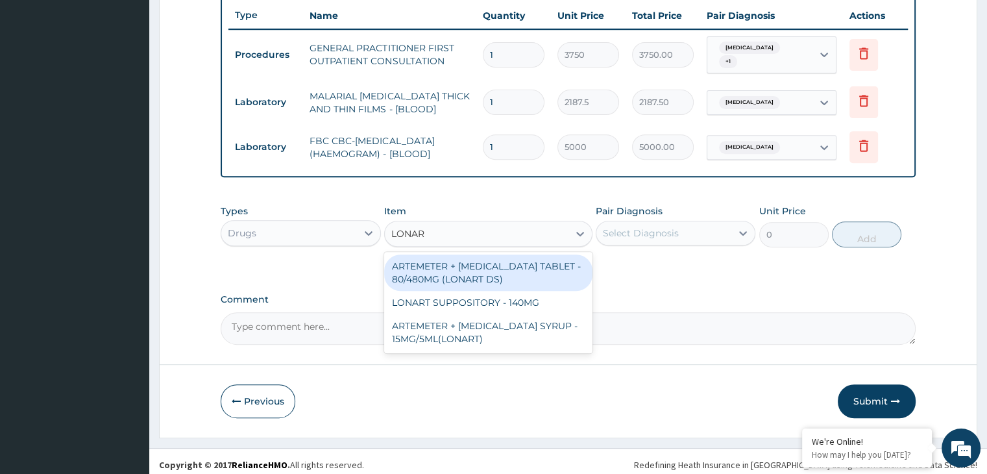
type input "LONART"
click at [488, 254] on div "ARTEMETER + [MEDICAL_DATA] TABLET - 80/480MG (LONART DS)" at bounding box center [488, 272] width 208 height 36
type input "588"
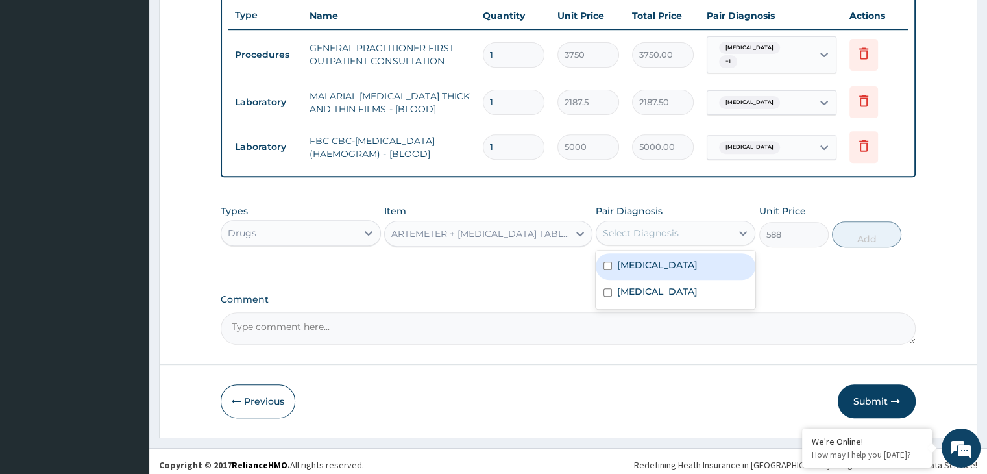
click at [663, 227] on div "Select Diagnosis" at bounding box center [641, 232] width 76 height 13
click at [638, 258] on label "[MEDICAL_DATA]" at bounding box center [657, 264] width 80 height 13
checkbox input "true"
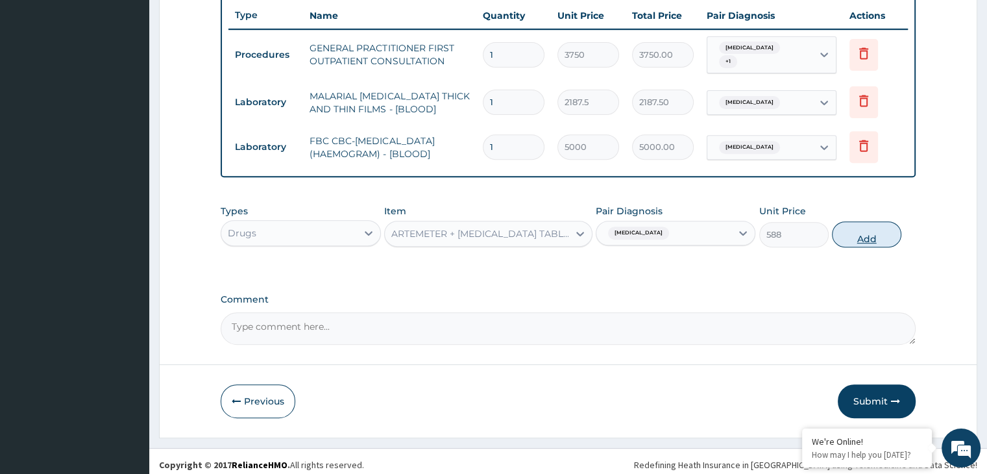
click at [866, 222] on button "Add" at bounding box center [866, 234] width 69 height 26
type input "0"
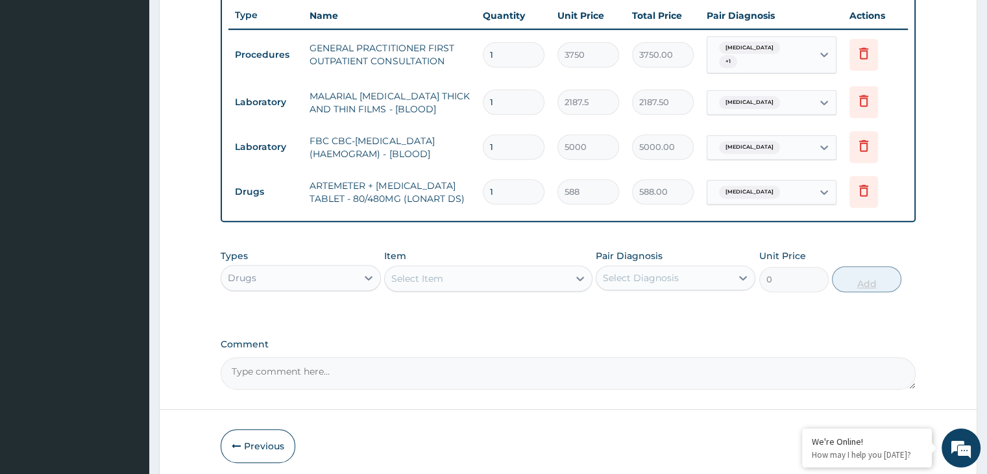
type input "0.00"
type input "6"
type input "3528.00"
type input "6"
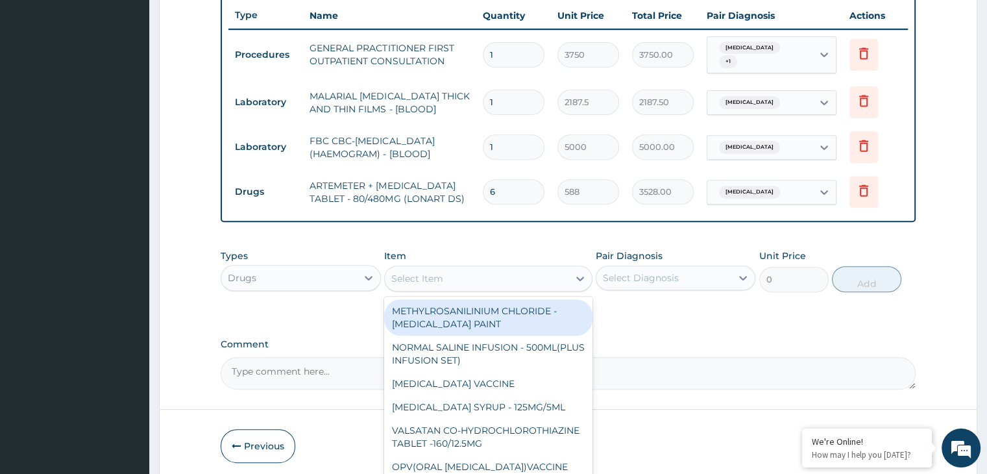
click at [512, 278] on div "Select Item" at bounding box center [477, 278] width 184 height 21
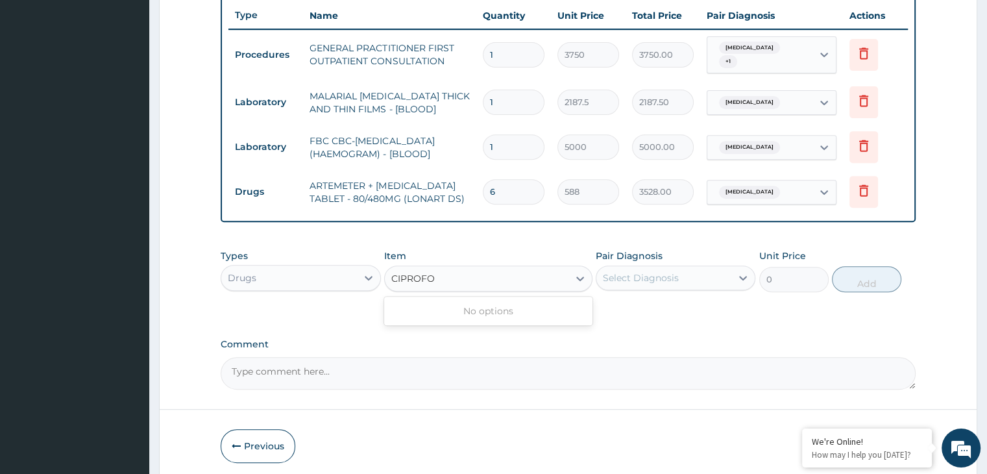
type input "CIPROF"
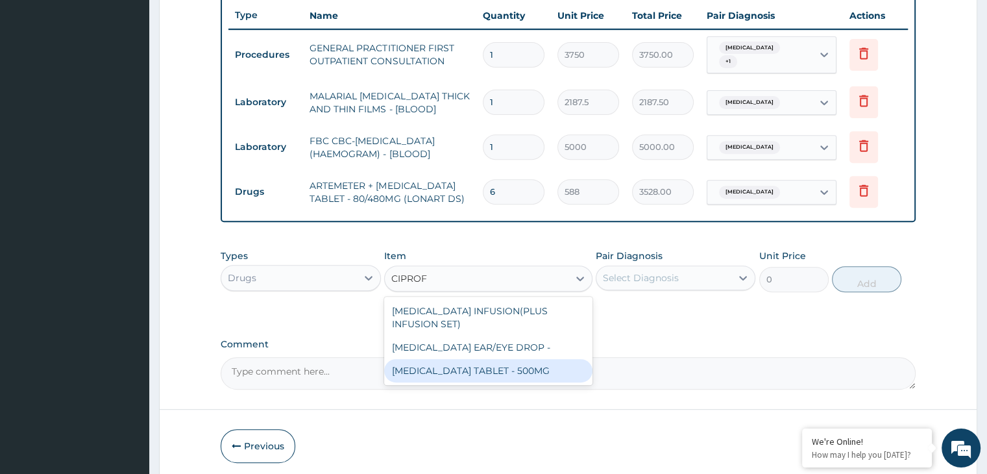
click at [473, 359] on div "[MEDICAL_DATA] TABLET - 500MG" at bounding box center [488, 370] width 208 height 23
type input "196"
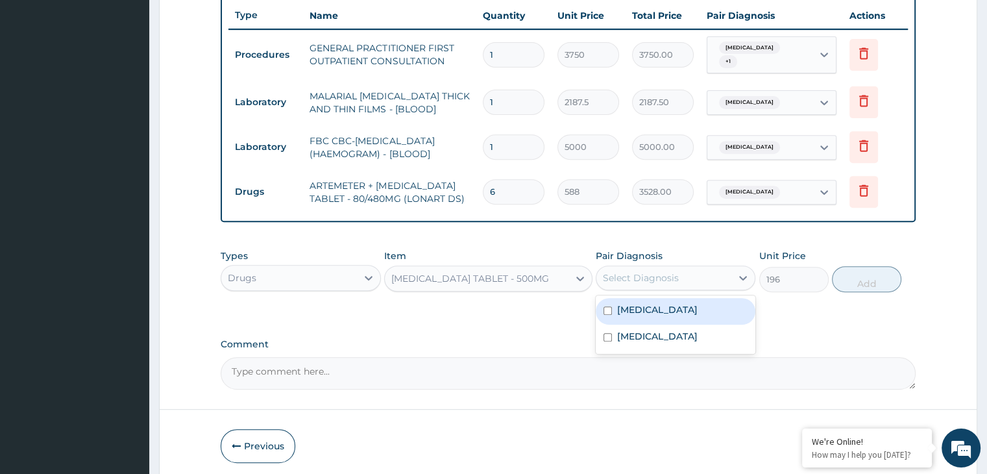
click at [655, 276] on div "Select Diagnosis" at bounding box center [641, 277] width 76 height 13
click at [638, 330] on label "[MEDICAL_DATA]" at bounding box center [657, 336] width 80 height 13
checkbox input "true"
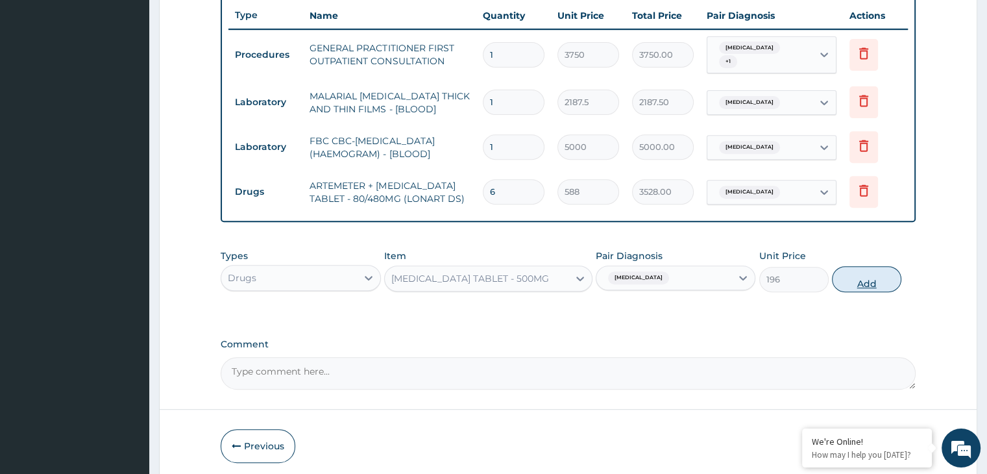
click at [859, 269] on button "Add" at bounding box center [866, 279] width 69 height 26
type input "0"
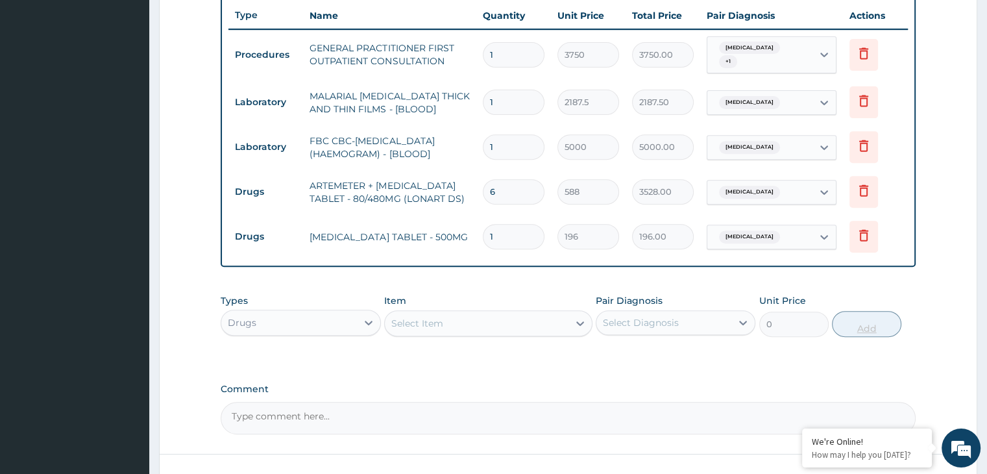
type input "0.00"
type input "2"
type input "392.00"
type input "20"
type input "3920.00"
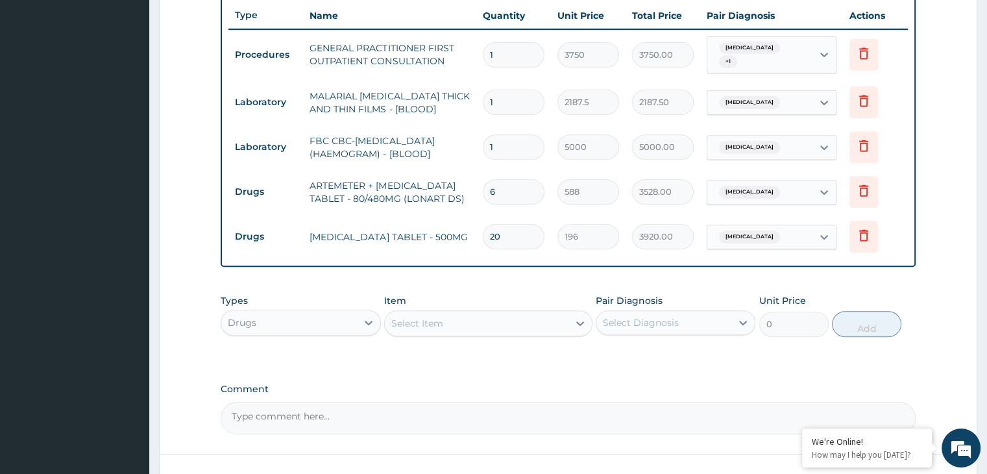
type input "20"
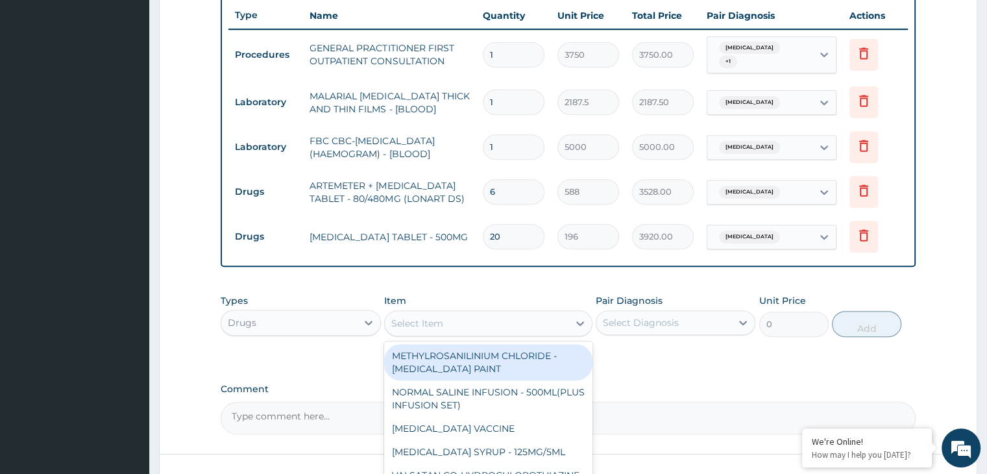
click at [480, 315] on div "Select Item" at bounding box center [477, 323] width 184 height 21
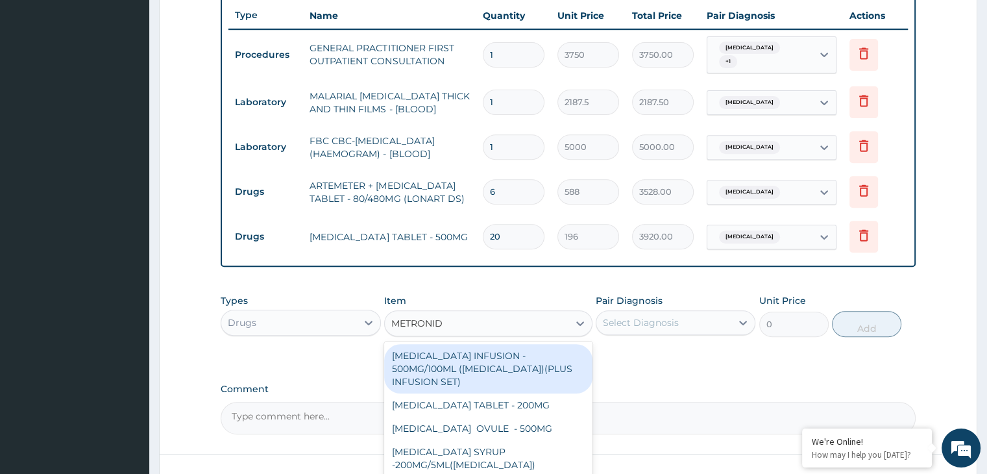
type input "METRONIDA"
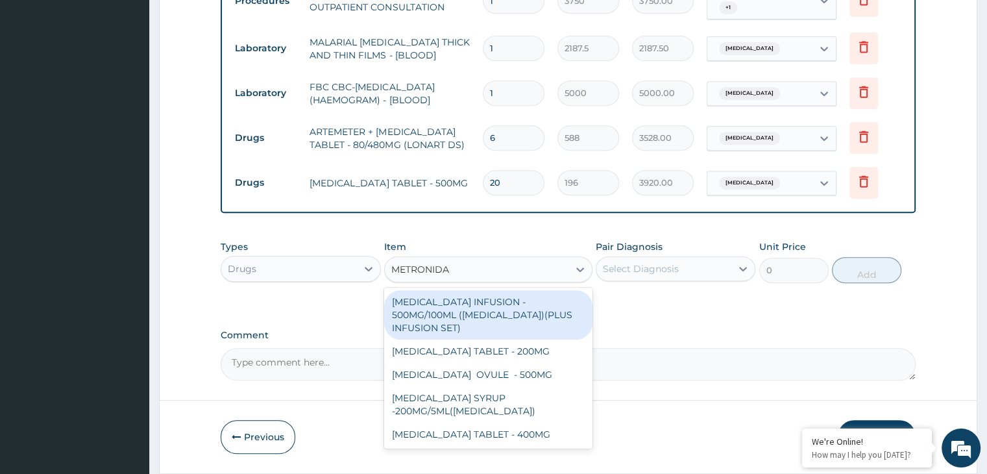
scroll to position [577, 0]
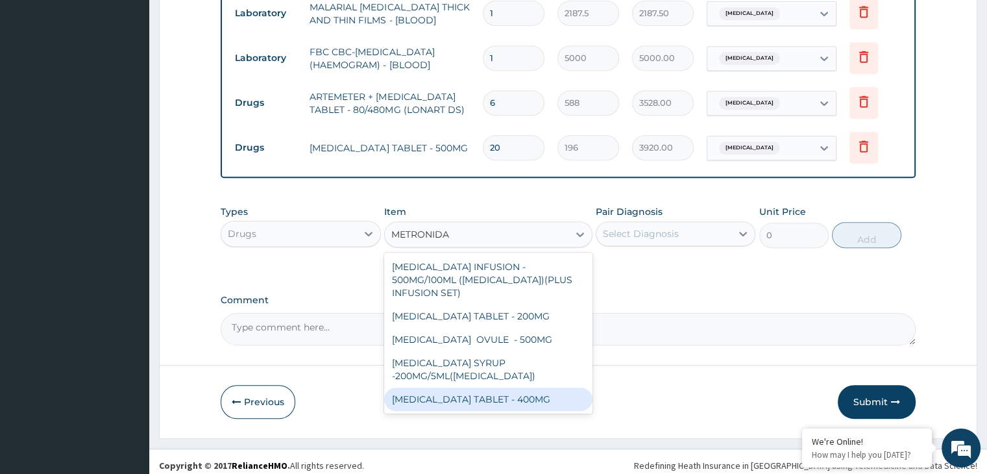
click at [490, 387] on div "[MEDICAL_DATA] TABLET - 400MG" at bounding box center [488, 398] width 208 height 23
type input "84"
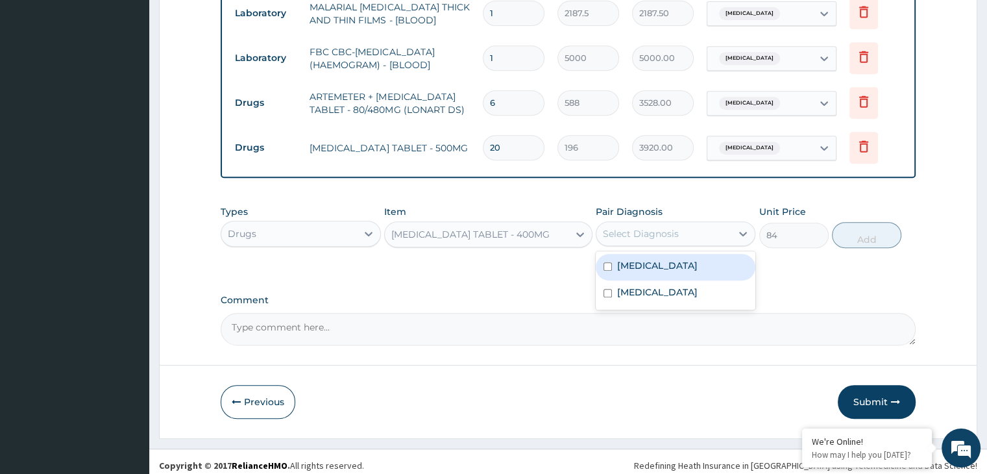
click at [675, 231] on div "Select Diagnosis" at bounding box center [641, 233] width 76 height 13
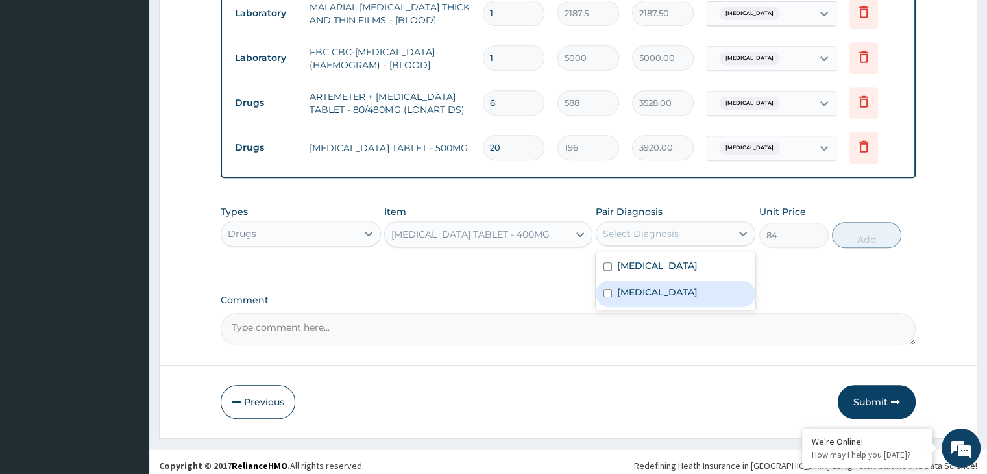
click at [621, 285] on label "[MEDICAL_DATA]" at bounding box center [657, 291] width 80 height 13
checkbox input "true"
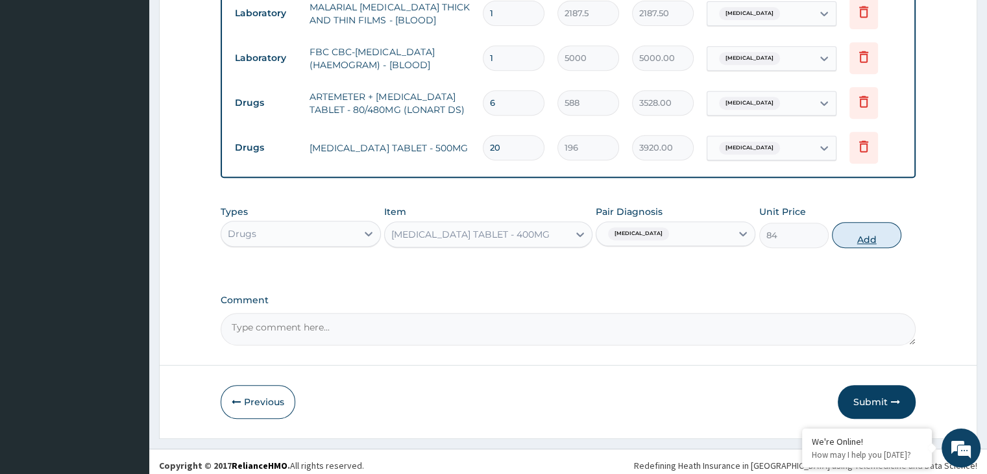
click at [872, 232] on button "Add" at bounding box center [866, 235] width 69 height 26
type input "0"
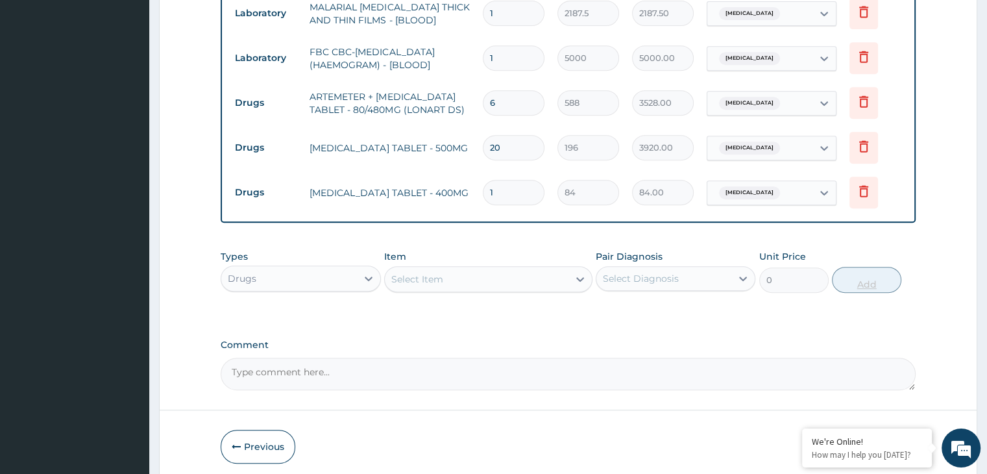
type input "0.00"
type input "2"
type input "168.00"
type input "21"
type input "1764.00"
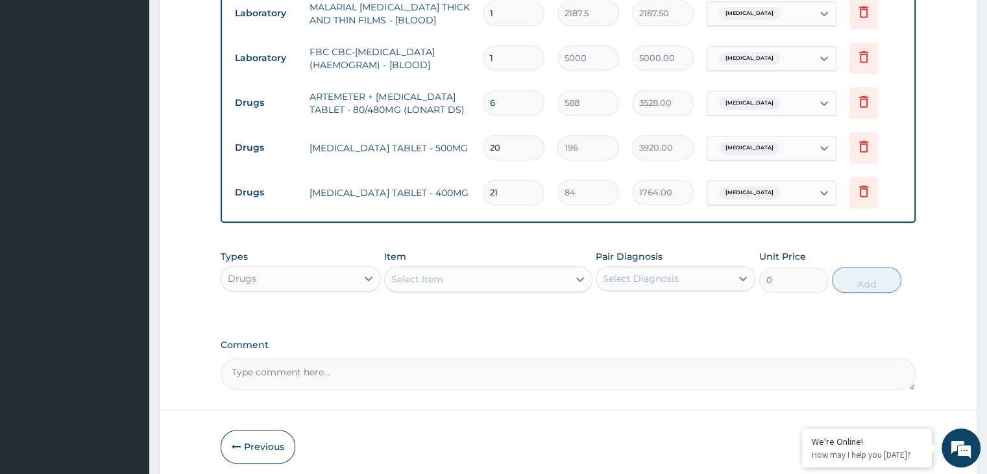
type input "21"
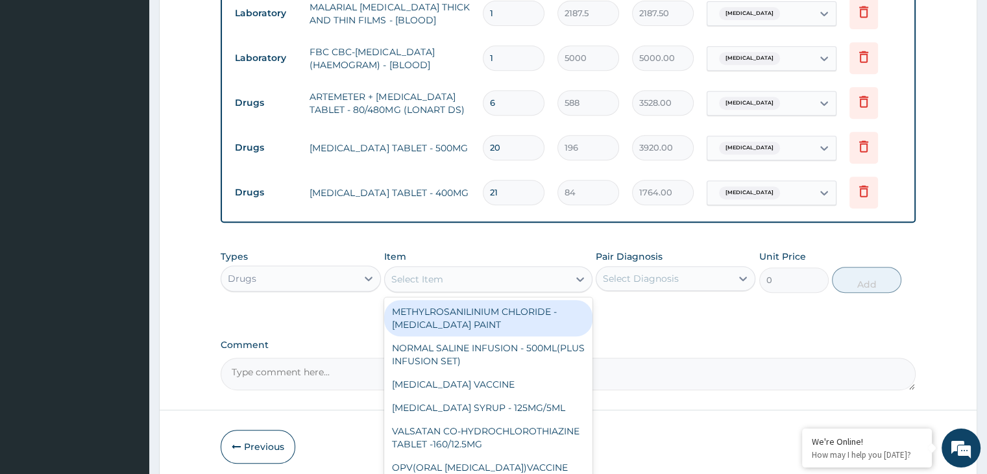
click at [509, 269] on div "Select Item" at bounding box center [477, 279] width 184 height 21
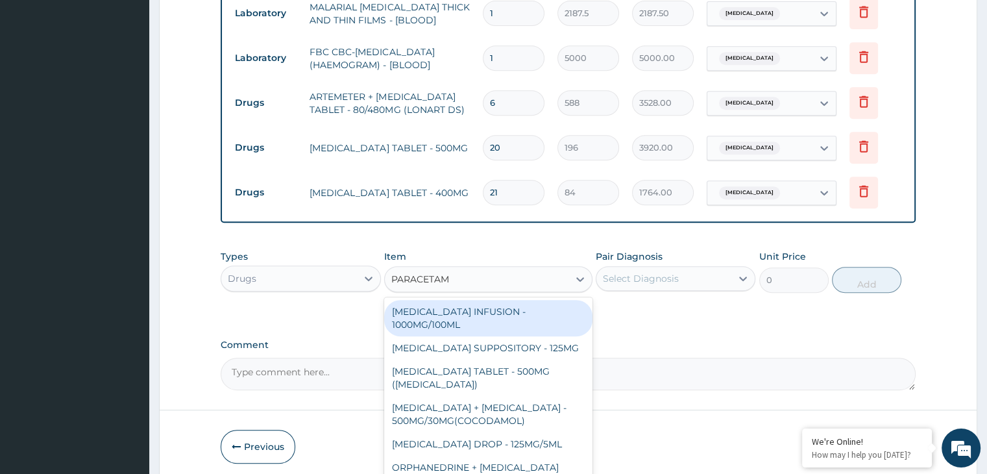
type input "PARACETAMO"
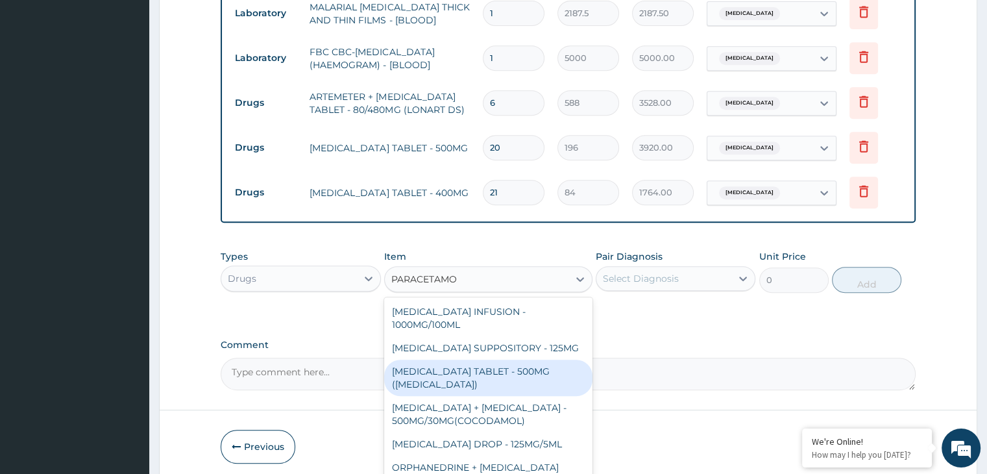
click at [467, 360] on div "[MEDICAL_DATA] TABLET - 500MG ([MEDICAL_DATA])" at bounding box center [488, 377] width 208 height 36
type input "42"
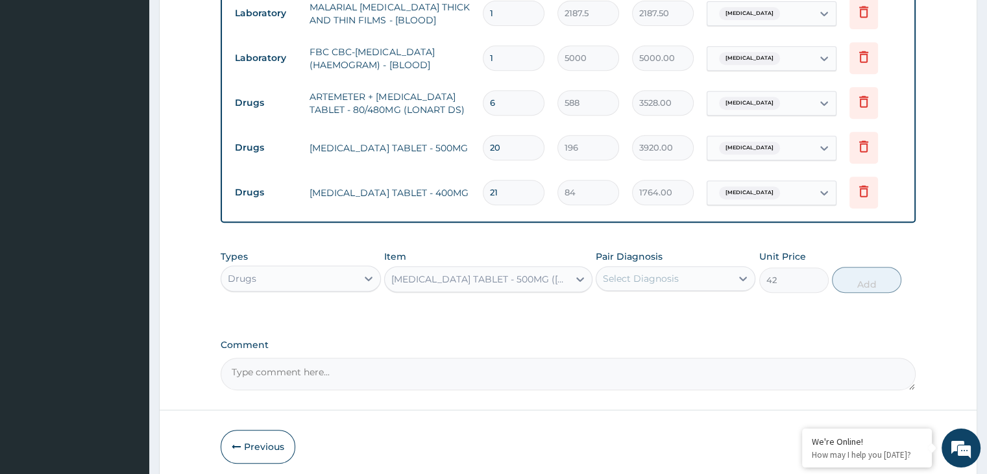
click at [656, 273] on div "Select Diagnosis" at bounding box center [641, 278] width 76 height 13
click at [620, 304] on label "[MEDICAL_DATA]" at bounding box center [657, 310] width 80 height 13
checkbox input "true"
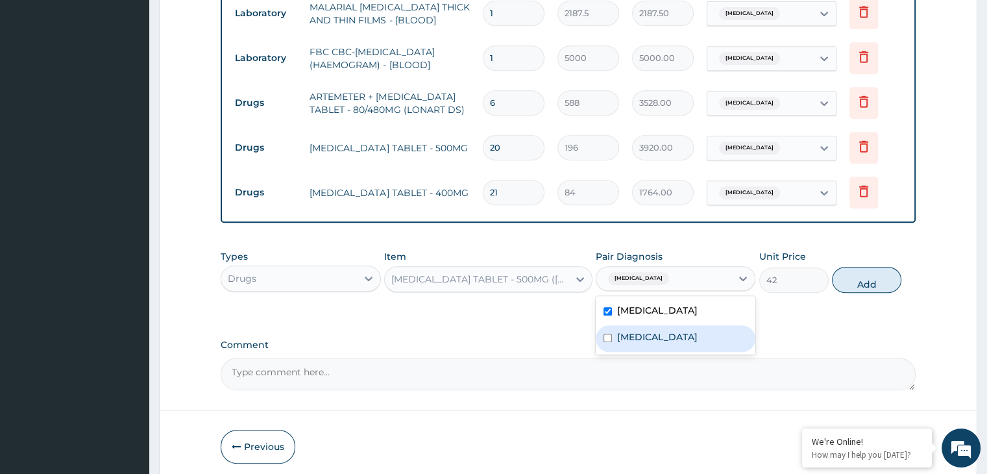
click at [620, 330] on label "[MEDICAL_DATA]" at bounding box center [657, 336] width 80 height 13
checkbox input "true"
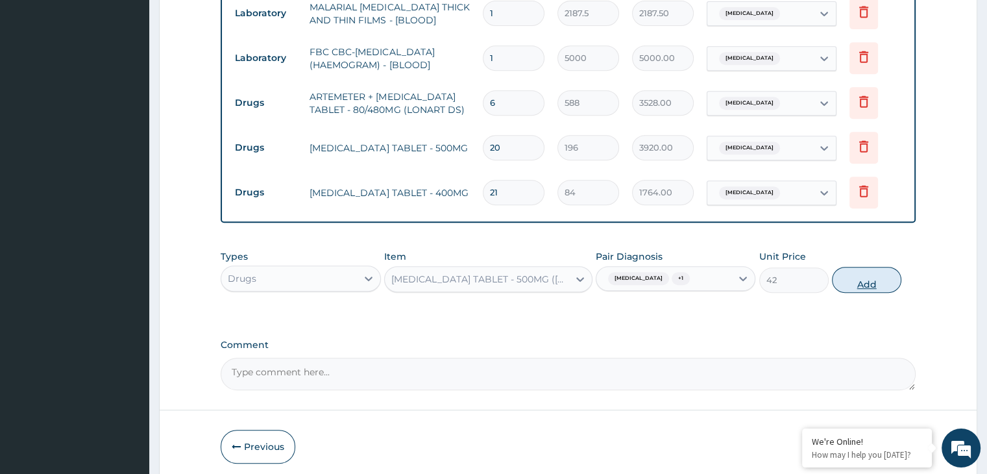
click at [847, 269] on button "Add" at bounding box center [866, 280] width 69 height 26
type input "0"
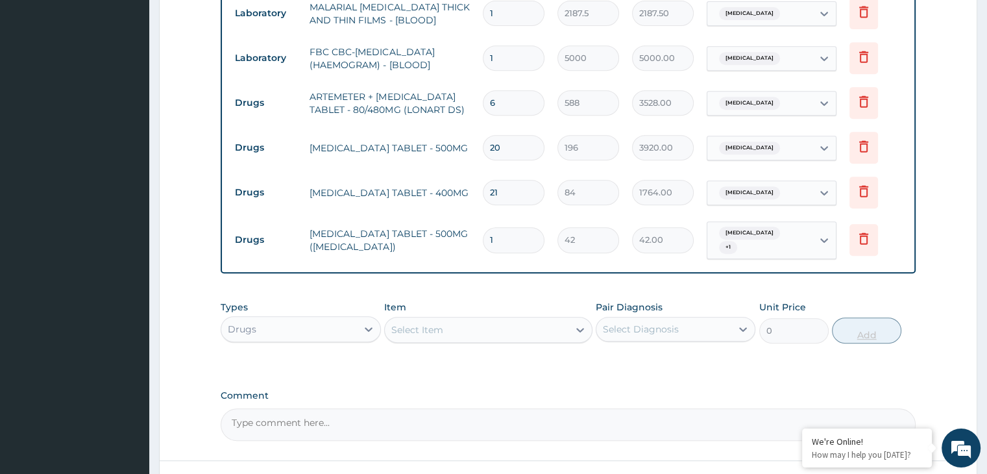
type input "18"
type input "756.00"
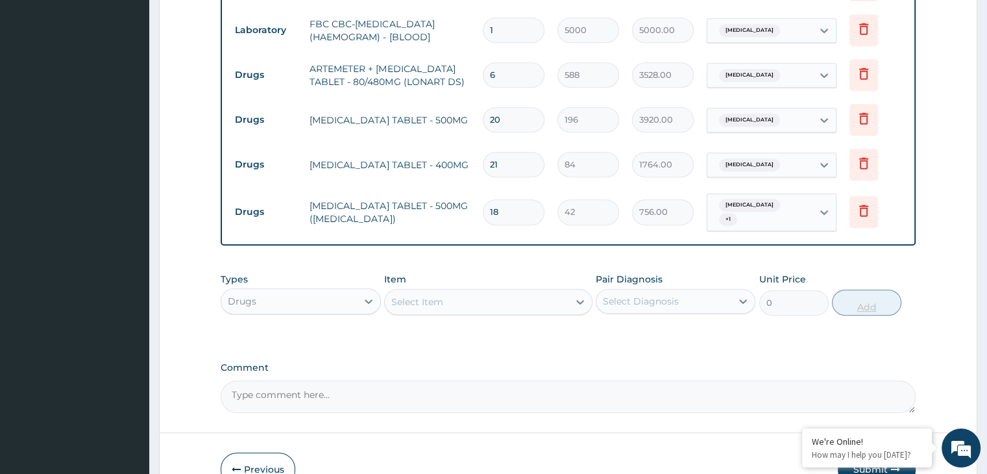
scroll to position [666, 0]
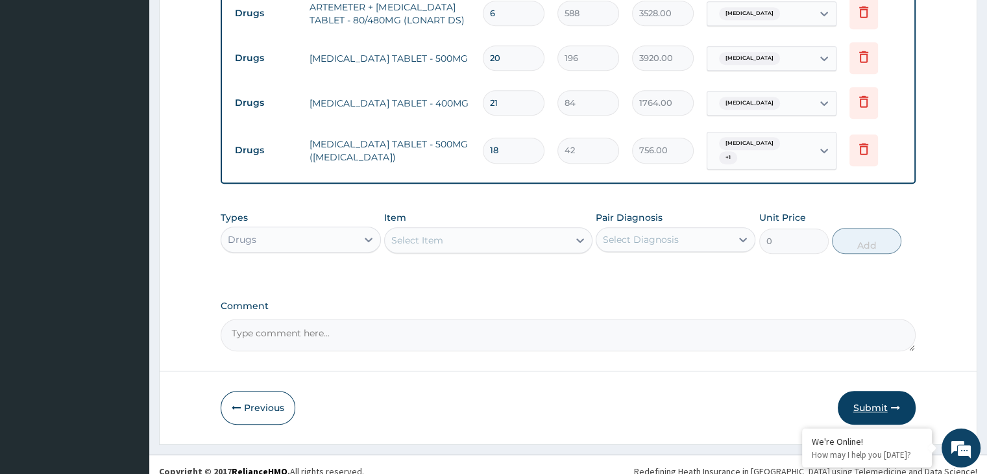
type input "18"
click at [873, 391] on button "Submit" at bounding box center [876, 408] width 78 height 34
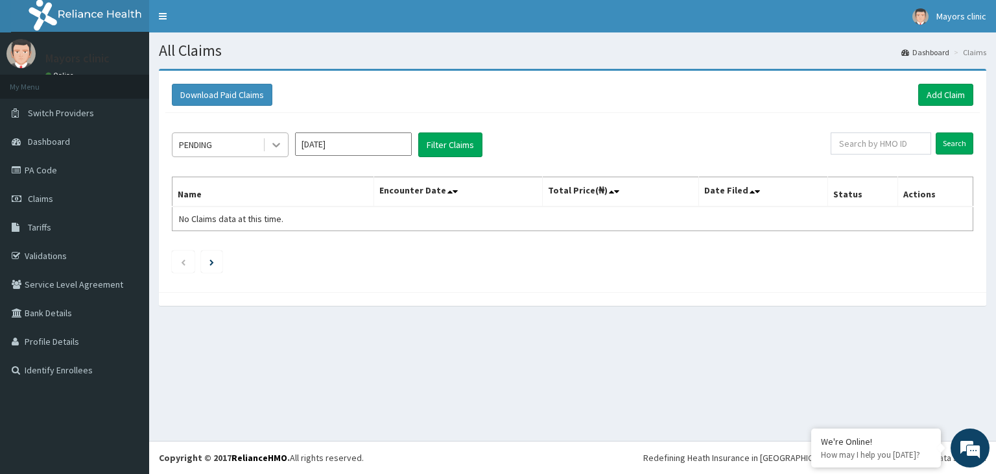
click at [272, 147] on icon at bounding box center [276, 144] width 13 height 13
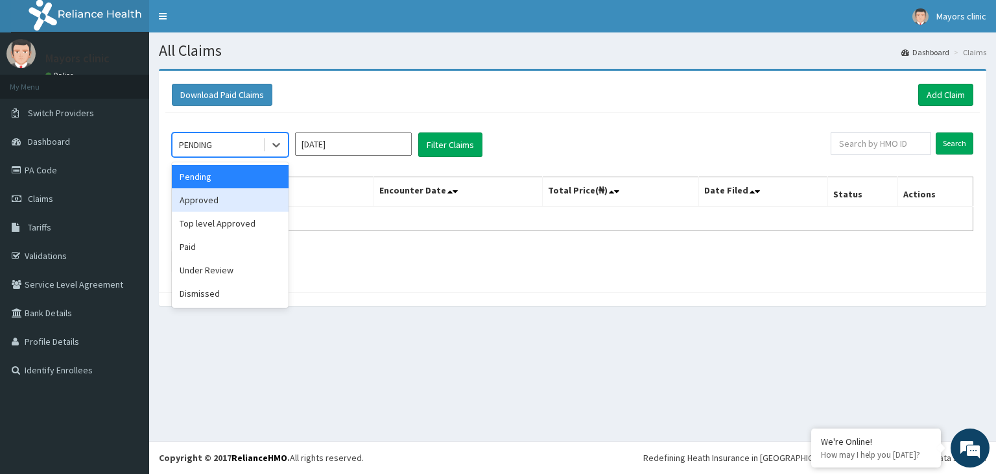
click at [224, 197] on div "Approved" at bounding box center [230, 199] width 117 height 23
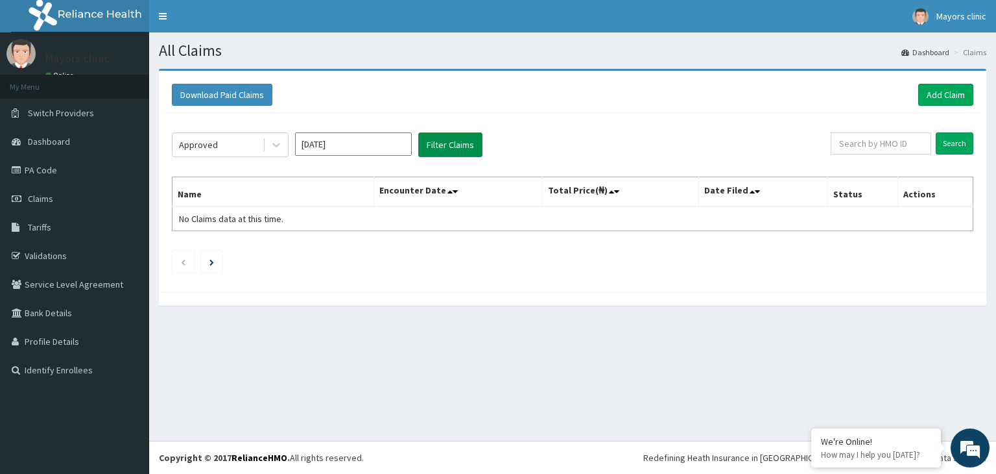
click at [464, 137] on button "Filter Claims" at bounding box center [450, 144] width 64 height 25
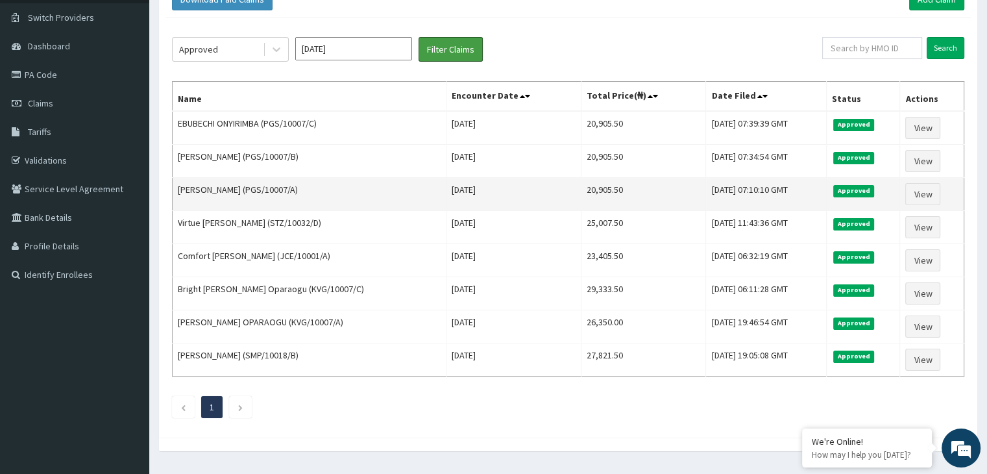
scroll to position [97, 0]
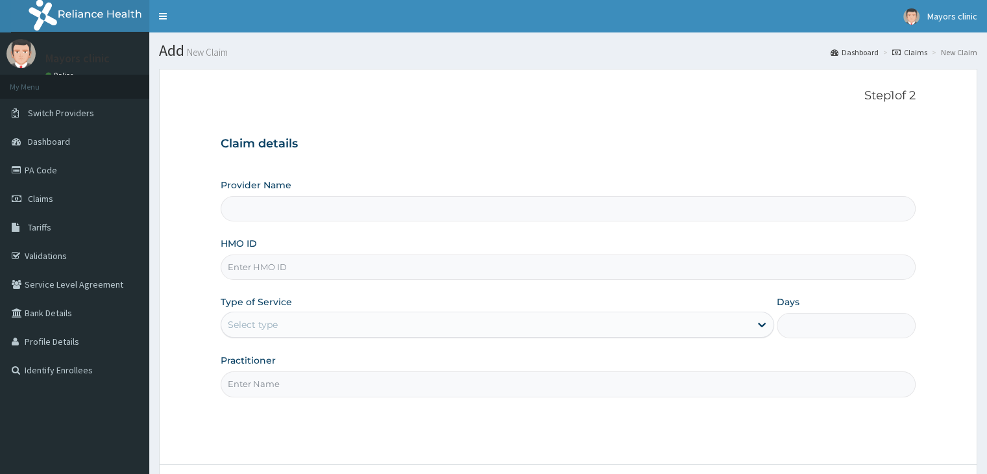
scroll to position [106, 0]
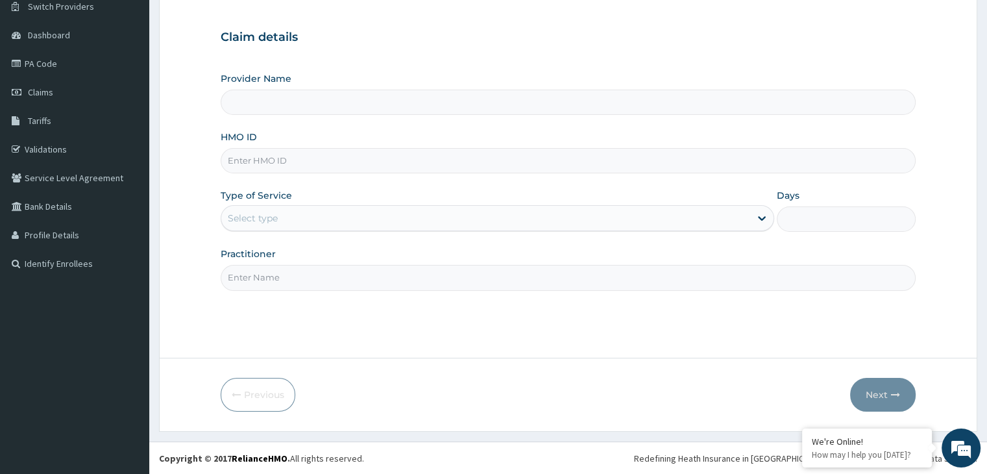
type input "Mayors Clinic"
drag, startPoint x: 0, startPoint y: 0, endPoint x: 178, endPoint y: 221, distance: 283.8
click at [178, 221] on form "Step 1 of 2 Claim details Provider Name Mayors Clinic HMO ID Type of Service Se…" at bounding box center [568, 196] width 818 height 469
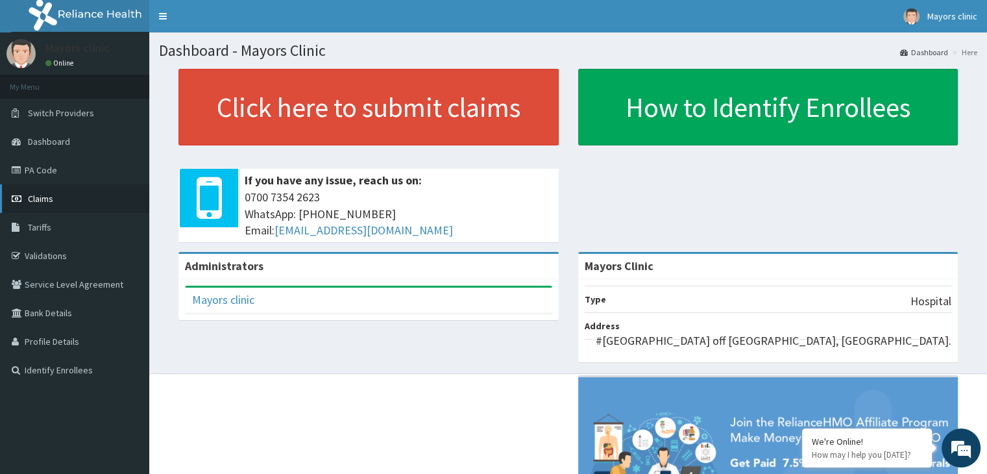
click at [42, 198] on span "Claims" at bounding box center [40, 199] width 25 height 12
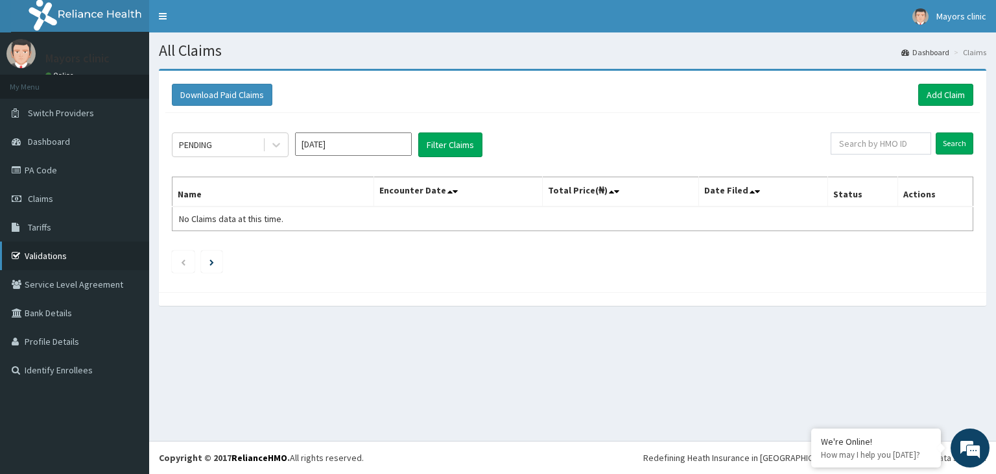
click at [58, 256] on link "Validations" at bounding box center [74, 255] width 149 height 29
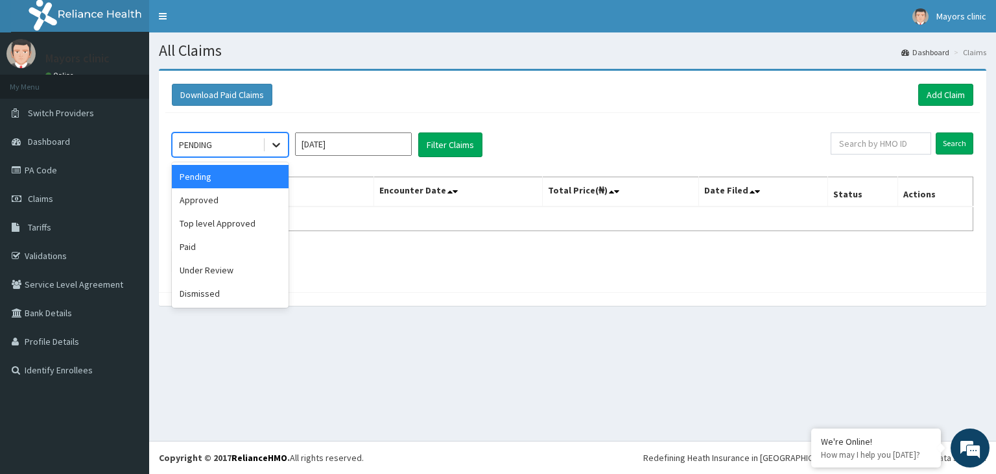
click at [274, 147] on icon at bounding box center [276, 144] width 13 height 13
click at [197, 245] on div "Paid" at bounding box center [230, 246] width 117 height 23
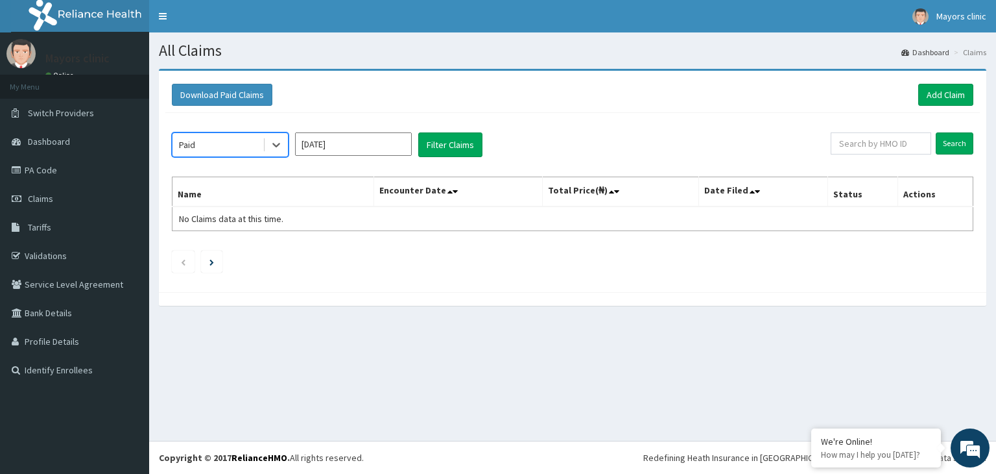
click at [365, 139] on input "[DATE]" at bounding box center [353, 143] width 117 height 23
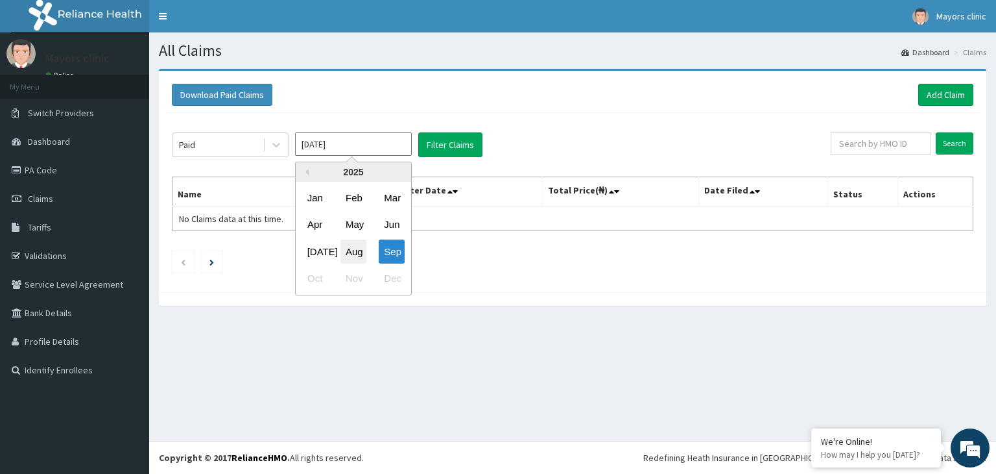
click at [355, 245] on div "Aug" at bounding box center [354, 251] width 26 height 24
type input "[DATE]"
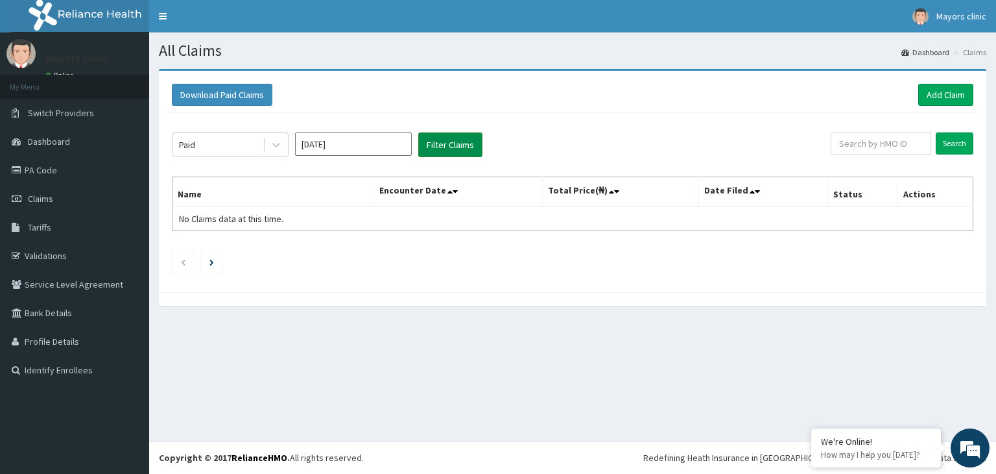
click at [468, 143] on button "Filter Claims" at bounding box center [450, 144] width 64 height 25
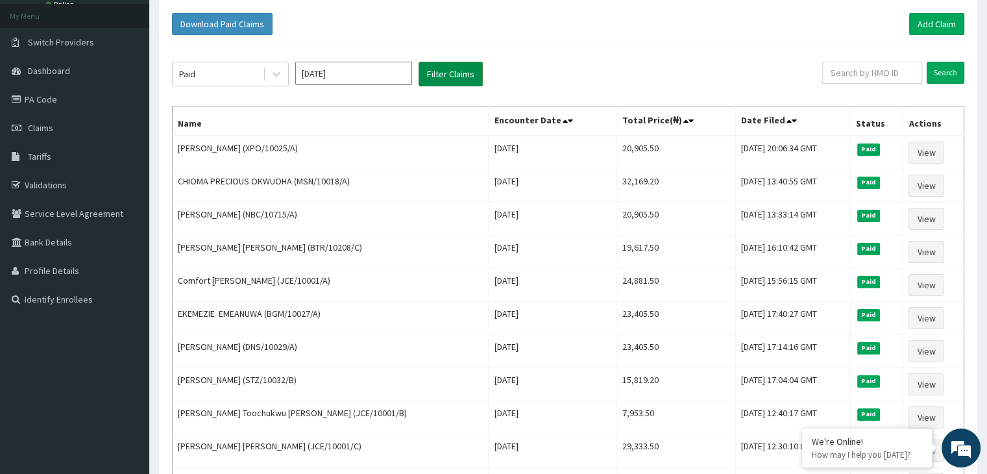
scroll to position [70, 0]
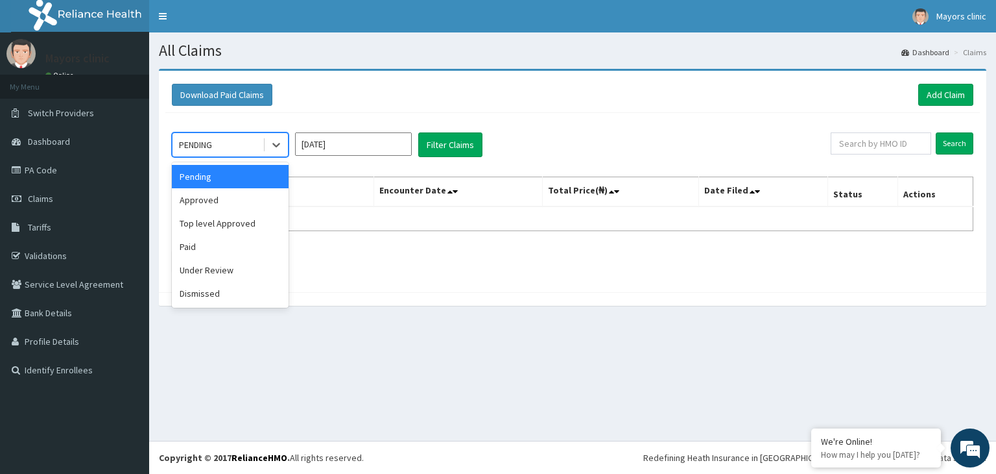
click at [230, 150] on div "PENDING" at bounding box center [218, 144] width 90 height 21
click at [200, 238] on div "Paid" at bounding box center [230, 246] width 117 height 23
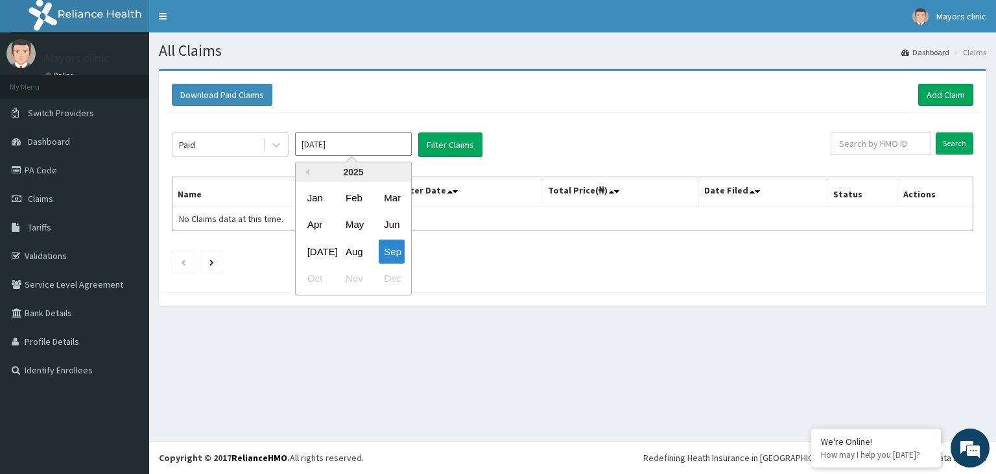
click at [345, 146] on input "[DATE]" at bounding box center [353, 143] width 117 height 23
click at [354, 247] on div "Aug" at bounding box center [354, 251] width 26 height 24
type input "[DATE]"
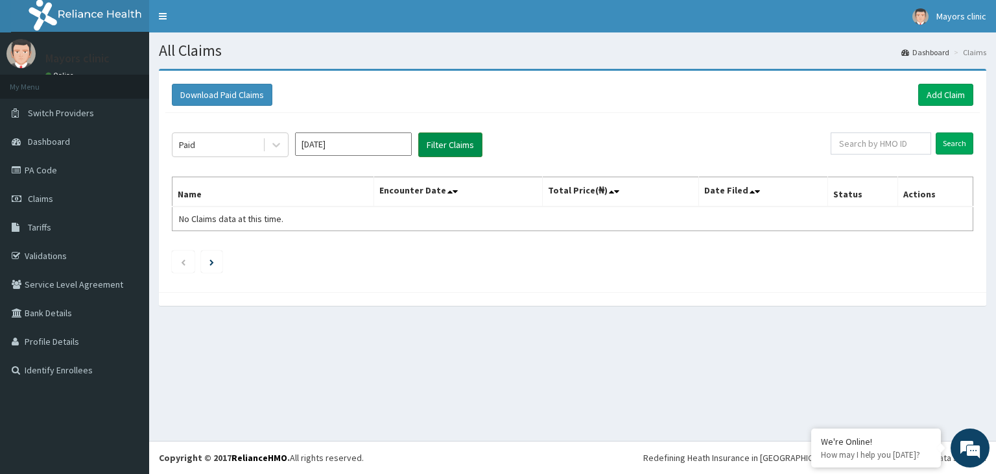
click at [459, 146] on button "Filter Claims" at bounding box center [450, 144] width 64 height 25
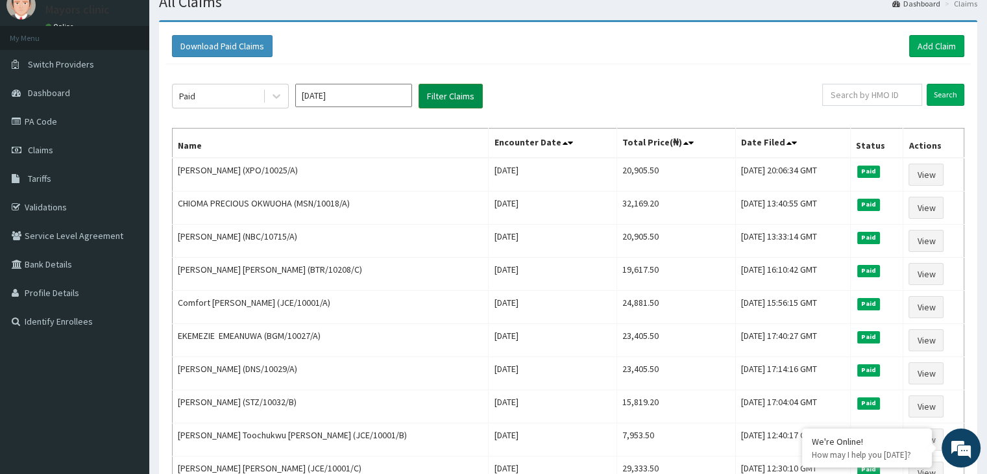
scroll to position [52, 0]
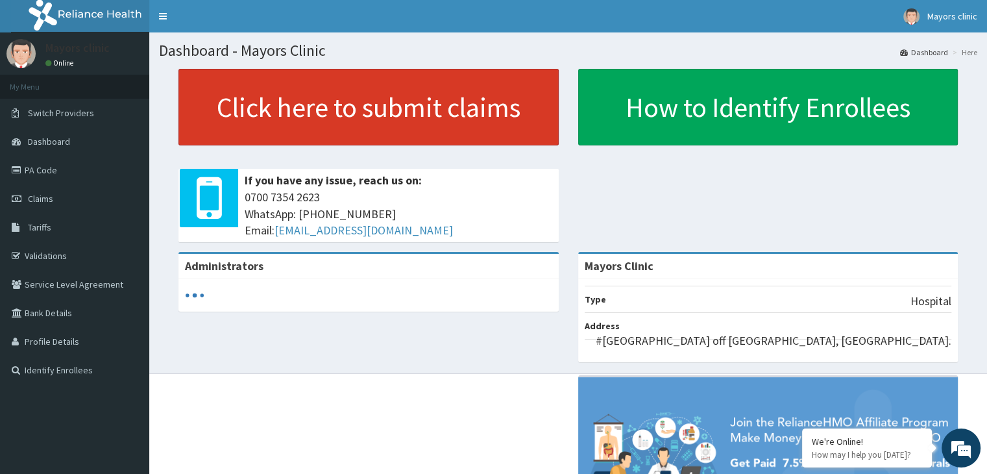
click at [311, 90] on link "Click here to submit claims" at bounding box center [368, 107] width 380 height 77
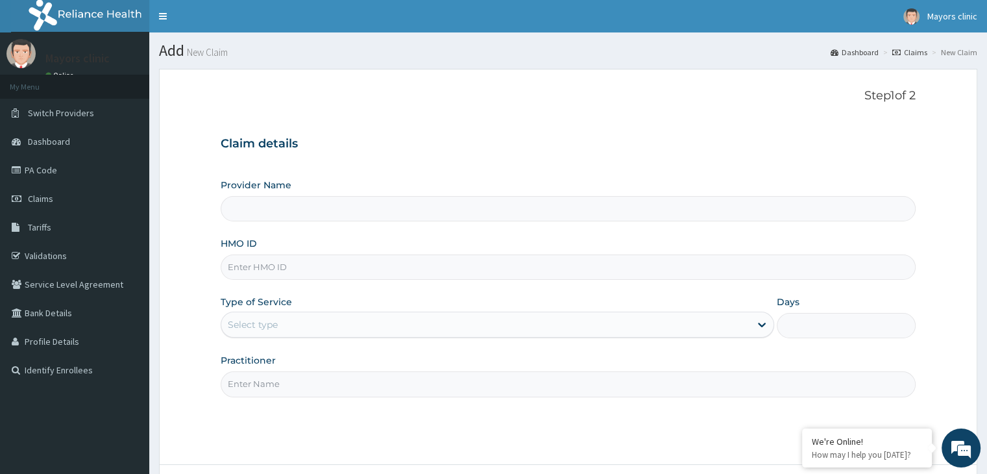
type input "Mayors Clinic"
click at [295, 265] on input "HMO ID" at bounding box center [568, 266] width 694 height 25
type input "STZ/10032/A"
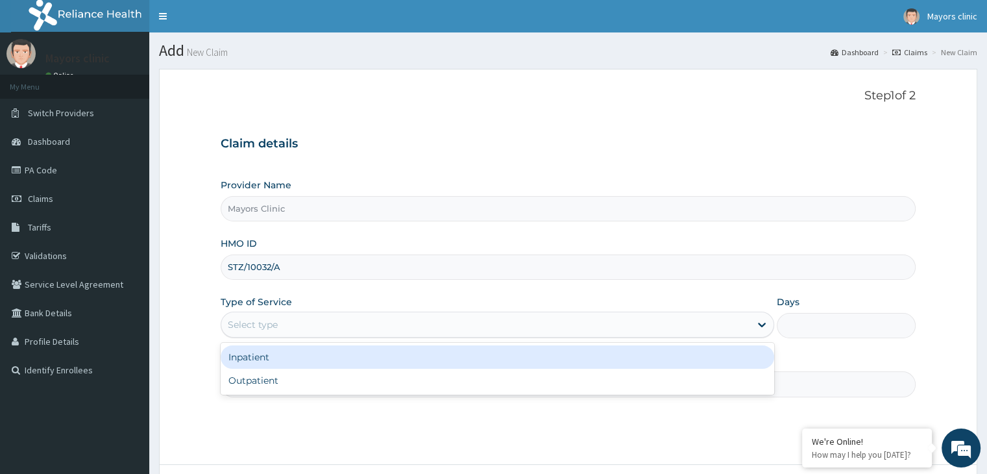
click at [337, 324] on div "Select type" at bounding box center [485, 324] width 529 height 21
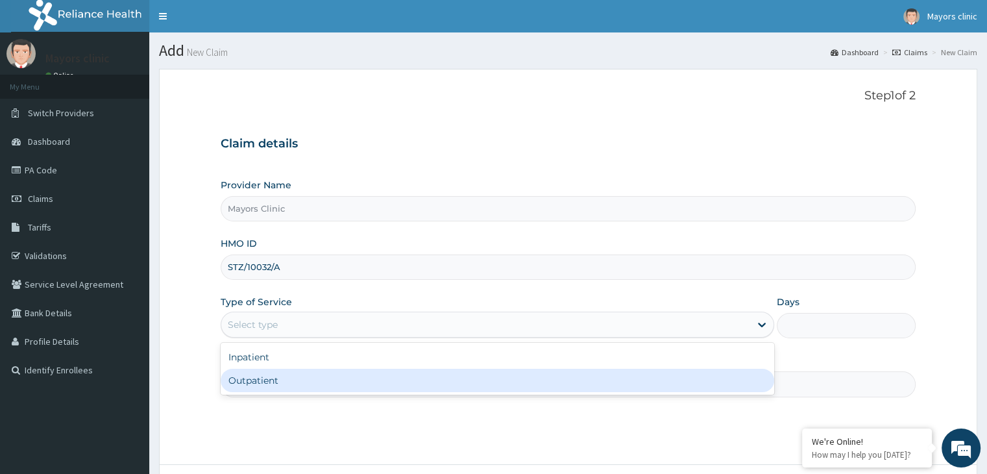
click at [283, 379] on div "Outpatient" at bounding box center [497, 379] width 553 height 23
type input "1"
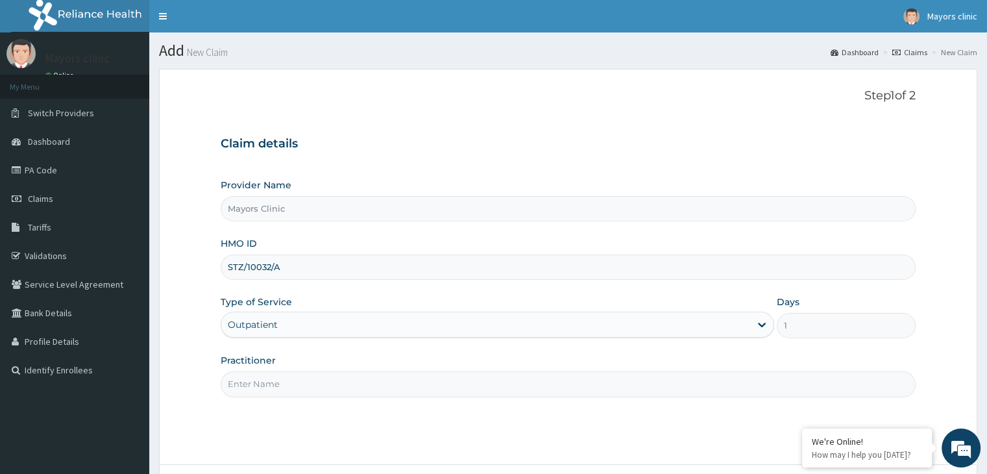
click at [283, 379] on input "Practitioner" at bounding box center [568, 383] width 694 height 25
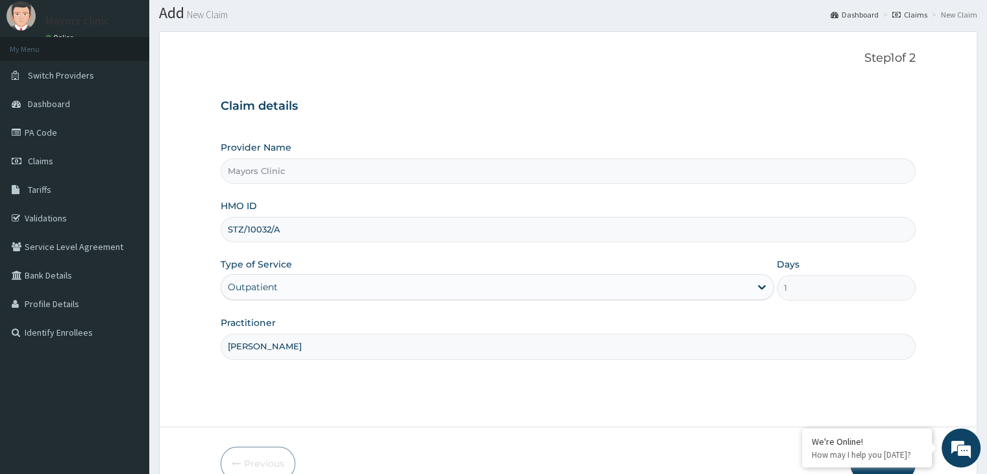
scroll to position [106, 0]
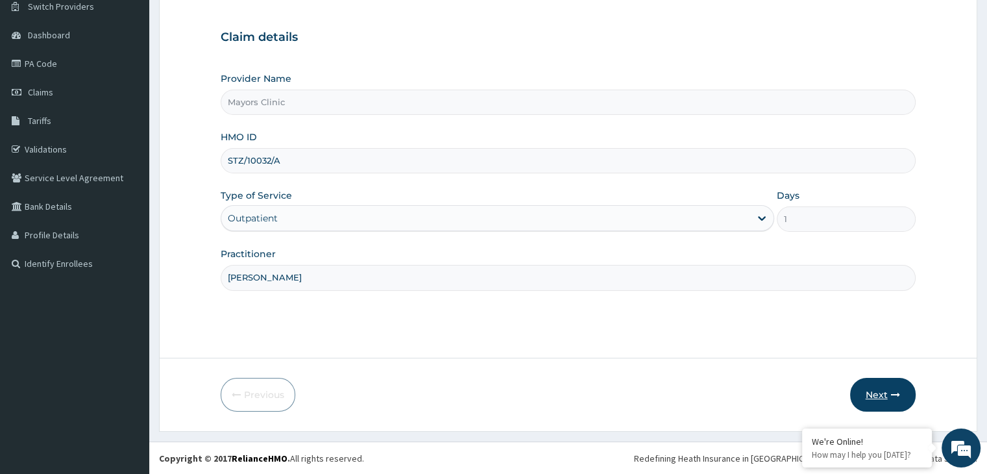
type input "[PERSON_NAME]"
click at [887, 391] on button "Next" at bounding box center [883, 395] width 66 height 34
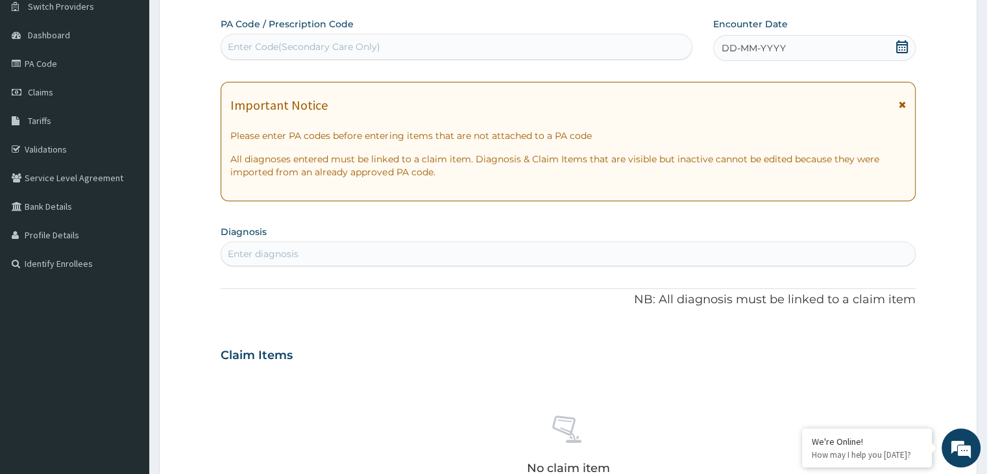
click at [793, 47] on div "DD-MM-YYYY" at bounding box center [814, 48] width 202 height 26
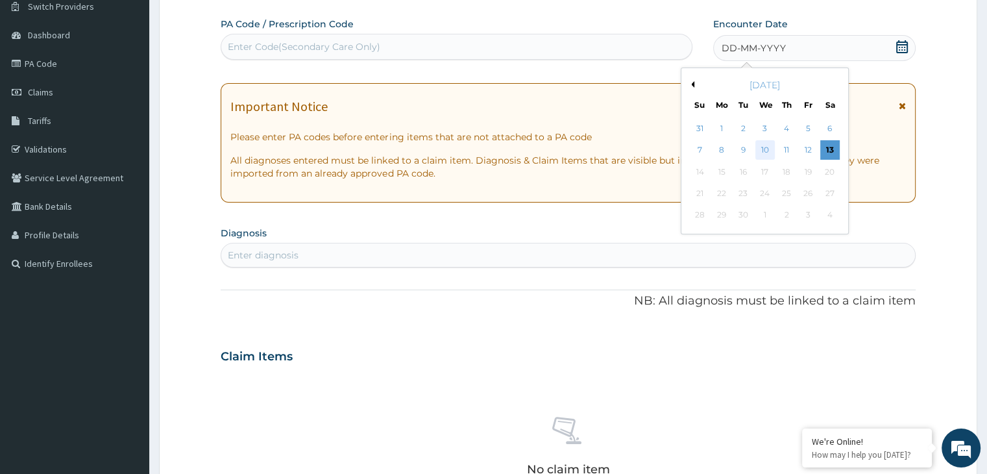
click at [770, 149] on div "10" at bounding box center [764, 150] width 19 height 19
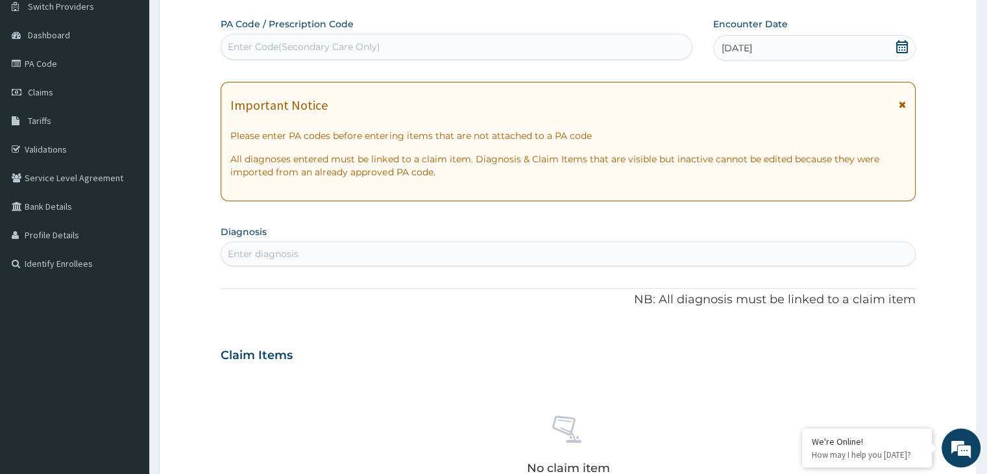
click at [267, 248] on div "Enter diagnosis" at bounding box center [263, 253] width 71 height 13
type input "MALARIA"
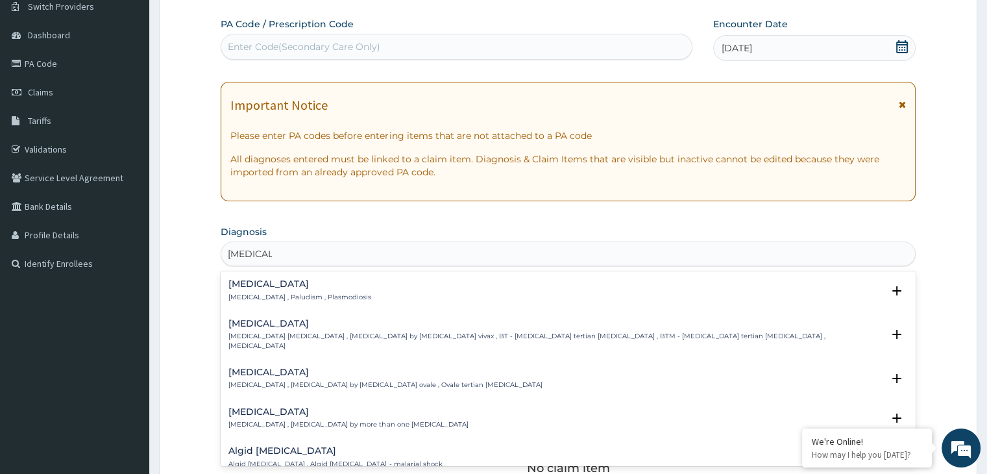
click at [255, 290] on div "Malaria Malaria , Paludism , Plasmodiosis" at bounding box center [299, 290] width 143 height 23
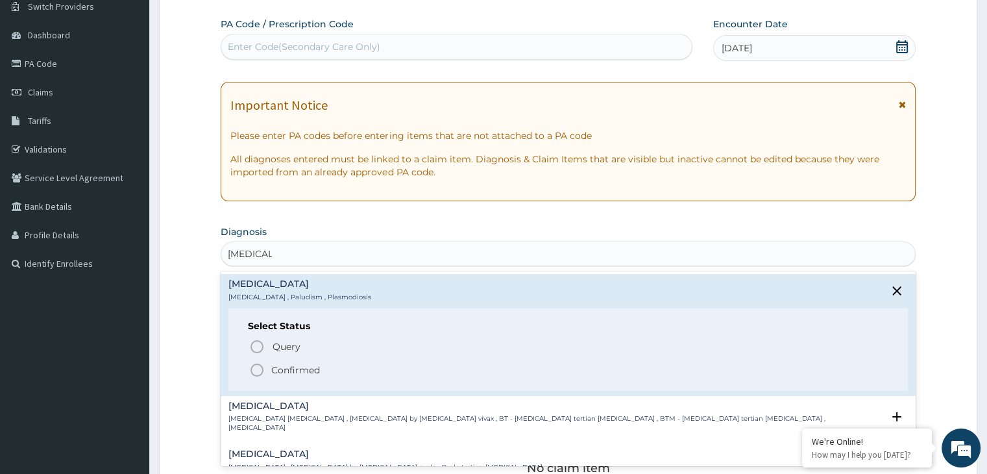
click at [254, 364] on circle "status option filled" at bounding box center [257, 370] width 12 height 12
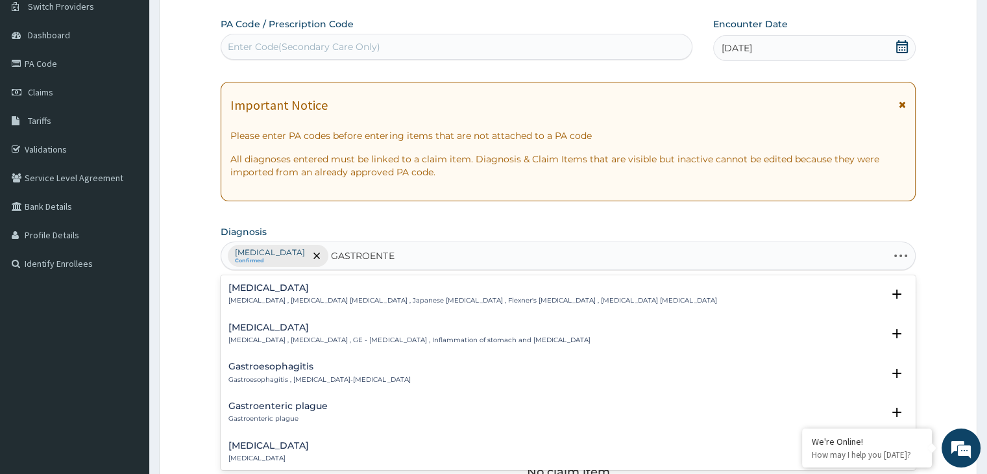
type input "GASTROENTER"
click at [302, 329] on h4 "Gastroenteritis" at bounding box center [408, 327] width 361 height 10
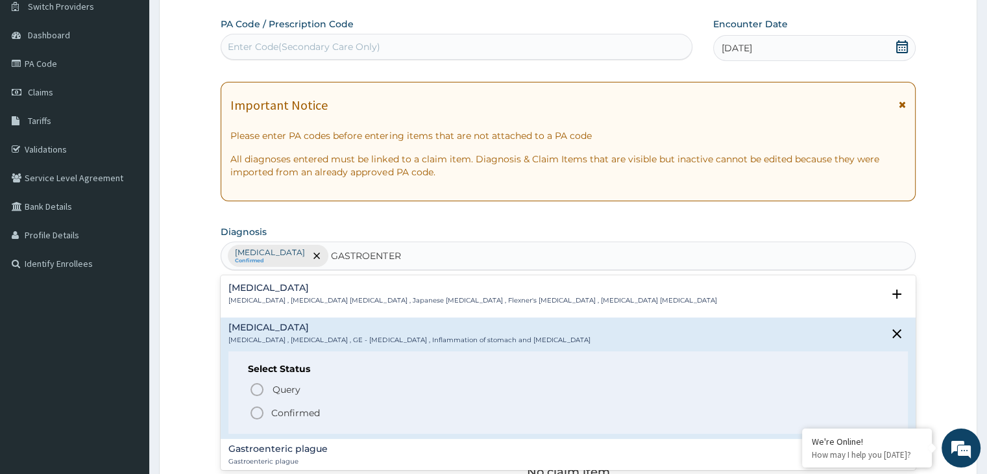
click at [259, 409] on icon "status option filled" at bounding box center [257, 413] width 16 height 16
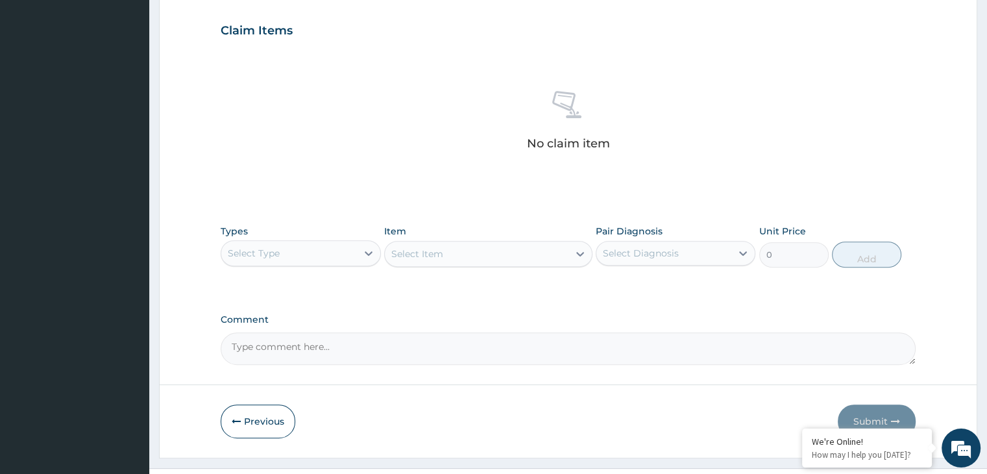
scroll to position [461, 0]
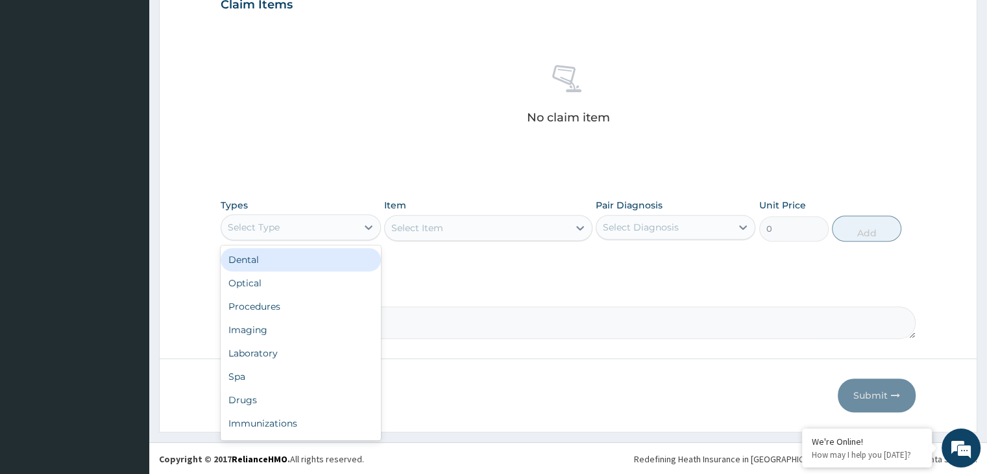
click at [340, 231] on div "Select Type" at bounding box center [288, 227] width 135 height 21
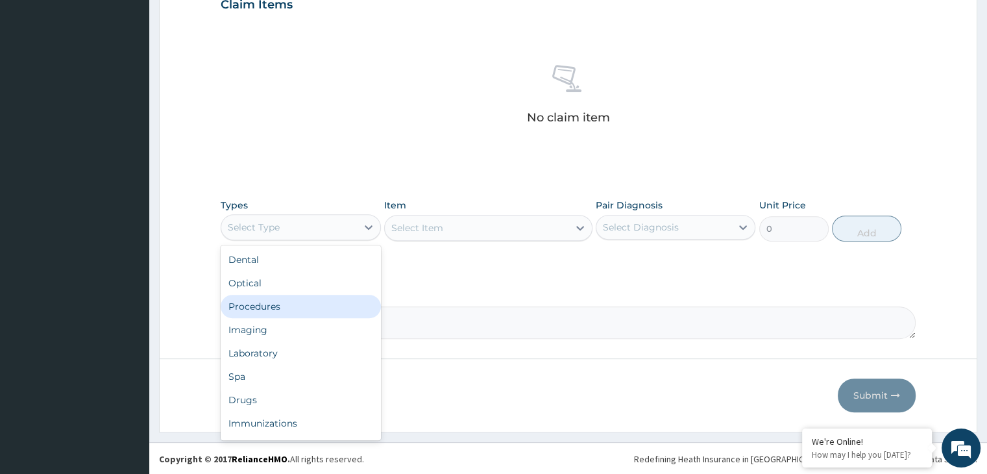
click at [297, 305] on div "Procedures" at bounding box center [301, 306] width 160 height 23
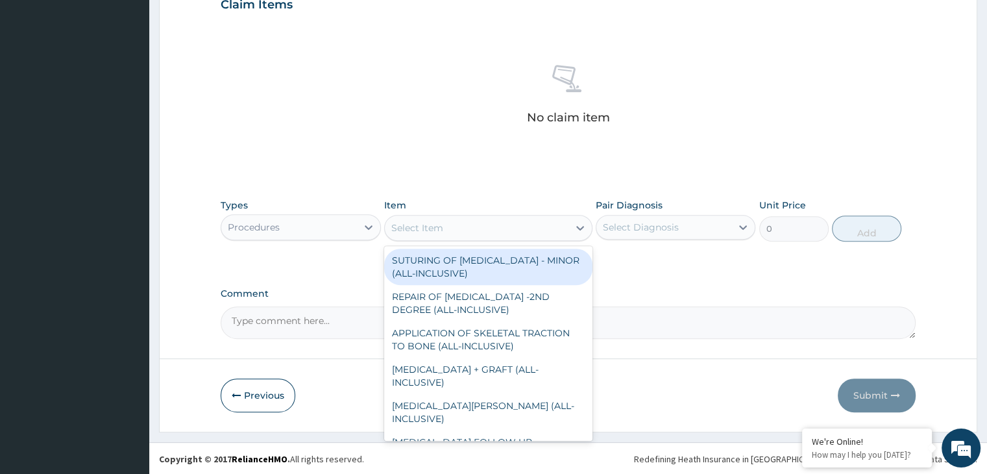
click at [455, 222] on div "Select Item" at bounding box center [477, 227] width 184 height 21
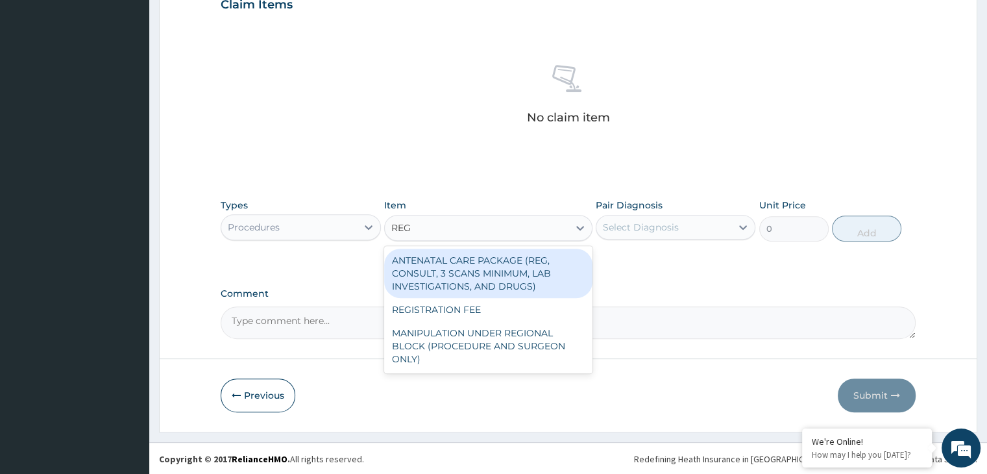
type input "REGI"
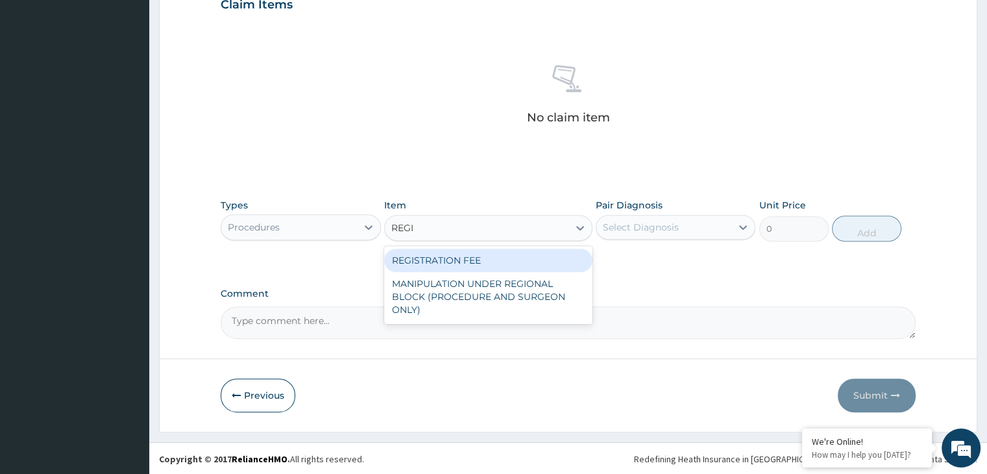
click at [462, 254] on div "REGISTRATION FEE" at bounding box center [488, 259] width 208 height 23
type input "2500"
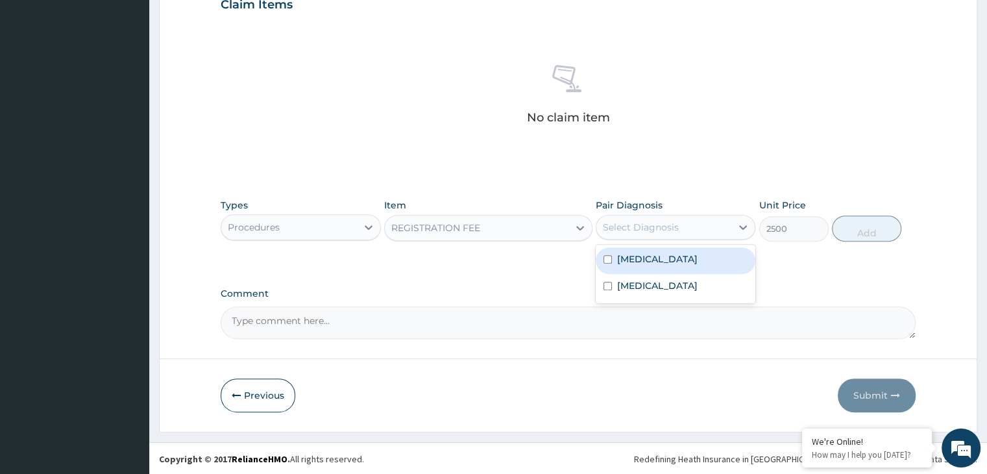
click at [704, 227] on div "Select Diagnosis" at bounding box center [663, 227] width 135 height 21
click at [635, 254] on label "Malaria" at bounding box center [657, 258] width 80 height 13
checkbox input "true"
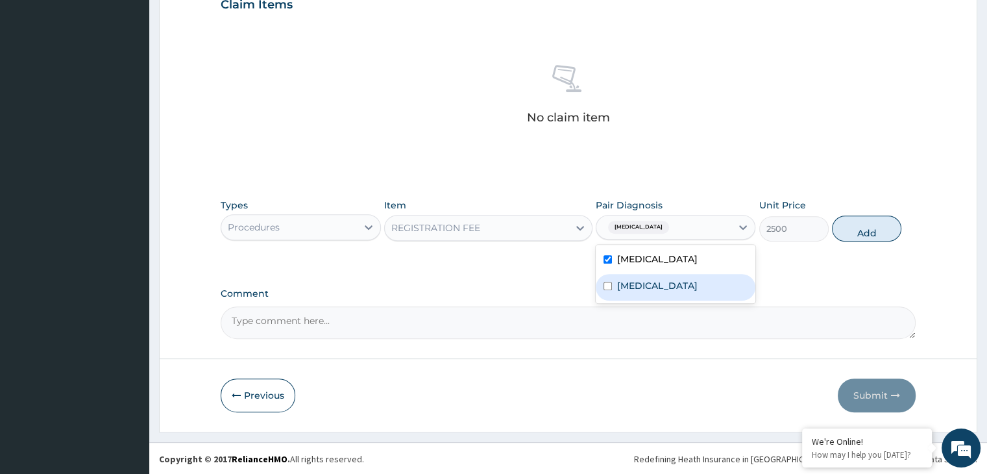
click at [620, 280] on label "Gastroenteritis" at bounding box center [657, 285] width 80 height 13
checkbox input "true"
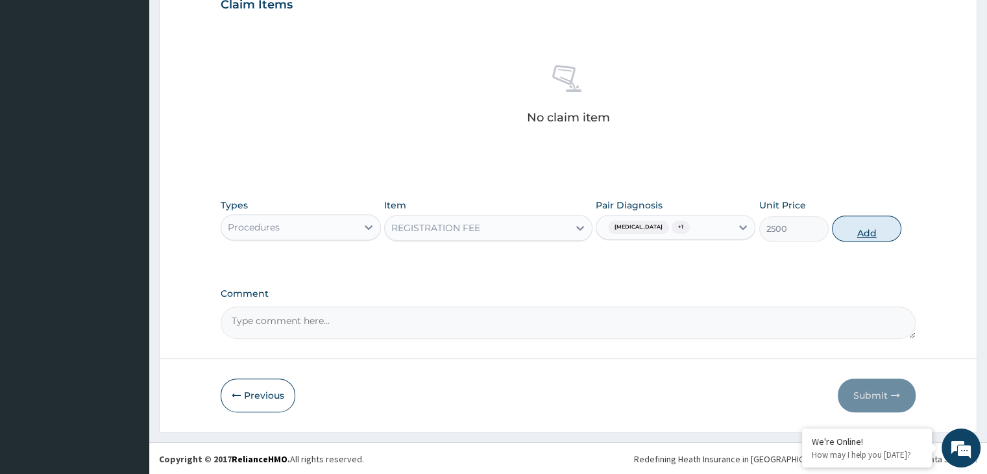
click at [869, 223] on button "Add" at bounding box center [866, 228] width 69 height 26
type input "0"
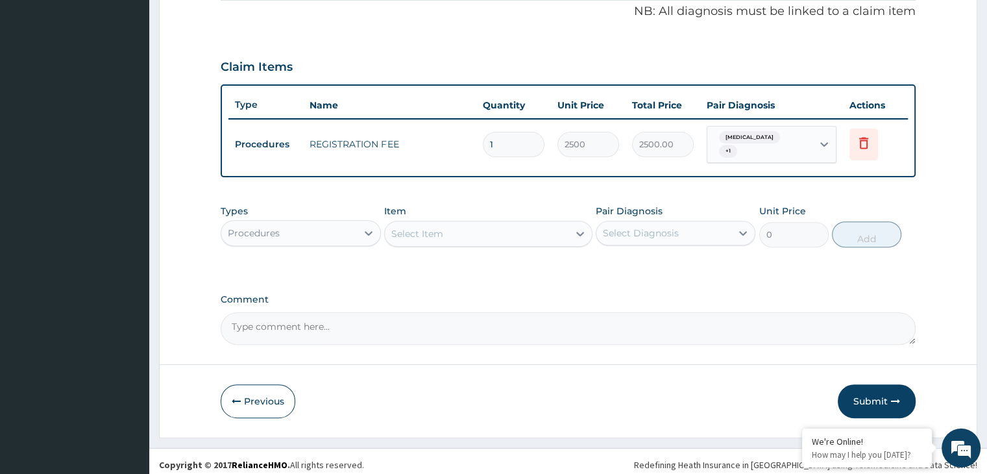
click at [444, 230] on div "Select Item" at bounding box center [477, 233] width 184 height 21
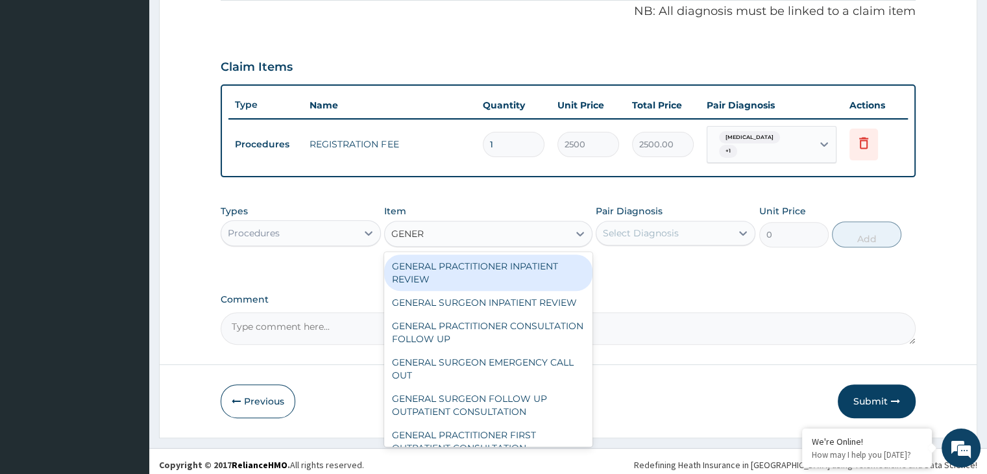
type input "GENERA"
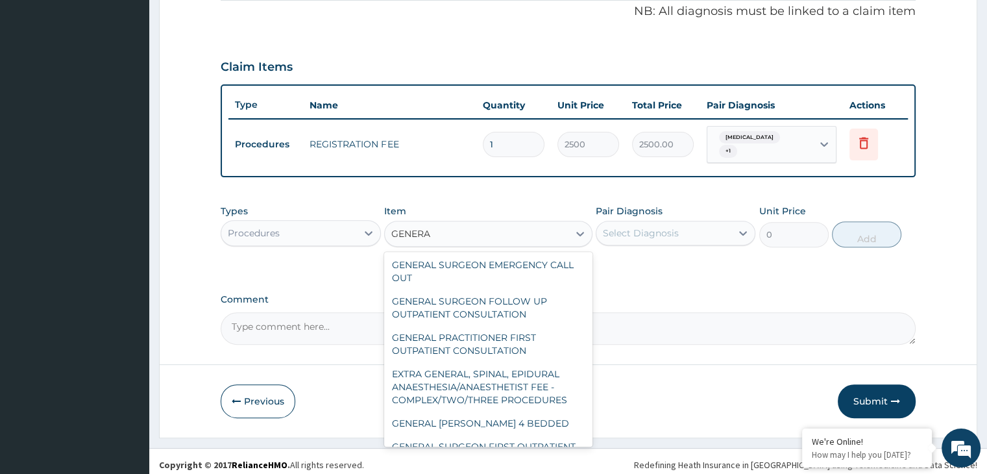
scroll to position [99, 0]
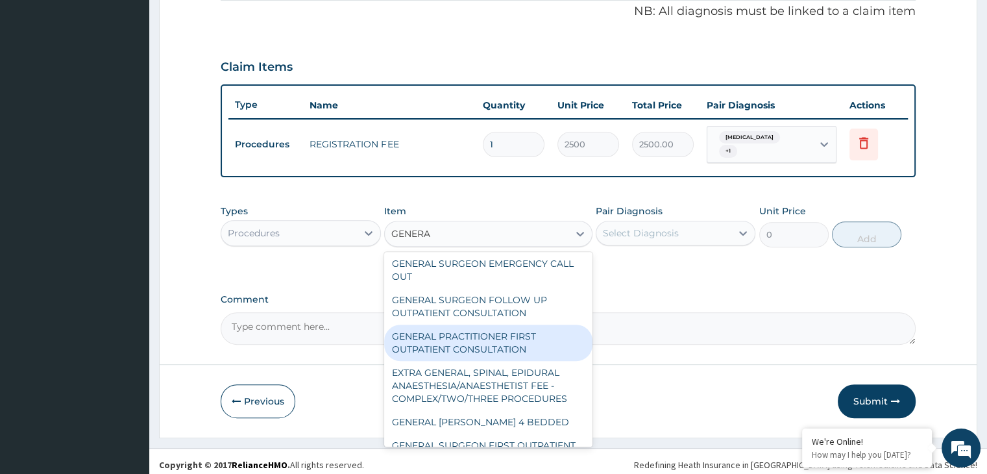
click at [455, 346] on div "GENERAL PRACTITIONER FIRST OUTPATIENT CONSULTATION" at bounding box center [488, 342] width 208 height 36
type input "3750"
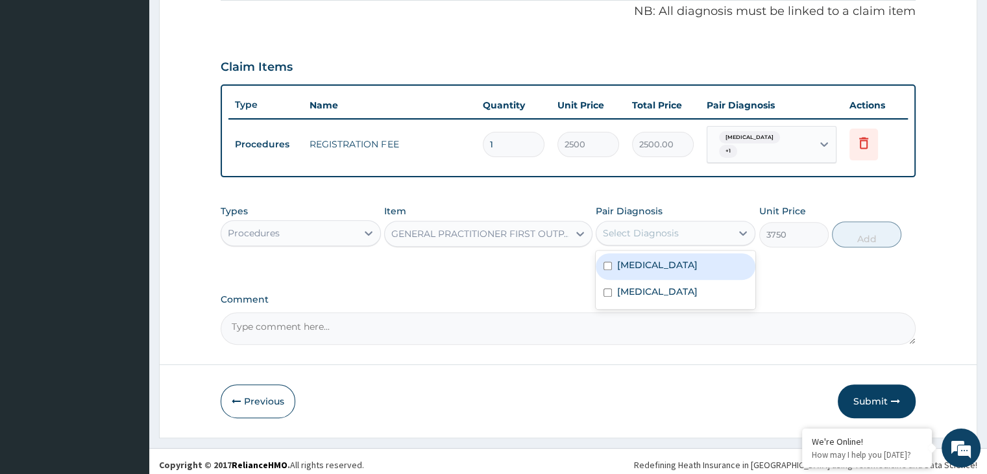
click at [714, 222] on div "Select Diagnosis" at bounding box center [663, 232] width 135 height 21
click at [662, 255] on div "Malaria" at bounding box center [675, 266] width 160 height 27
checkbox input "true"
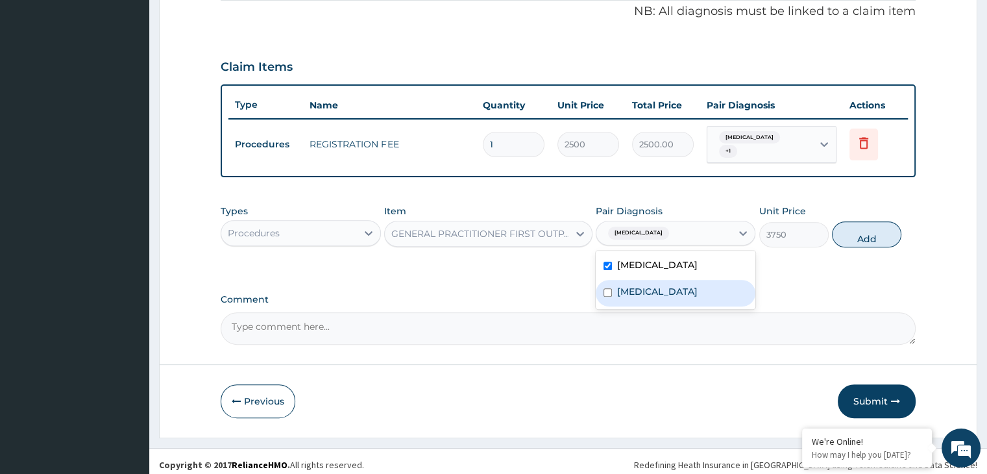
click at [642, 280] on div "Gastroenteritis" at bounding box center [675, 293] width 160 height 27
checkbox input "true"
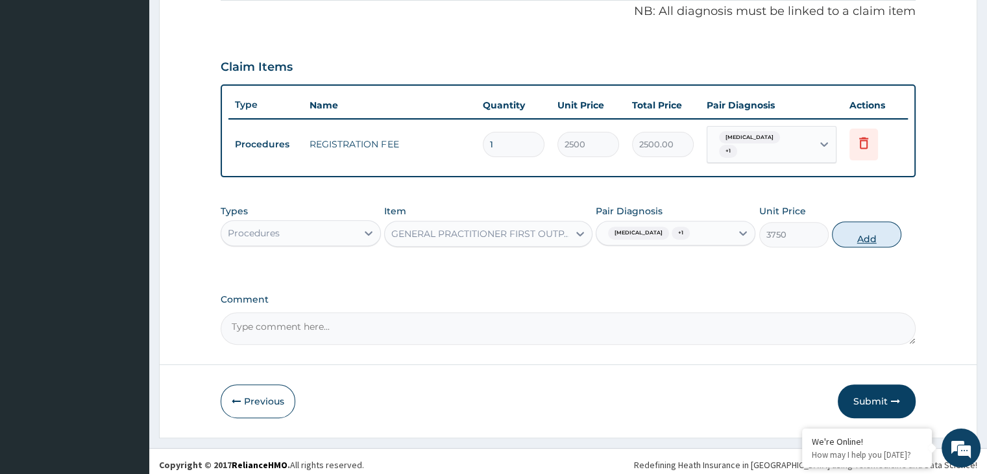
click at [850, 221] on button "Add" at bounding box center [866, 234] width 69 height 26
type input "0"
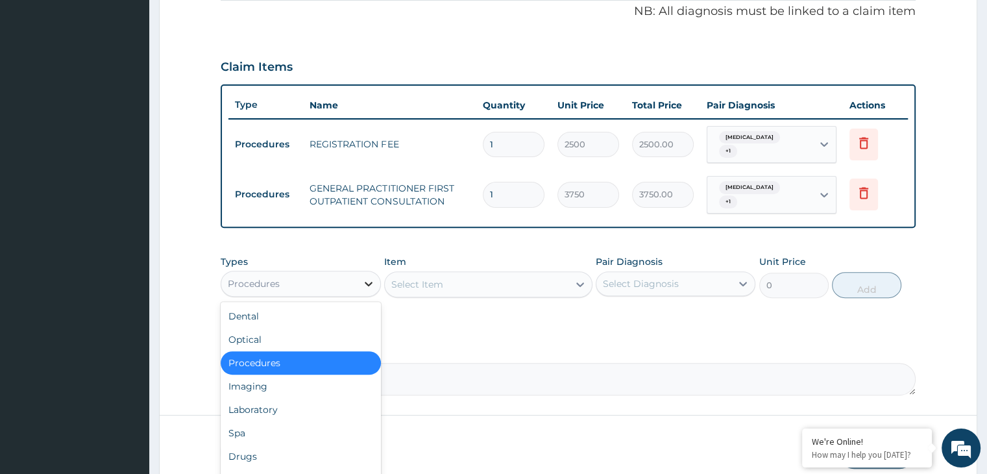
click at [368, 277] on icon at bounding box center [368, 283] width 13 height 13
click at [251, 398] on div "Laboratory" at bounding box center [301, 409] width 160 height 23
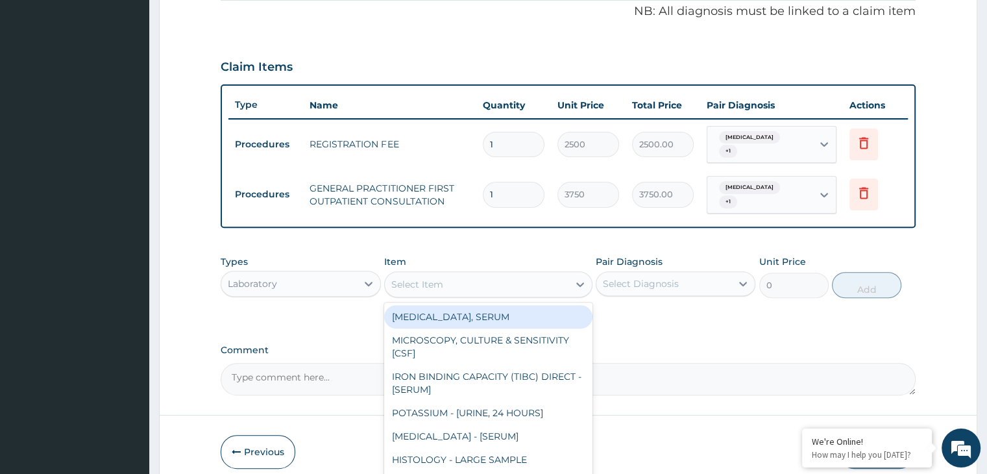
click at [493, 276] on div "Select Item" at bounding box center [477, 284] width 184 height 21
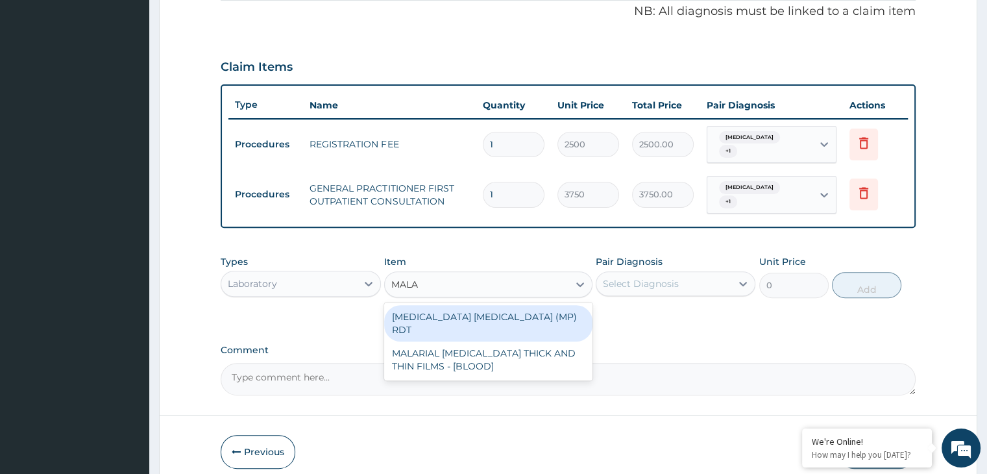
type input "MALAR"
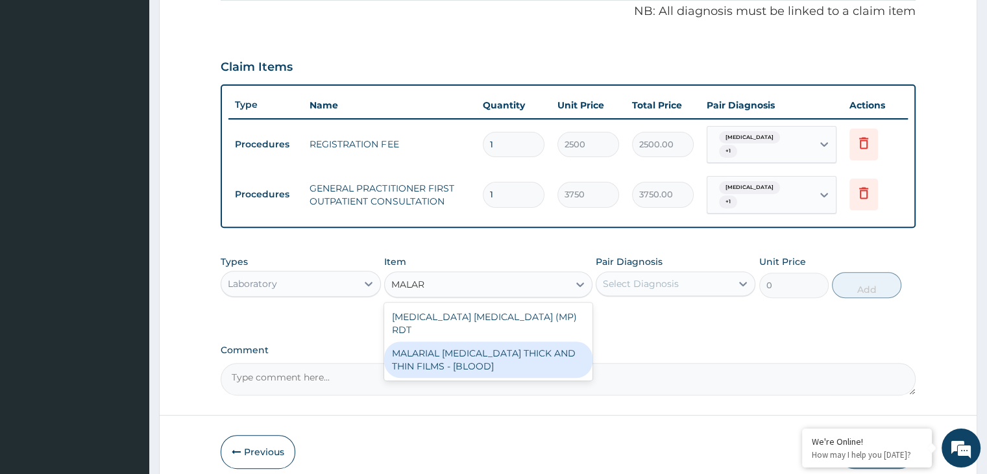
click at [479, 341] on div "MALARIAL PARASITE THICK AND THIN FILMS - [BLOOD]" at bounding box center [488, 359] width 208 height 36
type input "2187.5"
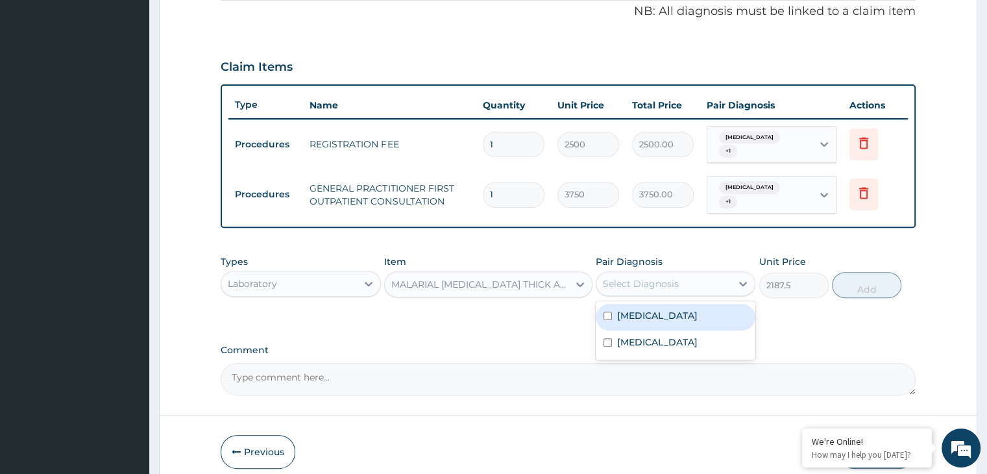
click at [661, 277] on div "Select Diagnosis" at bounding box center [641, 283] width 76 height 13
click at [645, 309] on label "Malaria" at bounding box center [657, 315] width 80 height 13
checkbox input "true"
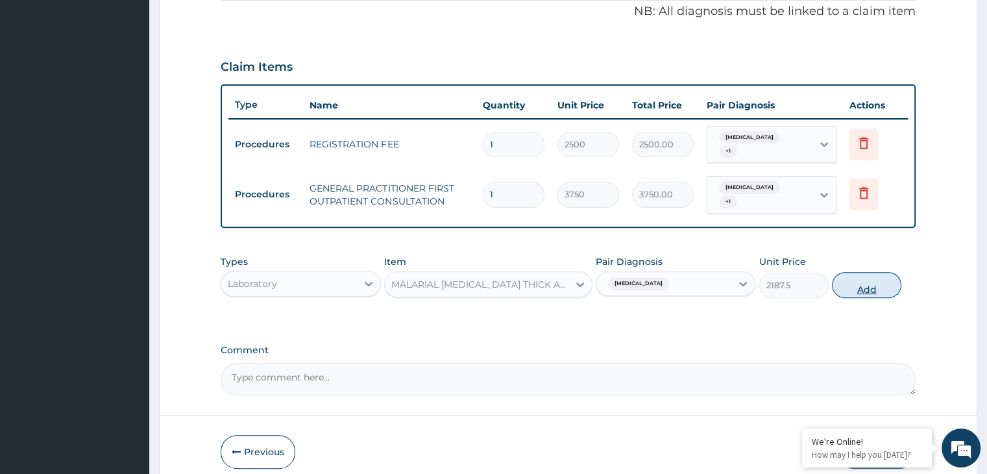
click at [874, 272] on button "Add" at bounding box center [866, 285] width 69 height 26
type input "0"
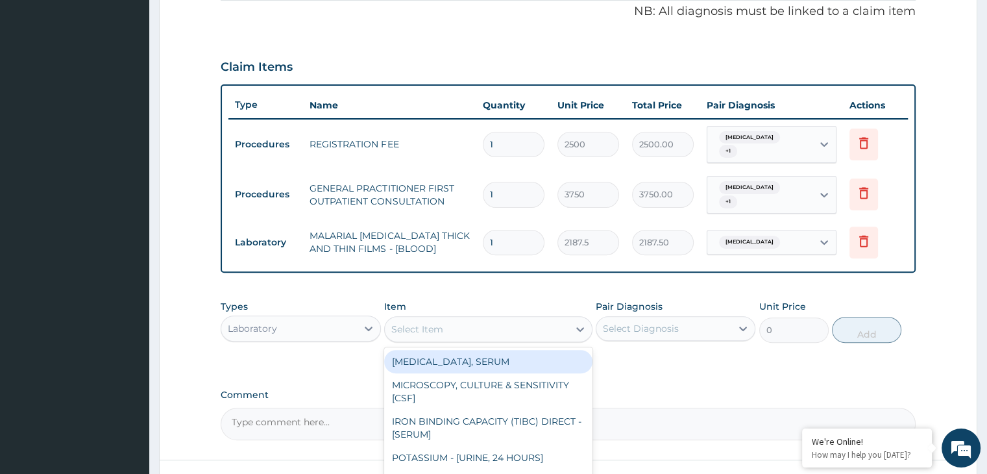
click at [514, 319] on div "Select Item" at bounding box center [477, 329] width 184 height 21
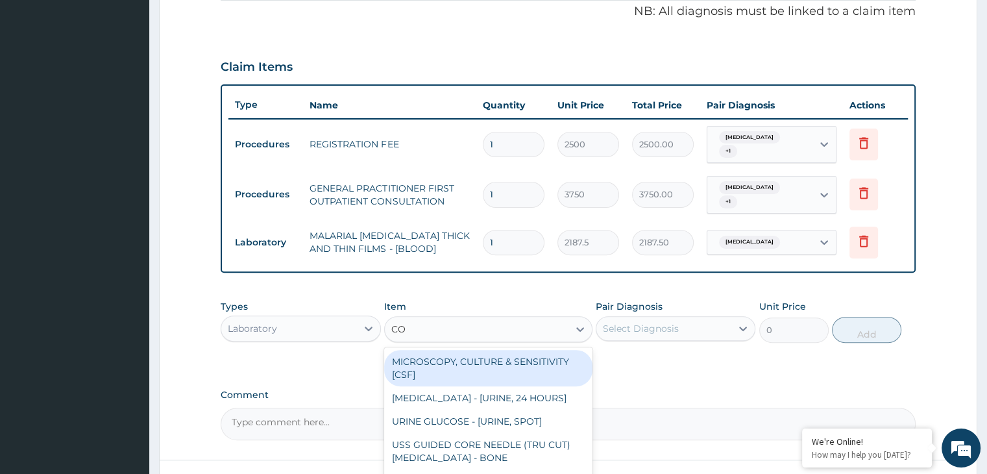
type input "COM"
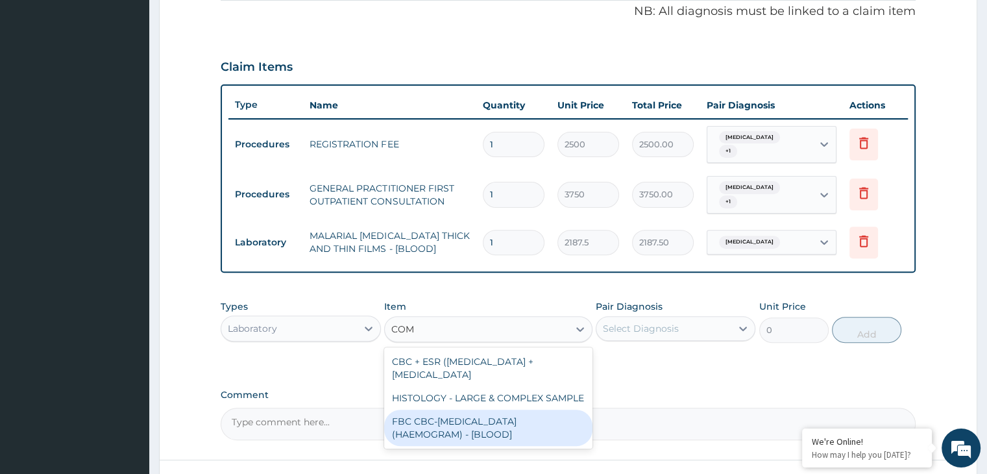
click at [461, 416] on div "FBC CBC-COMPLETE BLOOD COUNT (HAEMOGRAM) - [BLOOD]" at bounding box center [488, 427] width 208 height 36
type input "5000"
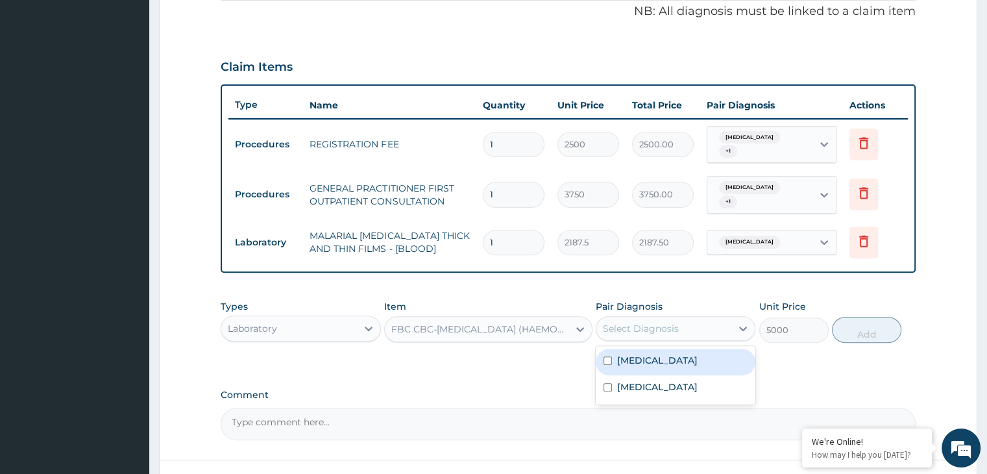
click at [635, 322] on div "Select Diagnosis" at bounding box center [641, 328] width 76 height 13
click at [620, 380] on label "Gastroenteritis" at bounding box center [657, 386] width 80 height 13
checkbox input "true"
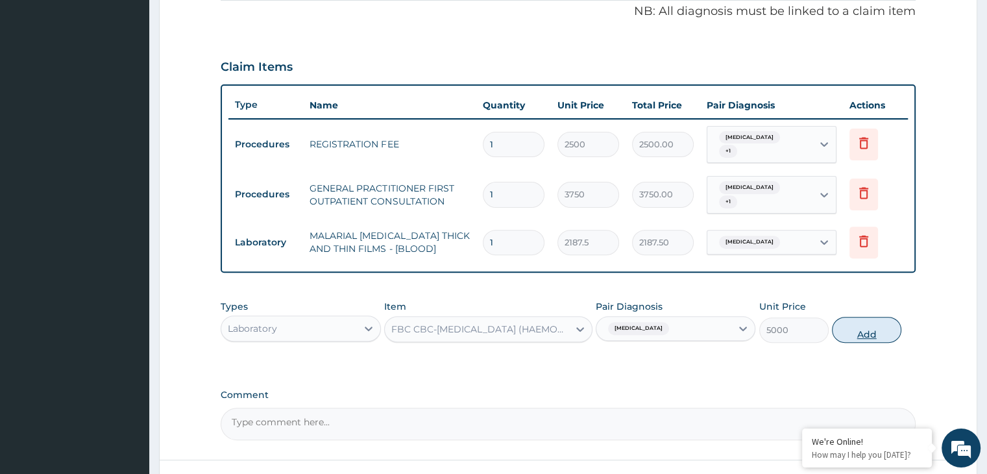
click at [879, 317] on button "Add" at bounding box center [866, 330] width 69 height 26
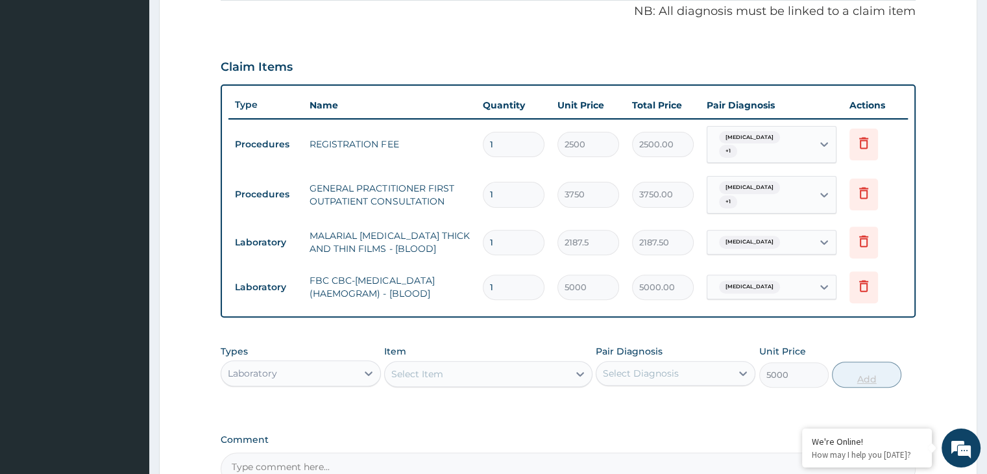
type input "0"
click at [879, 315] on div "PA Code / Prescription Code Enter Code(Secondary Care Only) Encounter Date 10-0…" at bounding box center [568, 105] width 694 height 759
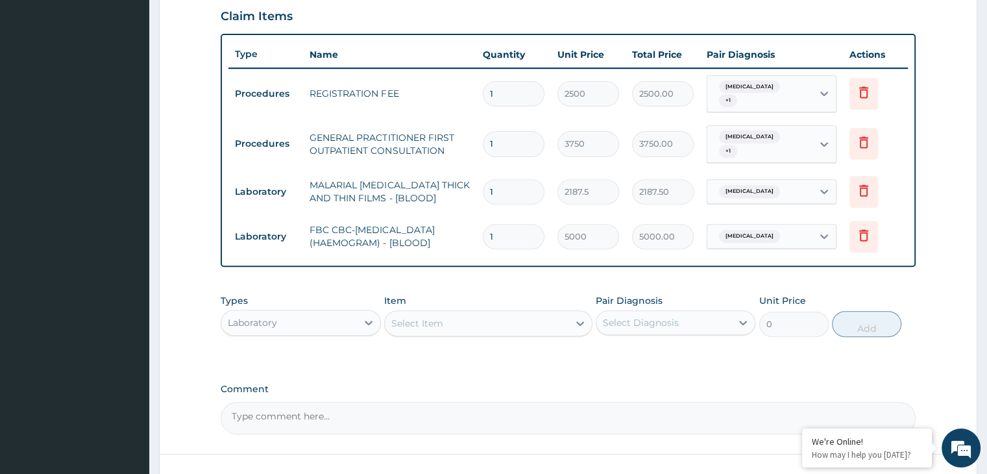
scroll to position [532, 0]
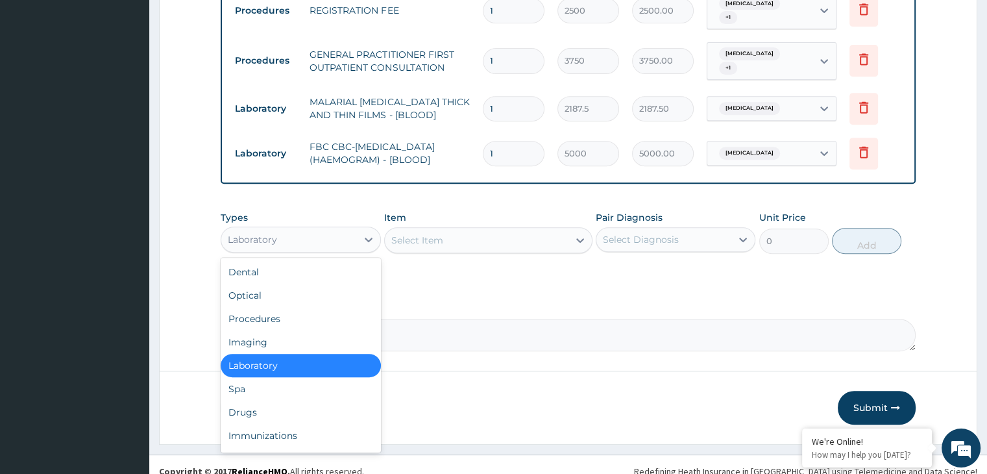
click at [308, 229] on div "Laboratory" at bounding box center [288, 239] width 135 height 21
click at [259, 400] on div "Drugs" at bounding box center [301, 411] width 160 height 23
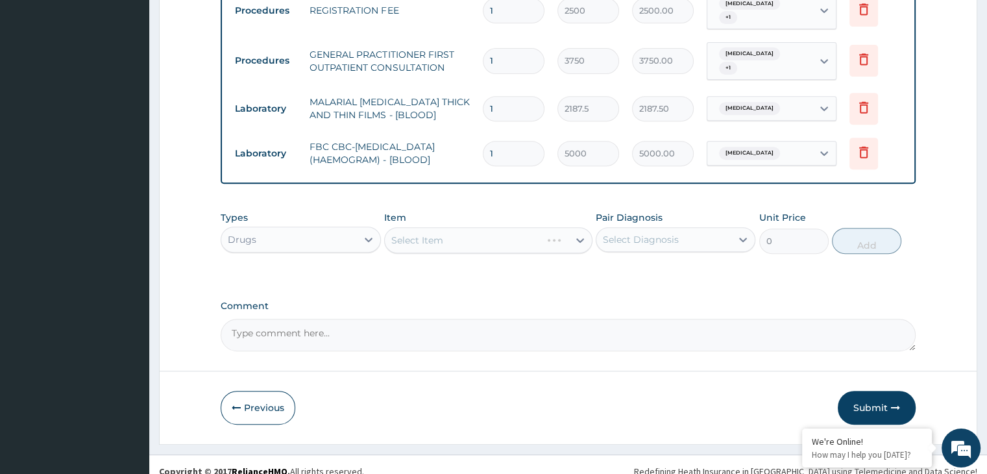
click at [473, 234] on div "Select Item" at bounding box center [488, 240] width 208 height 26
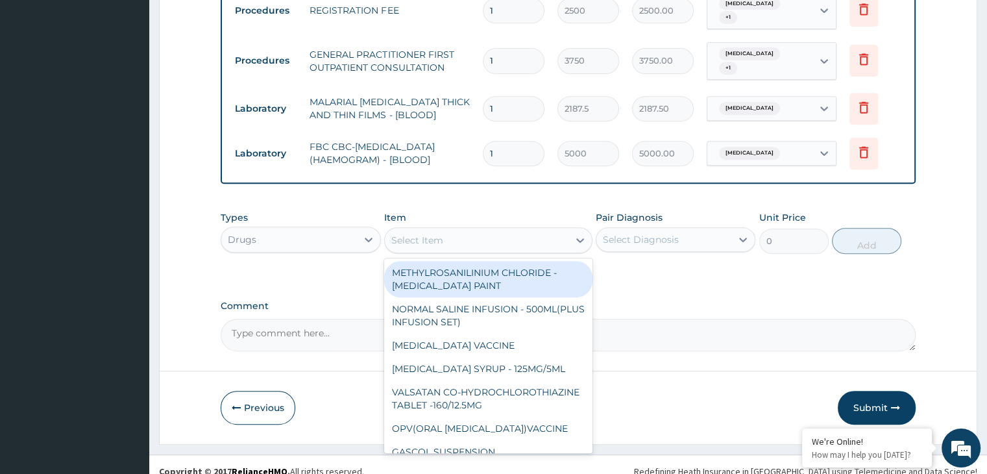
click at [509, 230] on div "Select Item" at bounding box center [477, 240] width 184 height 21
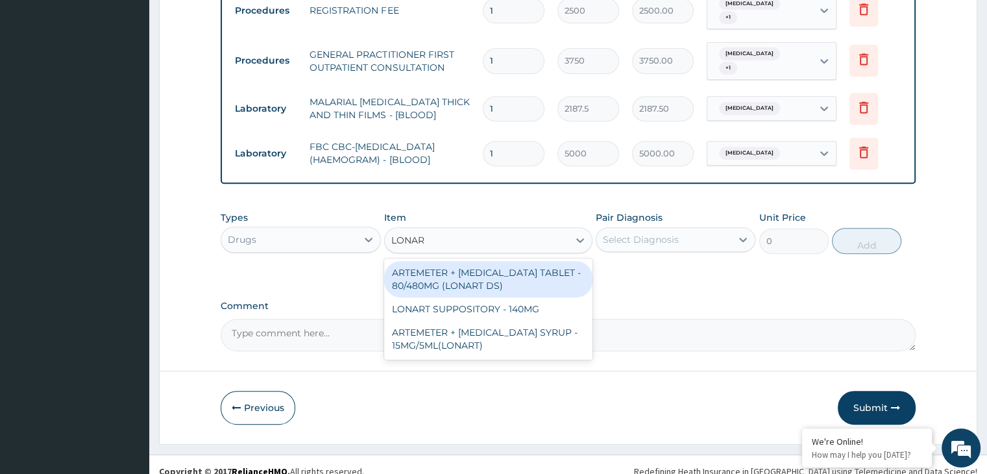
type input "LONART"
click at [483, 268] on div "ARTEMETER + LUMEFANTRINE TABLET - 80/480MG (LONART DS)" at bounding box center [488, 279] width 208 height 36
type input "588"
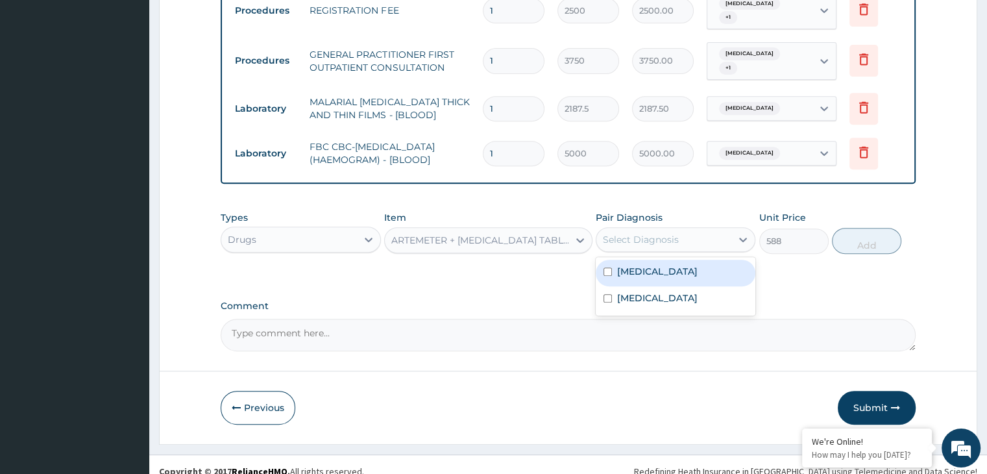
click at [640, 233] on div "Select Diagnosis" at bounding box center [663, 239] width 135 height 21
click at [623, 259] on div "Malaria" at bounding box center [675, 272] width 160 height 27
checkbox input "true"
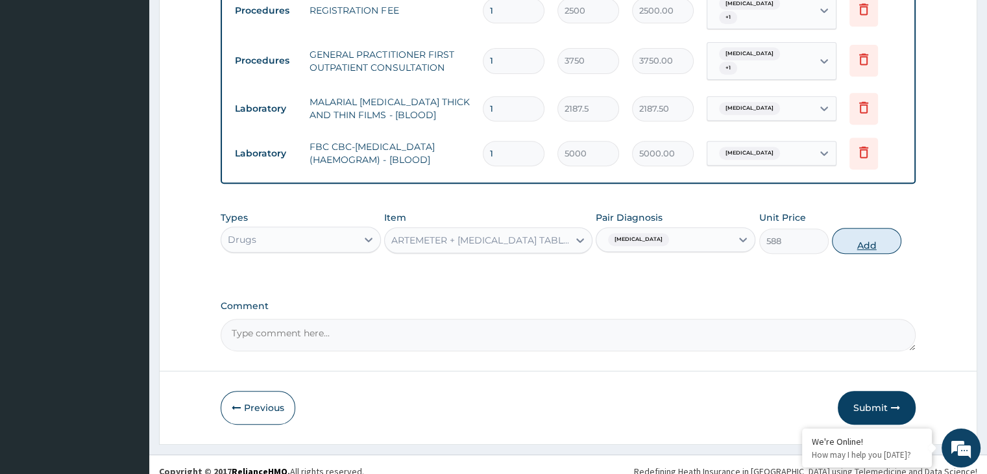
click at [852, 228] on button "Add" at bounding box center [866, 241] width 69 height 26
type input "0"
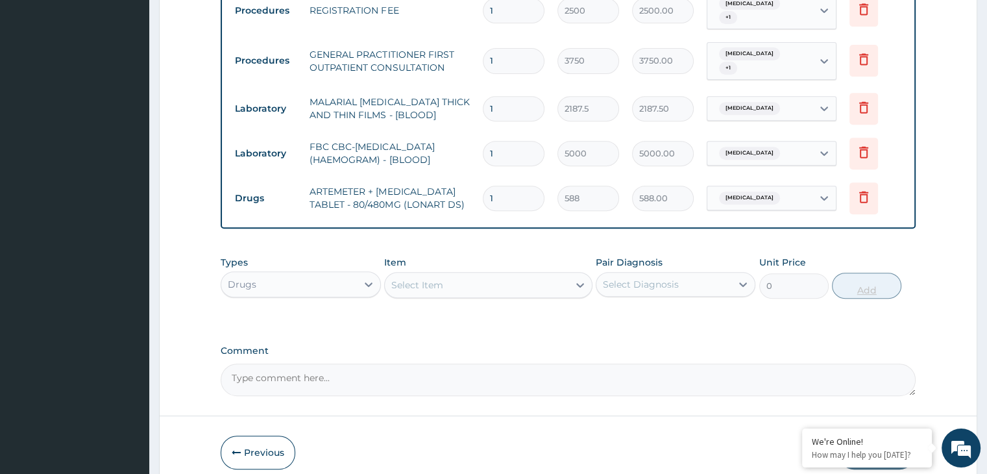
type input "0.00"
type input "6"
type input "3528.00"
type input "6"
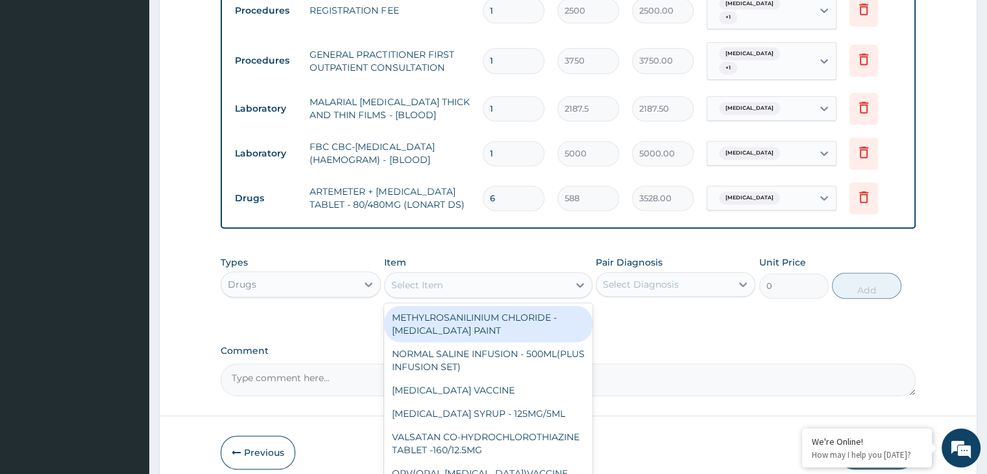
click at [486, 274] on div "Select Item" at bounding box center [477, 284] width 184 height 21
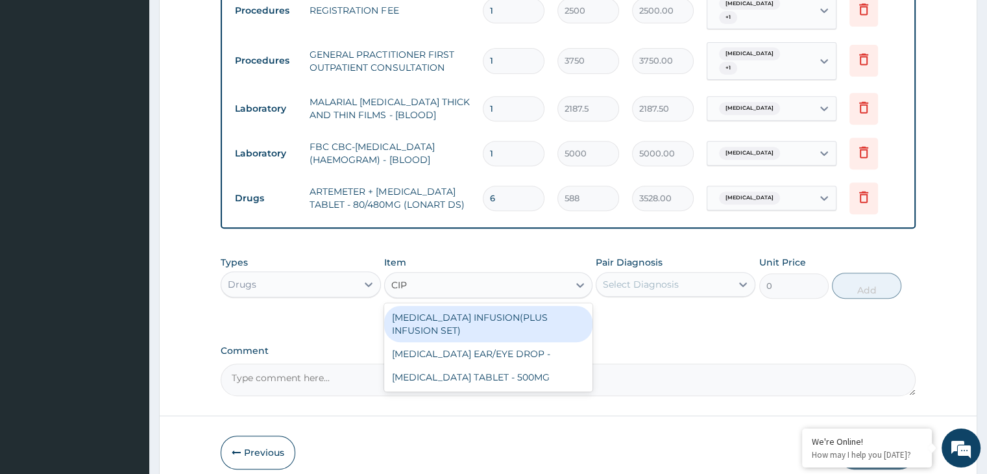
type input "CIPR"
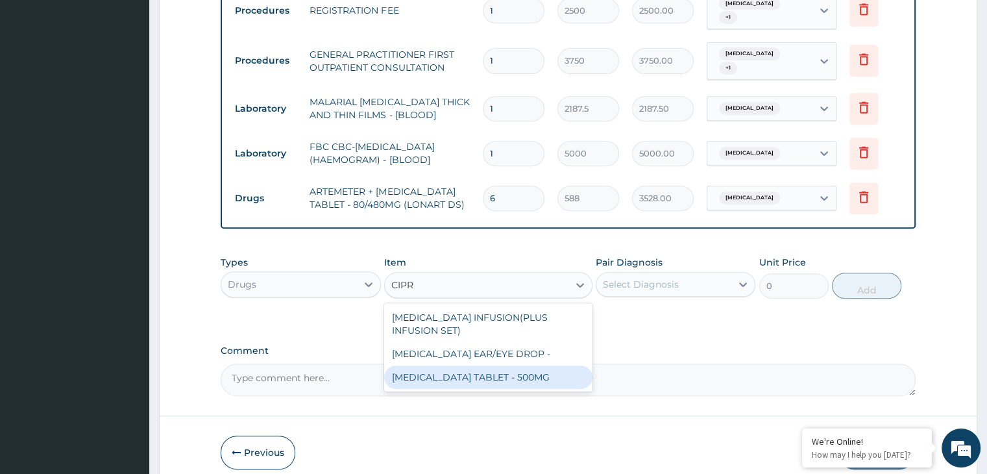
click at [485, 368] on div "CIPROFLOXACIN TABLET - 500MG" at bounding box center [488, 376] width 208 height 23
type input "196"
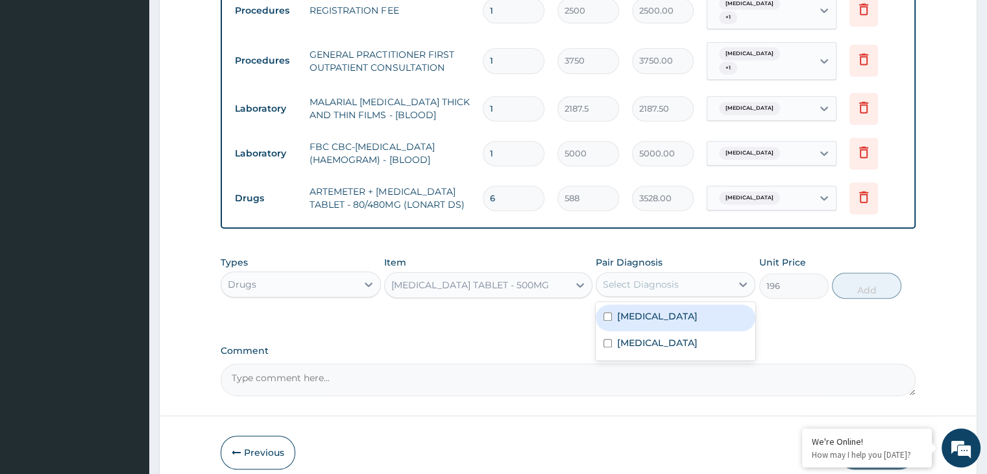
click at [660, 278] on div "Select Diagnosis" at bounding box center [641, 284] width 76 height 13
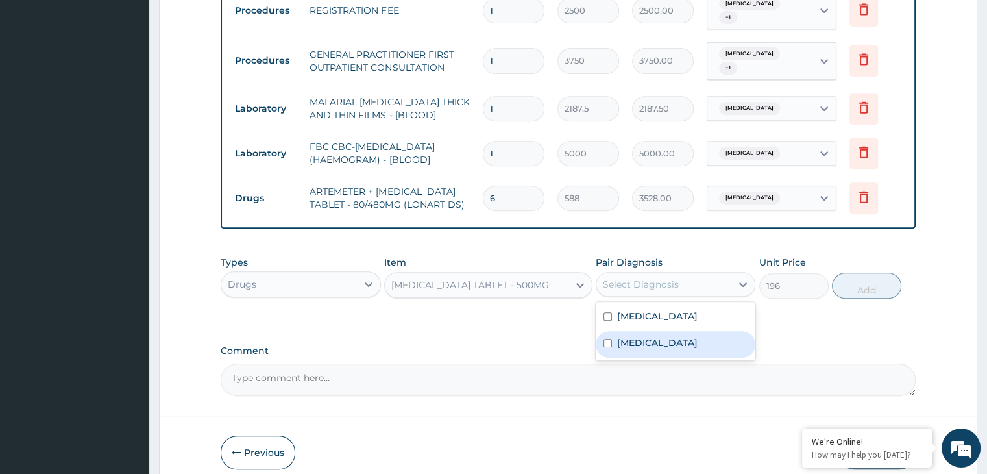
click at [633, 336] on label "Gastroenteritis" at bounding box center [657, 342] width 80 height 13
checkbox input "true"
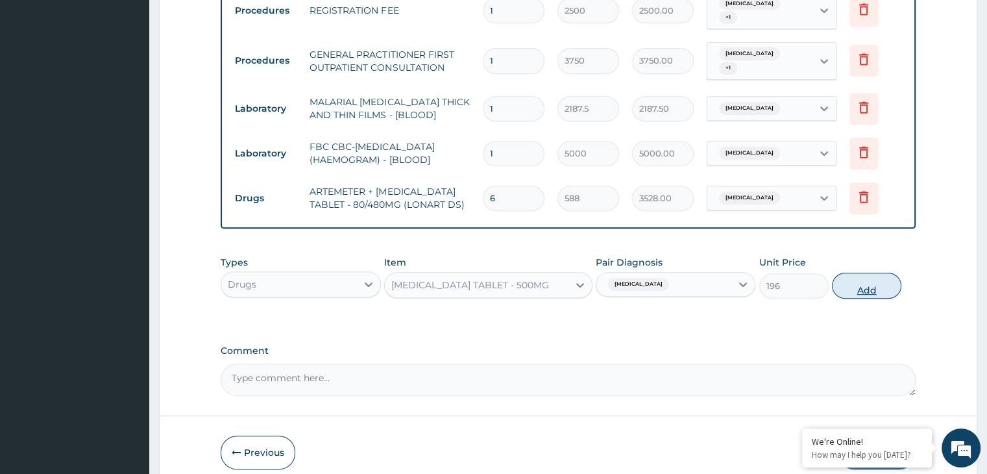
click at [860, 274] on button "Add" at bounding box center [866, 285] width 69 height 26
type input "0"
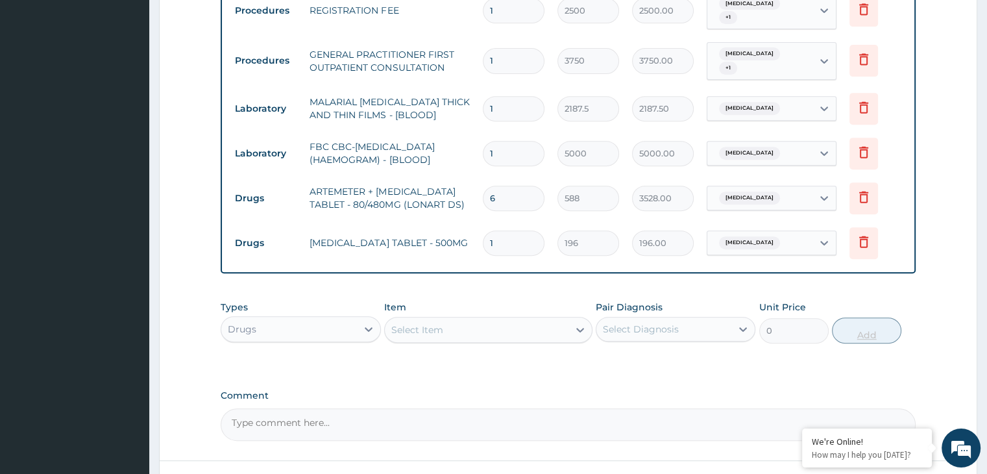
type input "0.00"
type input "2"
type input "392.00"
type input "20"
type input "3920.00"
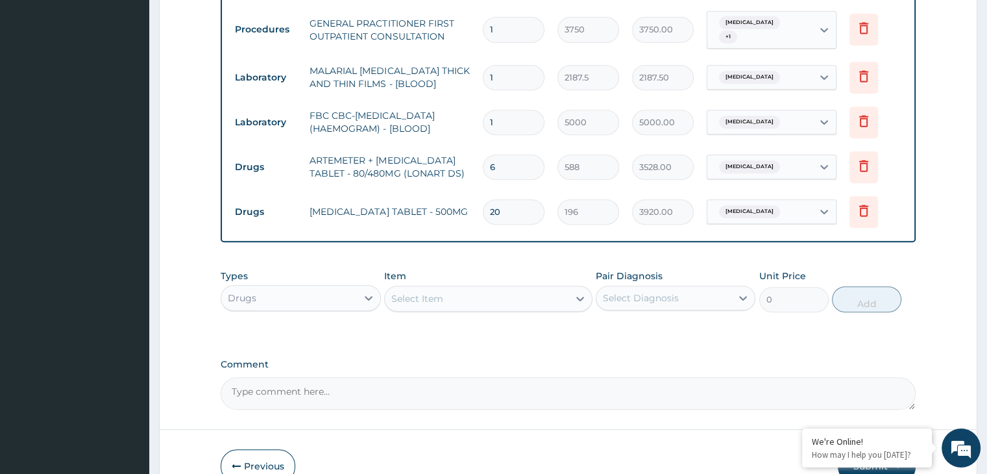
scroll to position [621, 0]
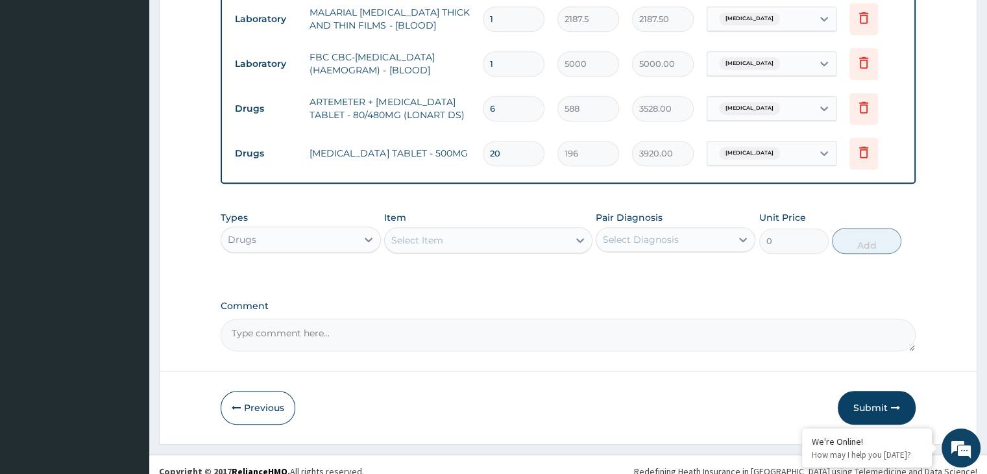
type input "20"
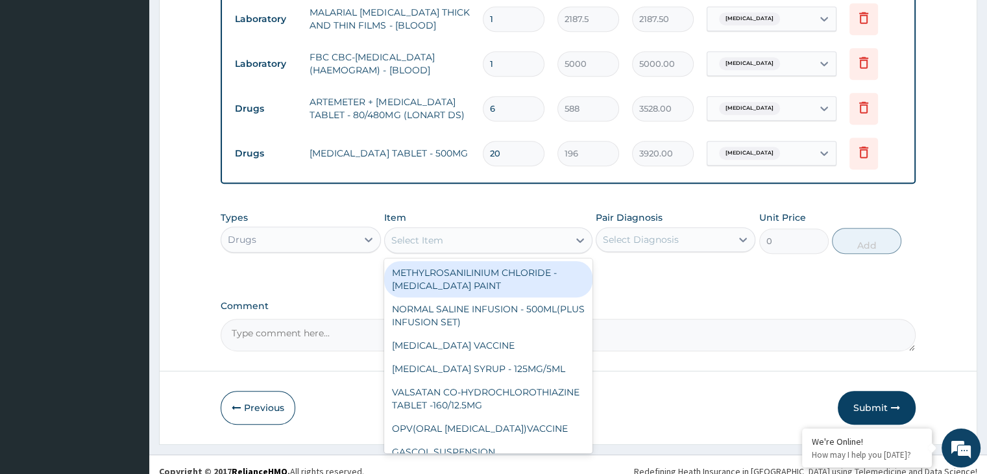
click at [509, 235] on div "Select Item" at bounding box center [477, 240] width 184 height 21
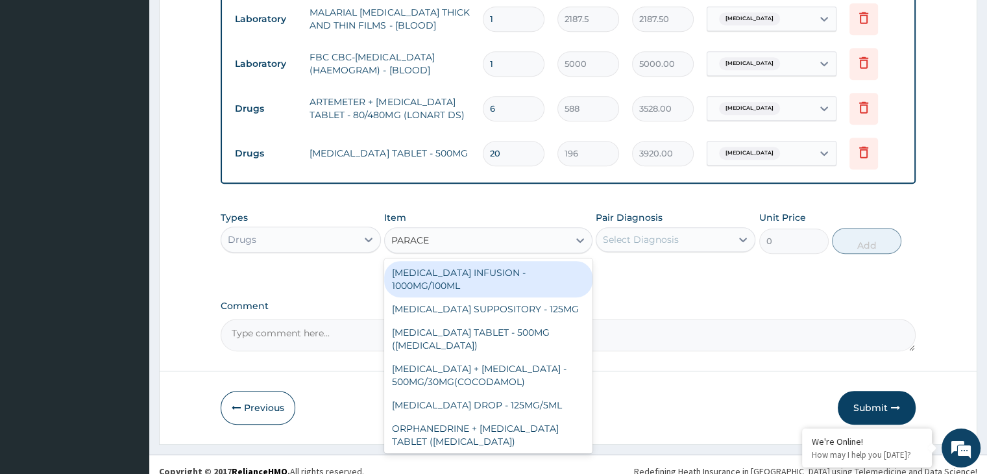
type input "PARACET"
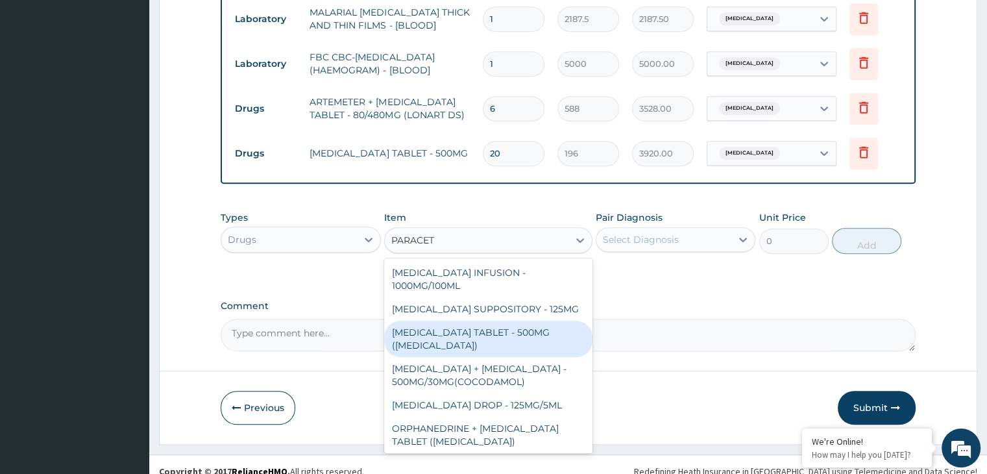
click at [477, 320] on div "PARACETAMOL TABLET - 500MG (PANADOL)" at bounding box center [488, 338] width 208 height 36
type input "42"
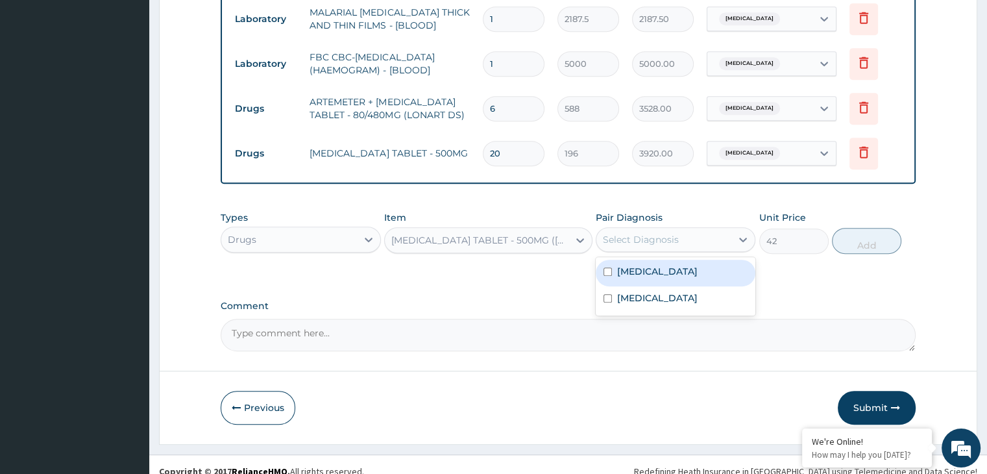
click at [662, 233] on div "Select Diagnosis" at bounding box center [641, 239] width 76 height 13
click at [647, 265] on label "Malaria" at bounding box center [657, 271] width 80 height 13
checkbox input "true"
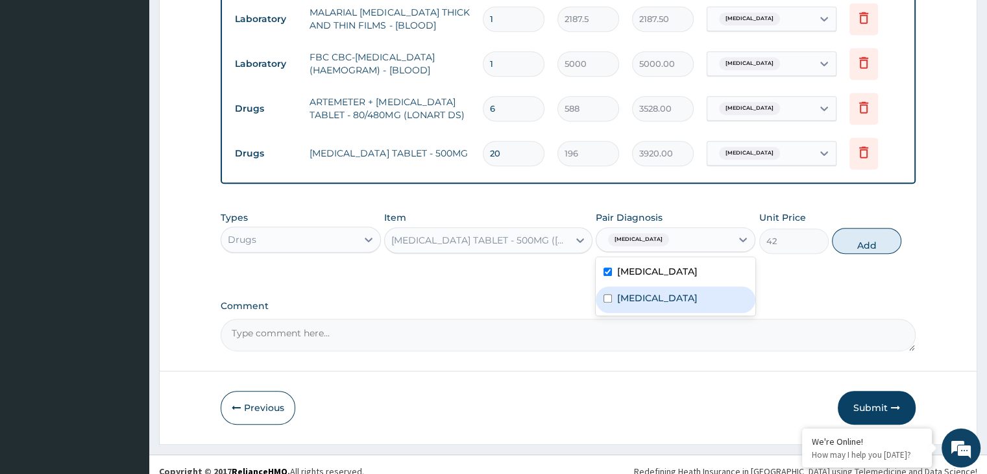
click at [631, 291] on label "Gastroenteritis" at bounding box center [657, 297] width 80 height 13
checkbox input "true"
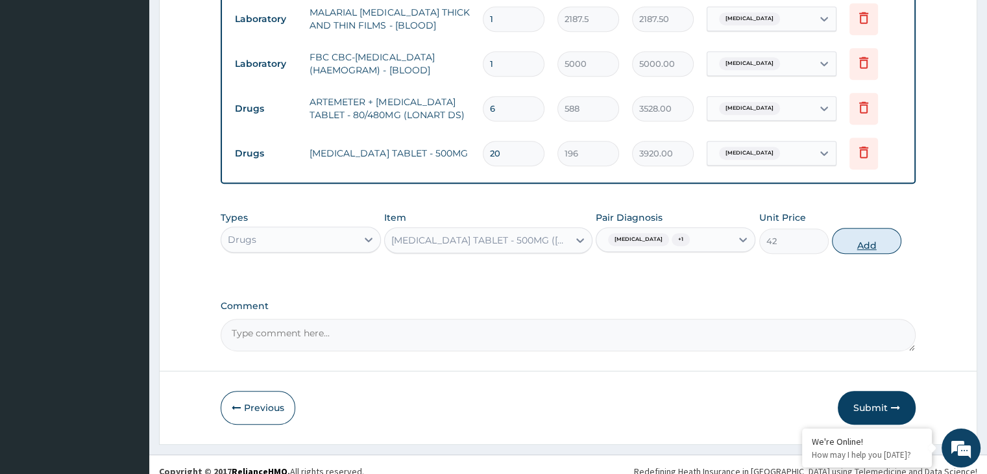
click at [843, 229] on button "Add" at bounding box center [866, 241] width 69 height 26
type input "0"
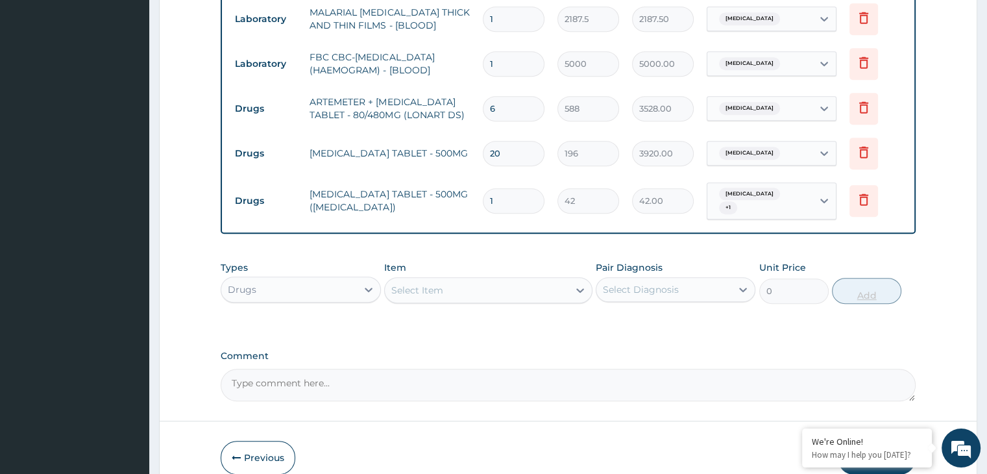
type input "18"
type input "756.00"
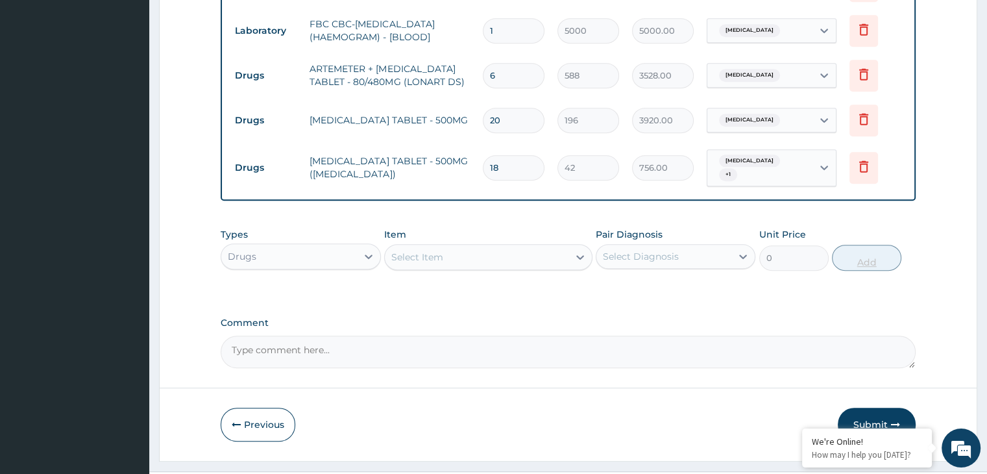
scroll to position [666, 0]
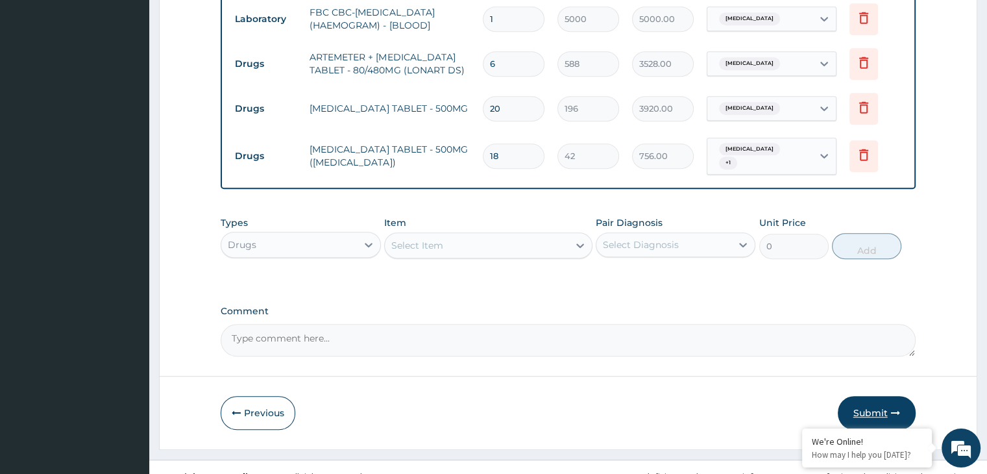
type input "18"
click at [882, 396] on button "Submit" at bounding box center [876, 413] width 78 height 34
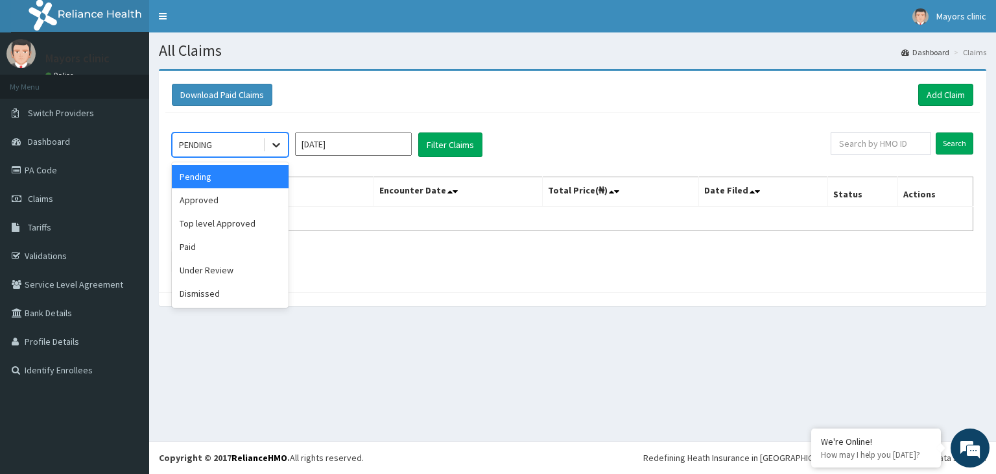
click at [278, 138] on icon at bounding box center [276, 144] width 13 height 13
click at [217, 195] on div "Approved" at bounding box center [230, 199] width 117 height 23
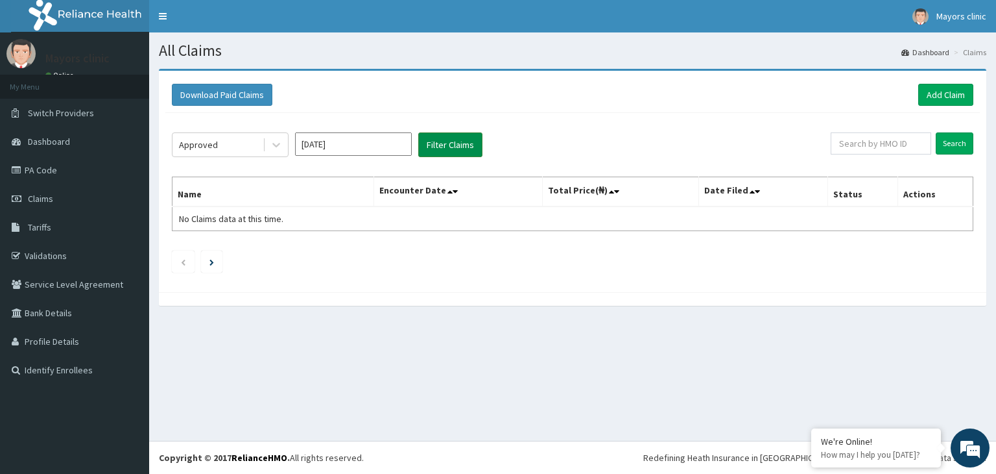
click at [442, 145] on button "Filter Claims" at bounding box center [450, 144] width 64 height 25
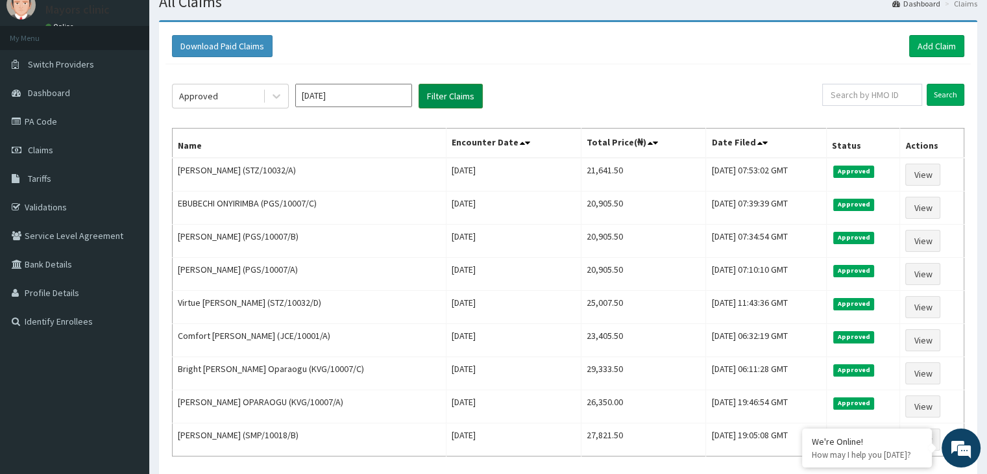
scroll to position [52, 0]
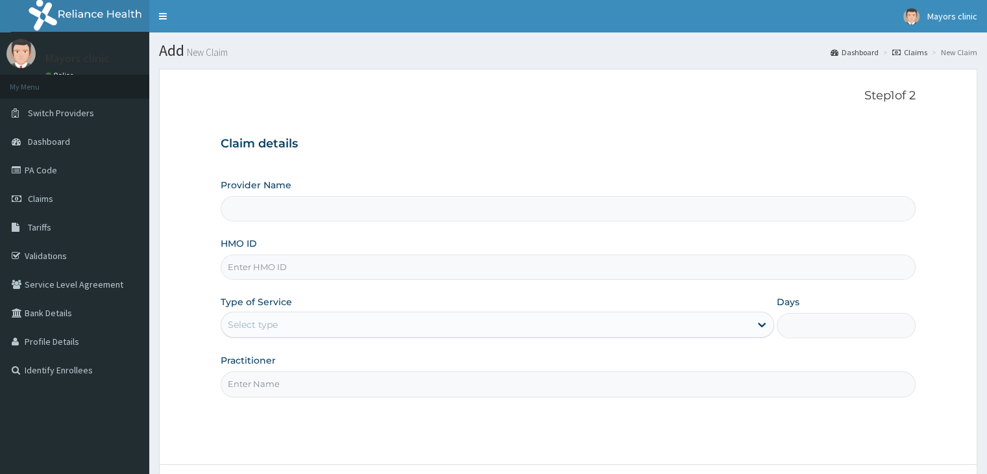
scroll to position [106, 0]
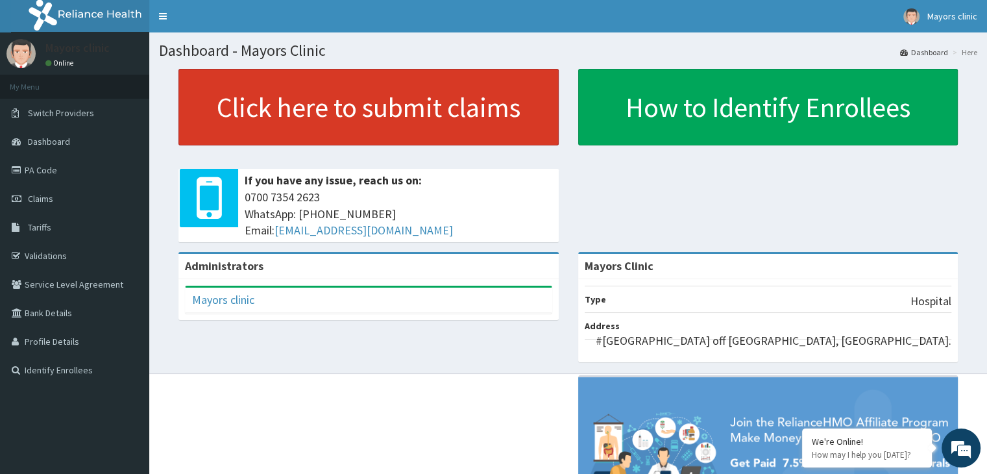
click at [293, 104] on link "Click here to submit claims" at bounding box center [368, 107] width 380 height 77
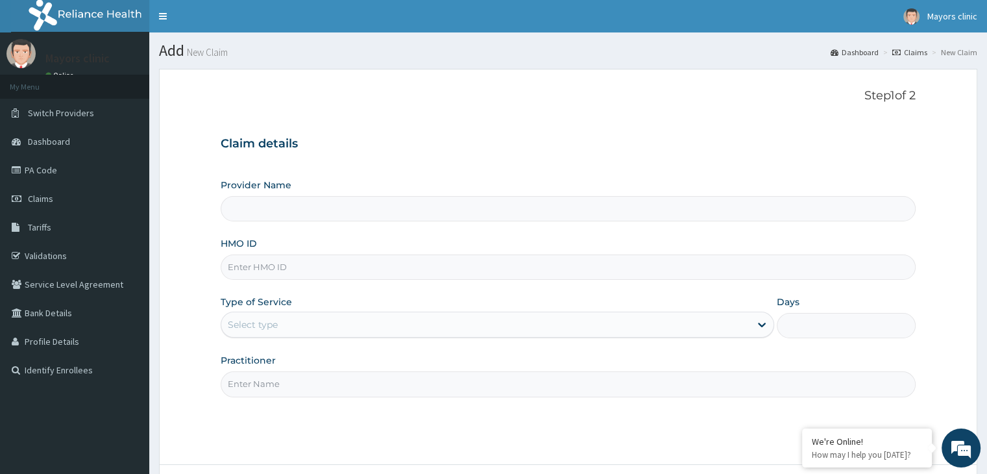
type input "Mayors Clinic"
click at [49, 256] on link "Validations" at bounding box center [74, 255] width 149 height 29
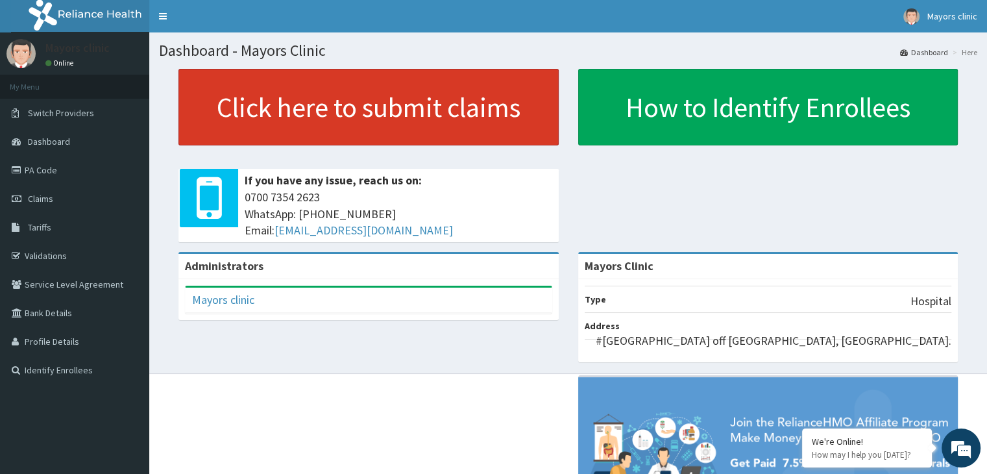
click at [288, 80] on link "Click here to submit claims" at bounding box center [368, 107] width 380 height 77
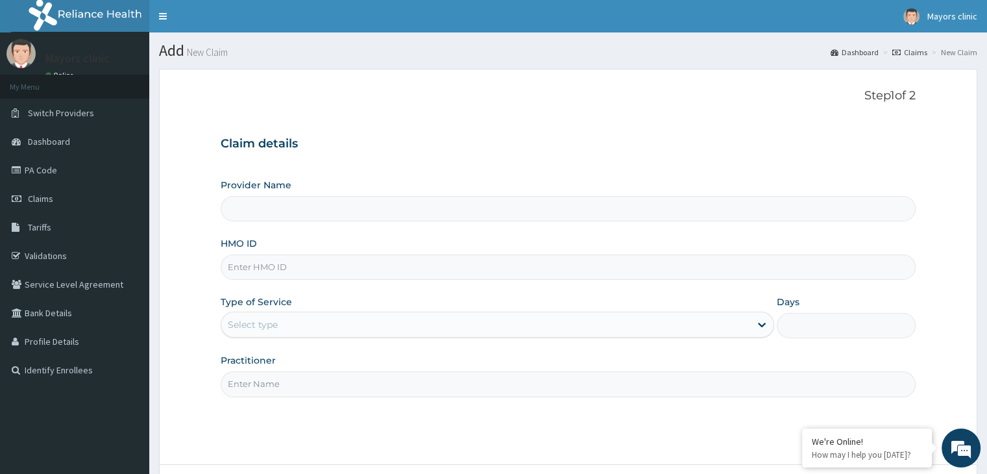
type input "Mayors Clinic"
click at [295, 264] on input "HMO ID" at bounding box center [568, 266] width 694 height 25
type input "STZ/10032/C"
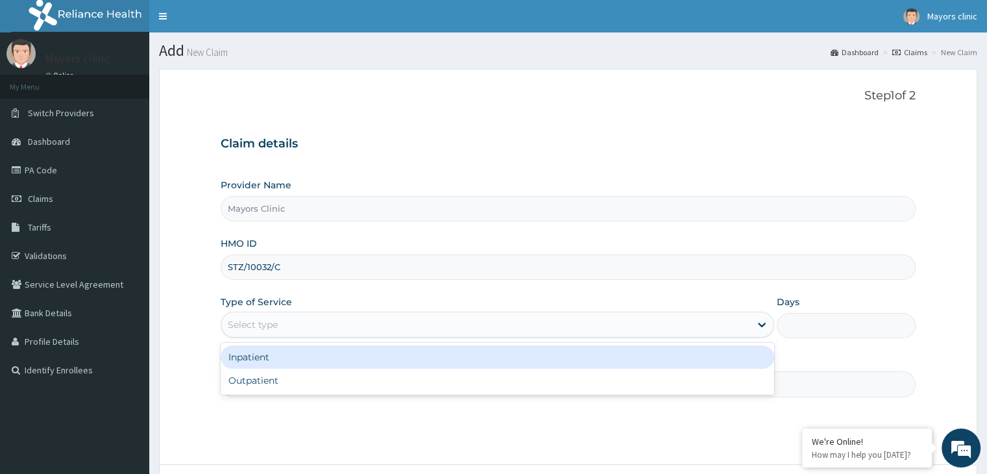
click at [344, 328] on div "Select type" at bounding box center [485, 324] width 529 height 21
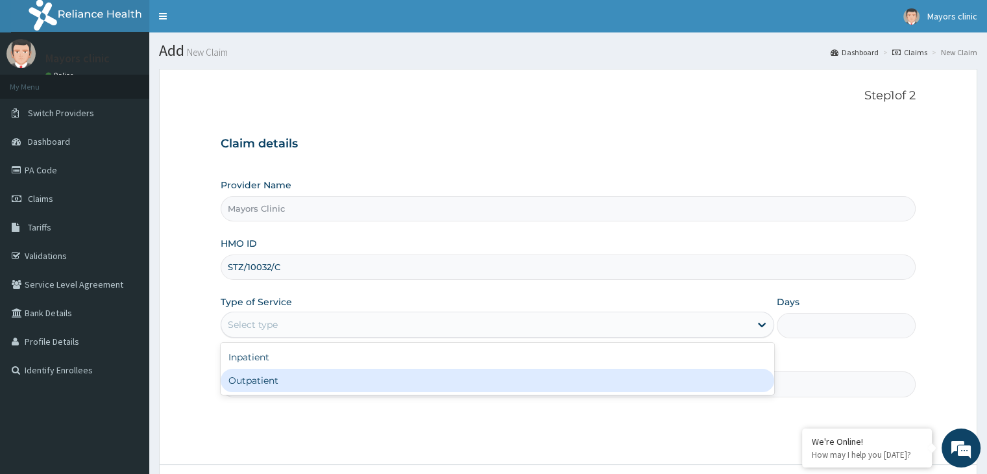
click at [287, 379] on div "Outpatient" at bounding box center [497, 379] width 553 height 23
type input "1"
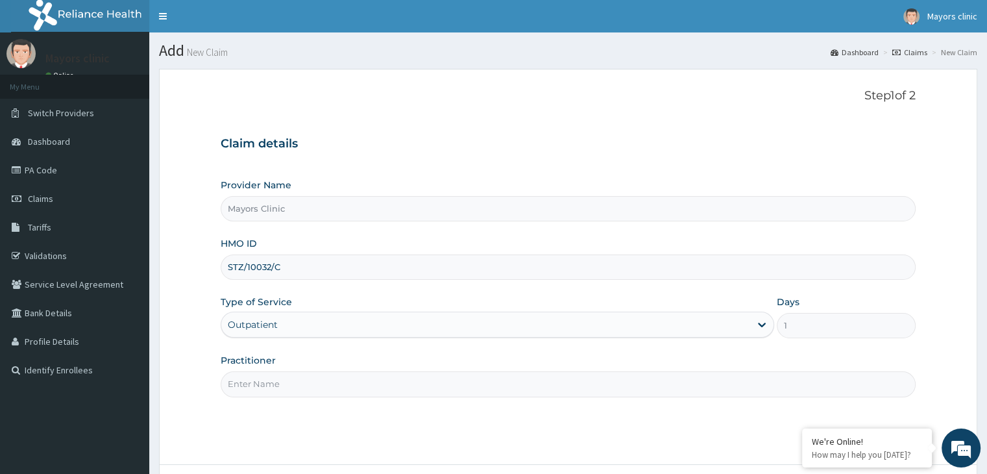
click at [296, 379] on input "Practitioner" at bounding box center [568, 383] width 694 height 25
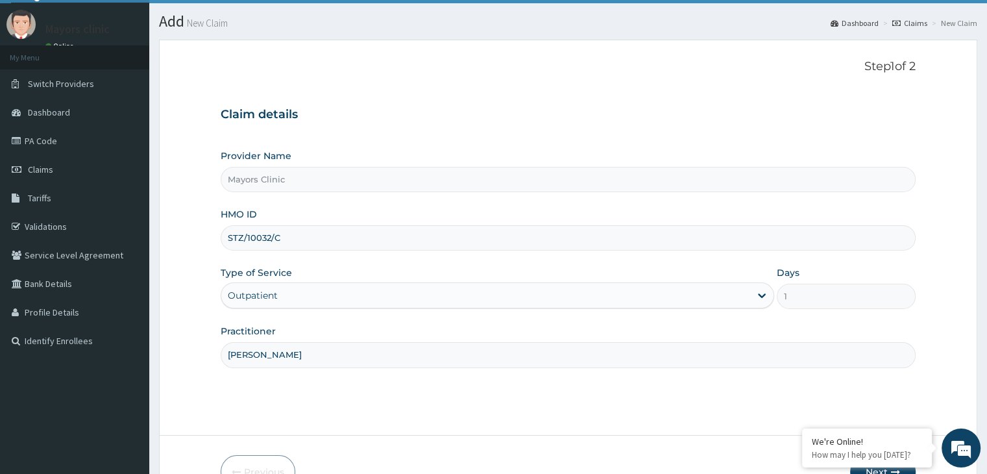
scroll to position [106, 0]
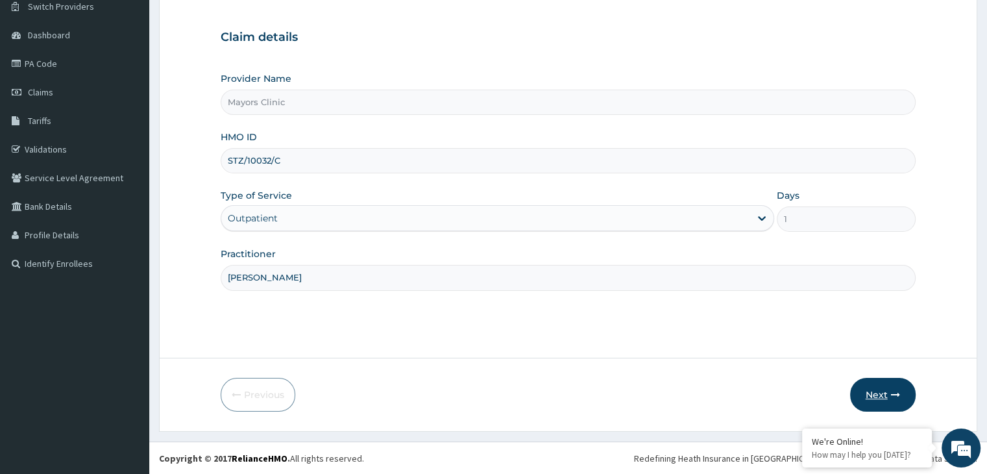
type input "[PERSON_NAME]"
click at [882, 384] on button "Next" at bounding box center [883, 395] width 66 height 34
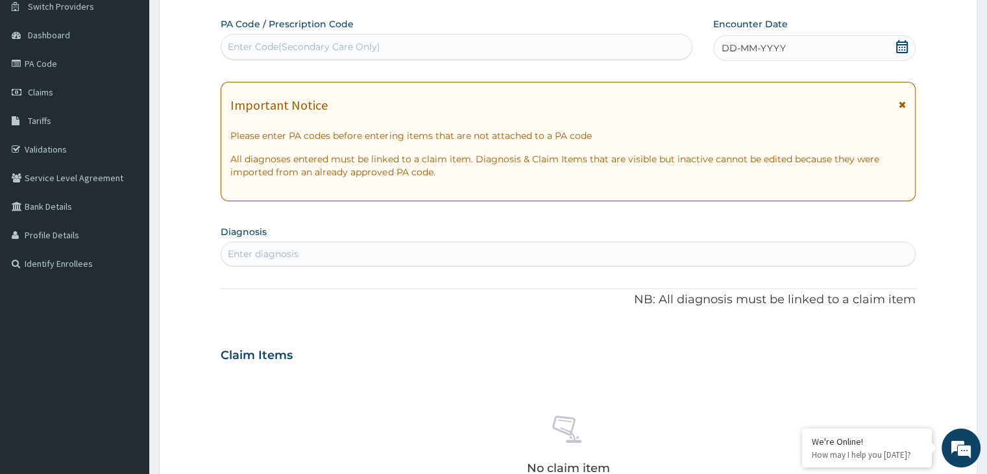
click at [800, 50] on div "DD-MM-YYYY" at bounding box center [814, 48] width 202 height 26
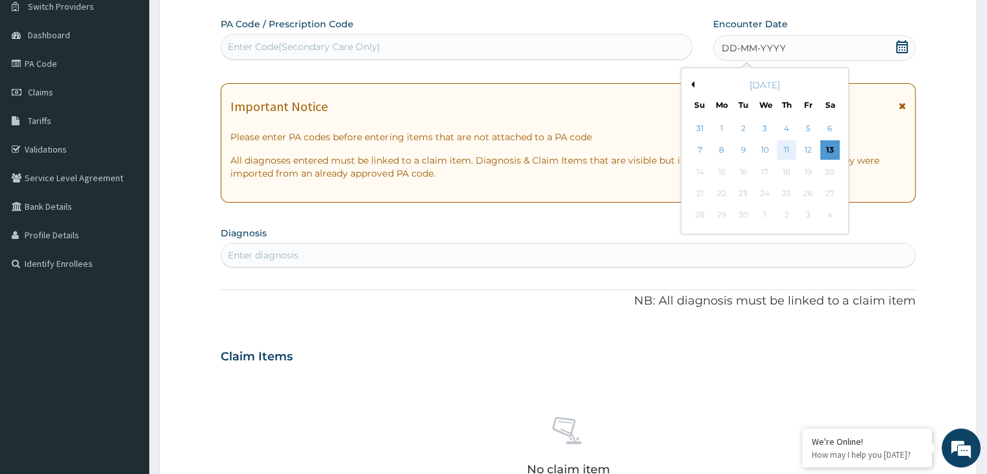
click at [784, 145] on div "11" at bounding box center [785, 150] width 19 height 19
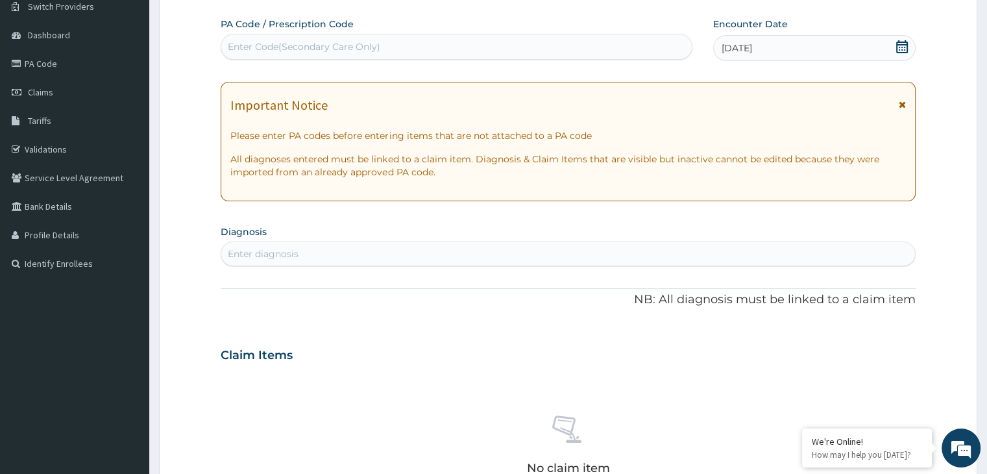
click at [443, 247] on div "Enter diagnosis" at bounding box center [567, 253] width 693 height 21
type input "M"
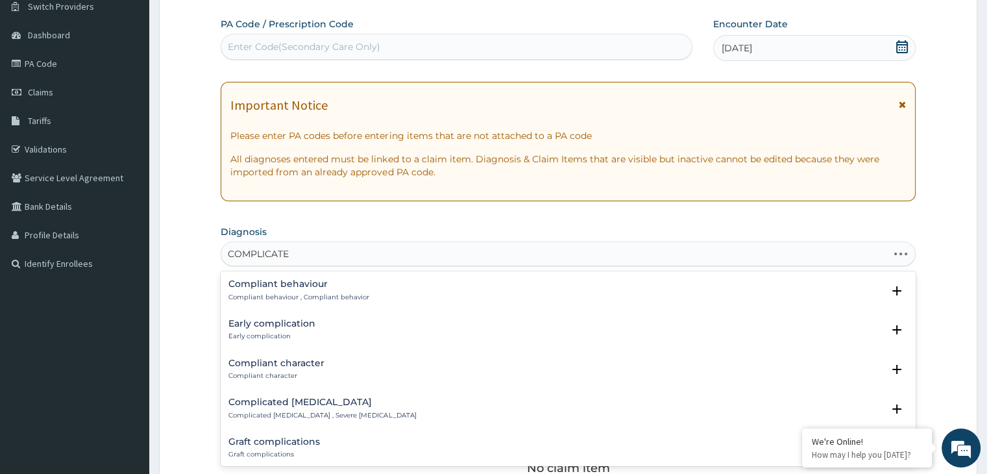
type input "COMPLICATED"
click at [306, 289] on div "Complicated [MEDICAL_DATA] Complicated [MEDICAL_DATA] , Severe [MEDICAL_DATA]" at bounding box center [321, 290] width 187 height 23
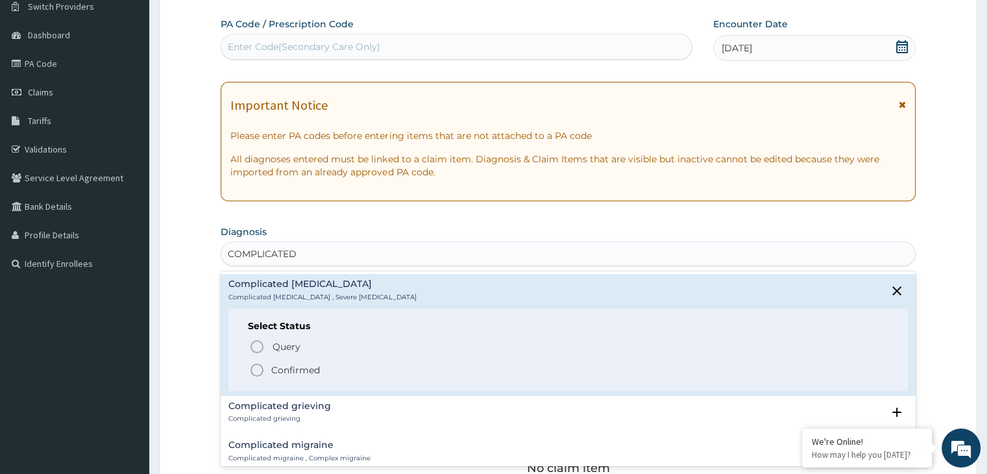
click at [252, 369] on icon "status option filled" at bounding box center [257, 370] width 16 height 16
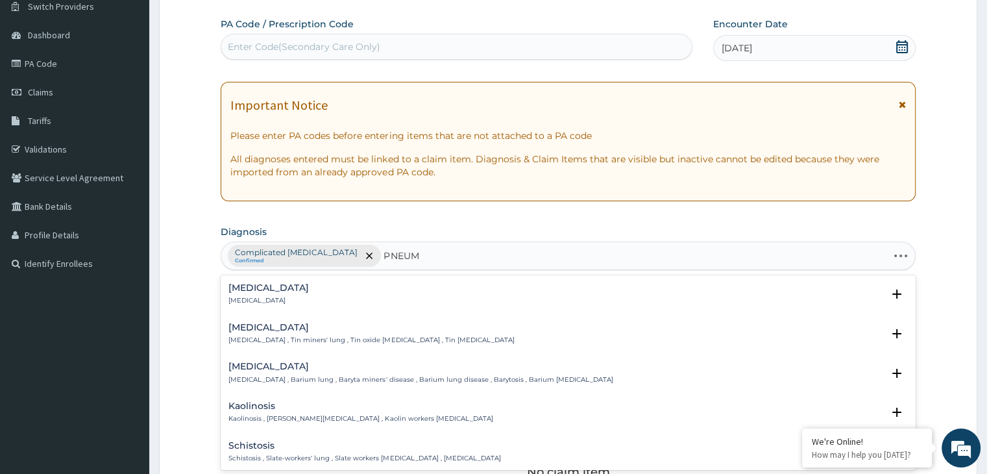
type input "PNEUMO"
click at [261, 296] on p "[MEDICAL_DATA]" at bounding box center [268, 300] width 80 height 9
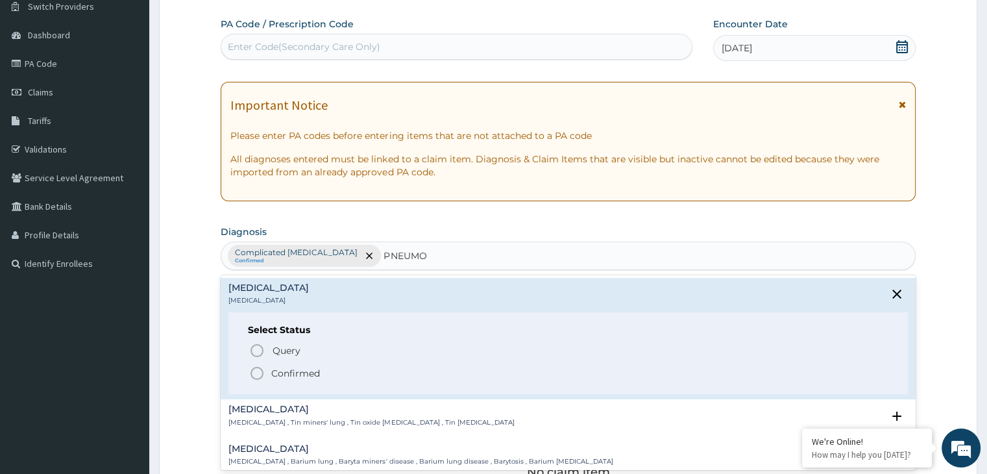
click at [253, 372] on icon "status option filled" at bounding box center [257, 373] width 16 height 16
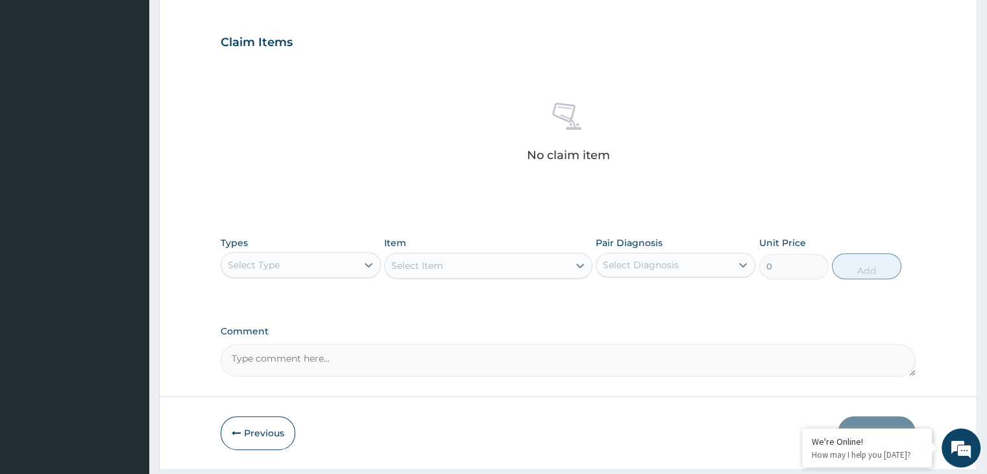
scroll to position [461, 0]
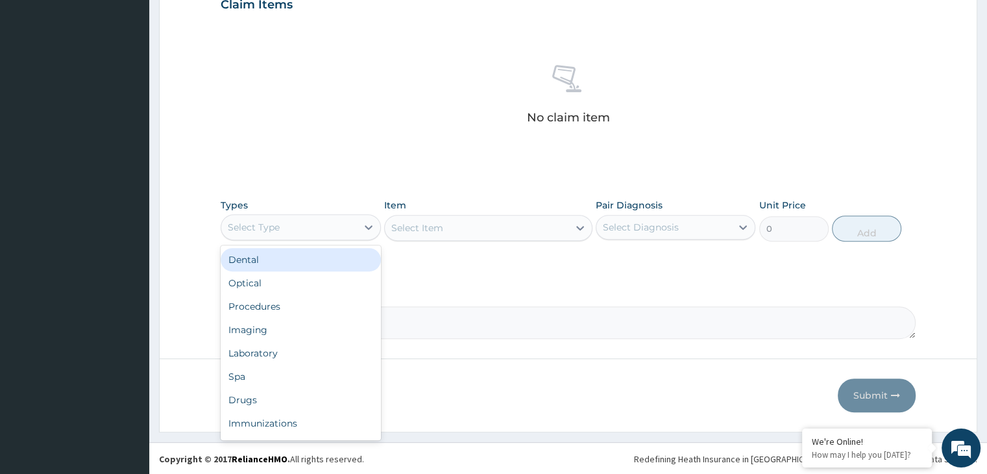
click at [294, 226] on div "Select Type" at bounding box center [288, 227] width 135 height 21
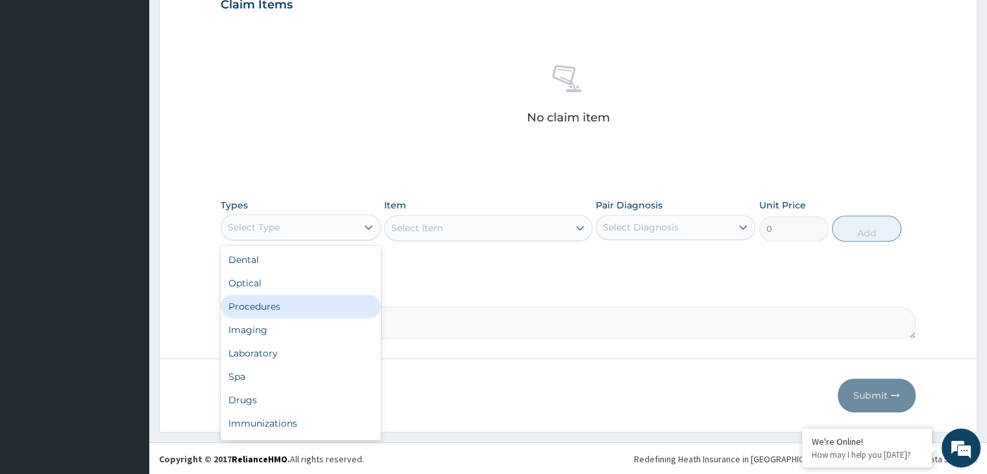
click at [254, 302] on div "Procedures" at bounding box center [301, 306] width 160 height 23
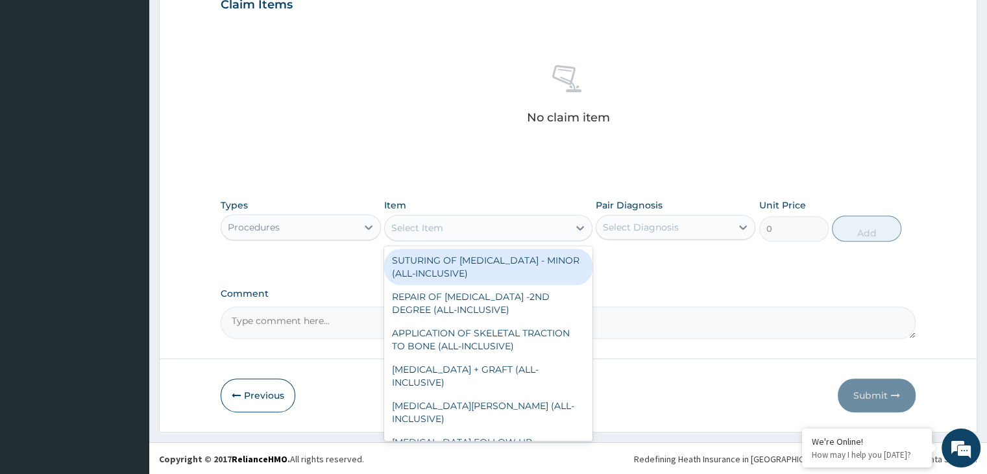
click at [482, 225] on div "Select Item" at bounding box center [477, 227] width 184 height 21
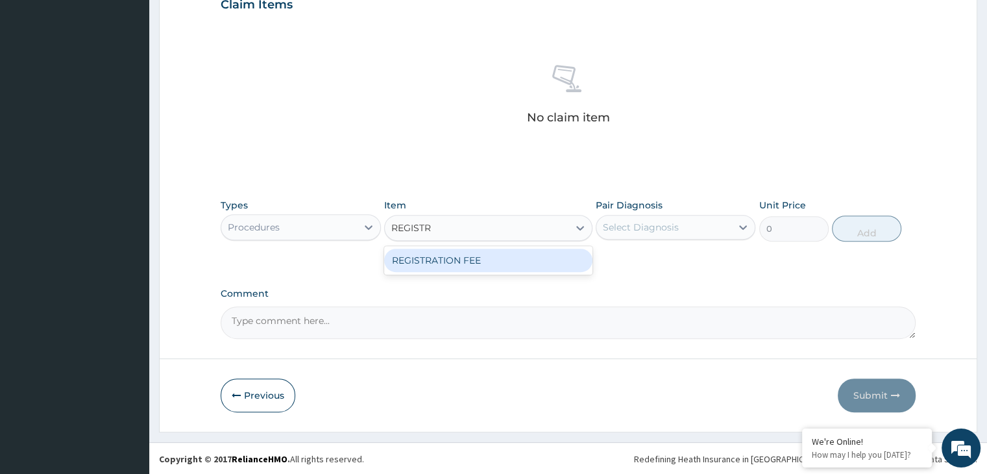
type input "REGISTRA"
click at [473, 260] on div "REGISTRATION FEE" at bounding box center [488, 259] width 208 height 23
type input "2500"
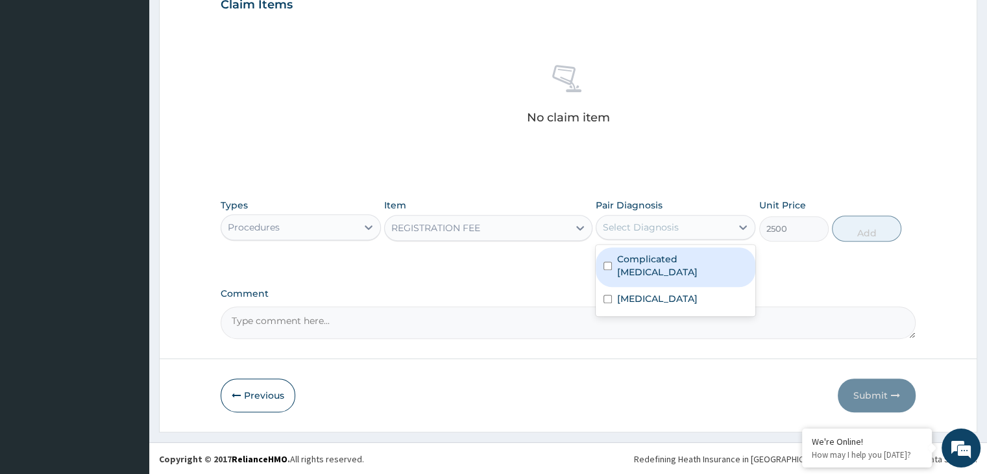
click at [646, 221] on div "Select Diagnosis" at bounding box center [641, 227] width 76 height 13
click at [619, 253] on label "Complicated [MEDICAL_DATA]" at bounding box center [682, 265] width 130 height 26
checkbox input "true"
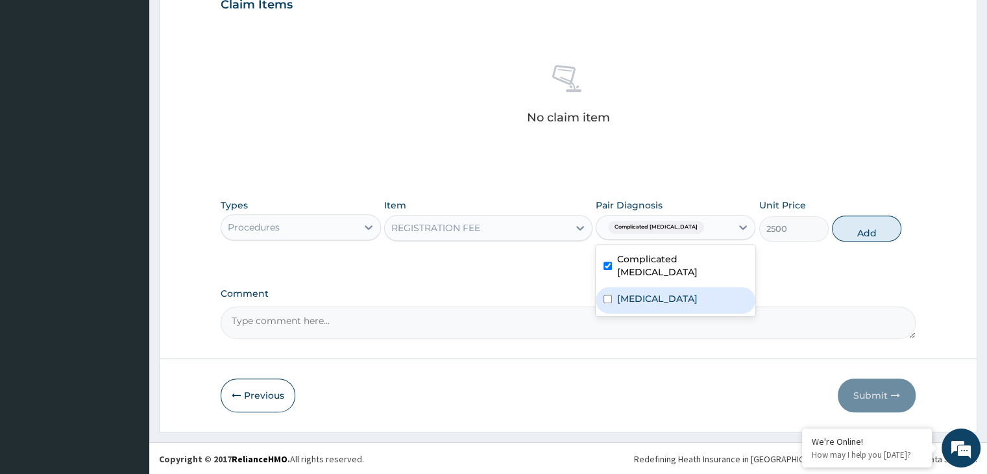
click at [610, 295] on input "checkbox" at bounding box center [607, 299] width 8 height 8
checkbox input "true"
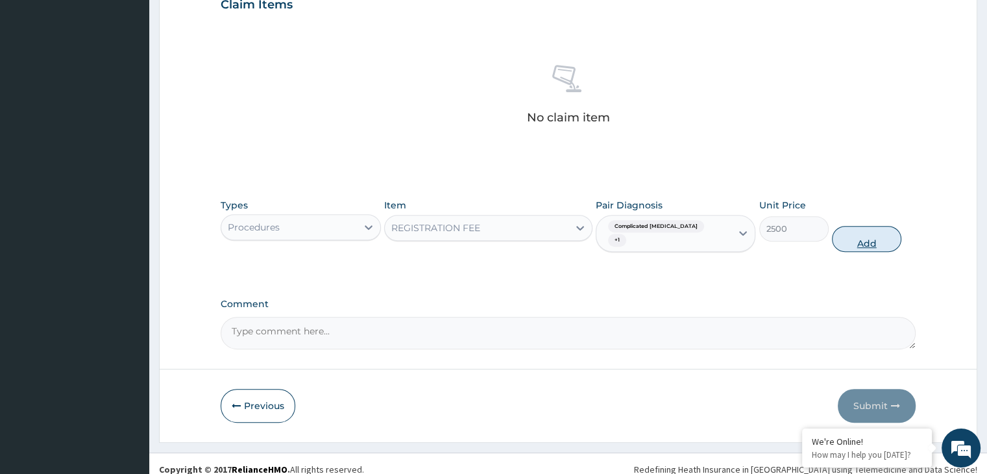
click at [874, 226] on button "Add" at bounding box center [866, 239] width 69 height 26
type input "0"
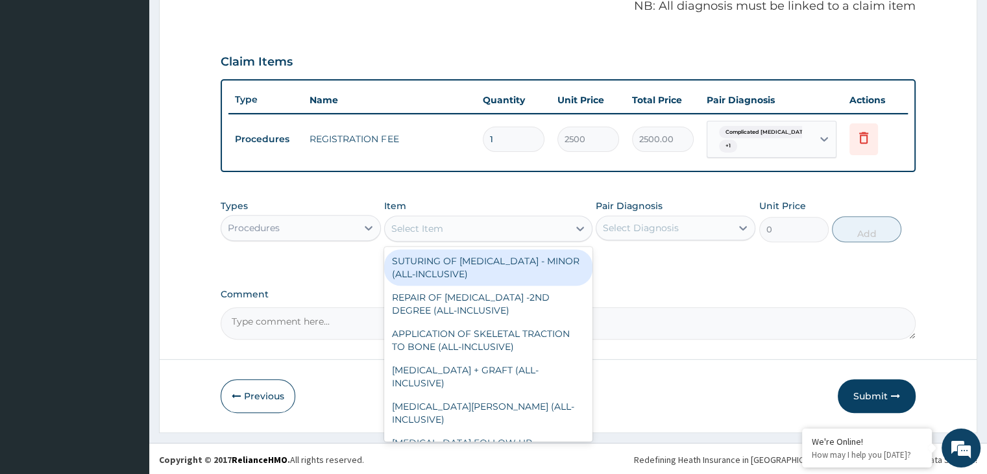
click at [492, 228] on div "Select Item" at bounding box center [477, 228] width 184 height 21
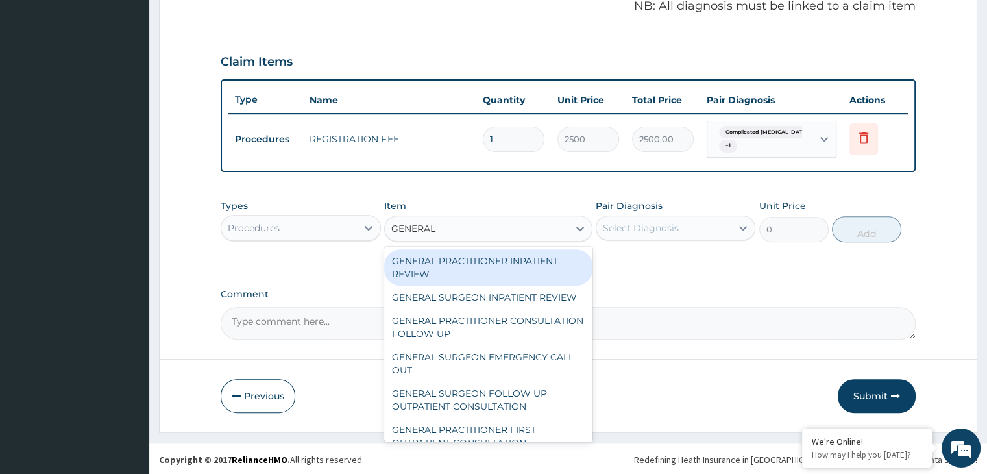
type input "GENERAL P"
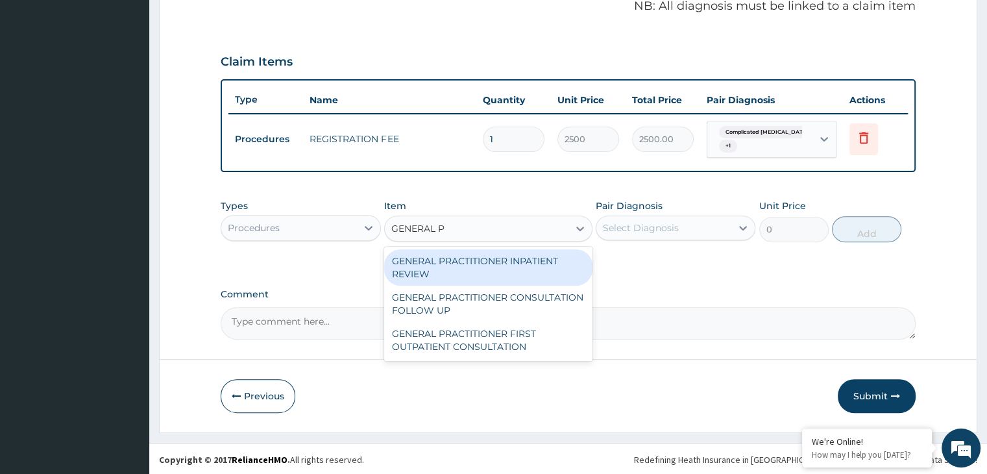
click at [511, 333] on div "GENERAL PRACTITIONER FIRST OUTPATIENT CONSULTATION" at bounding box center [488, 340] width 208 height 36
type input "3750"
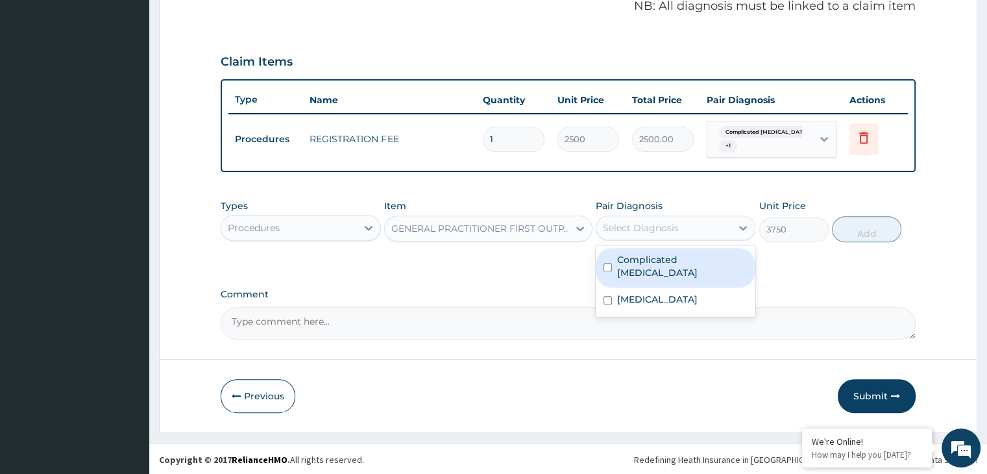
click at [633, 234] on div "Select Diagnosis" at bounding box center [663, 227] width 135 height 21
click at [619, 254] on label "Complicated [MEDICAL_DATA]" at bounding box center [682, 266] width 130 height 26
checkbox input "true"
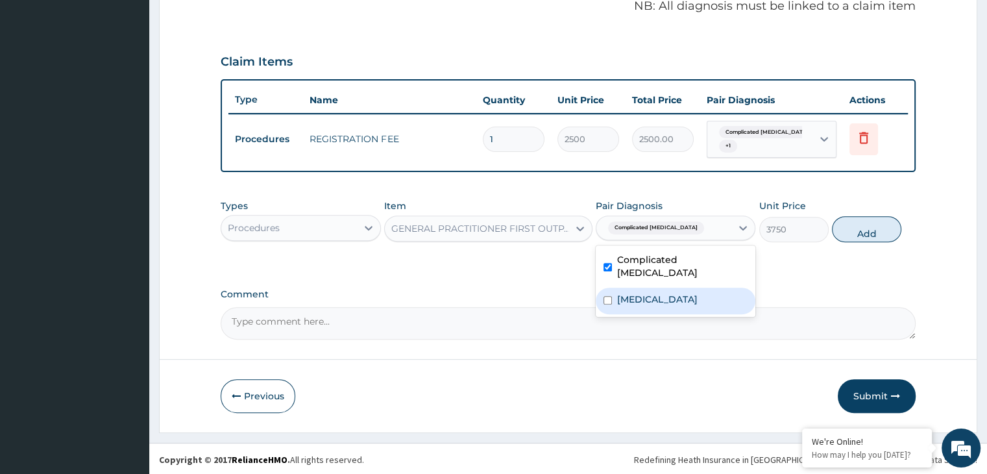
click at [613, 287] on div "[MEDICAL_DATA]" at bounding box center [675, 300] width 160 height 27
checkbox input "true"
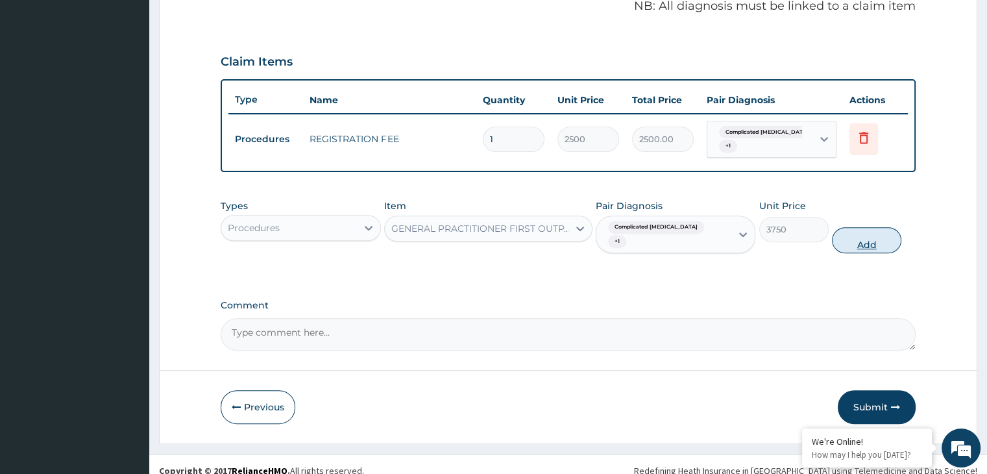
click at [869, 233] on button "Add" at bounding box center [866, 240] width 69 height 26
type input "0"
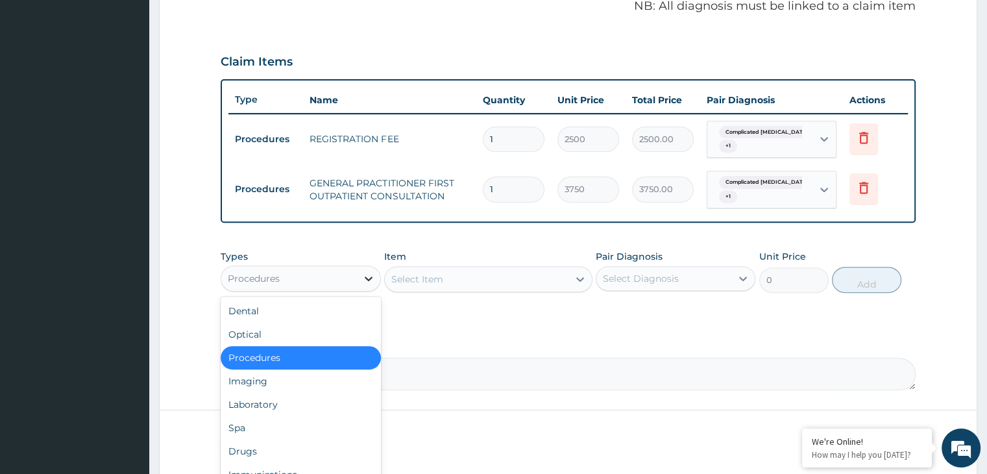
click at [357, 278] on div at bounding box center [368, 278] width 23 height 23
click at [279, 403] on div "Laboratory" at bounding box center [301, 403] width 160 height 23
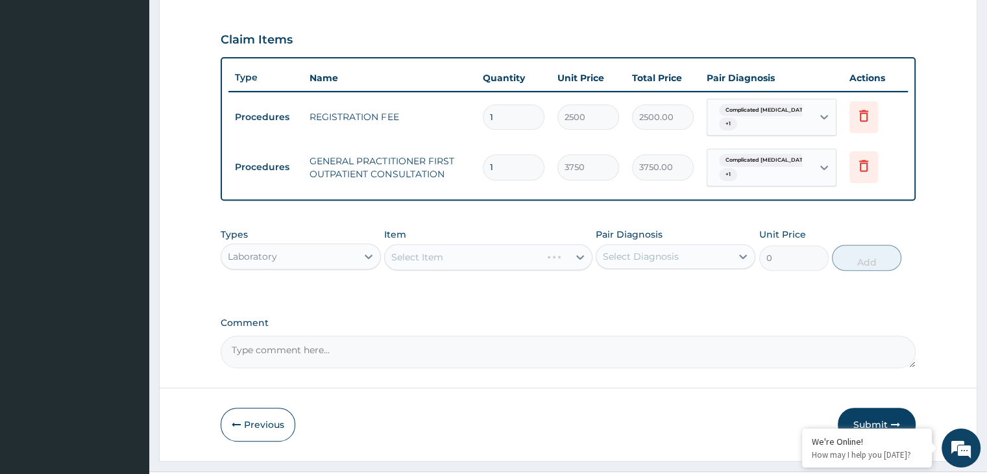
scroll to position [453, 0]
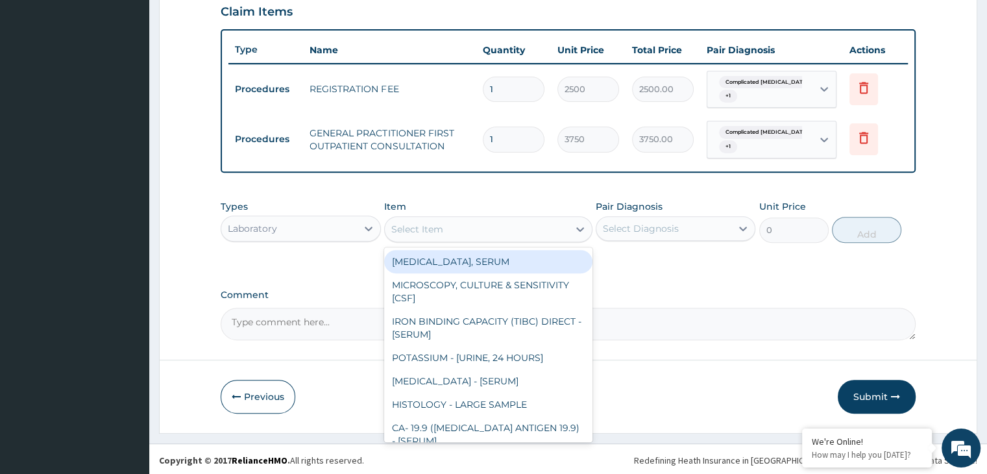
click at [529, 234] on div "Select Item" at bounding box center [477, 229] width 184 height 21
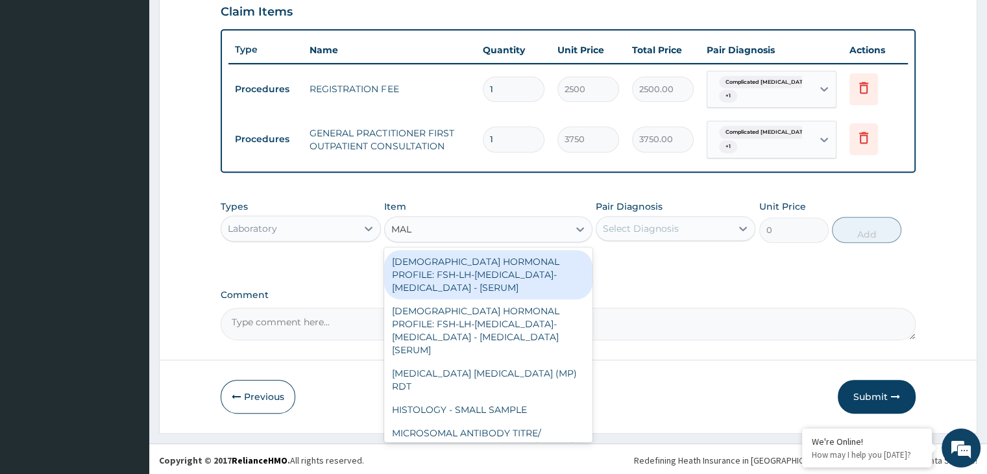
type input "MALA"
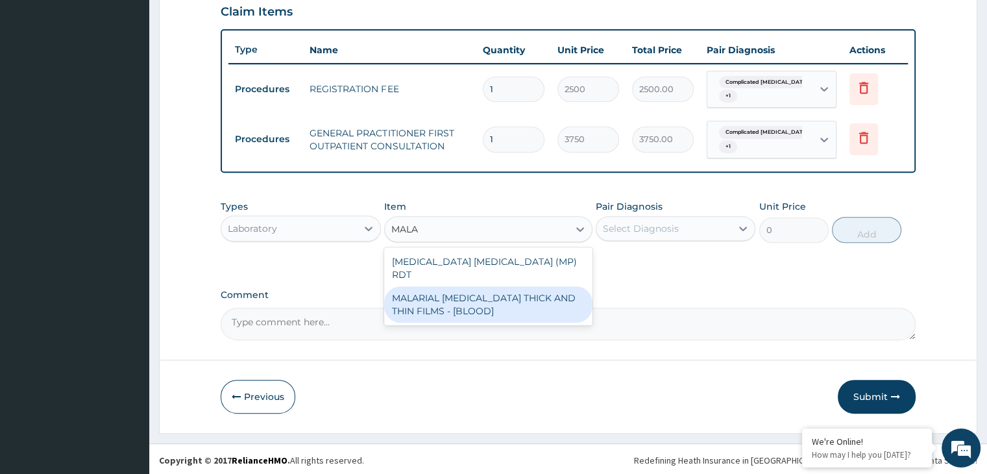
click at [490, 286] on div "MALARIAL [MEDICAL_DATA] THICK AND THIN FILMS - [BLOOD]" at bounding box center [488, 304] width 208 height 36
type input "2187.5"
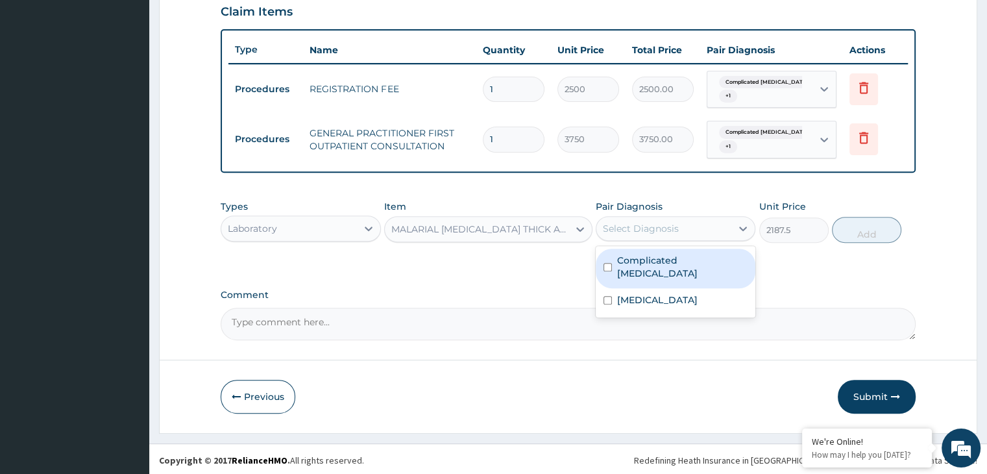
click at [649, 230] on div "Select Diagnosis" at bounding box center [641, 228] width 76 height 13
click at [634, 254] on label "Complicated [MEDICAL_DATA]" at bounding box center [682, 267] width 130 height 26
checkbox input "true"
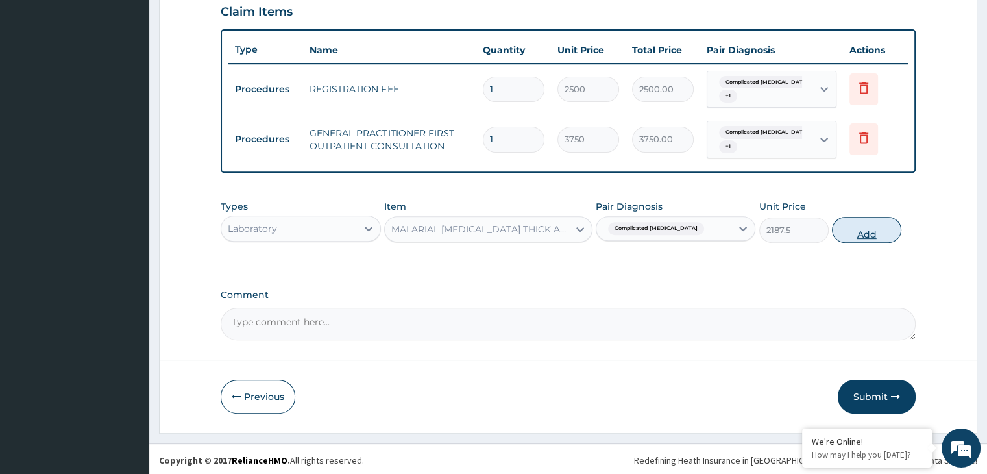
click at [860, 225] on button "Add" at bounding box center [866, 230] width 69 height 26
type input "0"
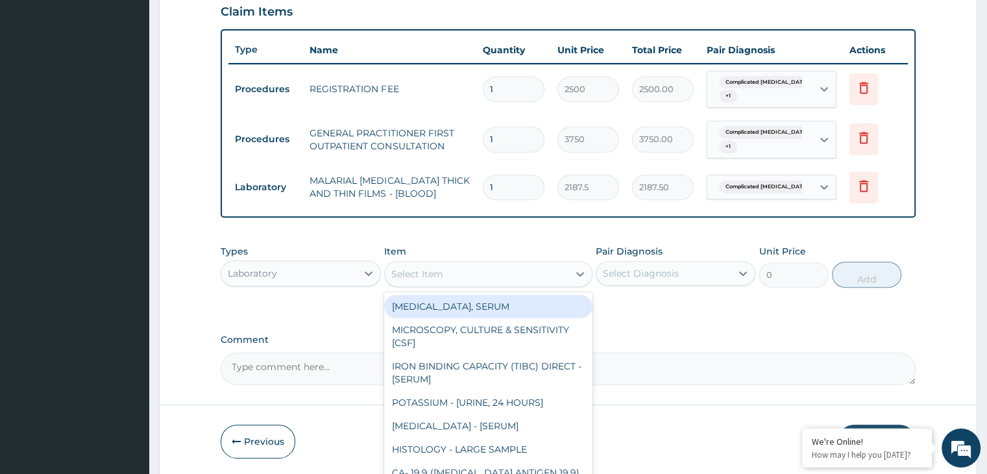
click at [558, 273] on div "Select Item" at bounding box center [477, 273] width 184 height 21
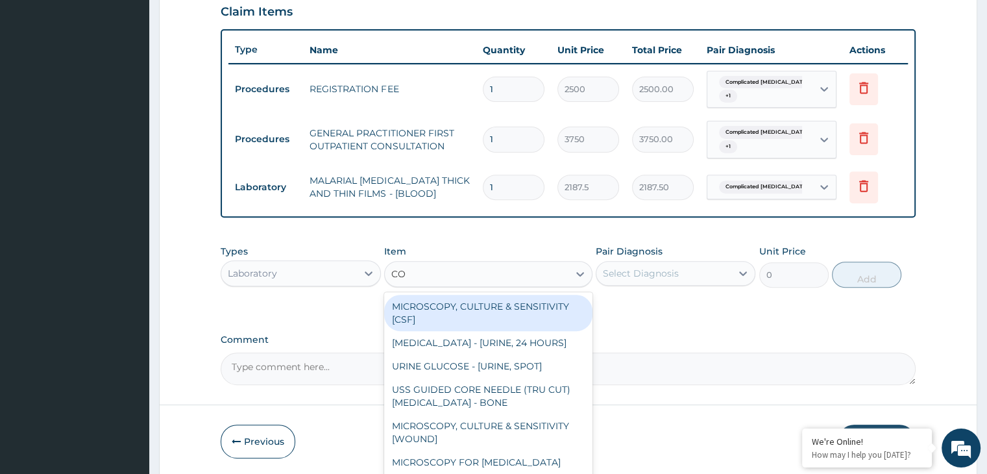
type input "COM"
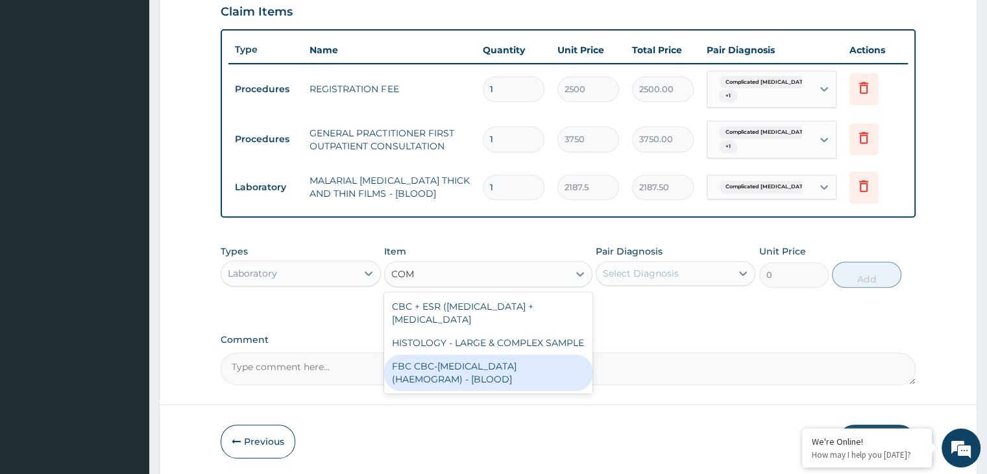
click at [487, 372] on div "FBC CBC-[MEDICAL_DATA] (HAEMOGRAM) - [BLOOD]" at bounding box center [488, 372] width 208 height 36
type input "5000"
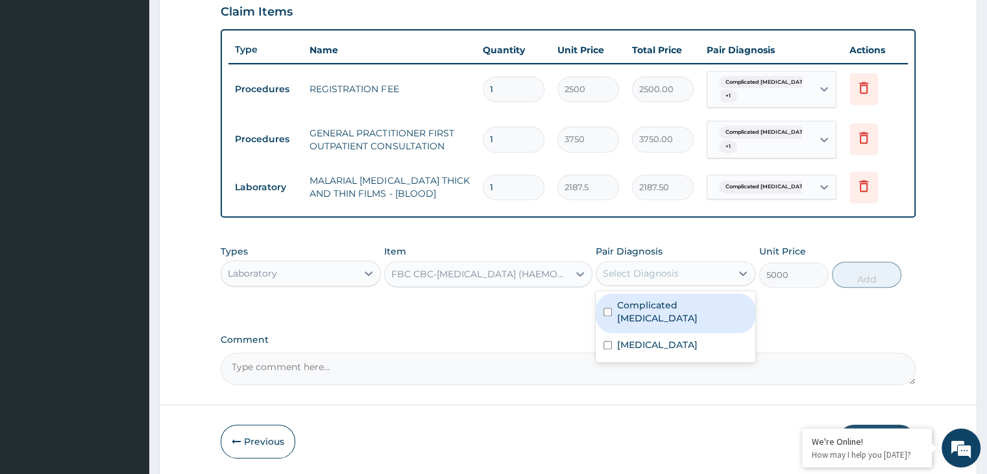
click at [670, 268] on div "Select Diagnosis" at bounding box center [641, 273] width 76 height 13
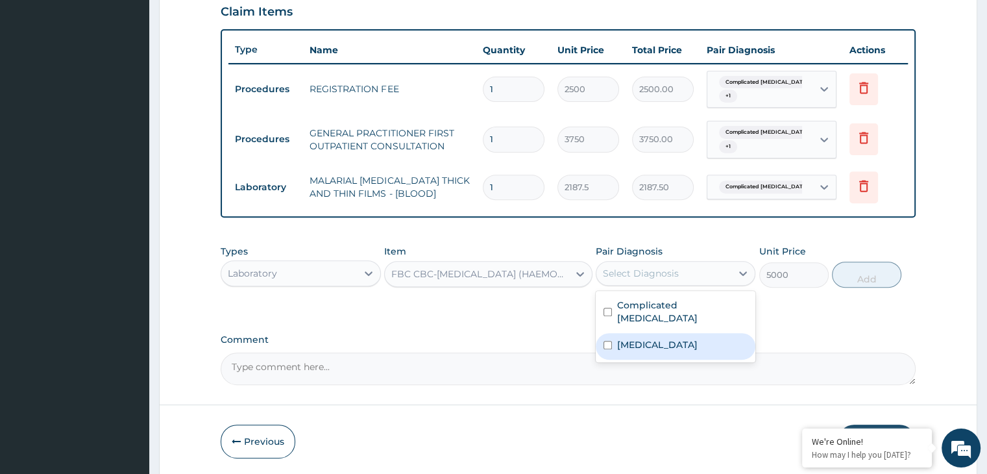
click at [633, 338] on label "[MEDICAL_DATA]" at bounding box center [657, 344] width 80 height 13
checkbox input "true"
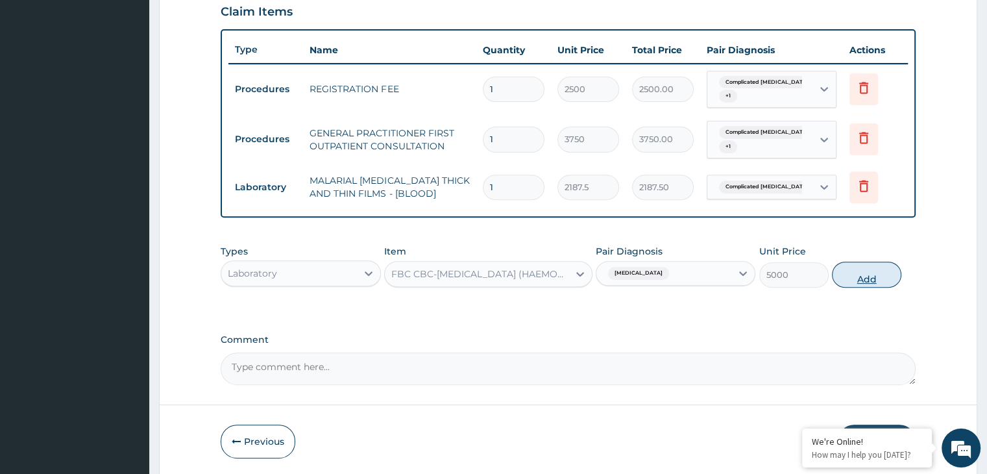
click at [860, 271] on button "Add" at bounding box center [866, 274] width 69 height 26
type input "0"
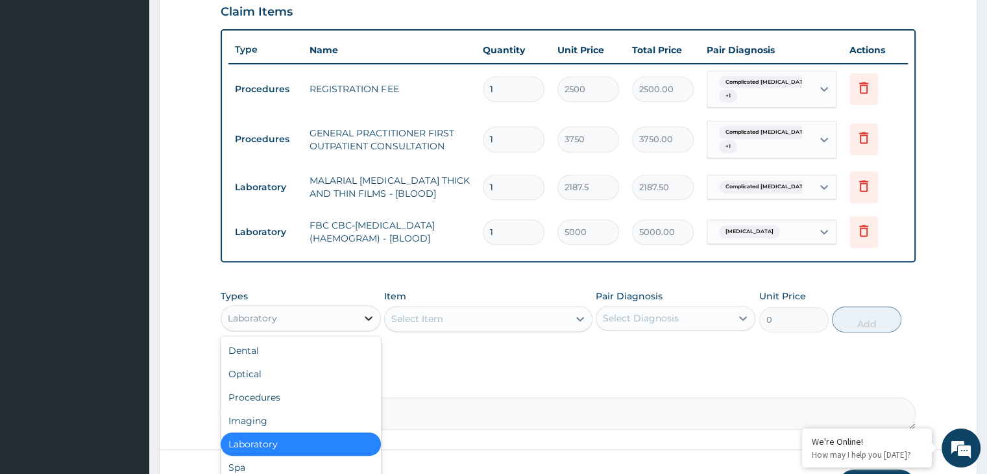
click at [367, 320] on icon at bounding box center [368, 317] width 13 height 13
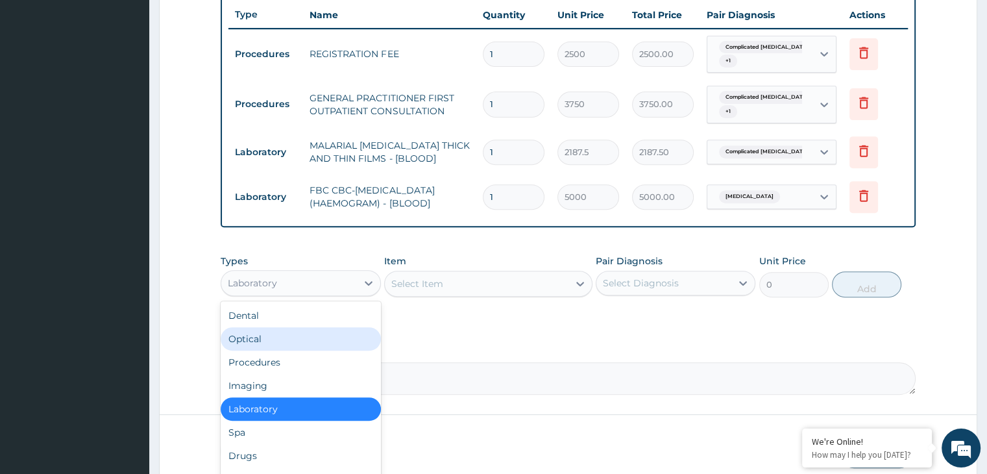
scroll to position [542, 0]
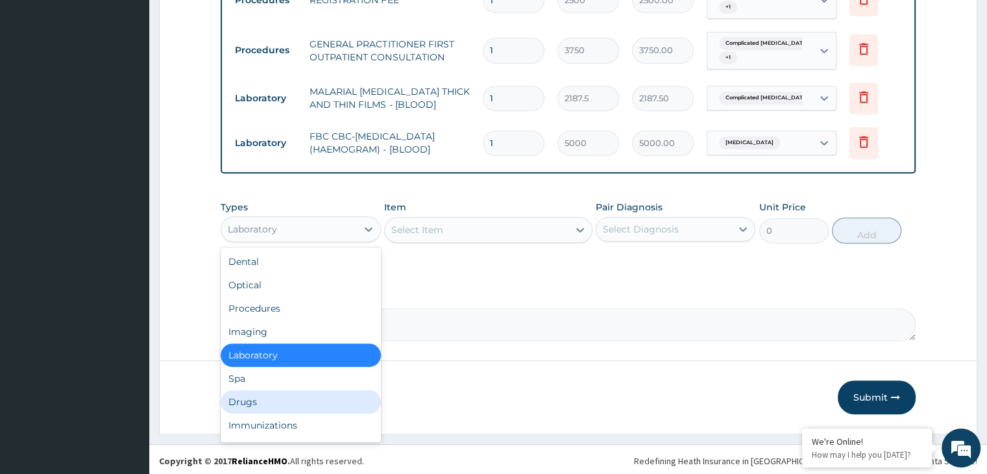
click at [249, 396] on div "Drugs" at bounding box center [301, 401] width 160 height 23
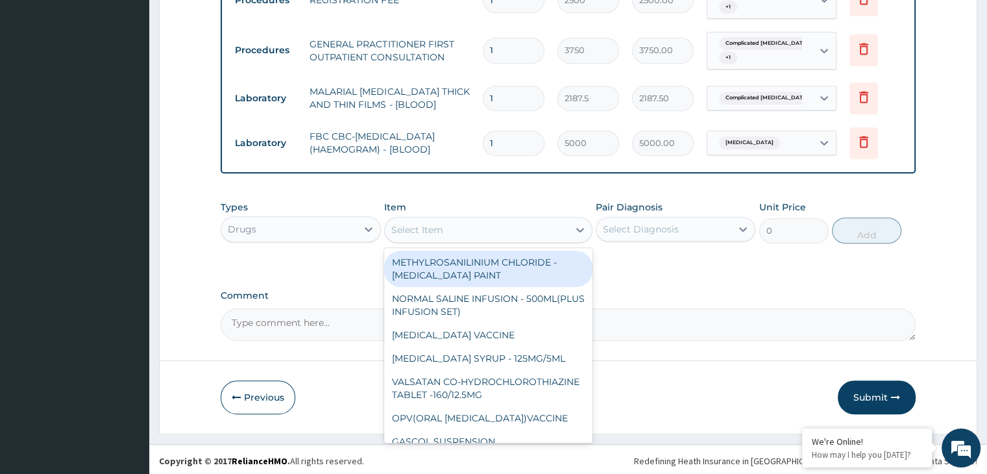
click at [535, 233] on div "Select Item" at bounding box center [477, 229] width 184 height 21
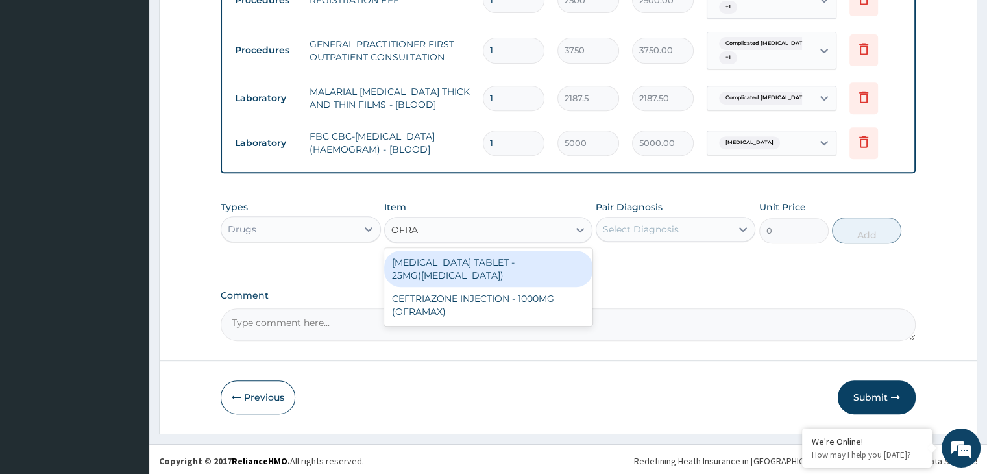
type input "OFRAM"
click at [505, 264] on div "CEFTRIAZONE INJECTION - 1000MG (OFRAMAX)" at bounding box center [488, 268] width 208 height 36
type input "2520"
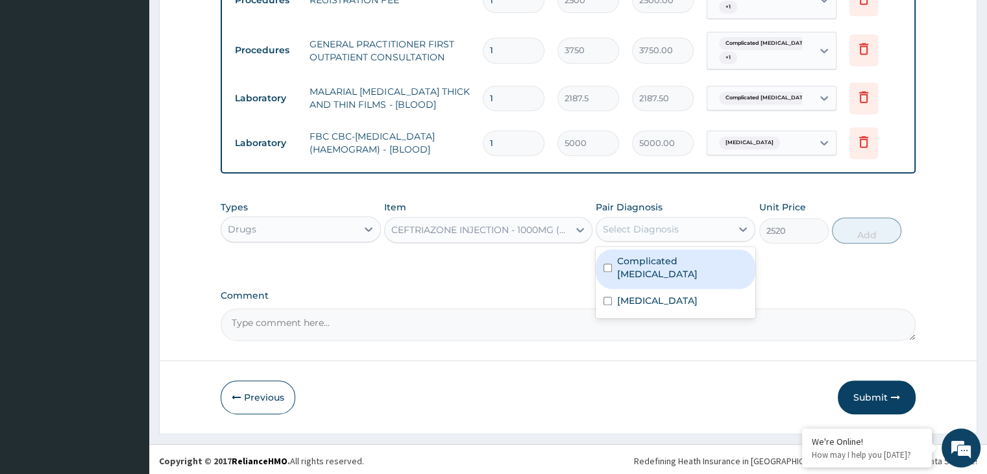
click at [642, 232] on div "Select Diagnosis" at bounding box center [641, 228] width 76 height 13
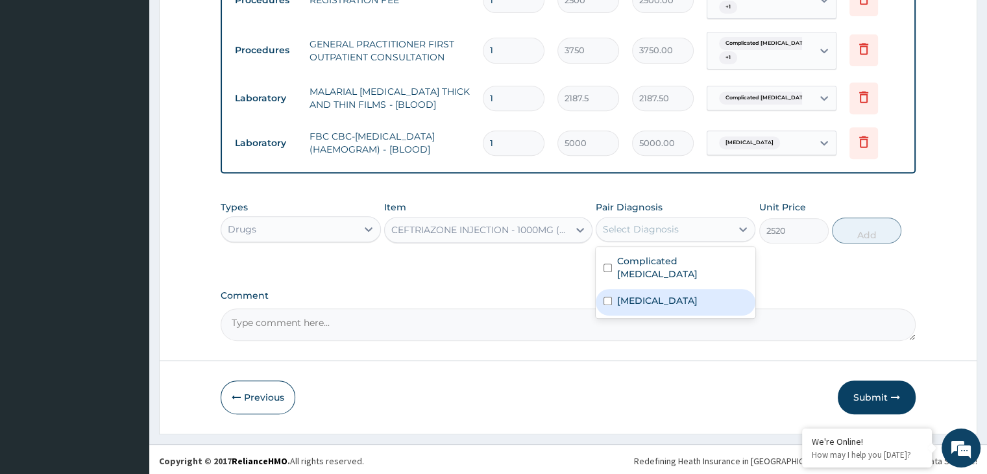
click at [607, 296] on input "checkbox" at bounding box center [607, 300] width 8 height 8
checkbox input "true"
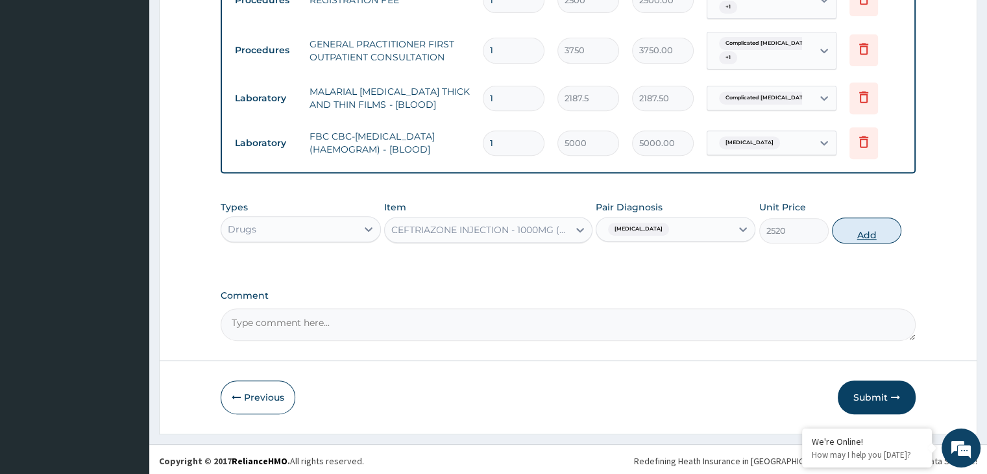
click at [857, 230] on button "Add" at bounding box center [866, 230] width 69 height 26
type input "0"
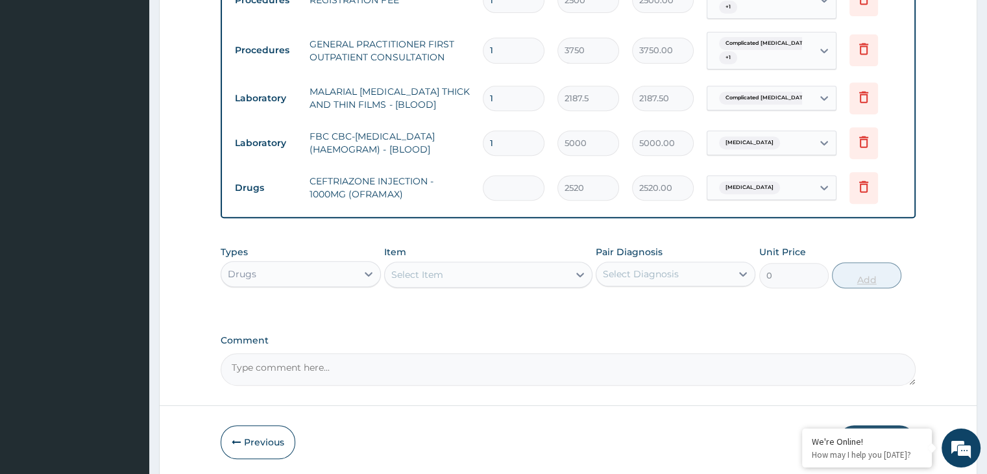
type input "0.00"
type input "5"
type input "12600.00"
type input "5"
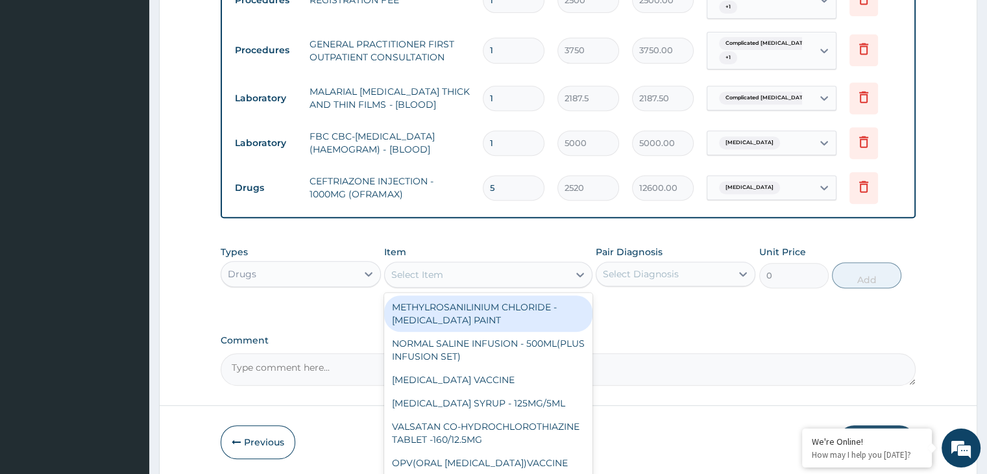
click at [464, 273] on div "Select Item" at bounding box center [477, 274] width 184 height 21
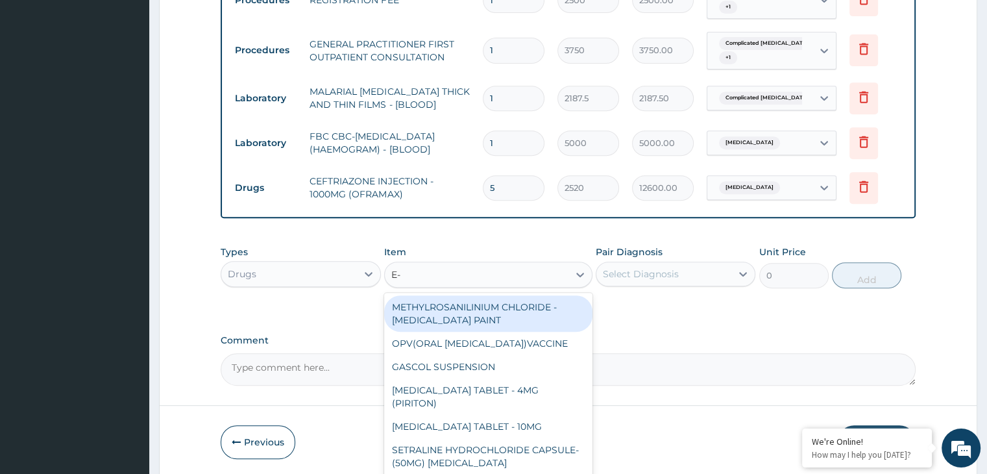
type input "E-M"
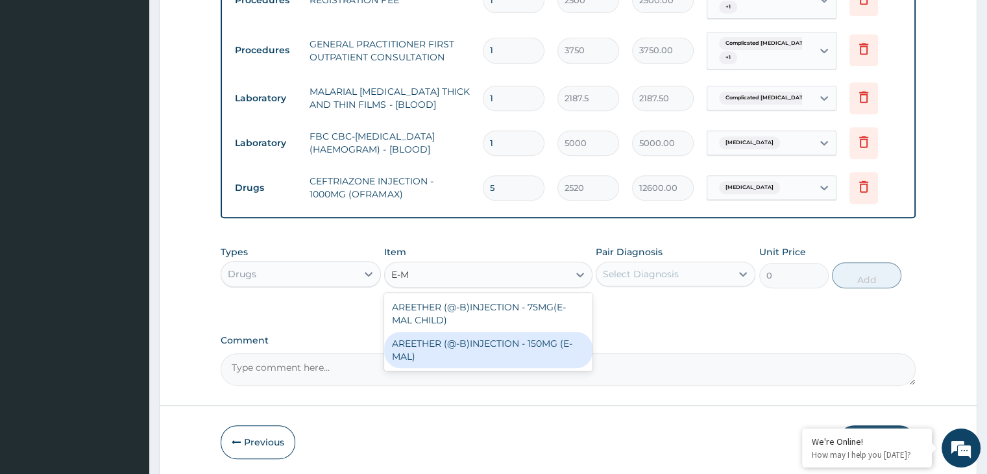
click at [441, 340] on div "AREETHER (@-B)INJECTION - 150MG (E-MAL)" at bounding box center [488, 349] width 208 height 36
type input "1680"
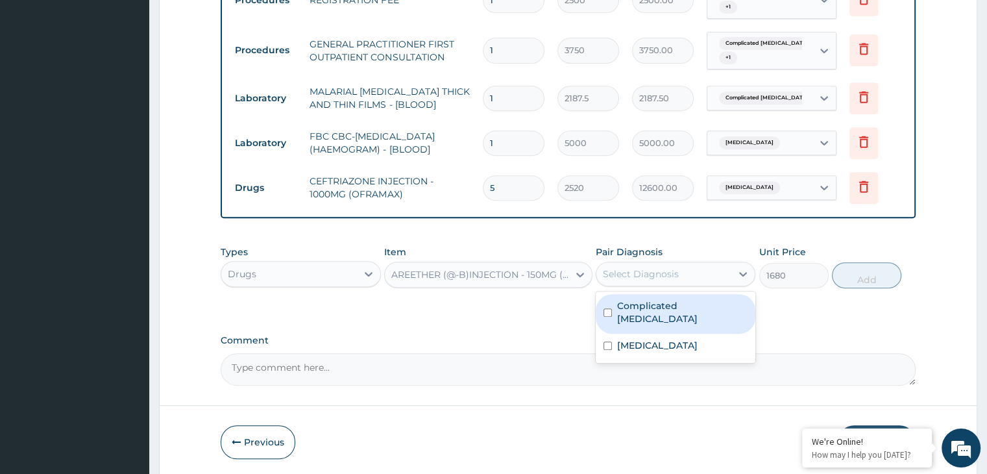
click at [649, 270] on div "Select Diagnosis" at bounding box center [641, 273] width 76 height 13
click at [627, 311] on div "Complicated [MEDICAL_DATA]" at bounding box center [675, 314] width 160 height 40
checkbox input "true"
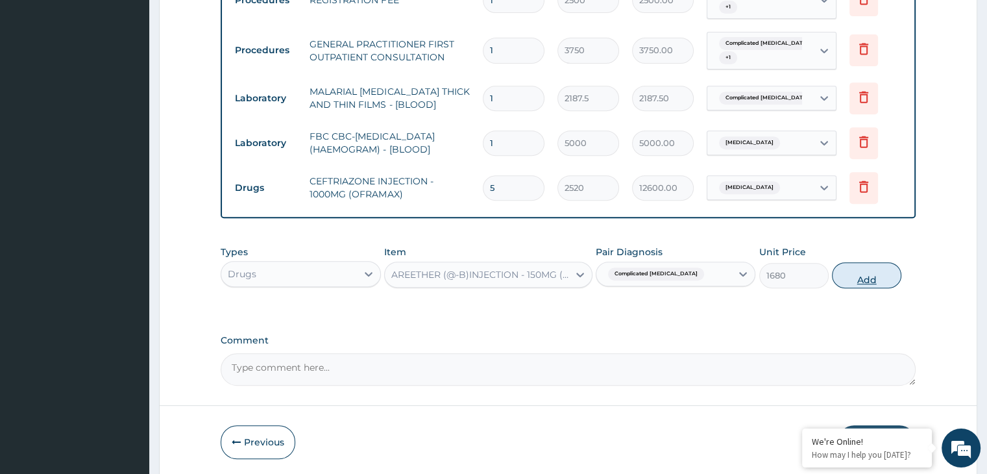
click at [852, 272] on button "Add" at bounding box center [866, 275] width 69 height 26
type input "0"
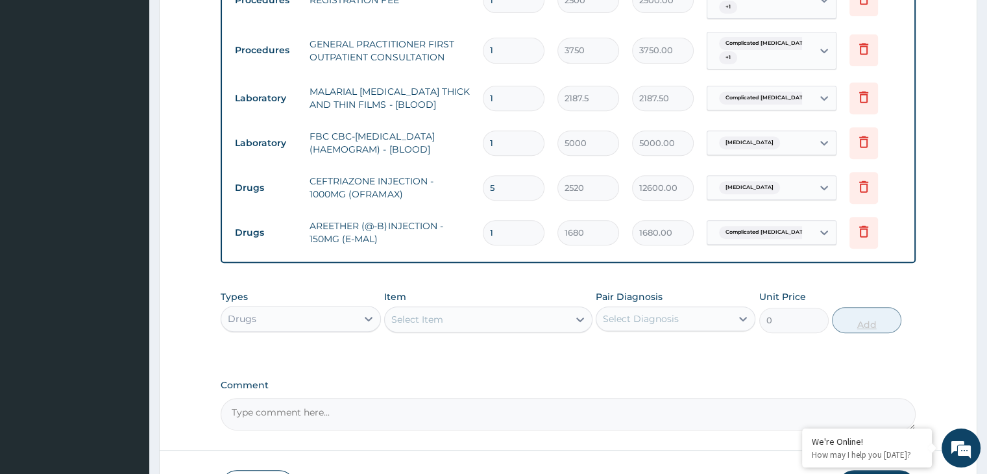
type input "0.00"
type input "3"
type input "5040.00"
type input "3"
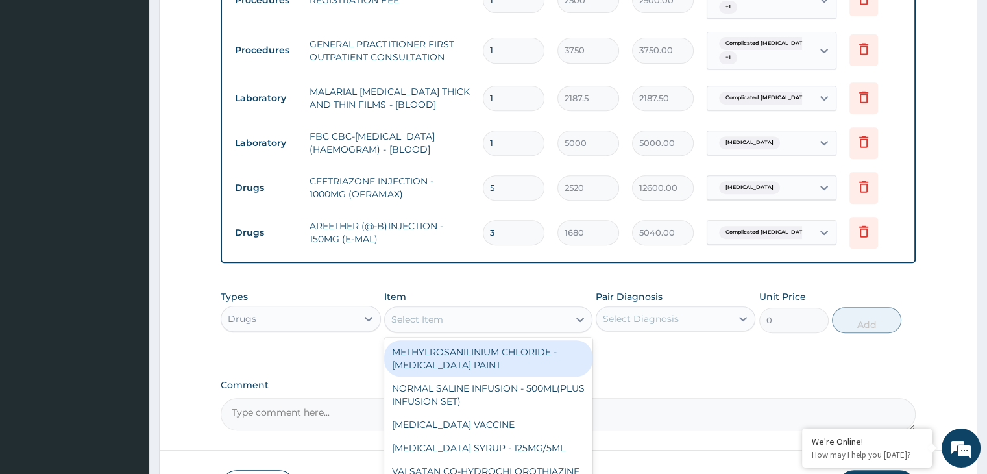
click at [489, 316] on div "Select Item" at bounding box center [477, 319] width 184 height 21
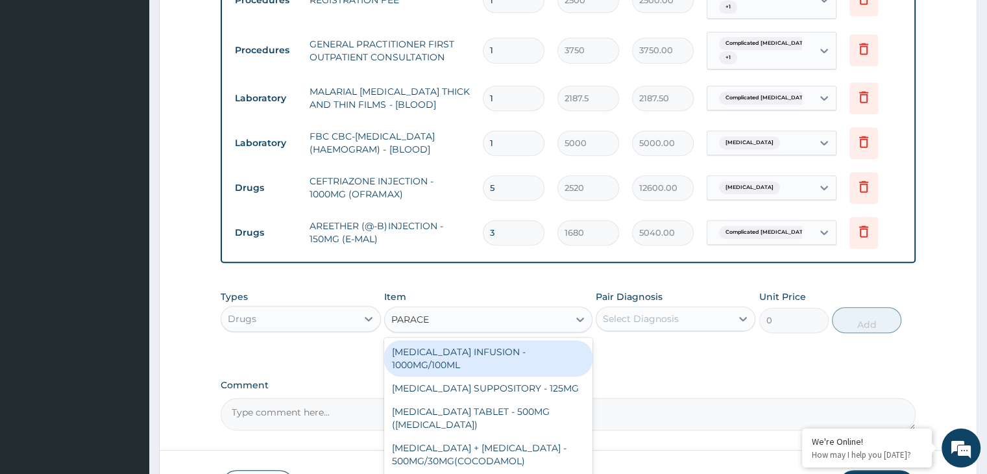
type input "PARACET"
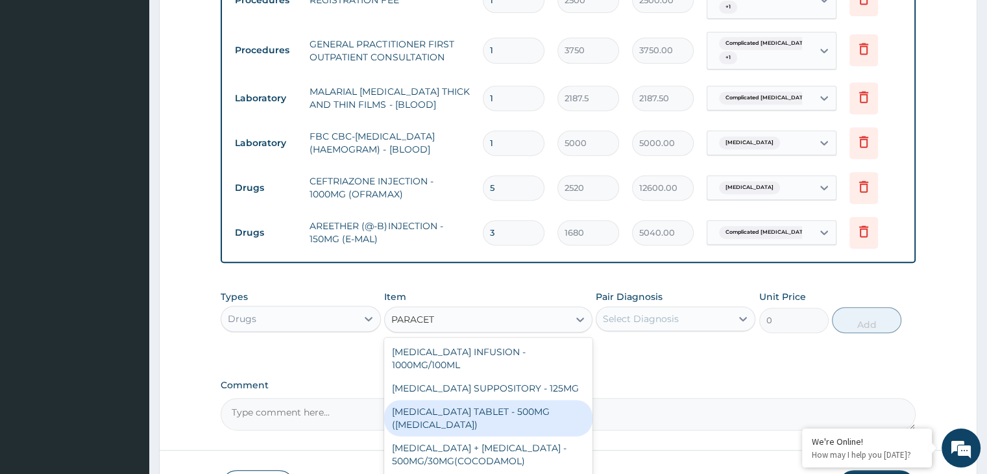
click at [475, 407] on div "[MEDICAL_DATA] TABLET - 500MG ([MEDICAL_DATA])" at bounding box center [488, 418] width 208 height 36
type input "42"
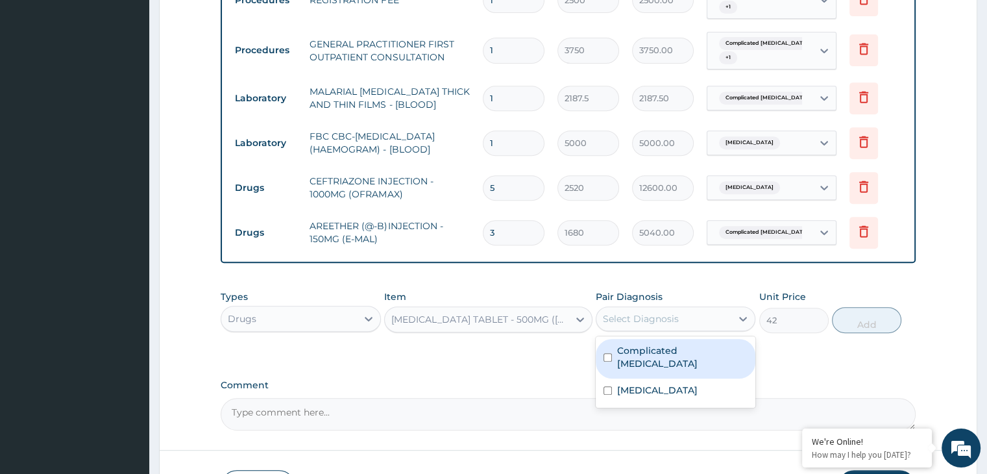
click at [686, 312] on div "Select Diagnosis" at bounding box center [663, 318] width 135 height 21
click at [647, 344] on label "Complicated [MEDICAL_DATA]" at bounding box center [682, 357] width 130 height 26
checkbox input "true"
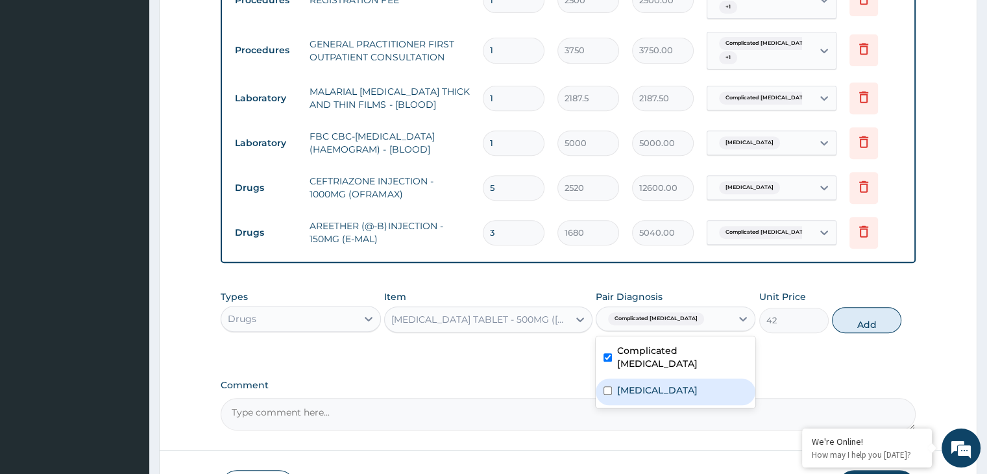
click at [633, 378] on div "[MEDICAL_DATA]" at bounding box center [675, 391] width 160 height 27
checkbox input "true"
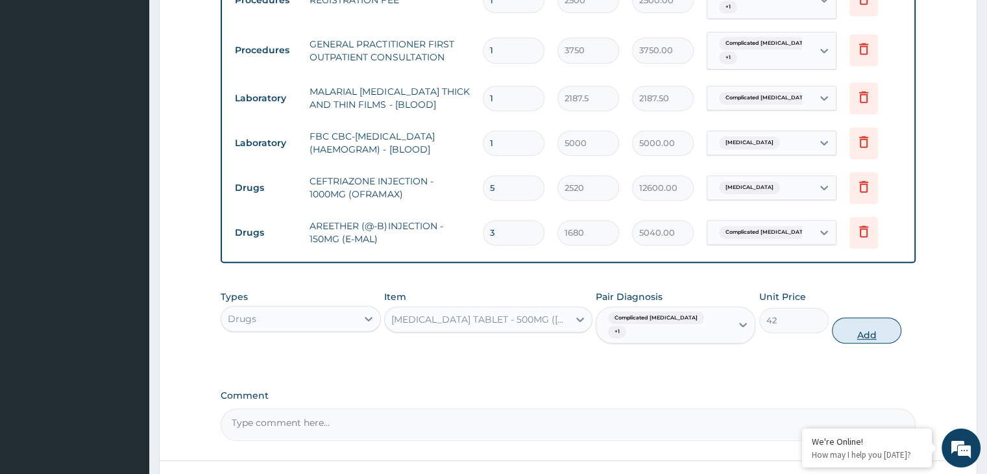
click at [850, 317] on button "Add" at bounding box center [866, 330] width 69 height 26
type input "0"
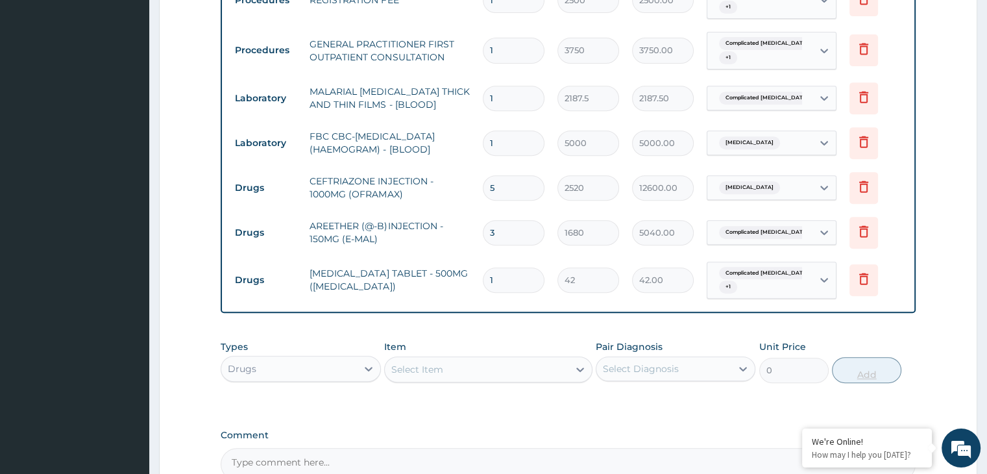
type input "18"
type input "756.00"
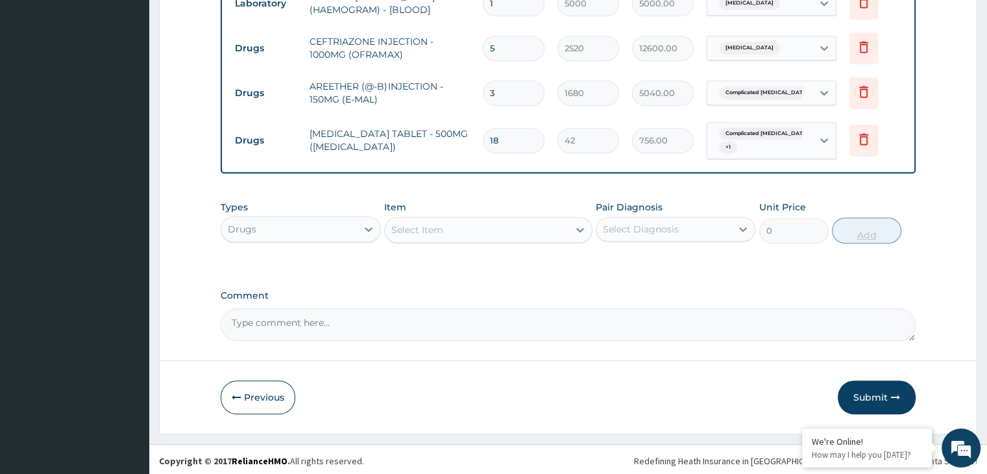
scroll to position [682, 0]
type input "18"
click at [869, 396] on button "Submit" at bounding box center [876, 396] width 78 height 34
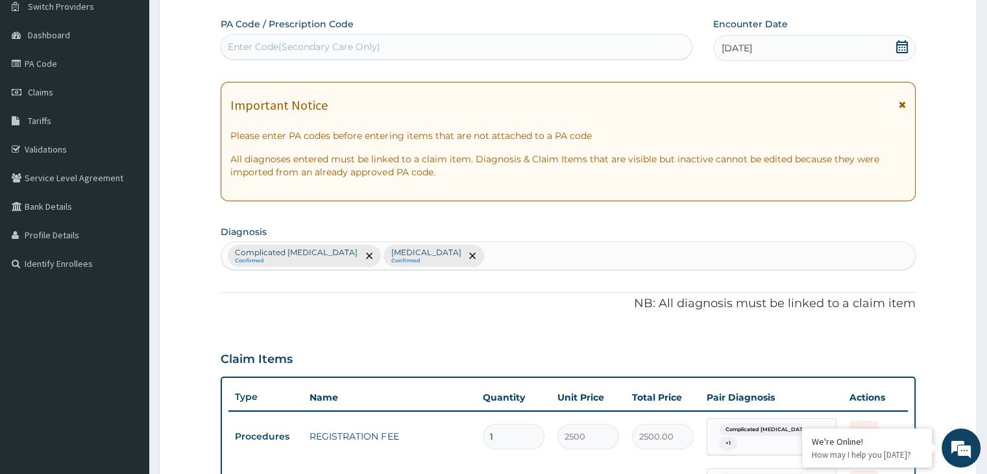
scroll to position [0, 0]
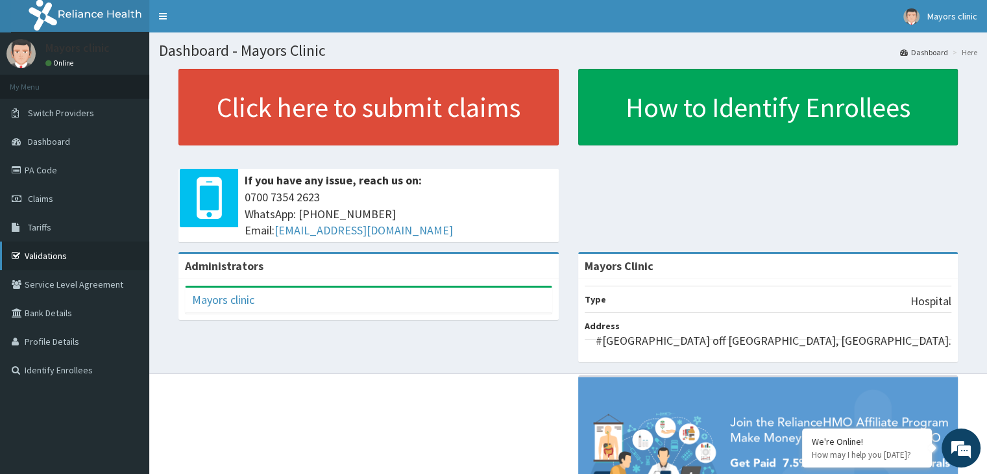
click at [57, 255] on link "Validations" at bounding box center [74, 255] width 149 height 29
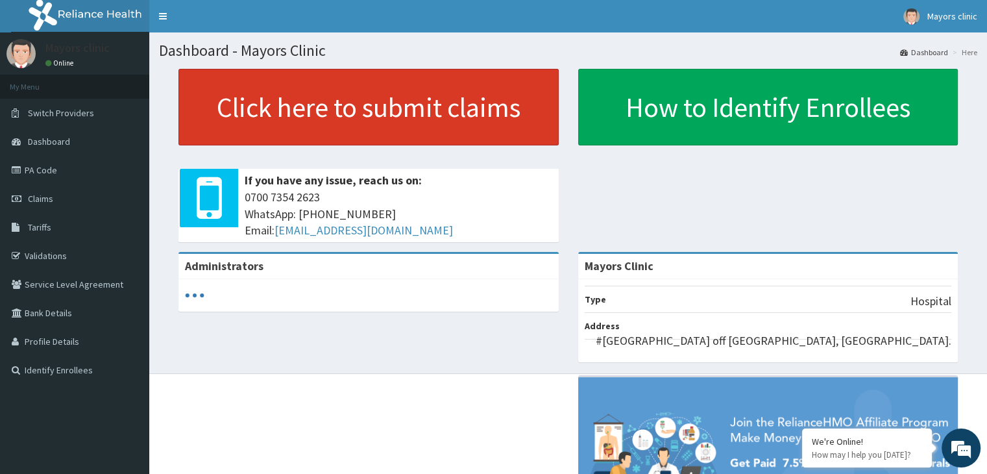
click at [302, 90] on link "Click here to submit claims" at bounding box center [368, 107] width 380 height 77
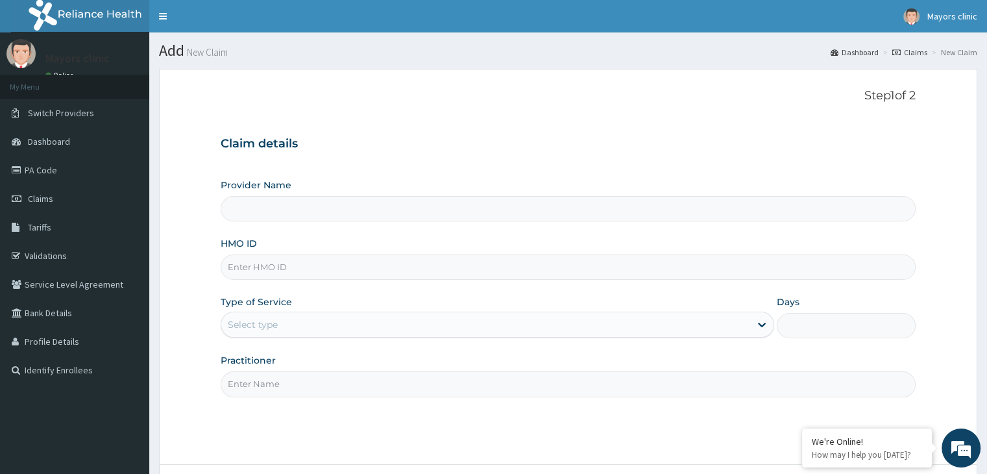
type input "Mayors Clinic"
click at [302, 265] on input "HMO ID" at bounding box center [568, 266] width 694 height 25
type input "STZ/10032/C"
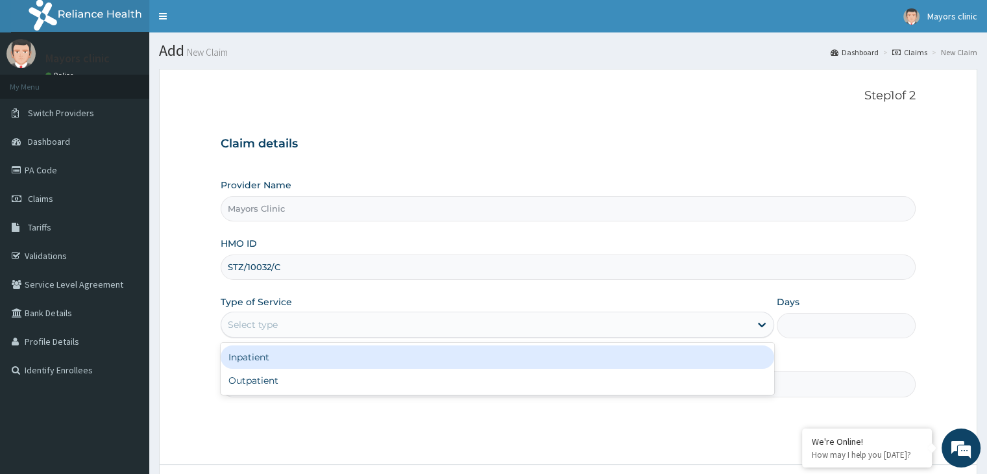
click at [298, 322] on div "Select type" at bounding box center [485, 324] width 529 height 21
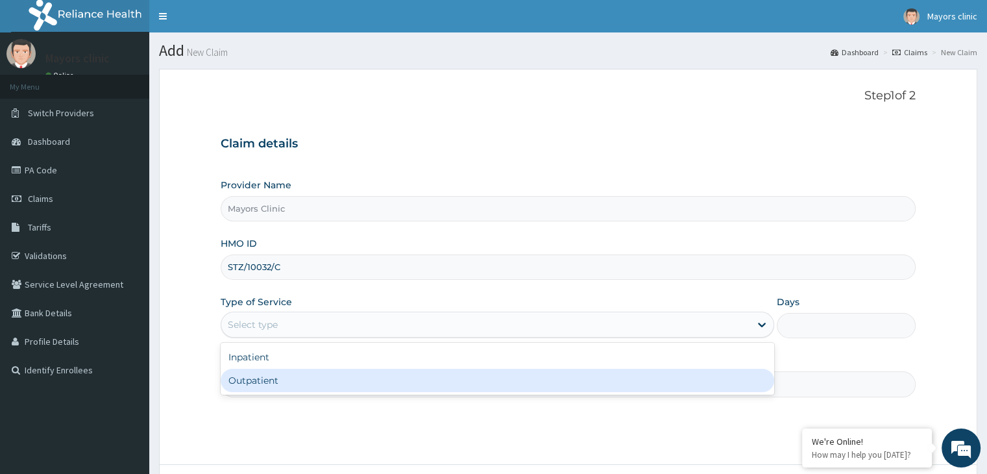
click at [256, 374] on div "Outpatient" at bounding box center [497, 379] width 553 height 23
type input "1"
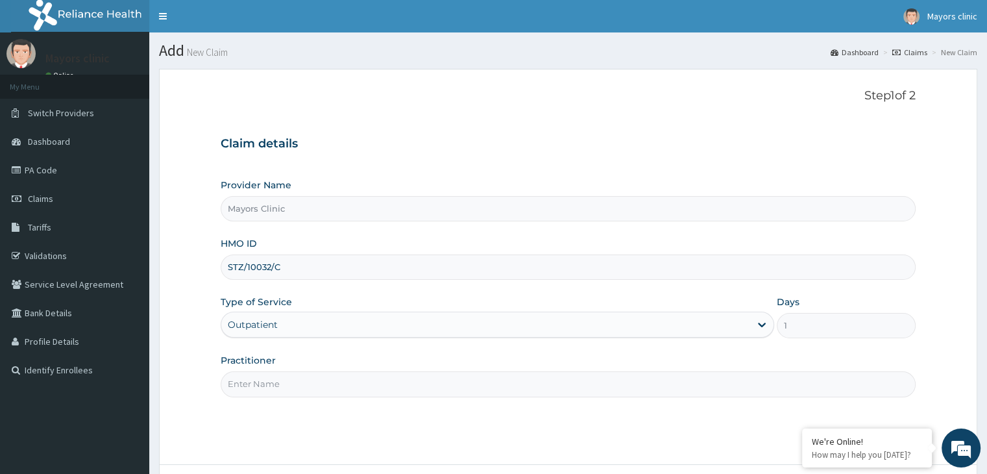
click at [267, 379] on input "Practitioner" at bounding box center [568, 383] width 694 height 25
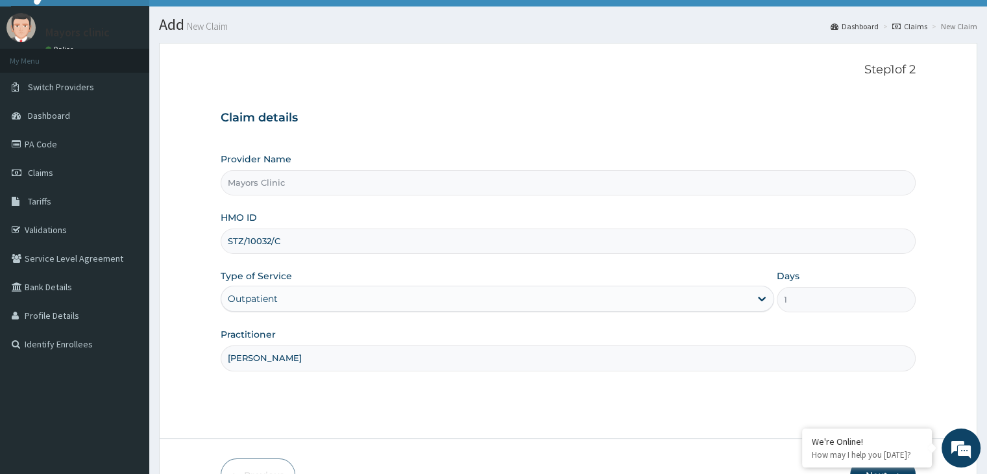
scroll to position [106, 0]
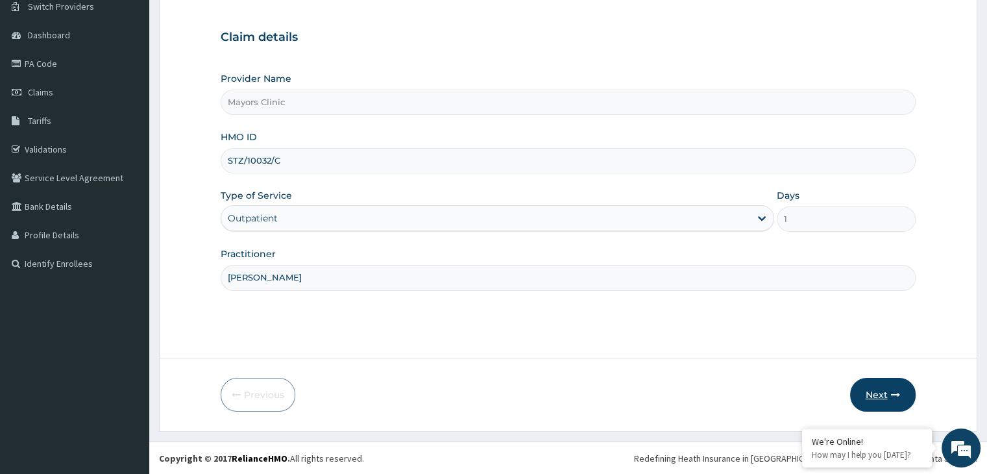
type input "[PERSON_NAME]"
click at [867, 390] on button "Next" at bounding box center [883, 395] width 66 height 34
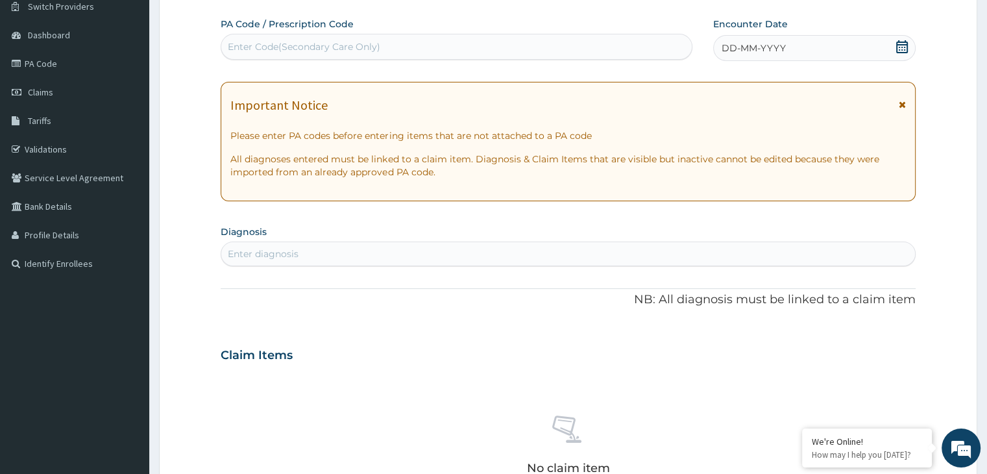
click at [815, 47] on div "DD-MM-YYYY" at bounding box center [814, 48] width 202 height 26
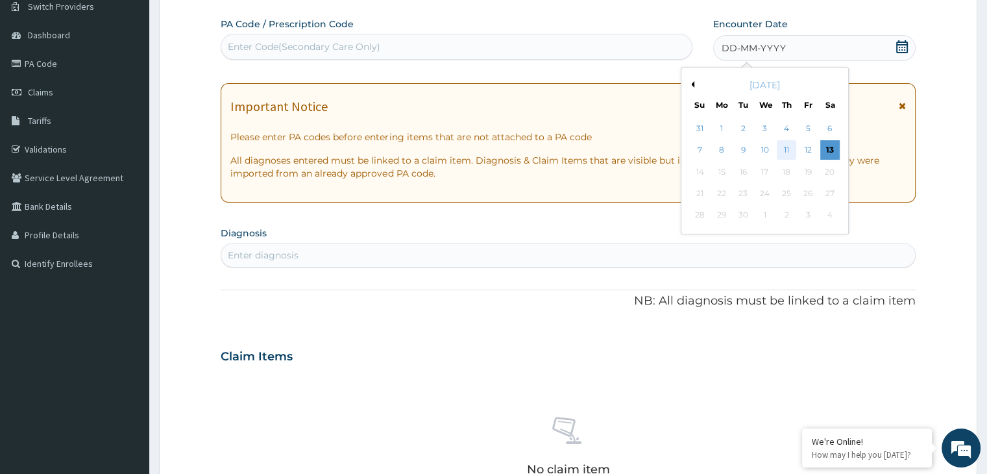
click at [784, 141] on div "11" at bounding box center [785, 150] width 19 height 19
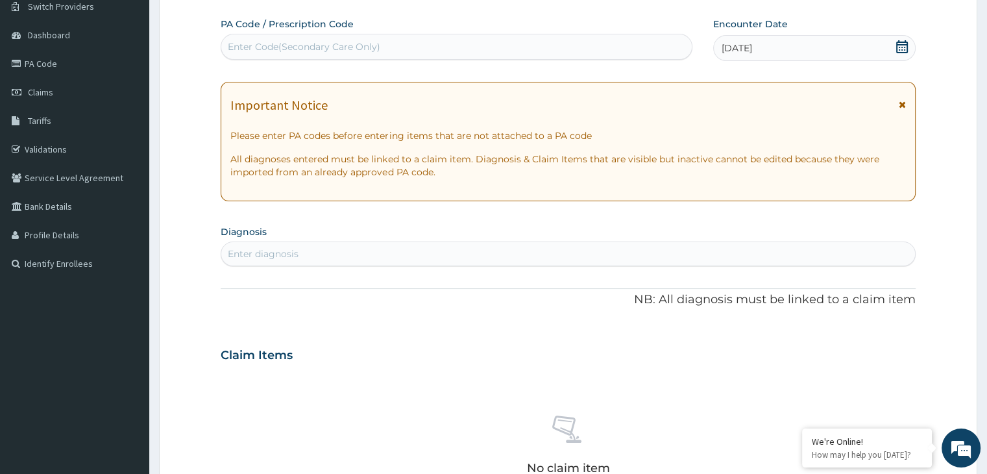
click at [772, 38] on div "11-09-2025" at bounding box center [814, 48] width 202 height 26
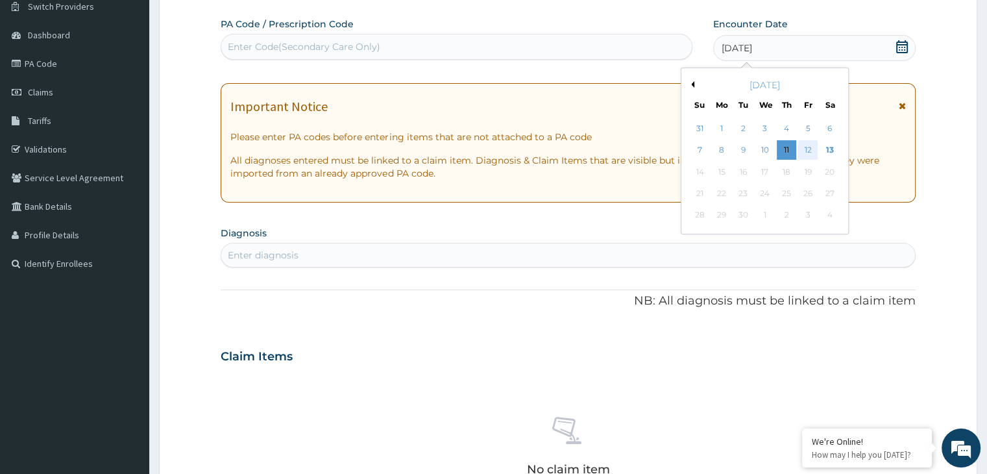
click at [806, 143] on div "12" at bounding box center [807, 150] width 19 height 19
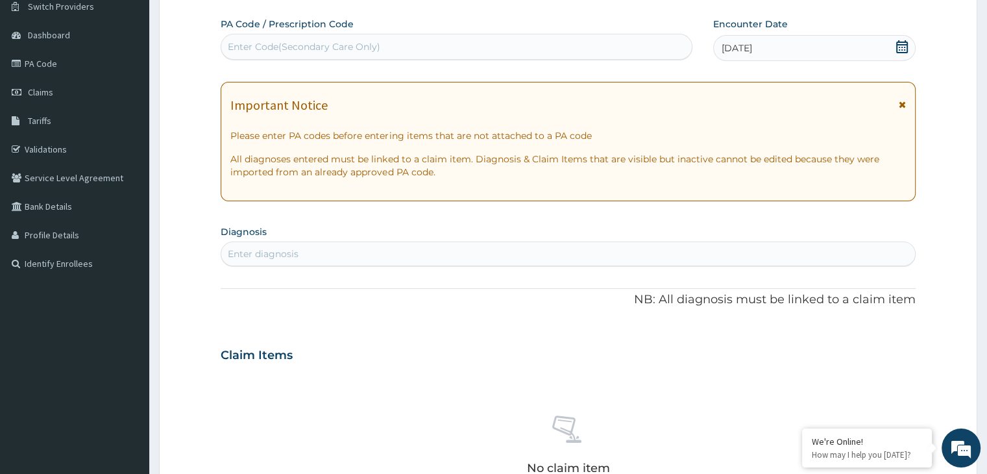
click at [394, 257] on div "Enter diagnosis" at bounding box center [567, 253] width 693 height 21
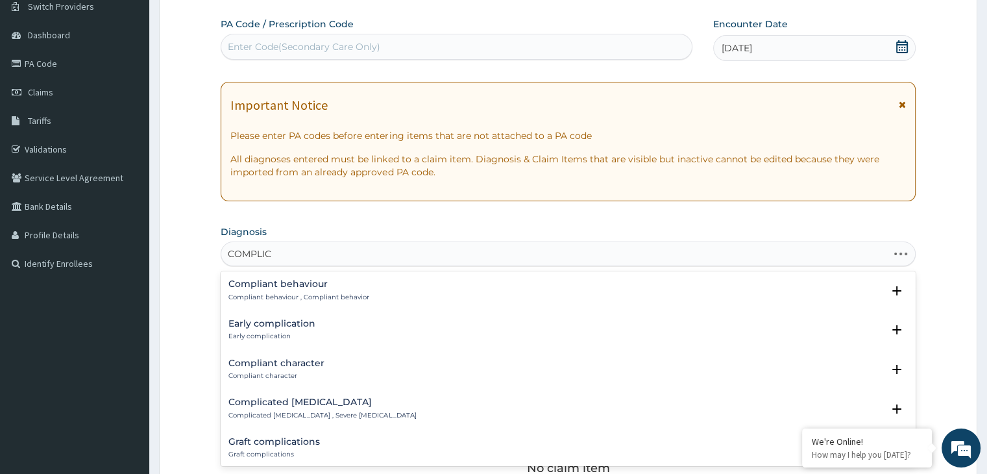
type input "COMPLICA"
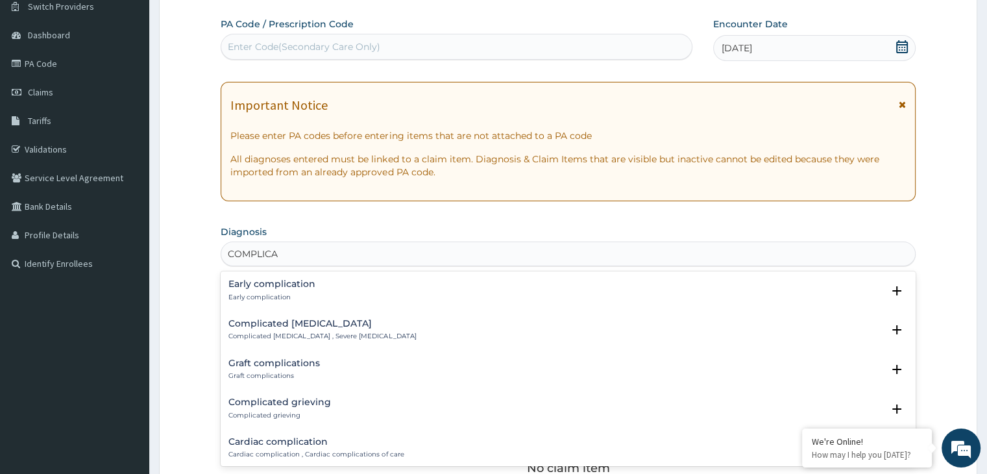
click at [306, 322] on h4 "Complicated malaria" at bounding box center [321, 324] width 187 height 10
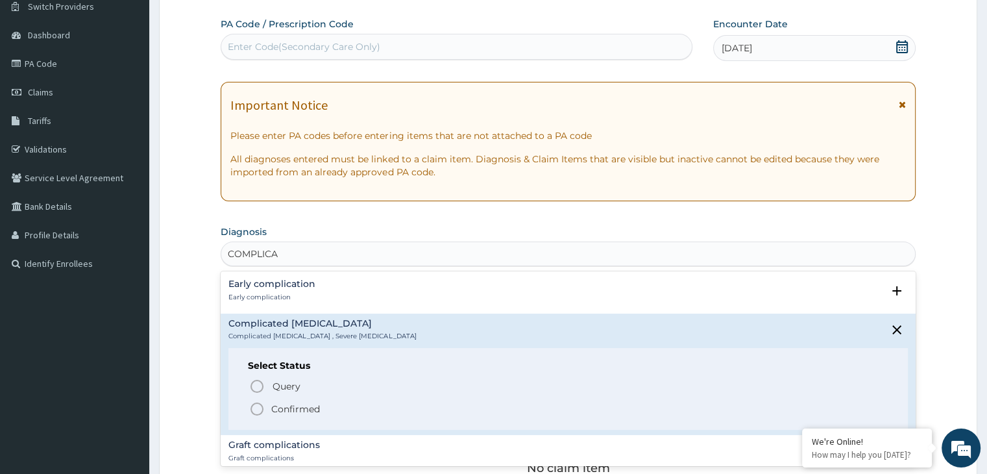
click at [267, 411] on span "Confirmed" at bounding box center [568, 409] width 638 height 16
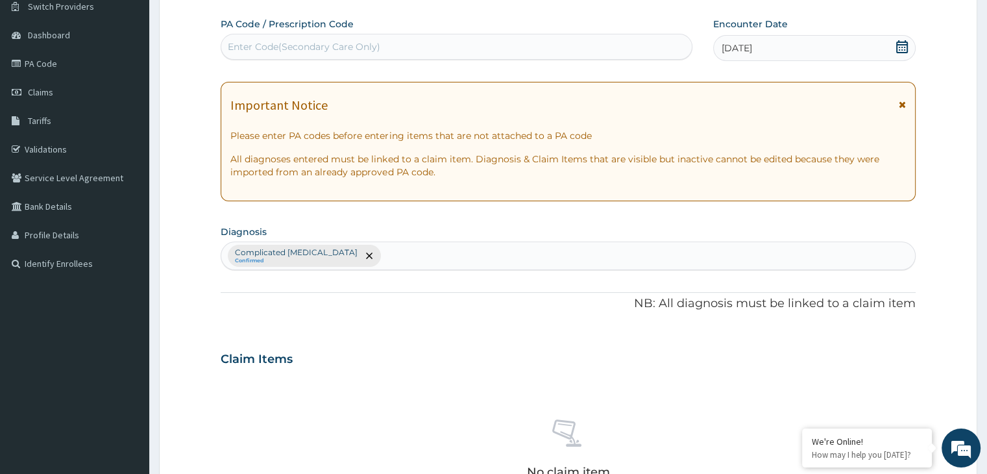
drag, startPoint x: 267, startPoint y: 411, endPoint x: 366, endPoint y: 374, distance: 105.1
click at [366, 376] on div "No claim item" at bounding box center [568, 450] width 694 height 149
click at [358, 258] on div "Complicated malaria Confirmed" at bounding box center [567, 255] width 693 height 27
type input "PNEUM"
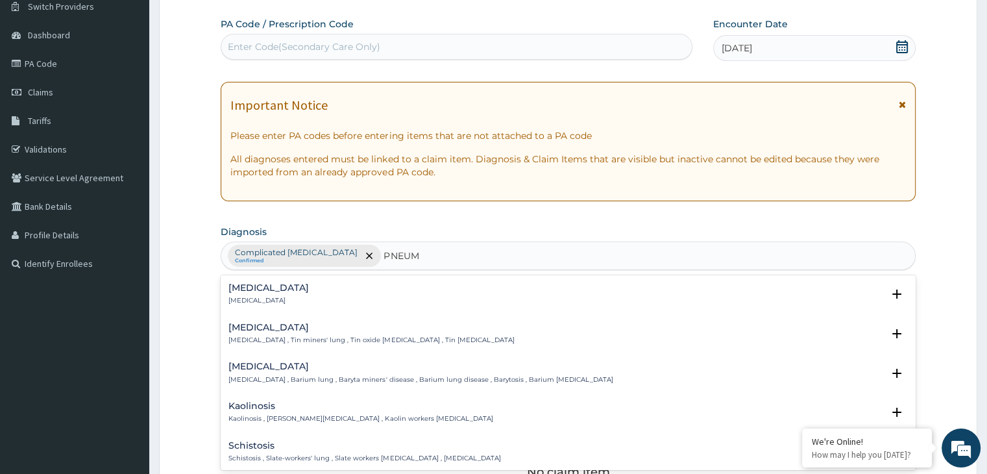
click at [249, 287] on h4 "Pneumonia" at bounding box center [268, 288] width 80 height 10
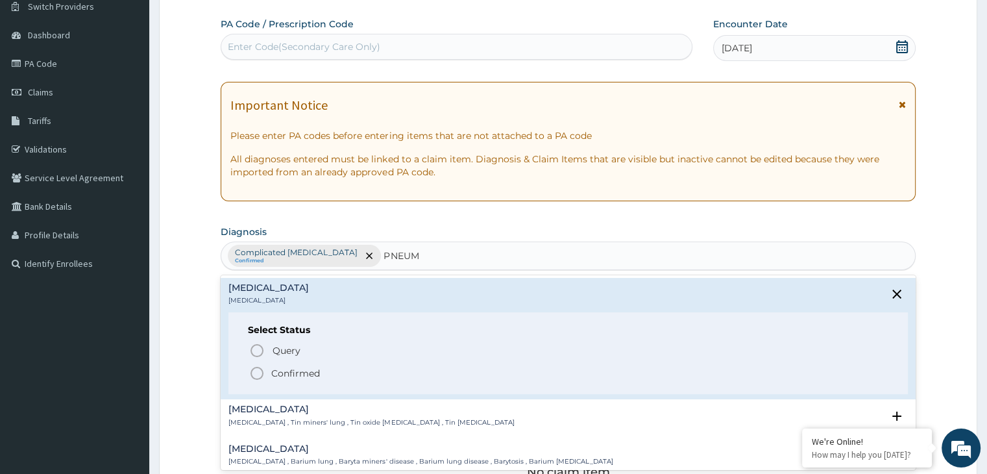
click at [262, 371] on icon "status option filled" at bounding box center [257, 373] width 16 height 16
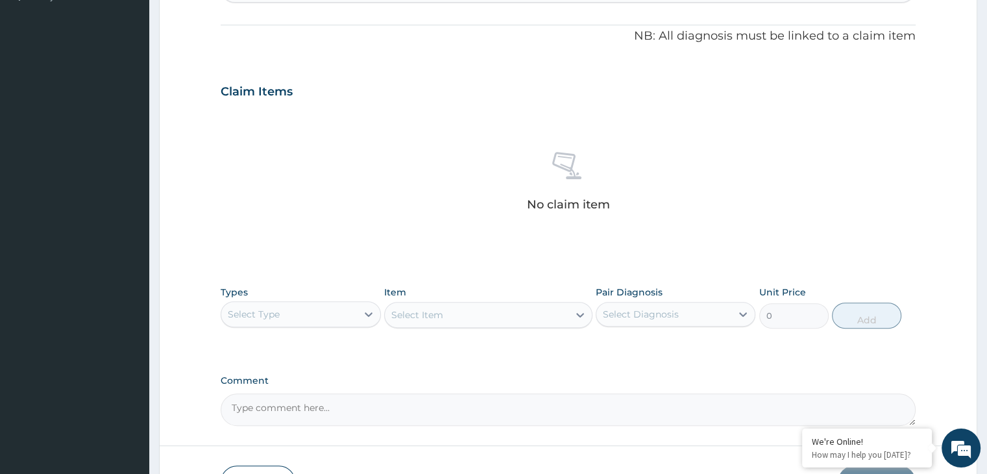
scroll to position [374, 0]
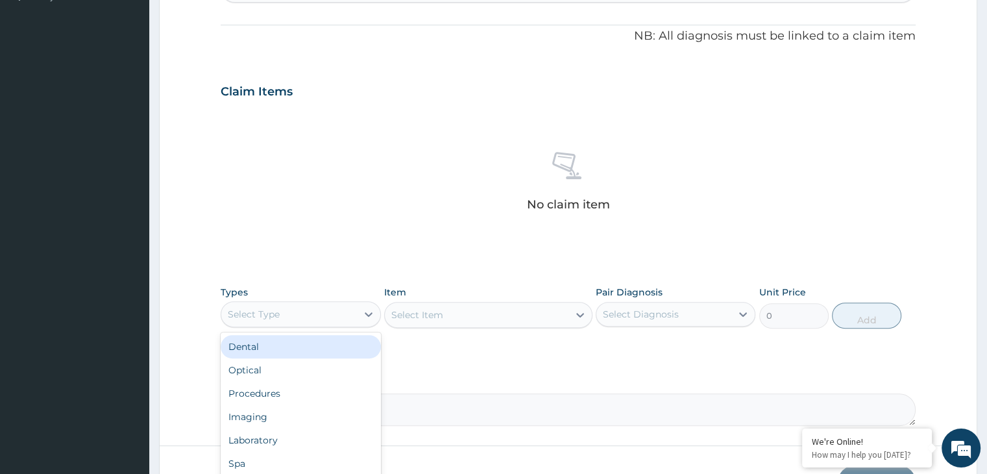
click at [296, 317] on div "Select Type" at bounding box center [288, 314] width 135 height 21
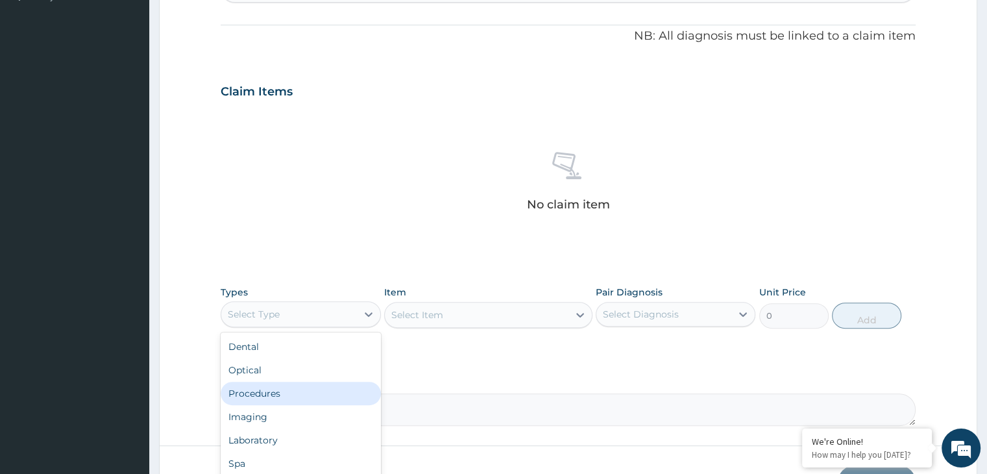
click at [263, 387] on div "Procedures" at bounding box center [301, 392] width 160 height 23
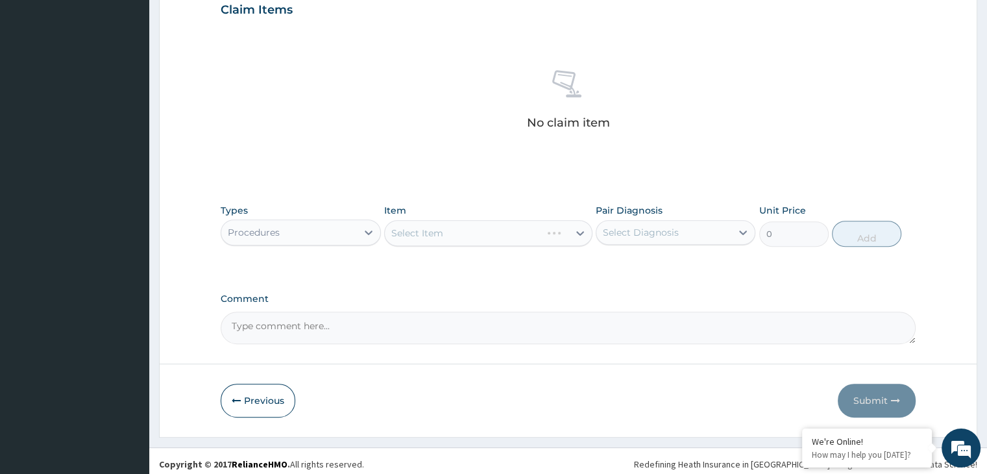
scroll to position [461, 0]
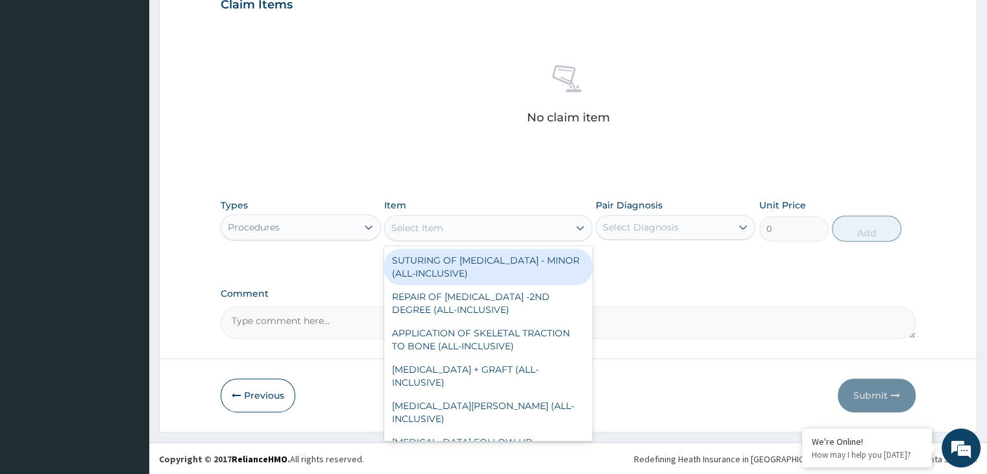
click at [516, 235] on div "Select Item" at bounding box center [477, 227] width 184 height 21
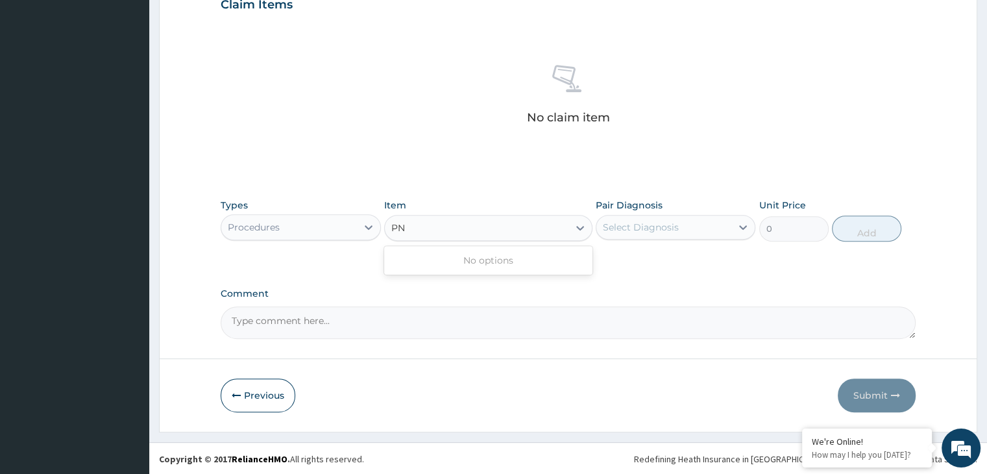
type input "P"
type input "REGIST"
click at [503, 256] on div "REGISTRATION FEE" at bounding box center [488, 259] width 208 height 23
type input "2500"
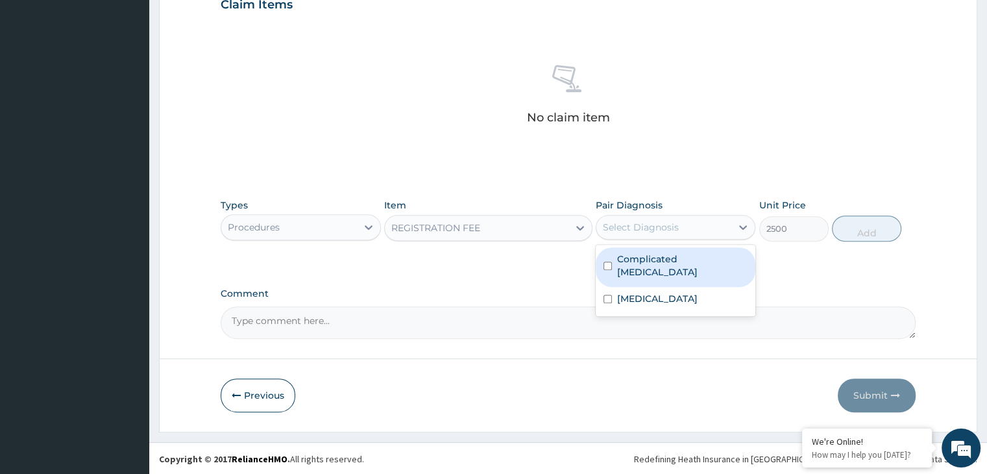
click at [664, 225] on div "Select Diagnosis" at bounding box center [641, 227] width 76 height 13
click at [641, 263] on label "Complicated malaria" at bounding box center [682, 265] width 130 height 26
checkbox input "true"
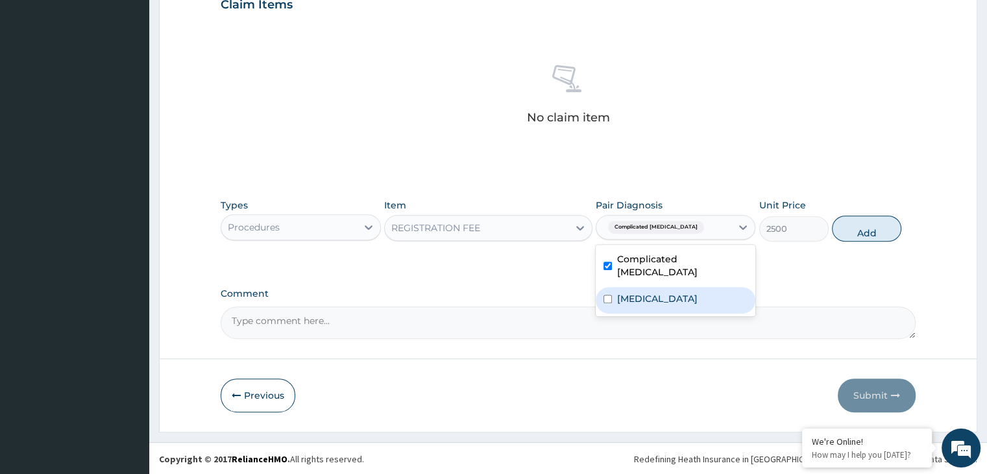
click at [633, 292] on label "Pneumonia" at bounding box center [657, 298] width 80 height 13
checkbox input "true"
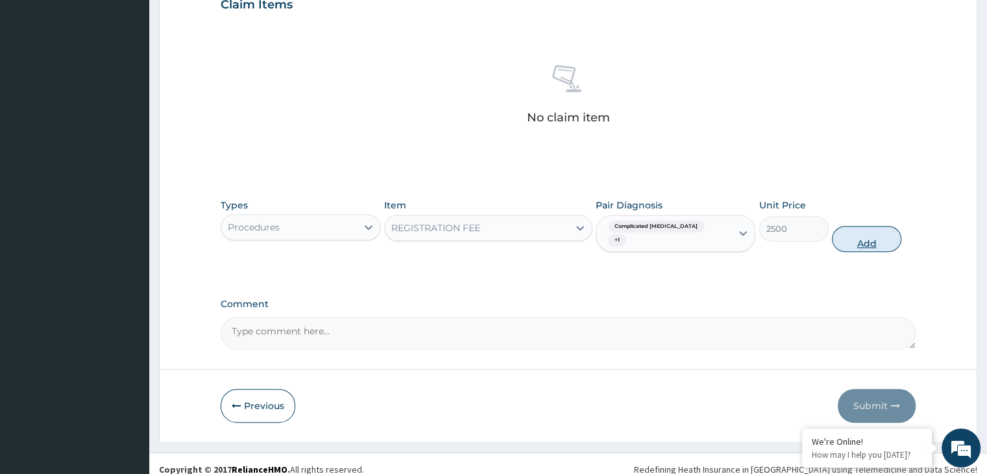
click at [869, 226] on button "Add" at bounding box center [866, 239] width 69 height 26
type input "0"
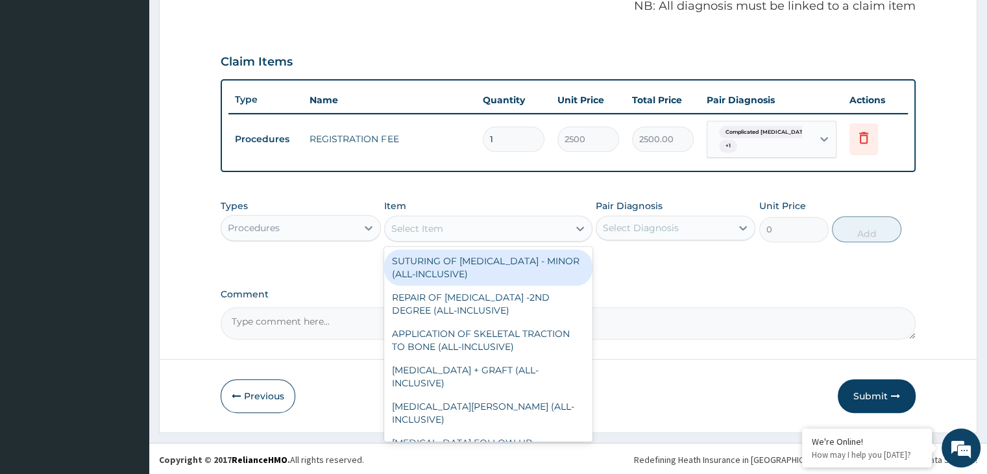
click at [522, 231] on div "Select Item" at bounding box center [477, 228] width 184 height 21
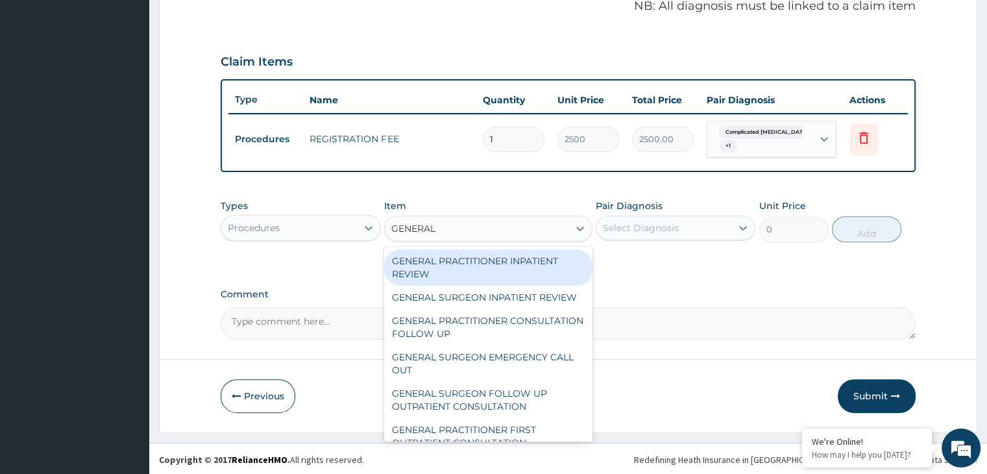
type input "GENERAL P"
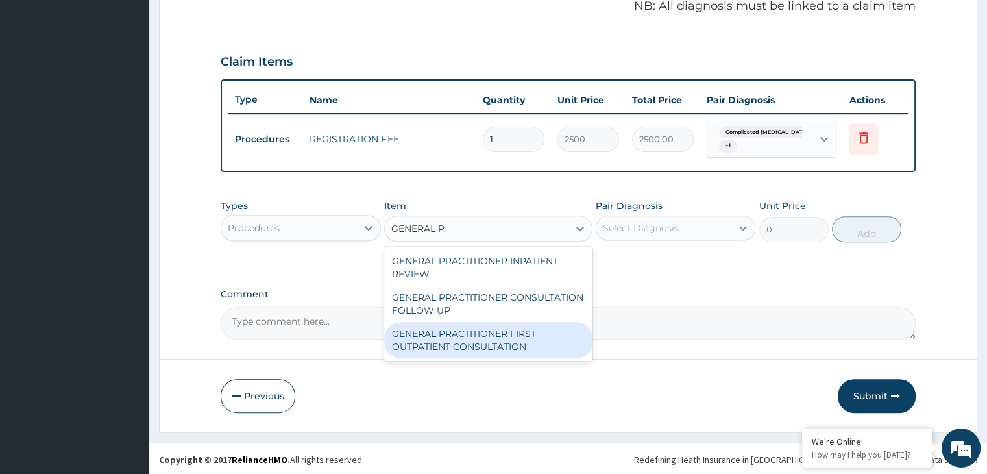
click at [462, 334] on div "GENERAL PRACTITIONER FIRST OUTPATIENT CONSULTATION" at bounding box center [488, 340] width 208 height 36
type input "3750"
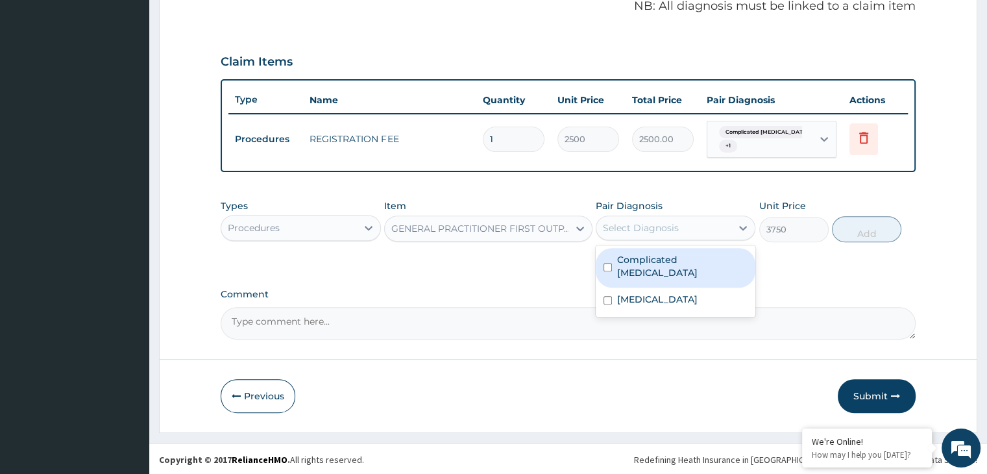
click at [695, 226] on div "Select Diagnosis" at bounding box center [663, 227] width 135 height 21
click at [672, 253] on label "Complicated malaria" at bounding box center [682, 266] width 130 height 26
checkbox input "true"
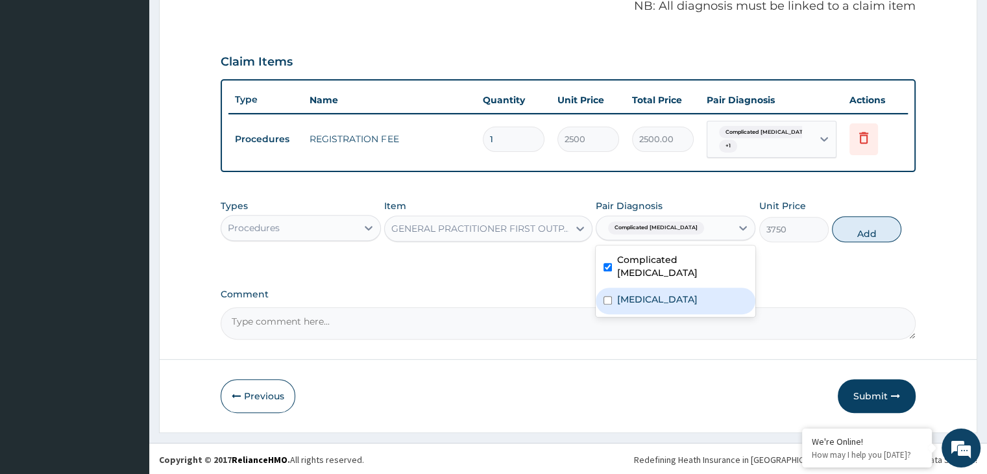
click at [664, 293] on label "Pneumonia" at bounding box center [657, 299] width 80 height 13
checkbox input "true"
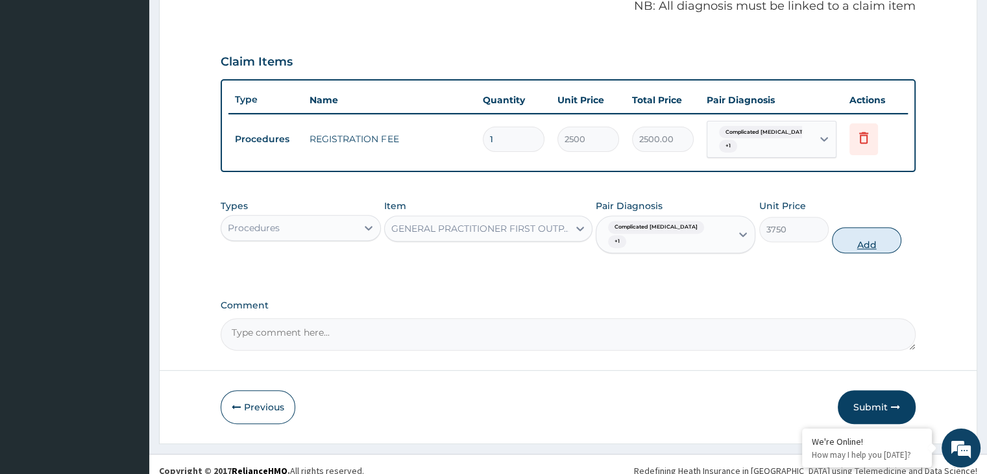
click at [847, 227] on button "Add" at bounding box center [866, 240] width 69 height 26
type input "0"
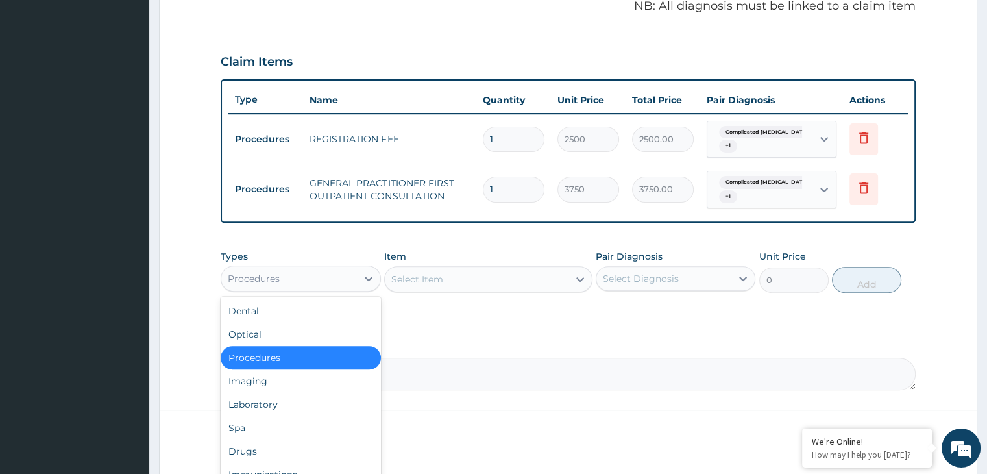
click at [350, 274] on div "Procedures" at bounding box center [288, 278] width 135 height 21
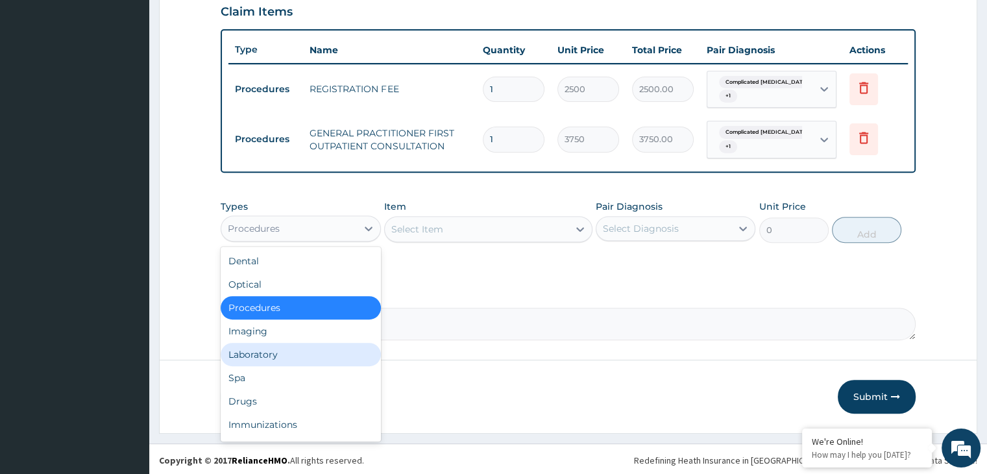
click at [271, 345] on div "Laboratory" at bounding box center [301, 354] width 160 height 23
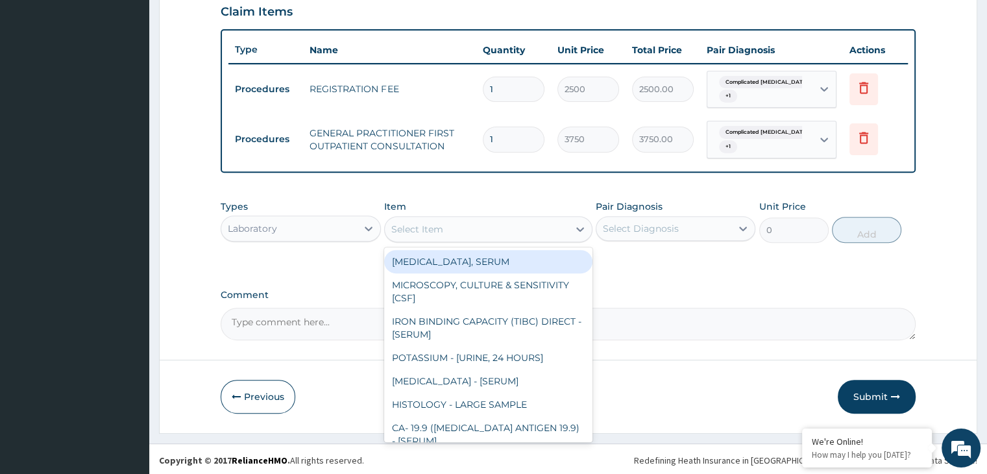
click at [510, 232] on div "Select Item" at bounding box center [477, 229] width 184 height 21
type input "L"
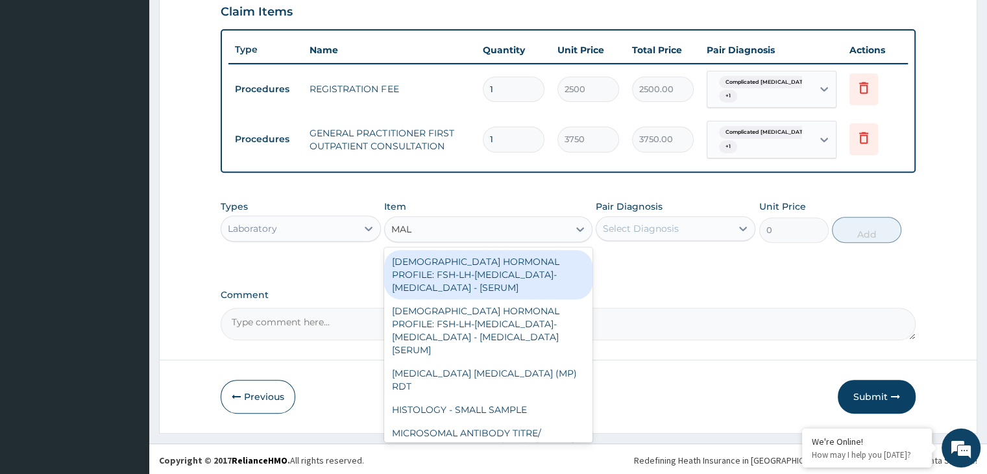
type input "MALA"
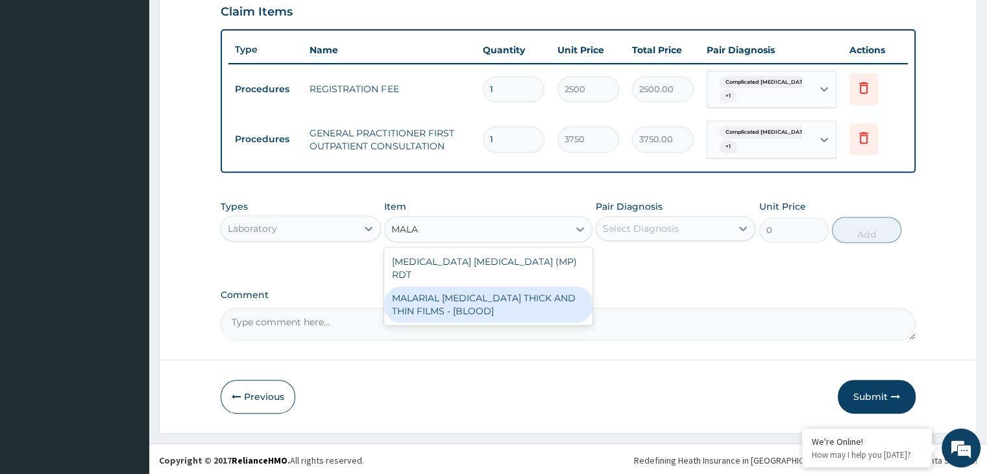
click at [490, 286] on div "MALARIAL PARASITE THICK AND THIN FILMS - [BLOOD]" at bounding box center [488, 304] width 208 height 36
type input "2187.5"
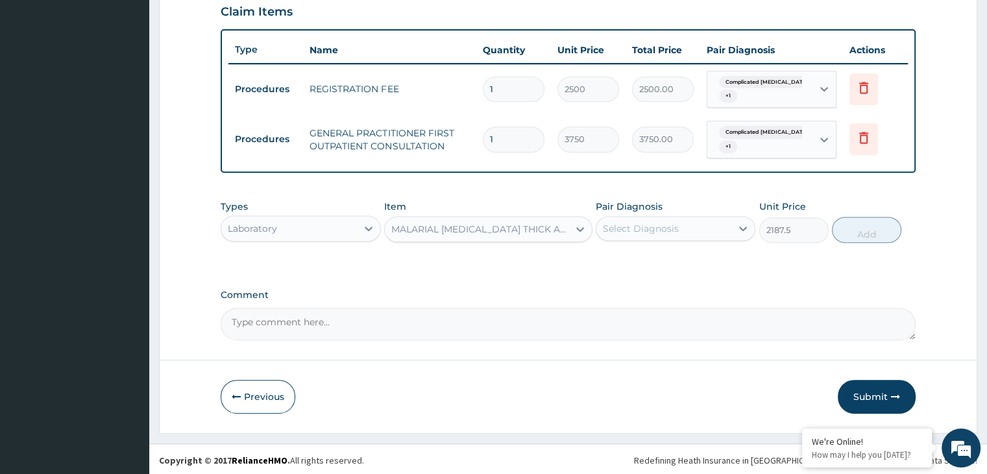
click at [690, 229] on div "Select Diagnosis" at bounding box center [663, 228] width 135 height 21
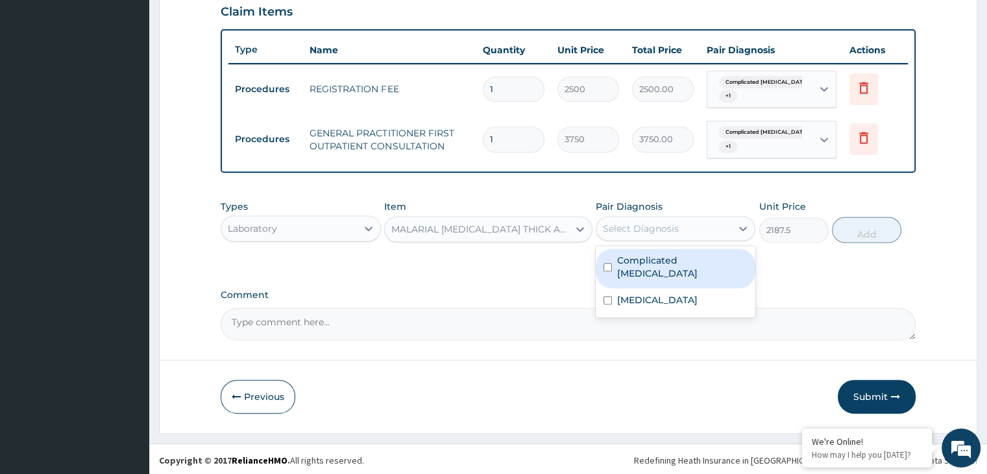
click at [666, 254] on label "Complicated malaria" at bounding box center [682, 267] width 130 height 26
checkbox input "true"
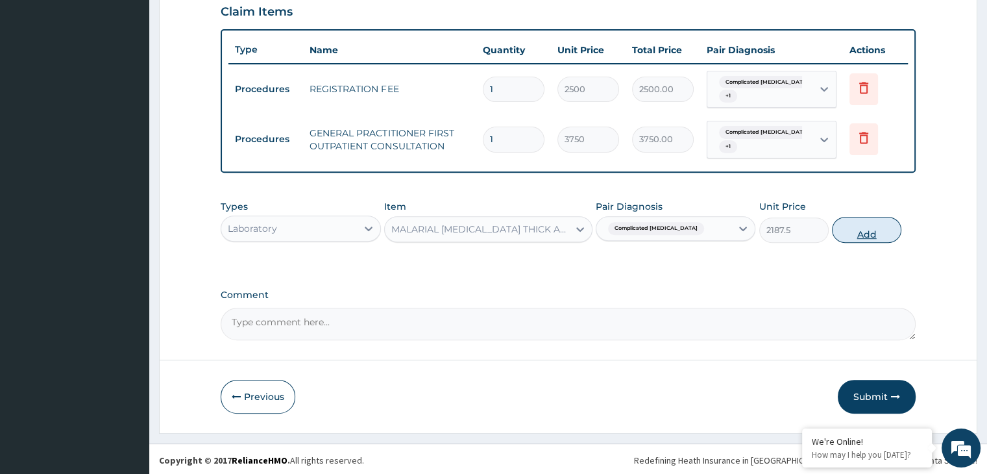
click at [850, 227] on button "Add" at bounding box center [866, 230] width 69 height 26
type input "0"
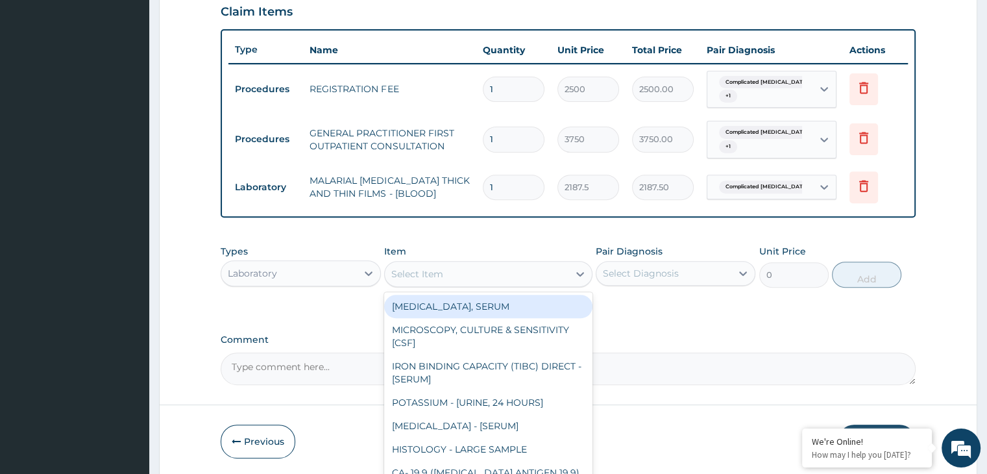
click at [522, 268] on div "Select Item" at bounding box center [477, 273] width 184 height 21
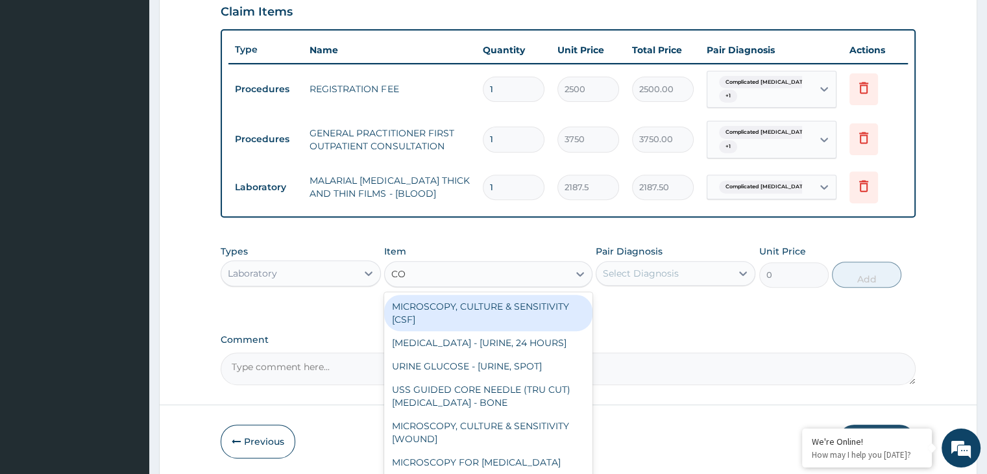
type input "COM"
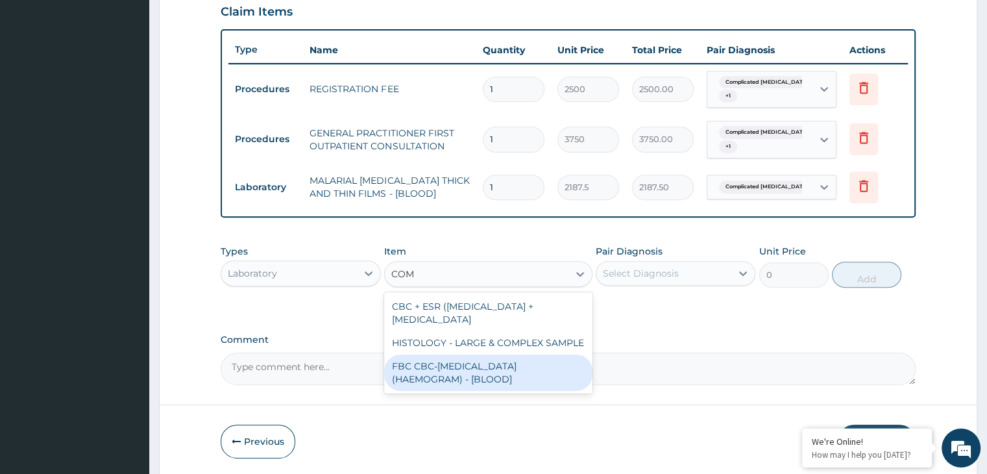
click at [457, 359] on div "FBC CBC-COMPLETE BLOOD COUNT (HAEMOGRAM) - [BLOOD]" at bounding box center [488, 372] width 208 height 36
type input "5000"
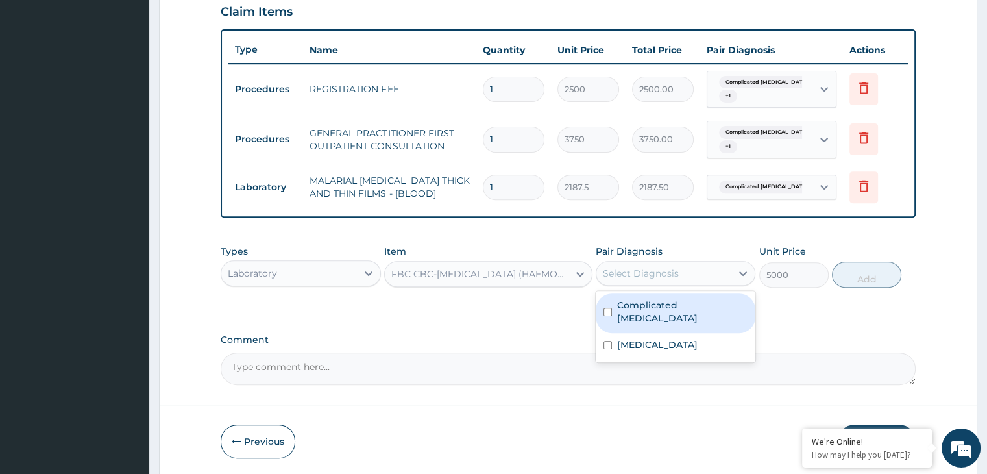
click at [667, 276] on div "Select Diagnosis" at bounding box center [641, 273] width 76 height 13
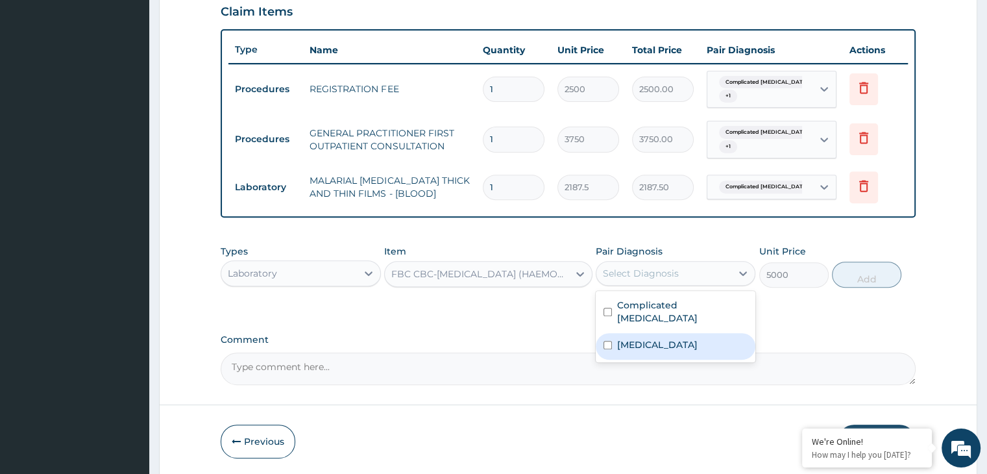
click at [631, 338] on label "Pneumonia" at bounding box center [657, 344] width 80 height 13
checkbox input "true"
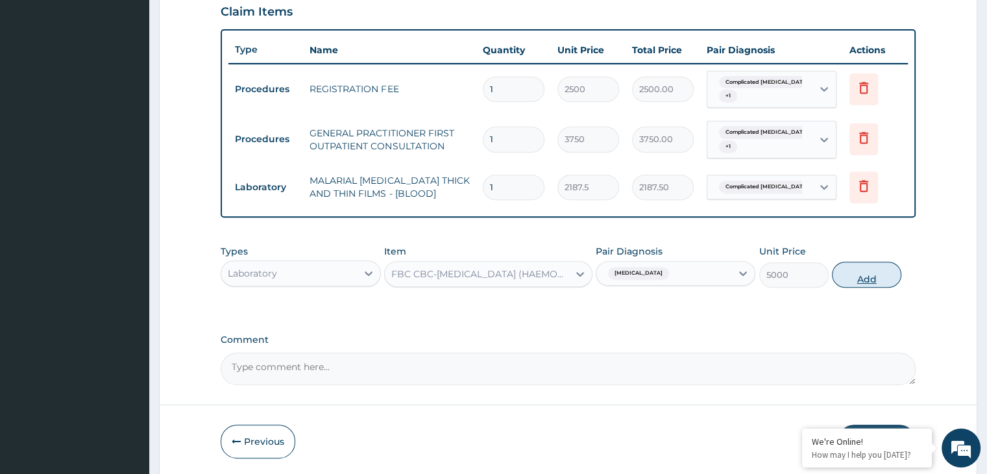
click at [858, 264] on button "Add" at bounding box center [866, 274] width 69 height 26
type input "0"
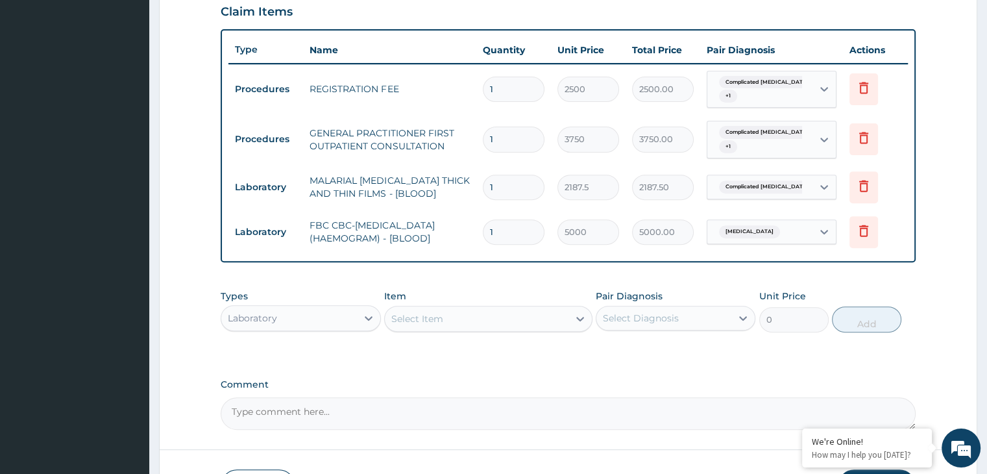
click at [348, 311] on div "Laboratory" at bounding box center [288, 317] width 135 height 21
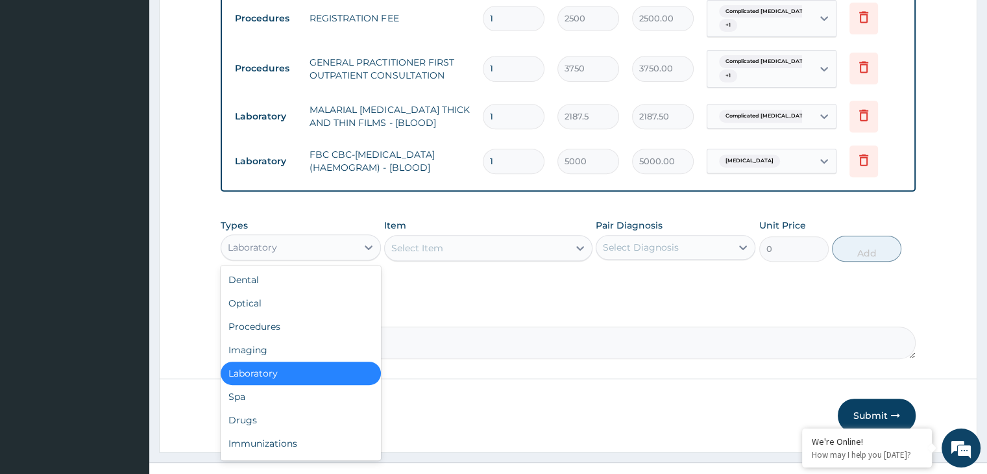
scroll to position [542, 0]
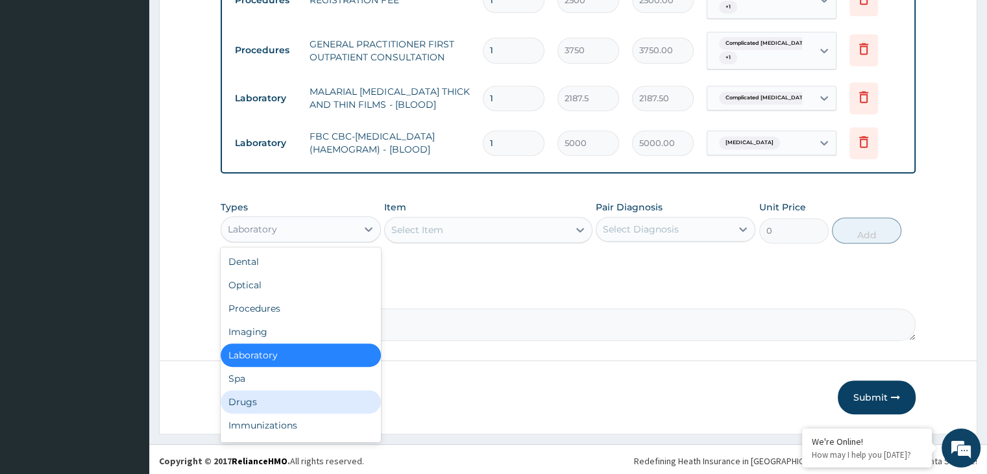
click at [244, 394] on div "Drugs" at bounding box center [301, 401] width 160 height 23
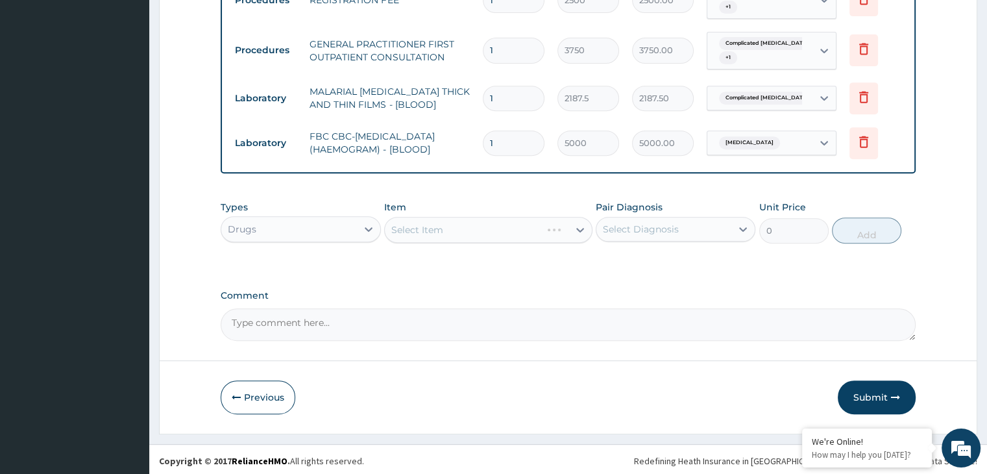
click at [553, 234] on div "Select Item" at bounding box center [488, 230] width 208 height 26
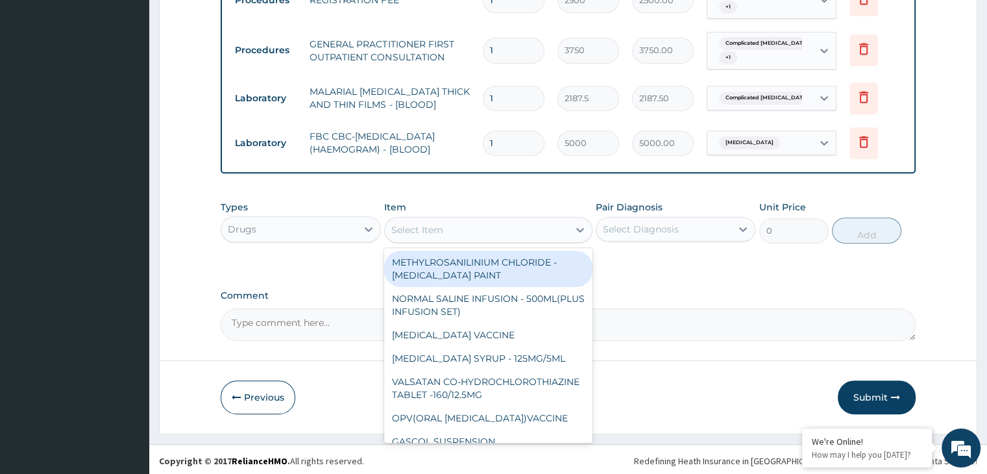
click at [553, 234] on div "Select Item" at bounding box center [477, 229] width 184 height 21
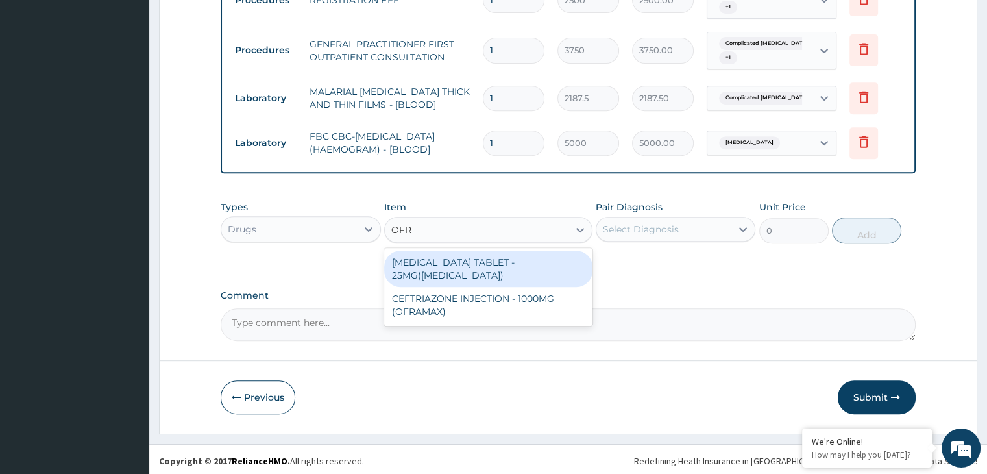
type input "OFRA"
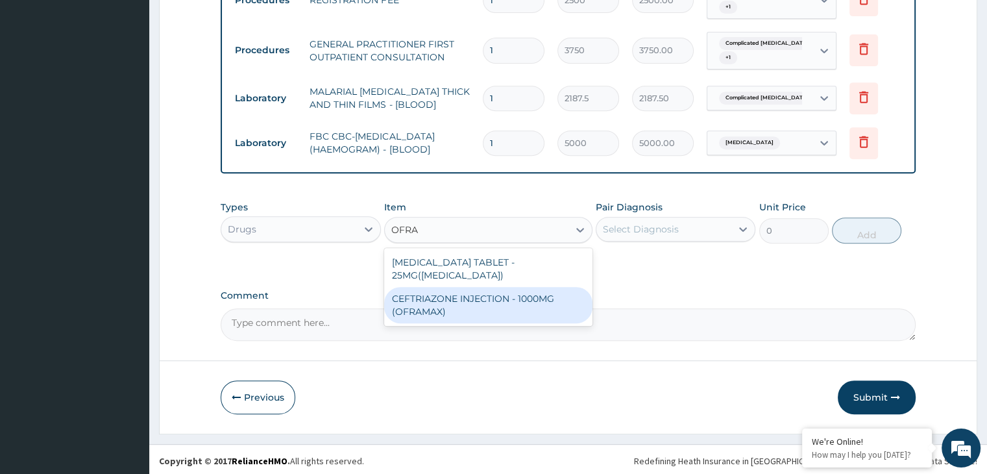
click at [503, 288] on div "CEFTRIAZONE INJECTION - 1000MG (OFRAMAX)" at bounding box center [488, 305] width 208 height 36
type input "2520"
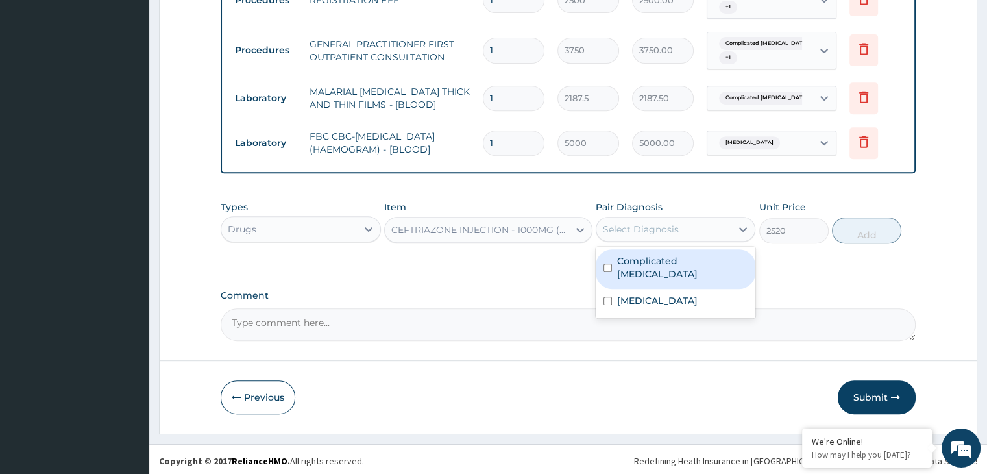
click at [679, 226] on div "Select Diagnosis" at bounding box center [663, 229] width 135 height 21
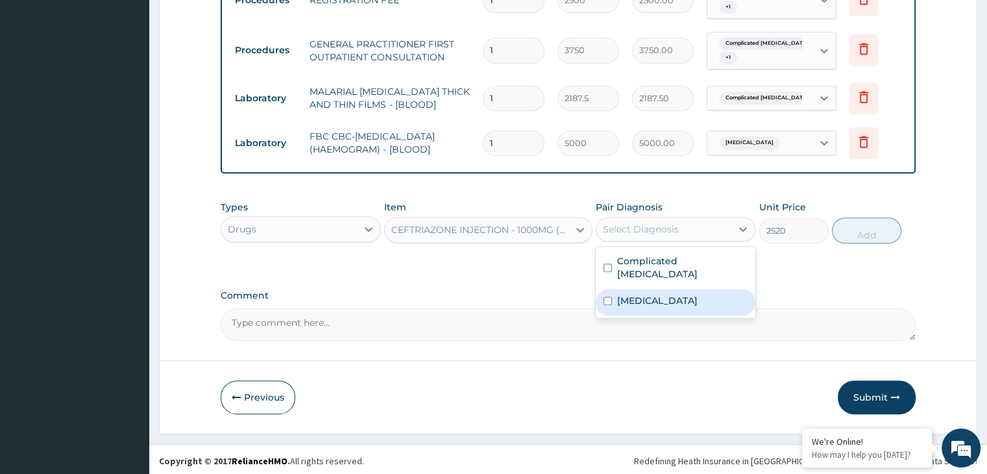
click at [638, 294] on label "Pneumonia" at bounding box center [657, 300] width 80 height 13
checkbox input "true"
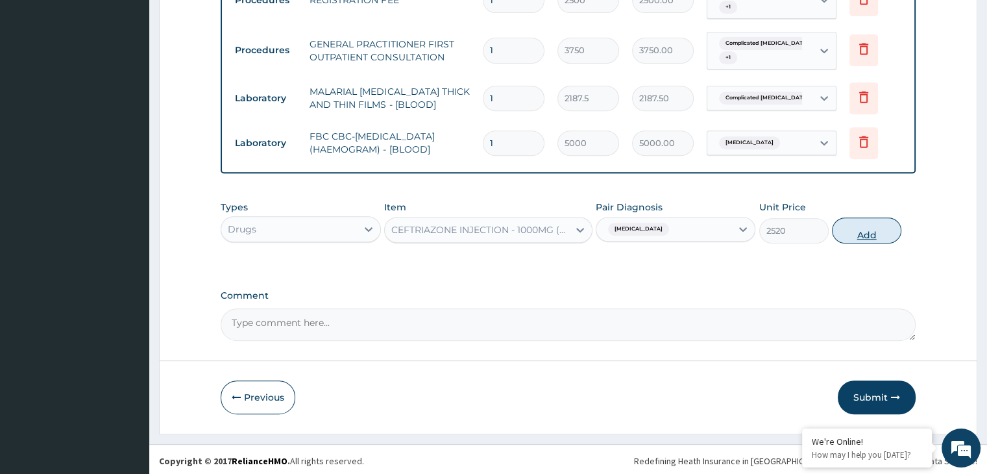
click at [861, 222] on button "Add" at bounding box center [866, 230] width 69 height 26
type input "0"
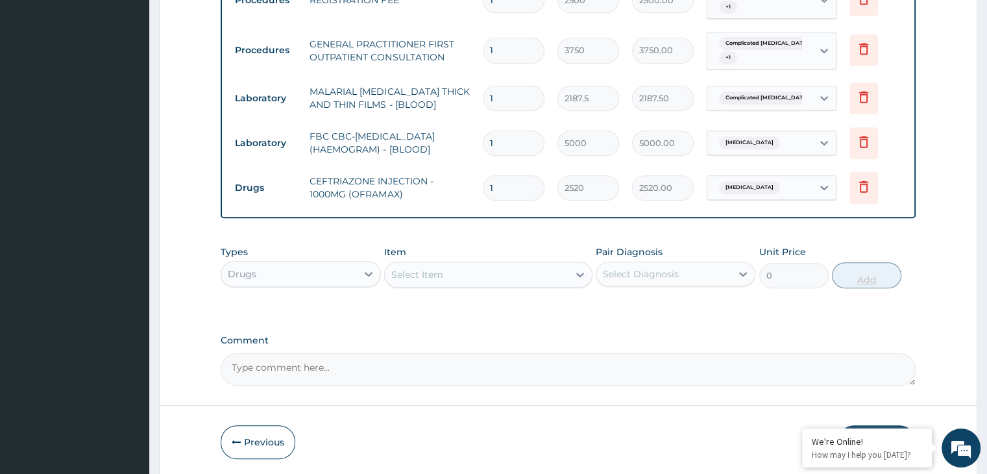
type input "0.00"
type input "5"
type input "12600.00"
type input "5"
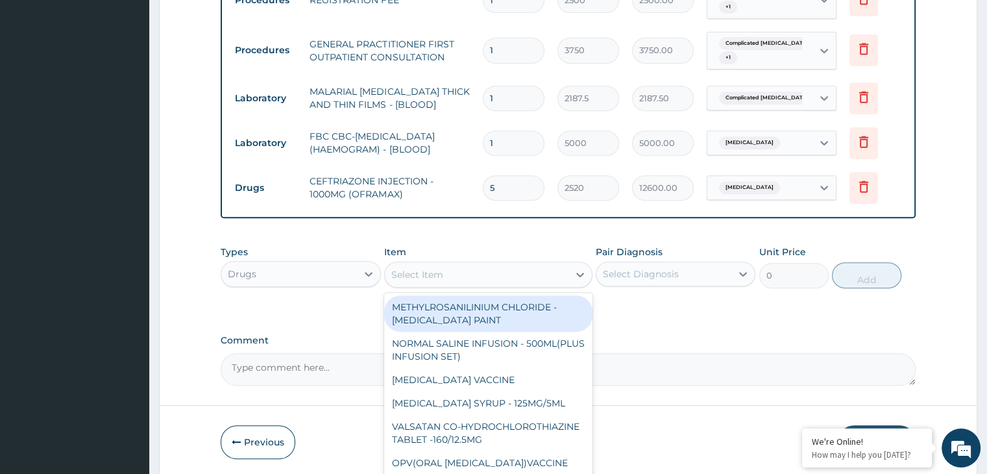
click at [509, 281] on div "Select Item" at bounding box center [477, 274] width 184 height 21
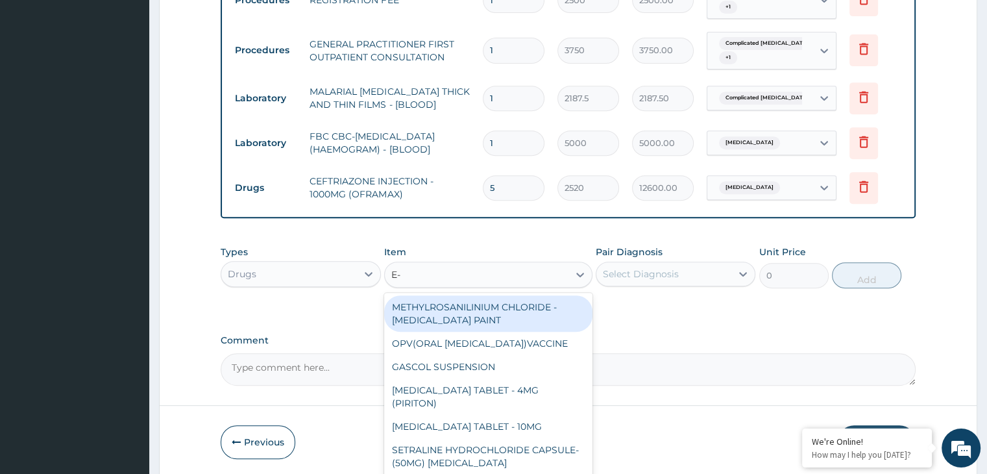
type input "E-M"
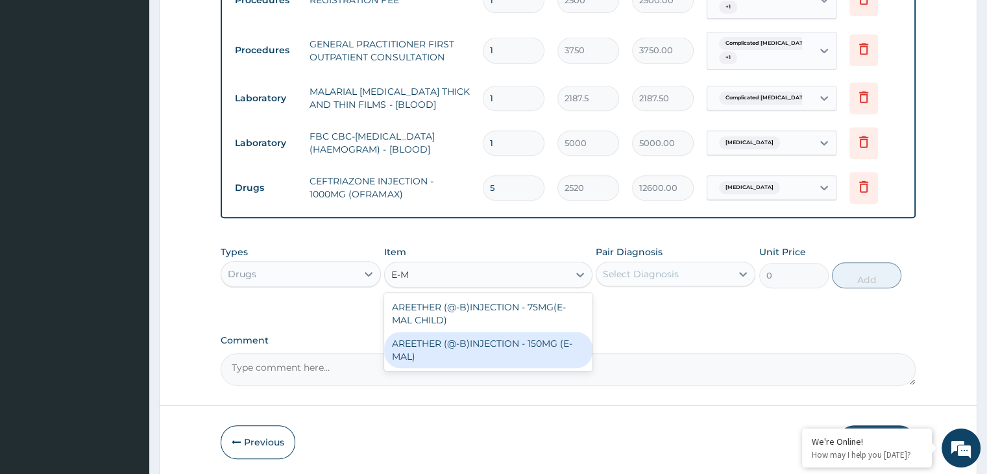
click at [472, 333] on div "AREETHER (@-B)INJECTION - 150MG (E-MAL)" at bounding box center [488, 349] width 208 height 36
type input "1680"
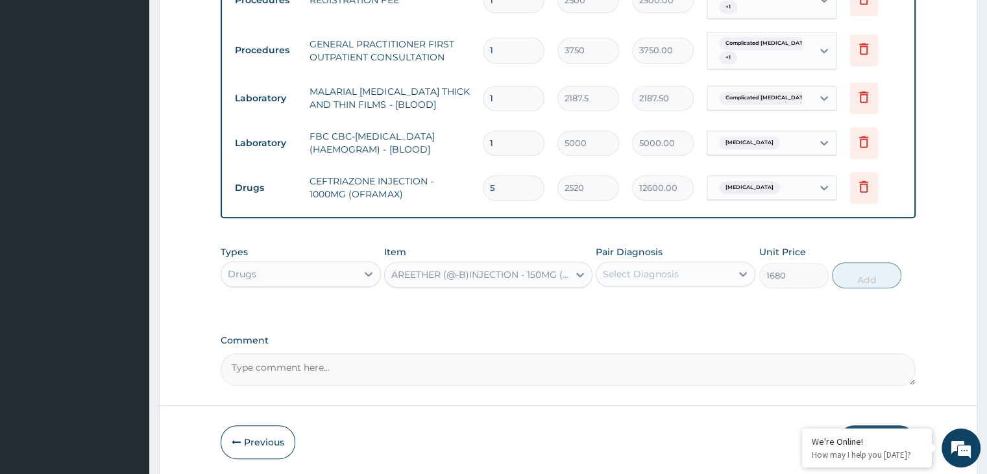
click at [716, 271] on div "Select Diagnosis" at bounding box center [663, 273] width 135 height 21
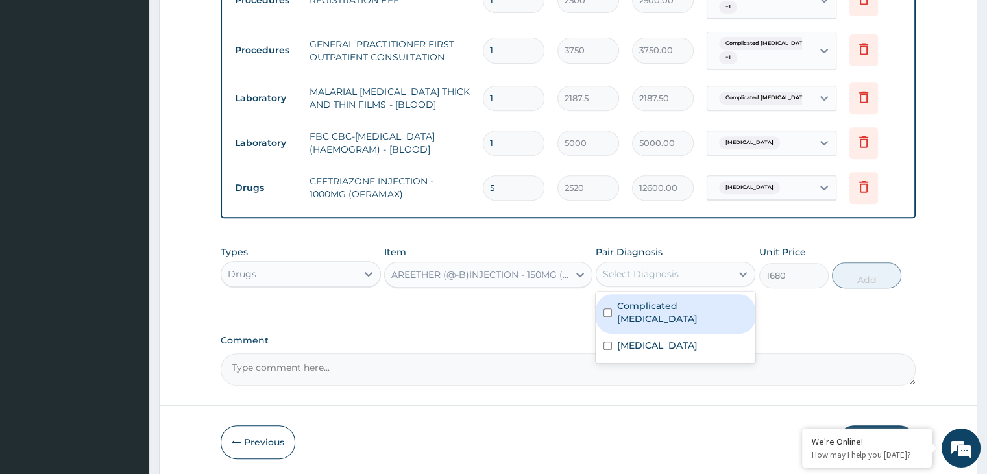
click at [689, 302] on label "Complicated malaria" at bounding box center [682, 312] width 130 height 26
checkbox input "true"
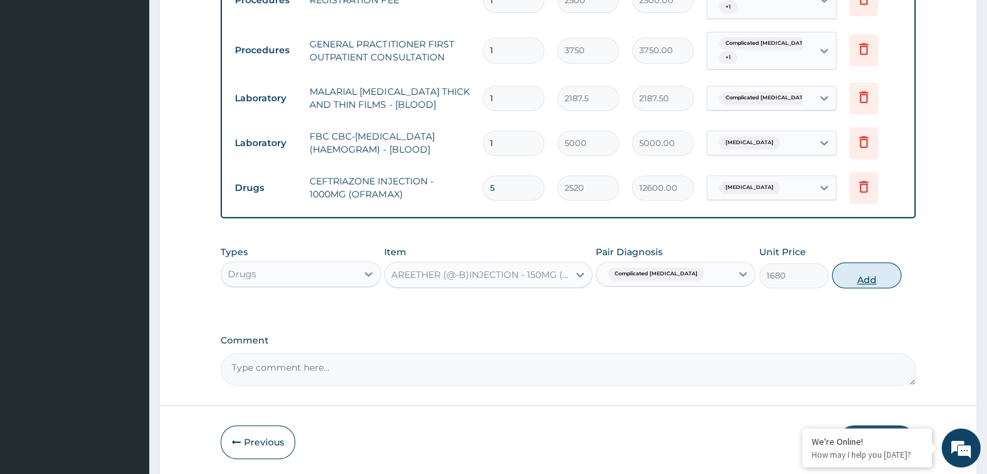
click at [870, 271] on button "Add" at bounding box center [866, 275] width 69 height 26
type input "0"
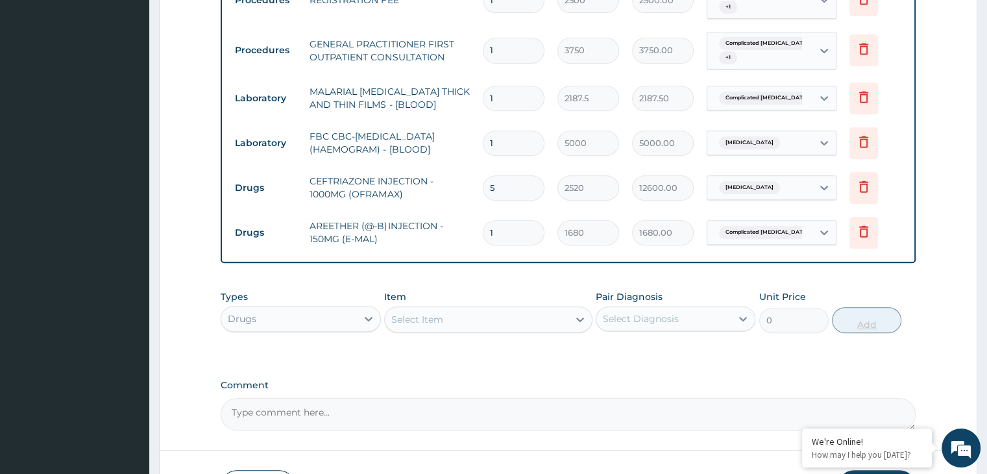
type input "0.00"
type input "3"
type input "5040.00"
type input "3"
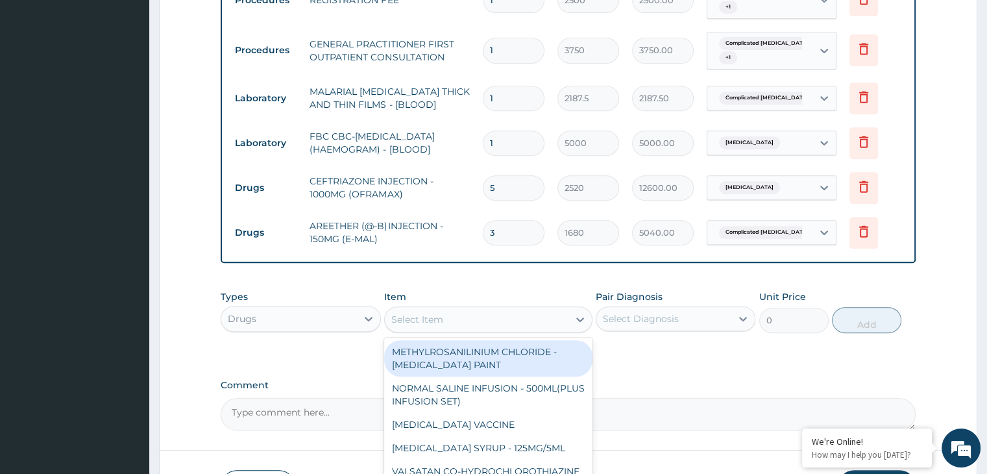
click at [537, 313] on div "Select Item" at bounding box center [477, 319] width 184 height 21
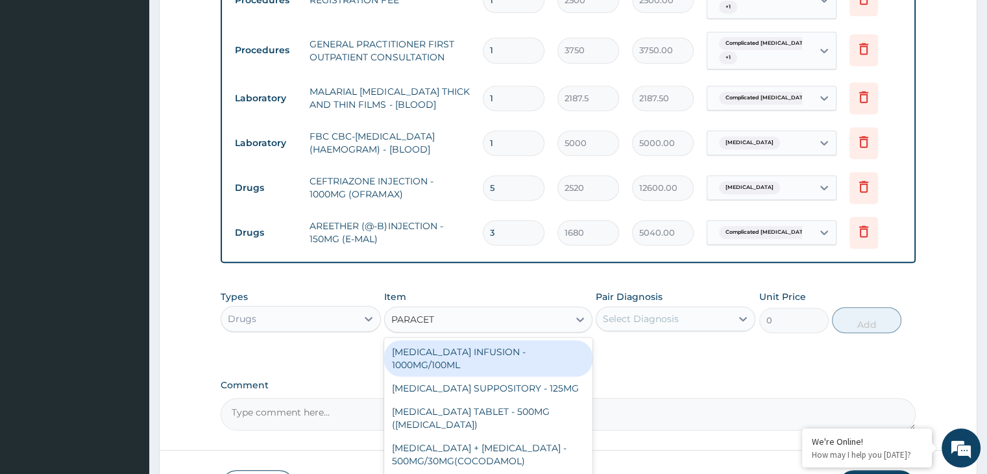
type input "PARACETA"
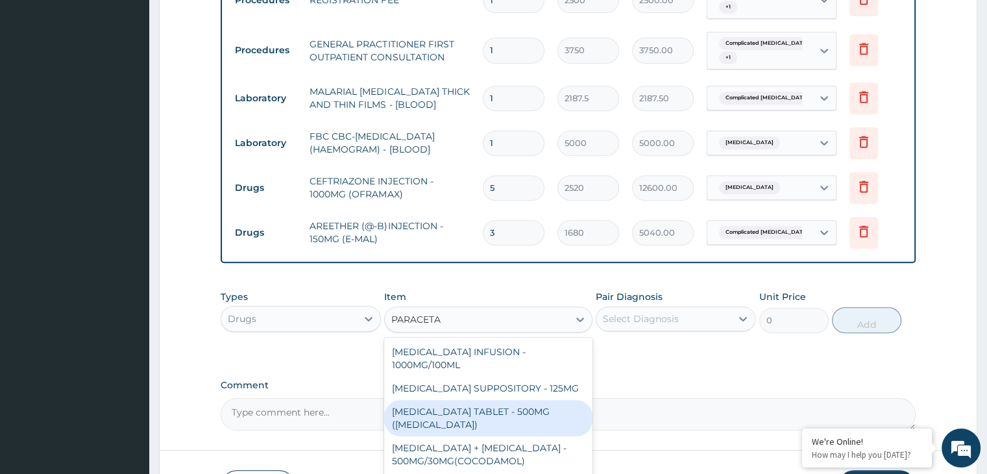
click at [483, 400] on div "PARACETAMOL TABLET - 500MG (PANADOL)" at bounding box center [488, 418] width 208 height 36
type input "42"
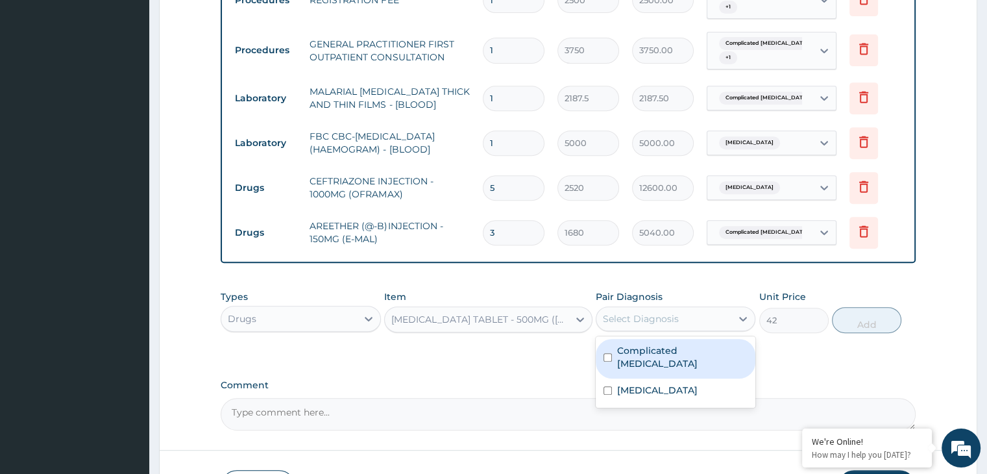
click at [651, 315] on div "Select Diagnosis" at bounding box center [641, 318] width 76 height 13
click at [645, 344] on label "Complicated malaria" at bounding box center [682, 357] width 130 height 26
checkbox input "true"
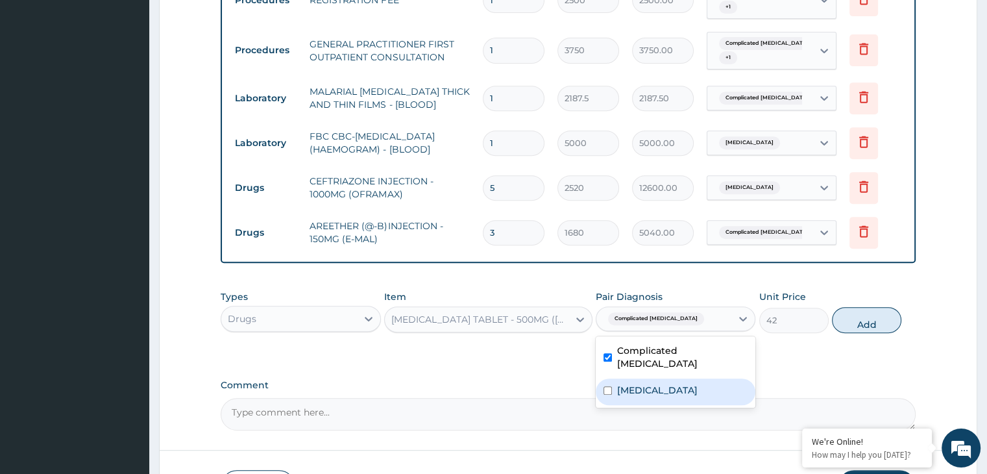
click at [633, 383] on label "Pneumonia" at bounding box center [657, 389] width 80 height 13
checkbox input "true"
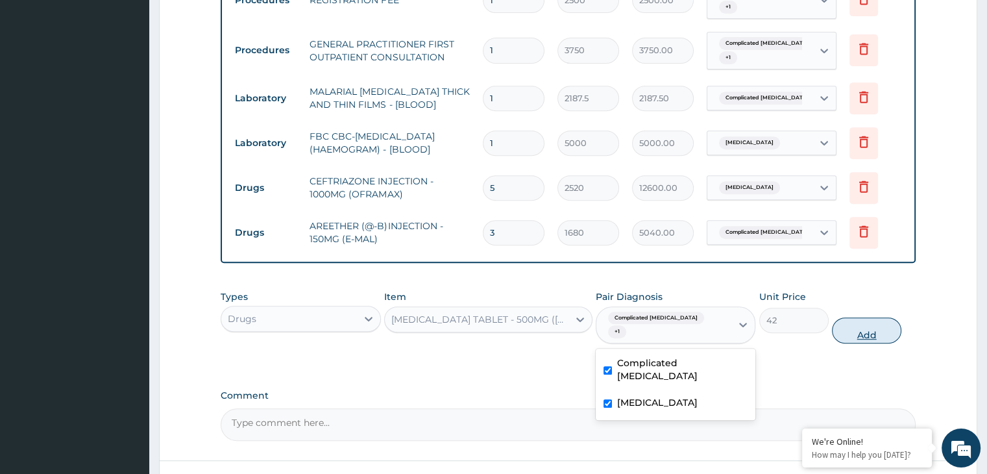
click at [863, 317] on button "Add" at bounding box center [866, 330] width 69 height 26
type input "0"
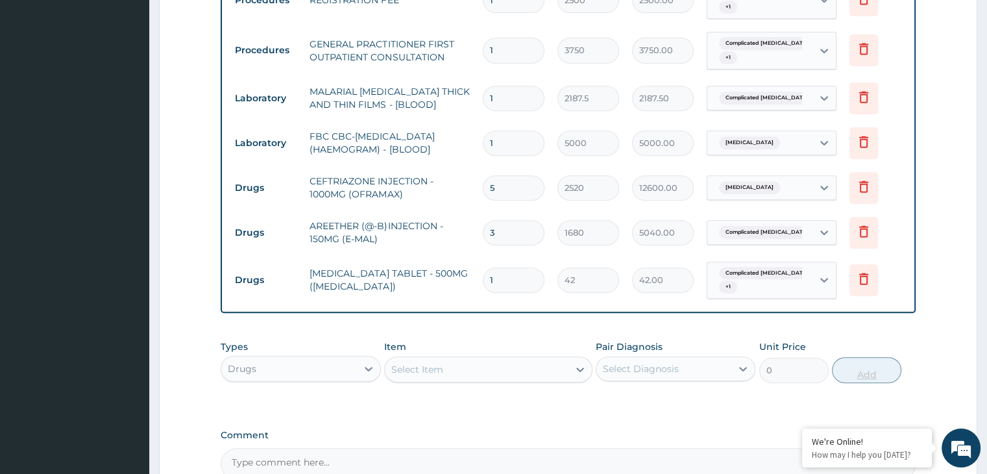
type input "18"
type input "756.00"
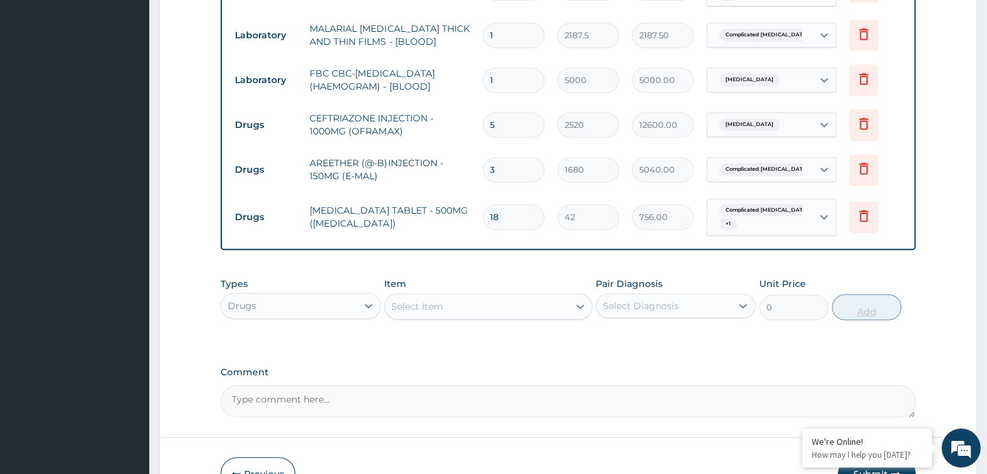
scroll to position [682, 0]
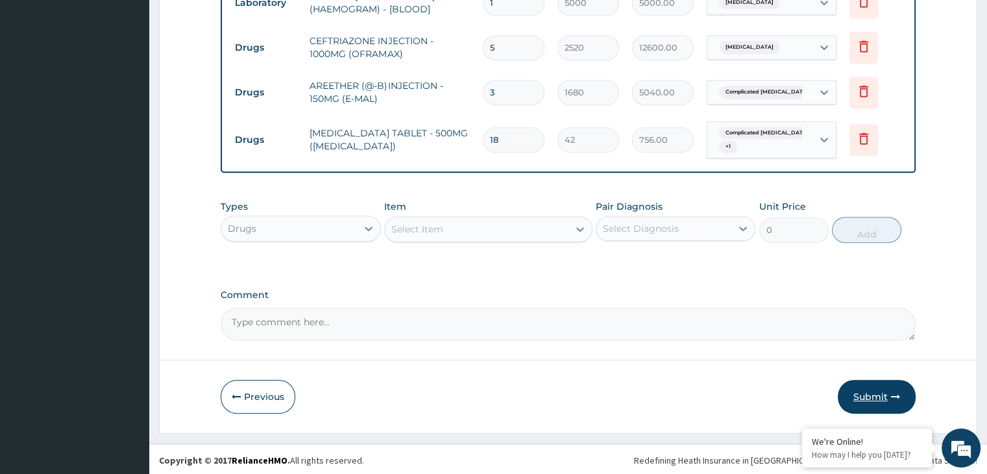
type input "18"
click at [884, 398] on button "Submit" at bounding box center [876, 396] width 78 height 34
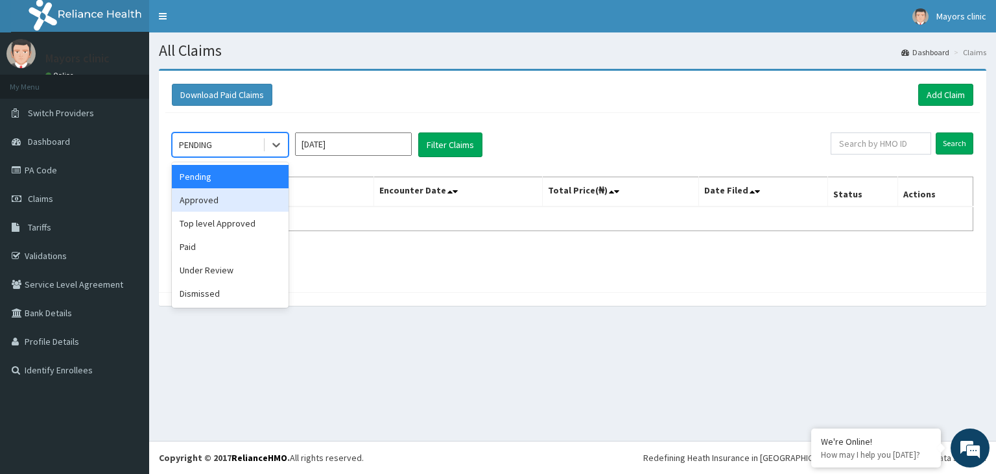
drag, startPoint x: 285, startPoint y: 147, endPoint x: 234, endPoint y: 198, distance: 72.0
click at [234, 157] on div "option Approved focused, 2 of 6. 6 results available. Use Up and Down to choose…" at bounding box center [230, 144] width 117 height 25
click at [234, 198] on div "Approved" at bounding box center [230, 199] width 117 height 23
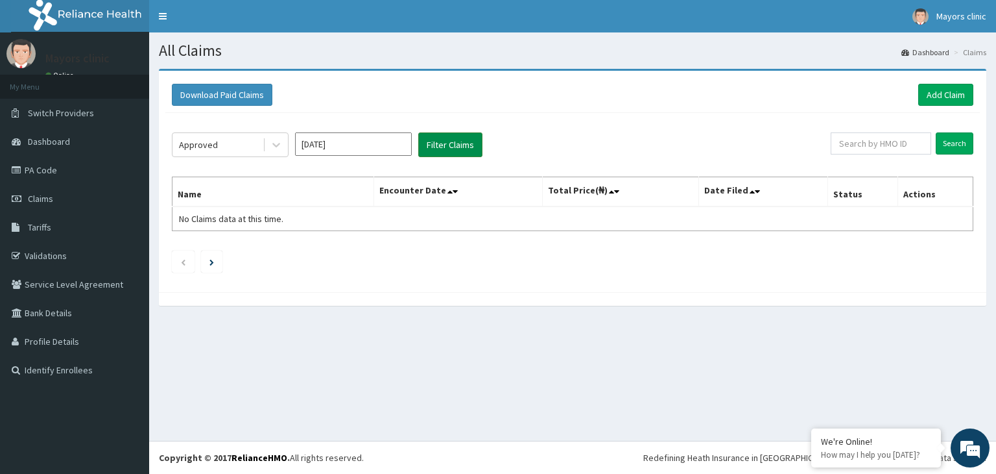
click at [436, 151] on button "Filter Claims" at bounding box center [450, 144] width 64 height 25
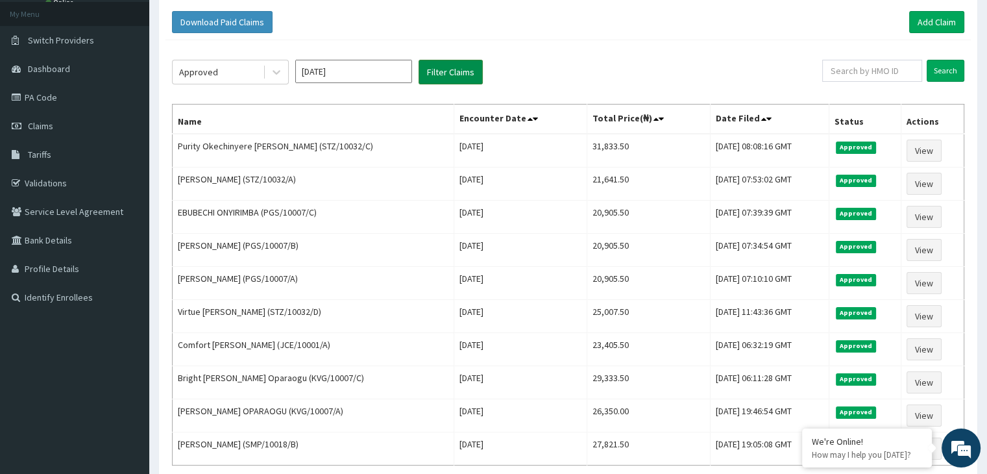
scroll to position [104, 0]
